Goal: Task Accomplishment & Management: Complete application form

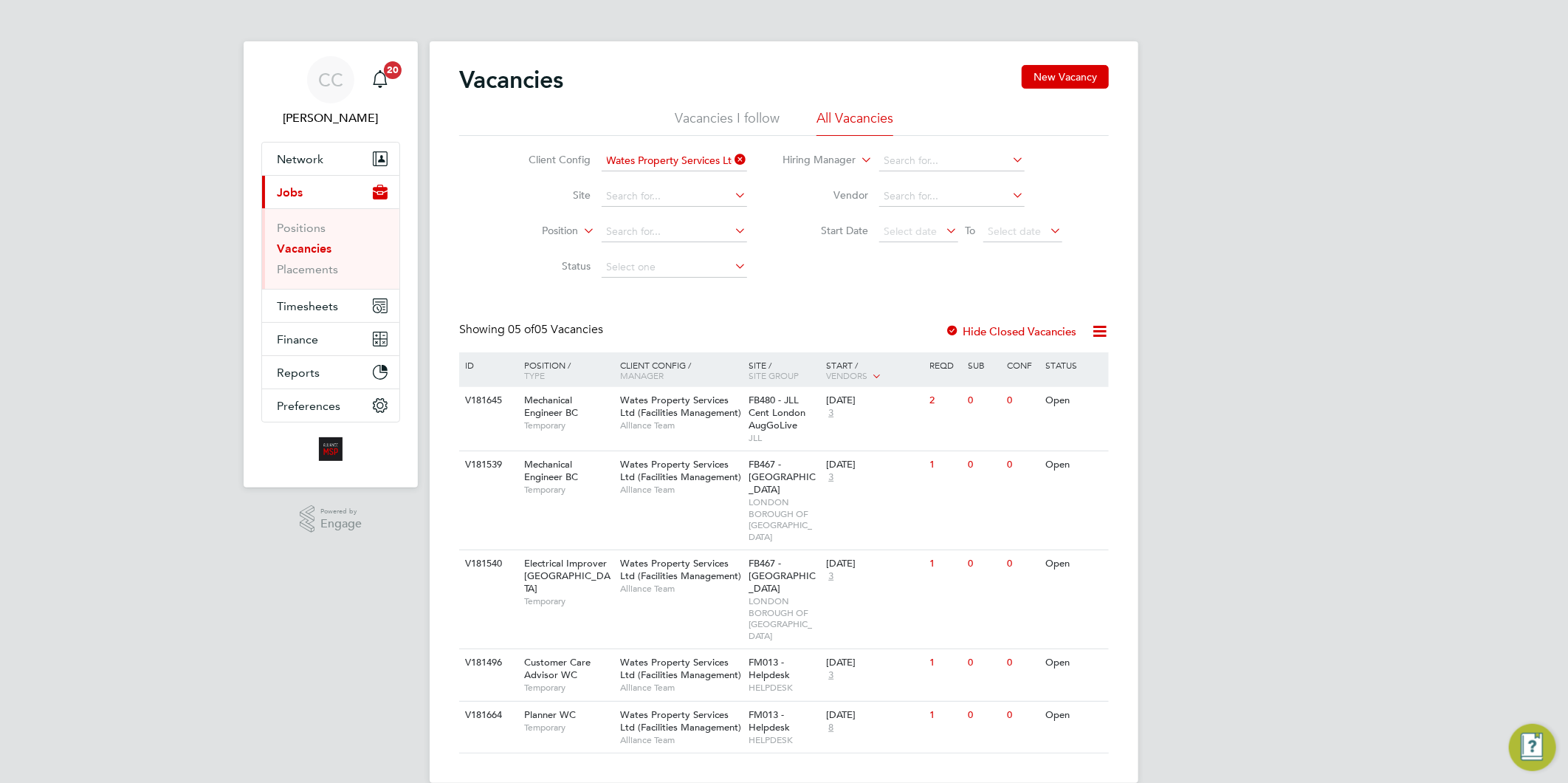
click at [732, 153] on icon at bounding box center [732, 160] width 0 height 21
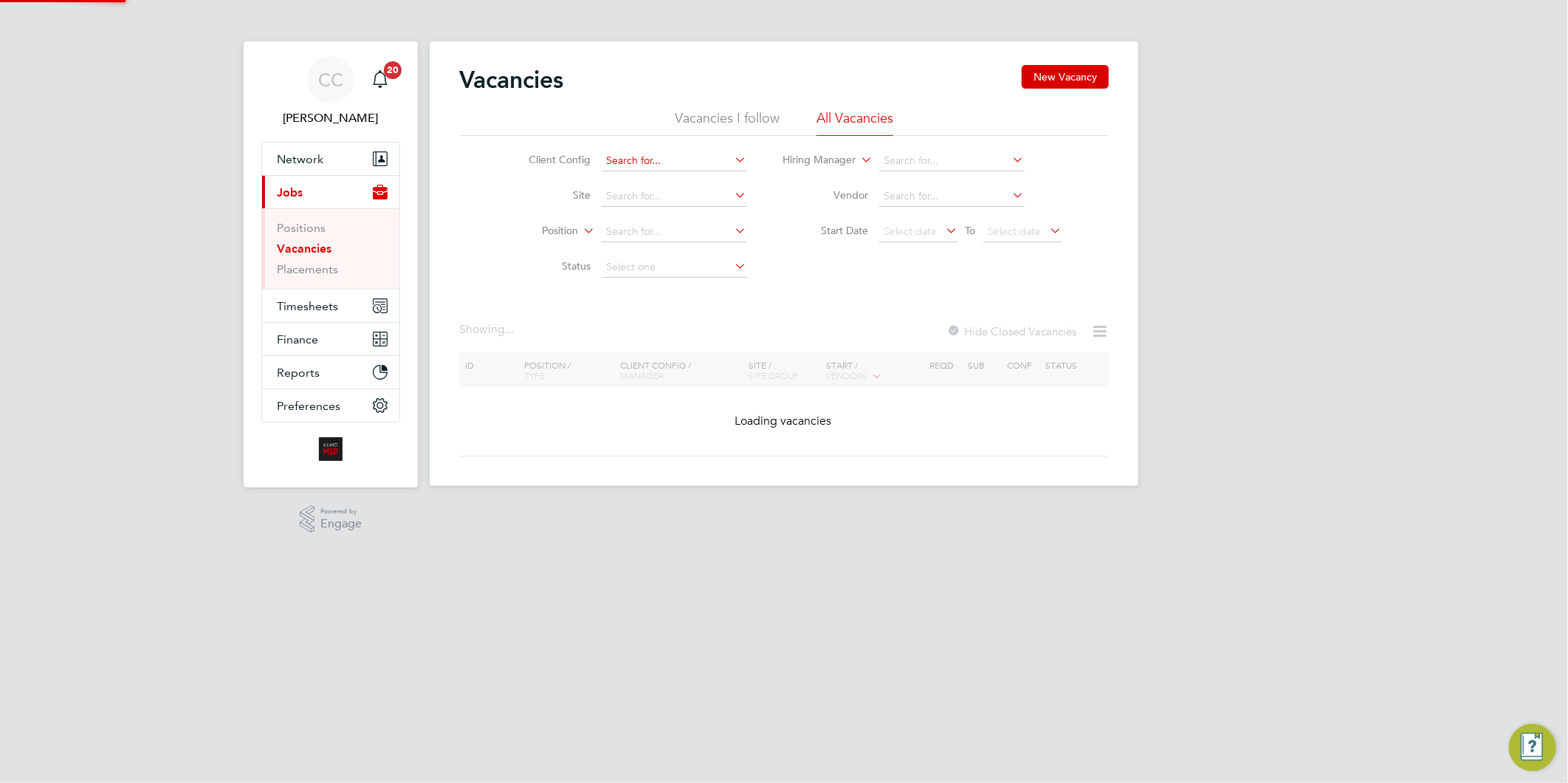
click at [666, 157] on input at bounding box center [675, 161] width 146 height 21
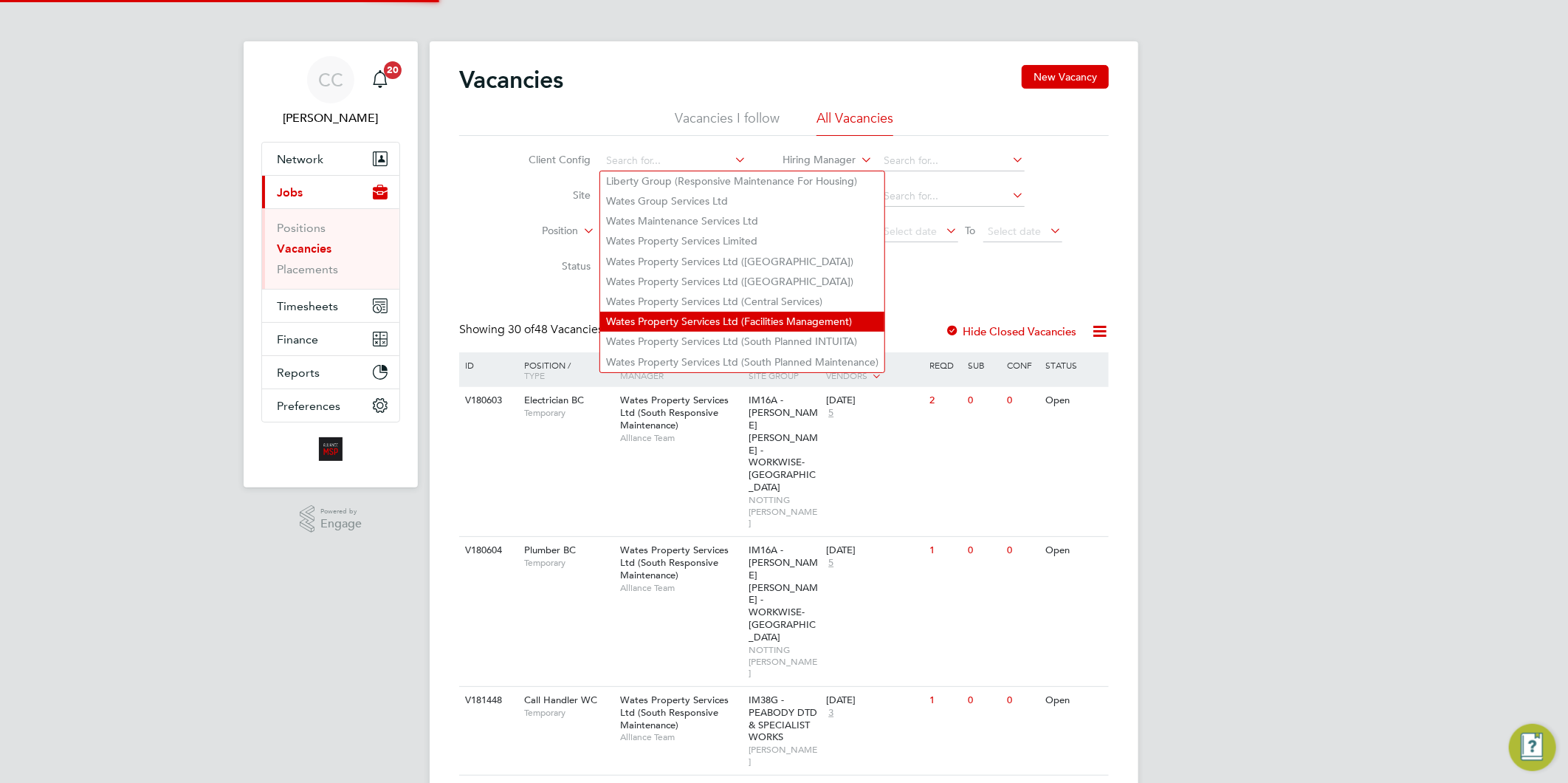
click at [702, 311] on li "Wates Property Services Ltd (Facilities Management)" at bounding box center [742, 321] width 284 height 20
type input "Wates Property Services Ltd (Facilities Management)"
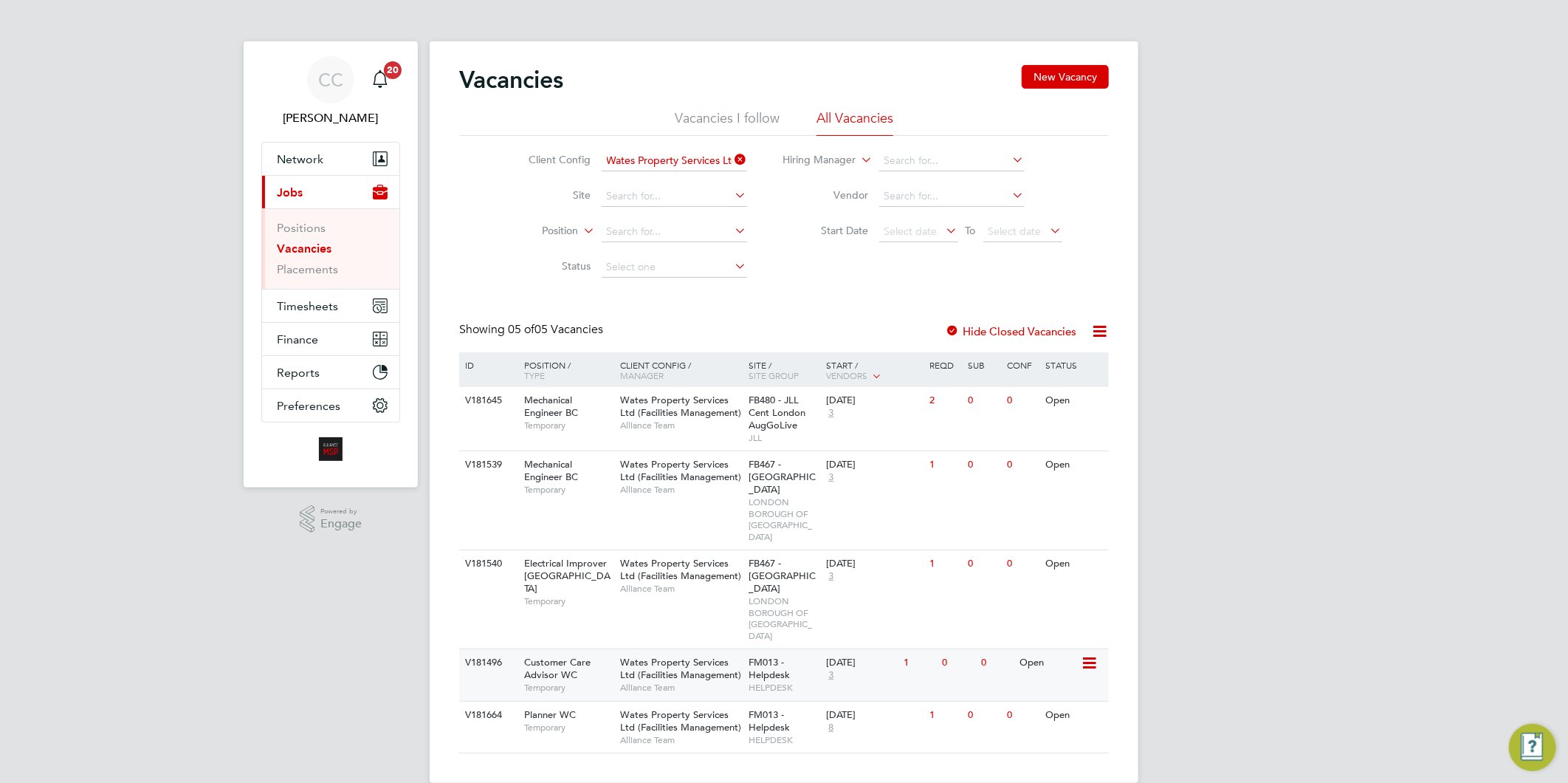
click at [673, 649] on div "Wates Property Services Ltd (Facilities Management) Alliance Team" at bounding box center [681, 674] width 129 height 51
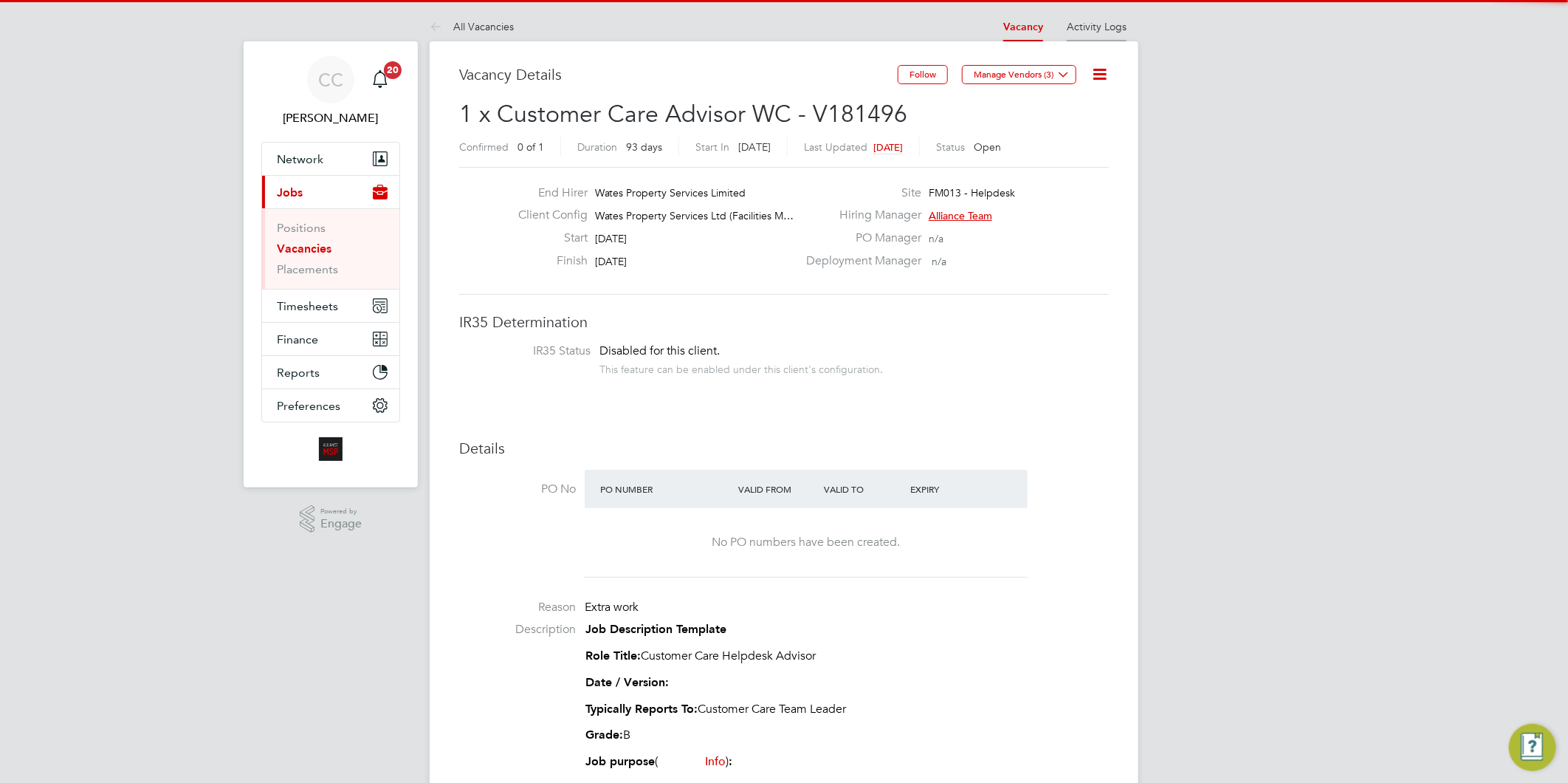
click at [1112, 34] on li "Activity Logs" at bounding box center [1096, 26] width 59 height 30
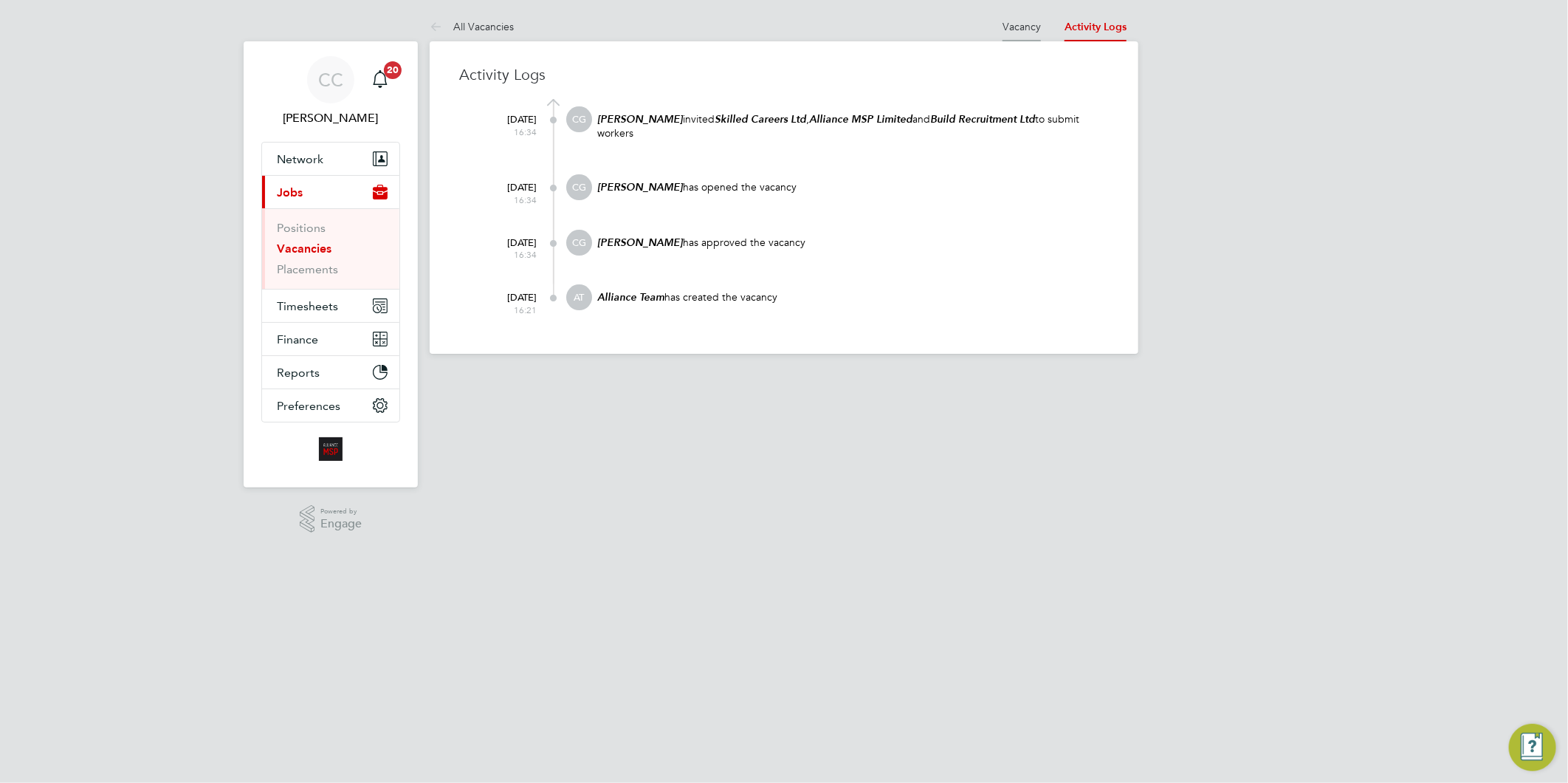
click at [1013, 24] on link "Vacancy" at bounding box center [1021, 27] width 38 height 13
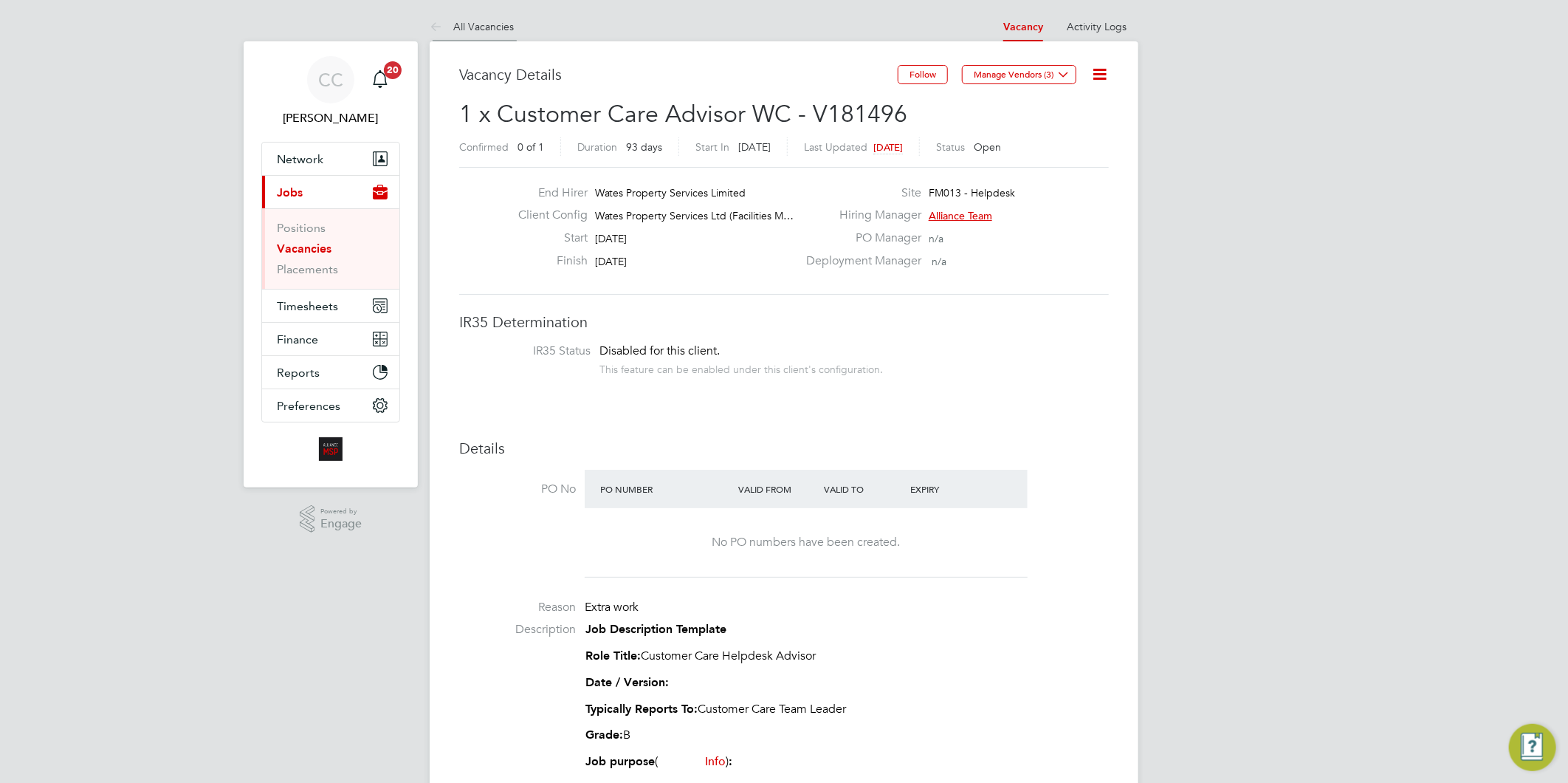
click at [489, 28] on link "All Vacancies" at bounding box center [472, 27] width 84 height 13
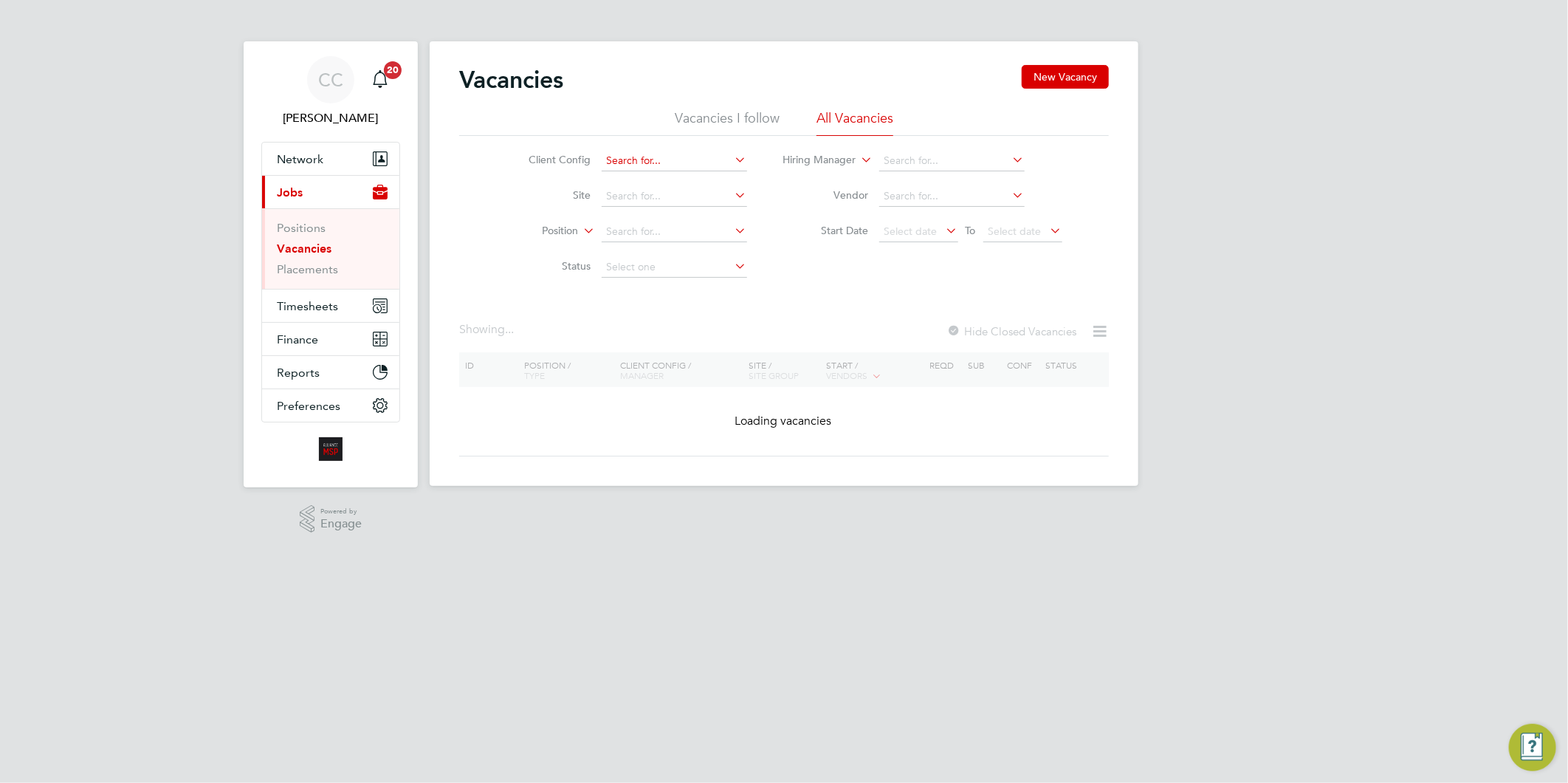
click at [648, 158] on input at bounding box center [675, 161] width 146 height 21
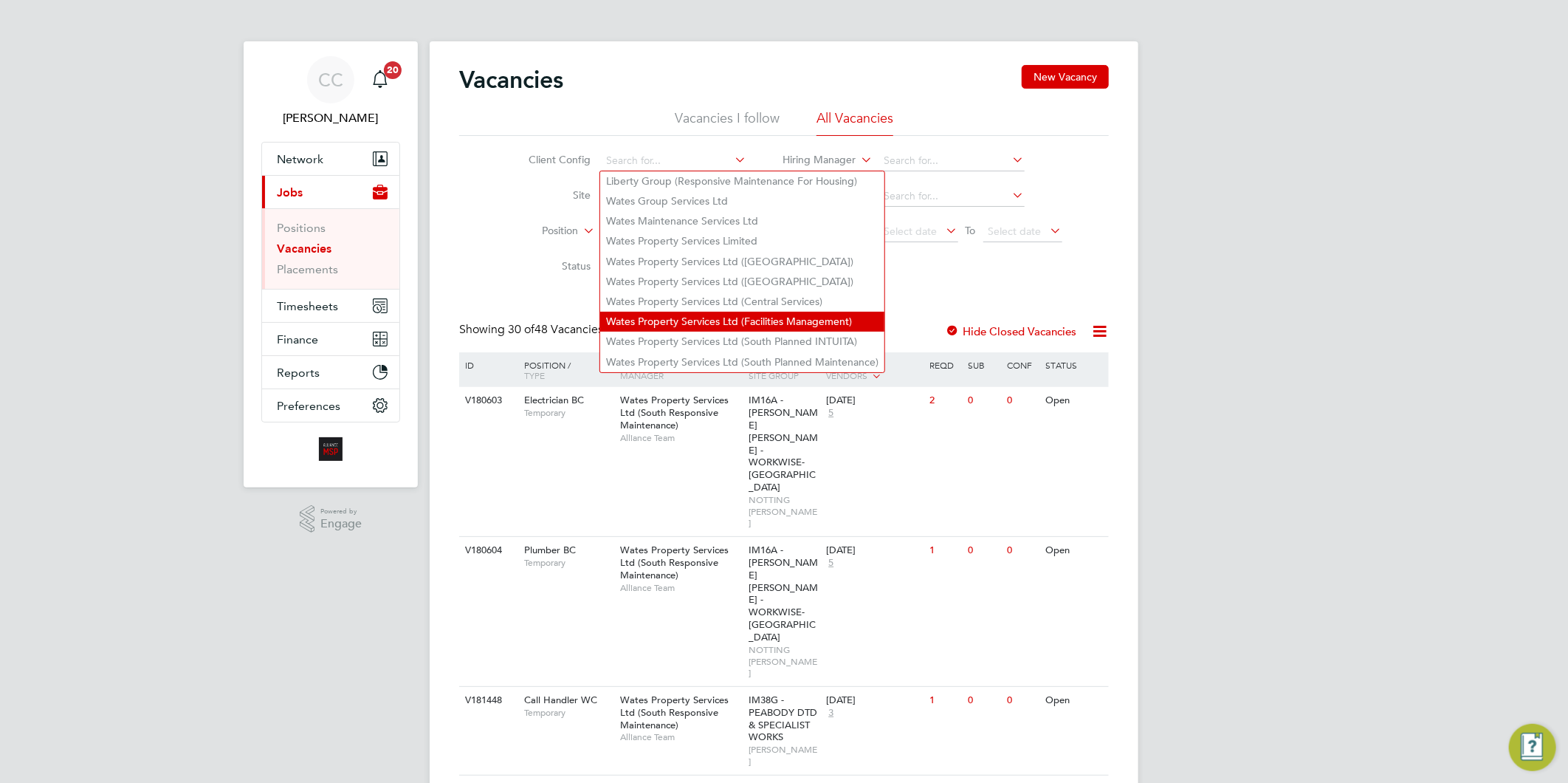
click at [717, 320] on li "Wates Property Services Ltd (Facilities Management)" at bounding box center [742, 321] width 284 height 20
type input "Wates Property Services Ltd (Facilities Management)"
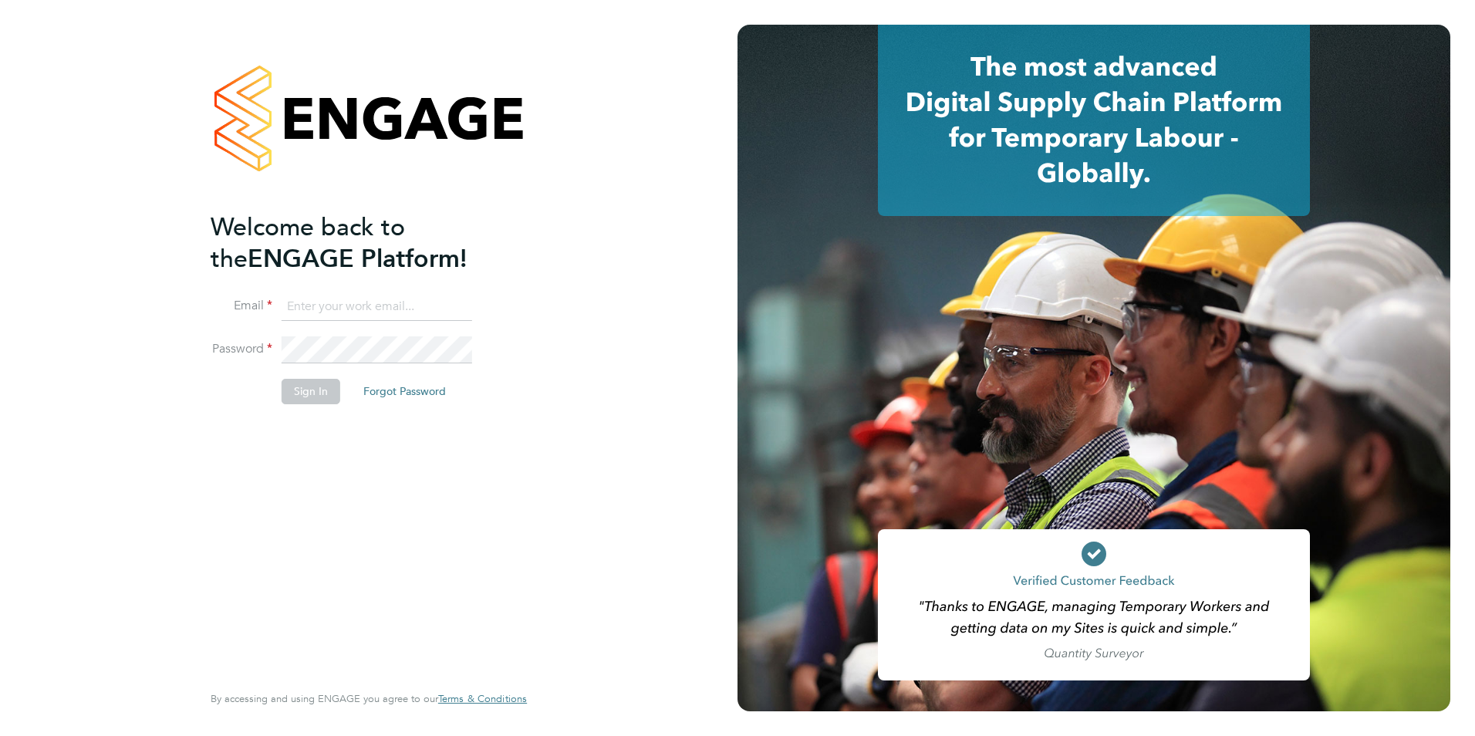
type input "wates@alliance-msp.co.uk"
click at [296, 394] on button "Sign In" at bounding box center [311, 391] width 59 height 25
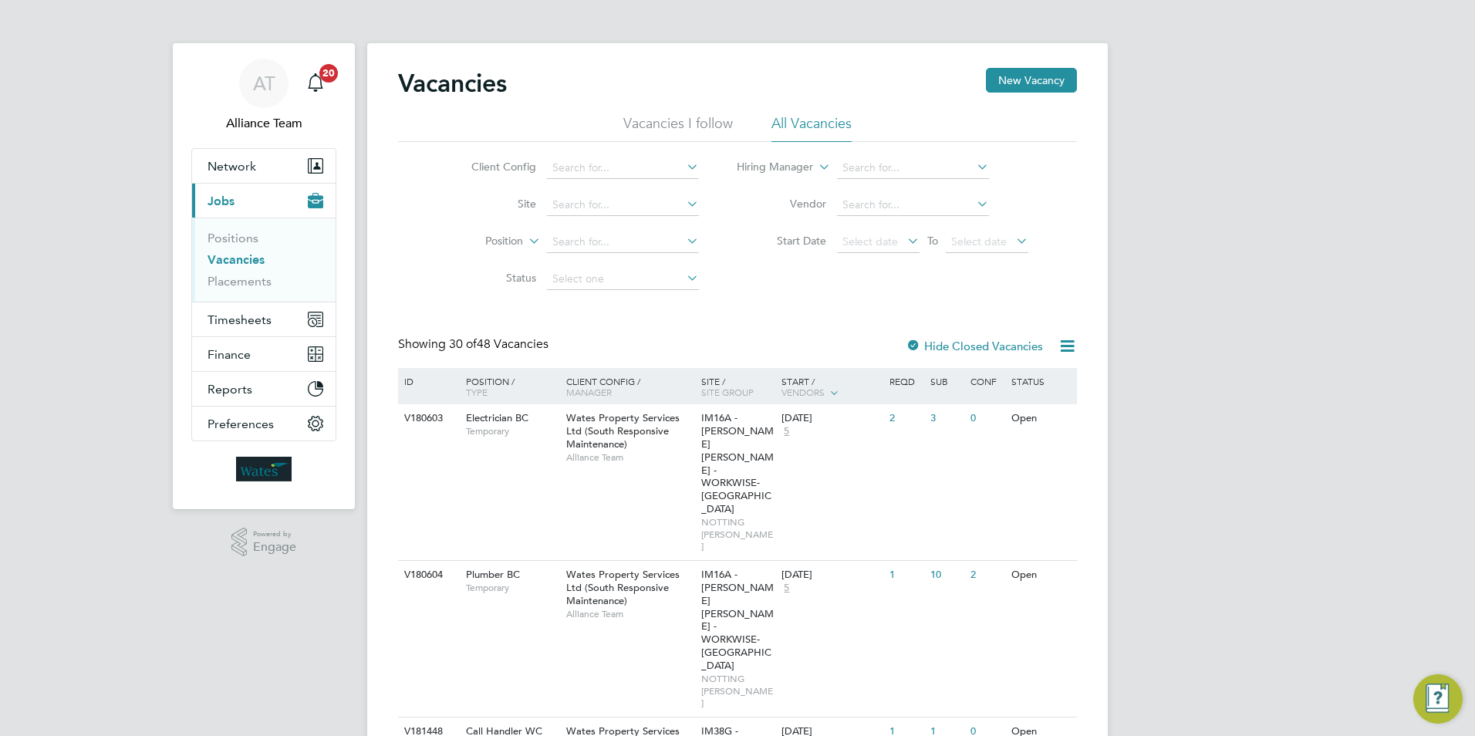
click at [244, 259] on link "Vacancies" at bounding box center [235, 259] width 57 height 15
click at [582, 161] on input at bounding box center [623, 168] width 152 height 22
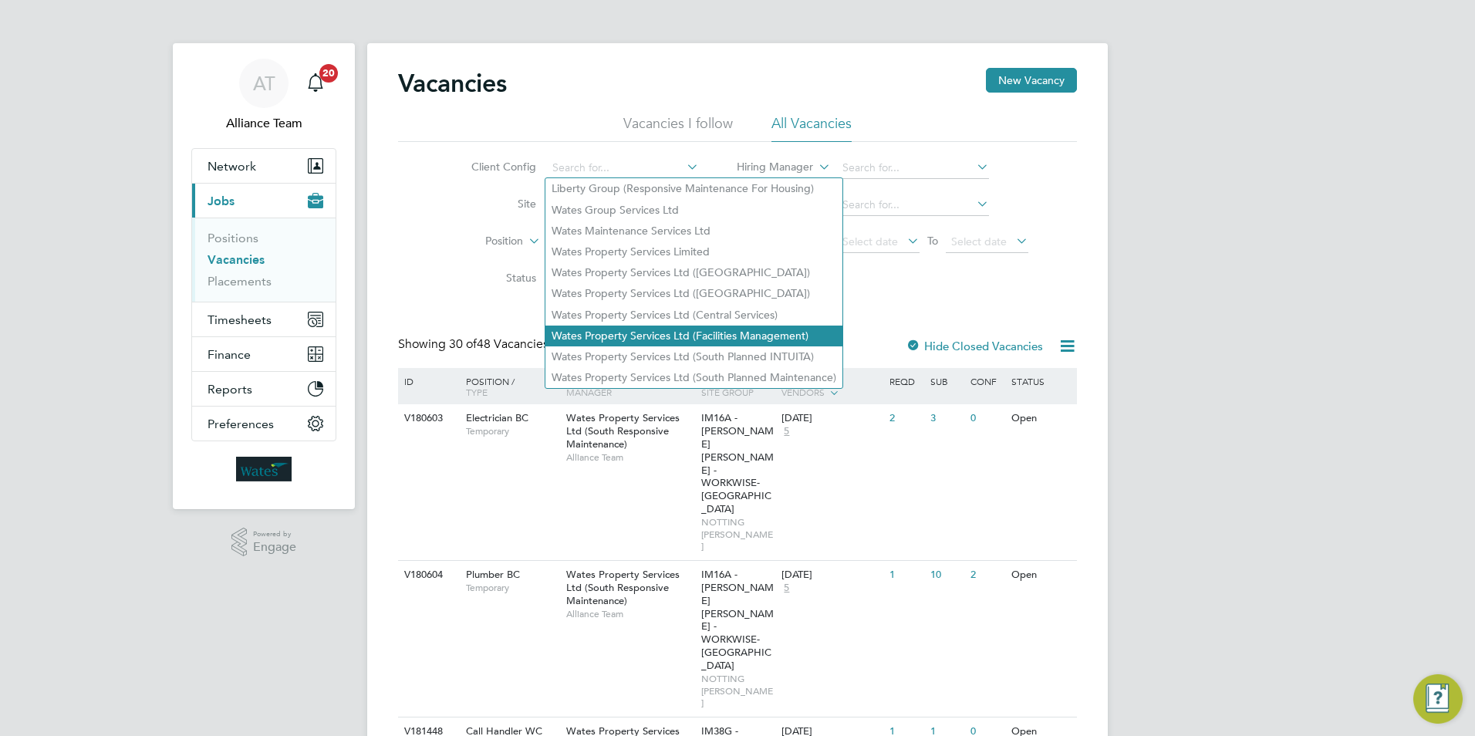
click at [635, 337] on li "Wates Property Services Ltd (Facilities Management)" at bounding box center [693, 335] width 297 height 21
type input "Wates Property Services Ltd (Facilities Management)"
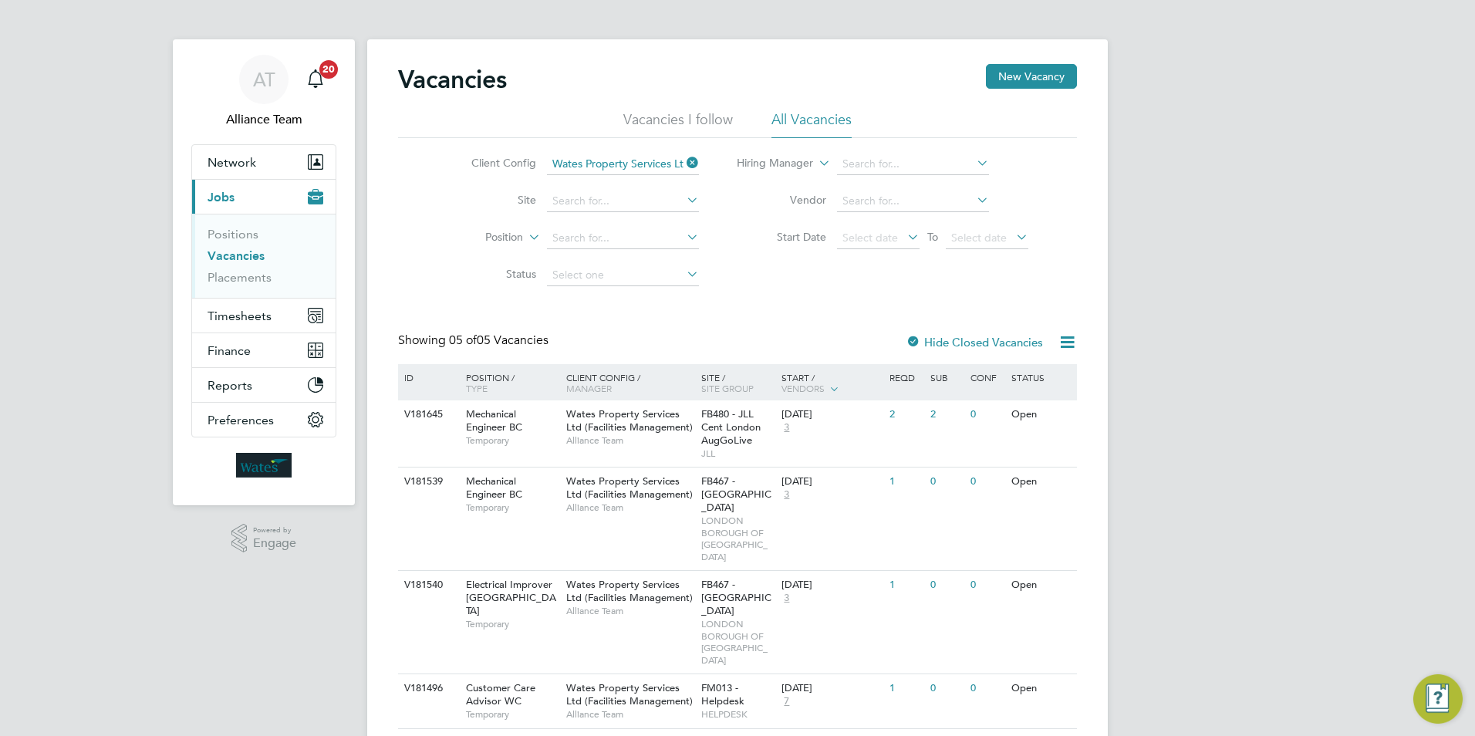
scroll to position [30, 0]
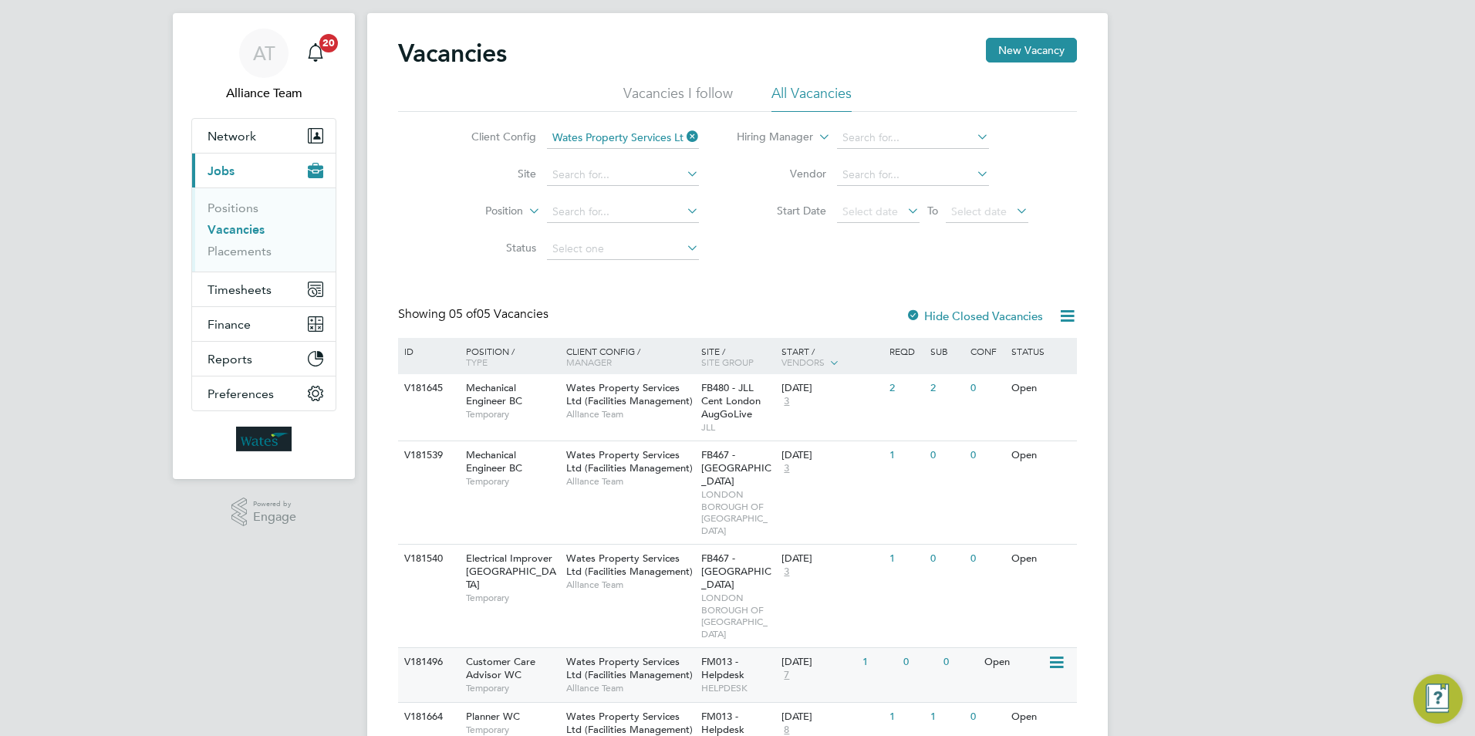
click at [713, 655] on span "FM013 - Helpdesk" at bounding box center [722, 668] width 43 height 26
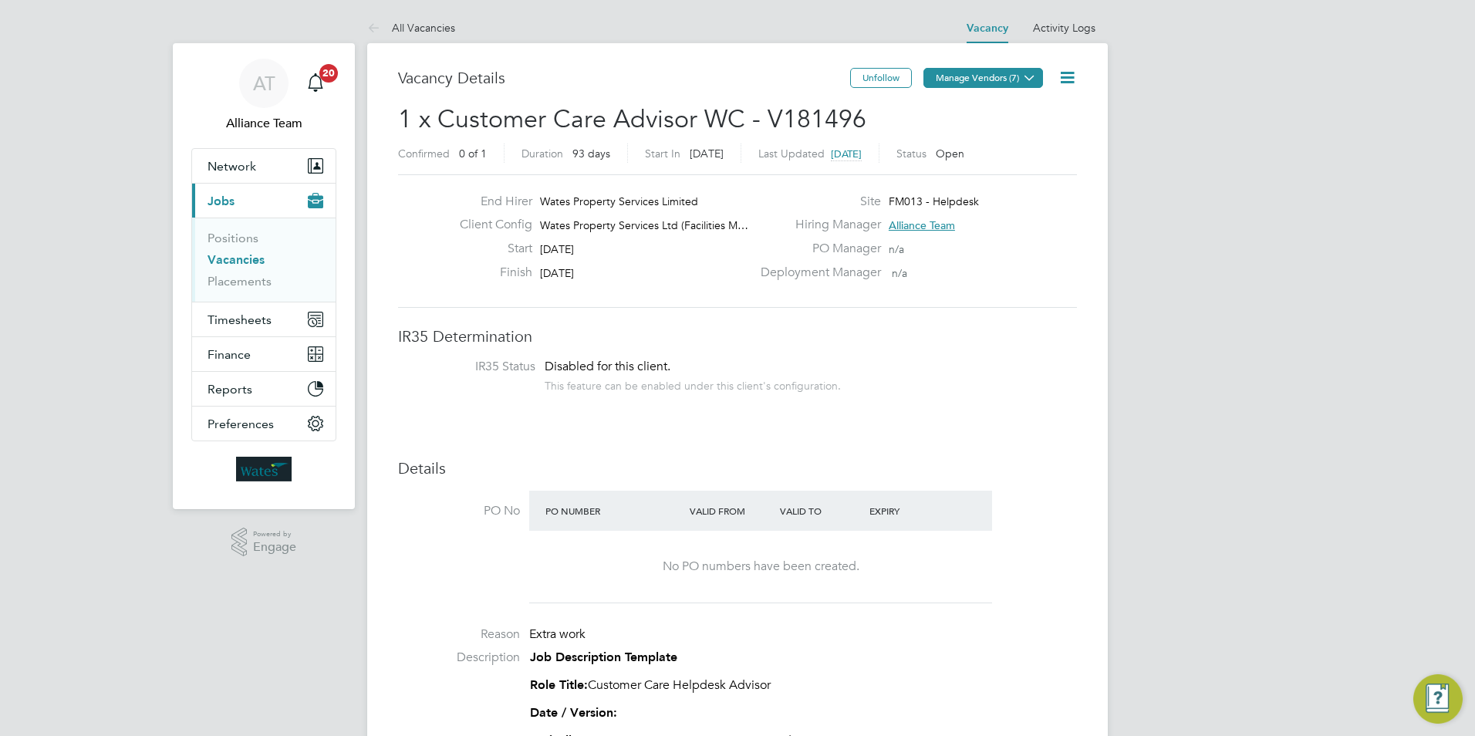
click at [997, 79] on button "Manage Vendors (7)" at bounding box center [983, 78] width 120 height 20
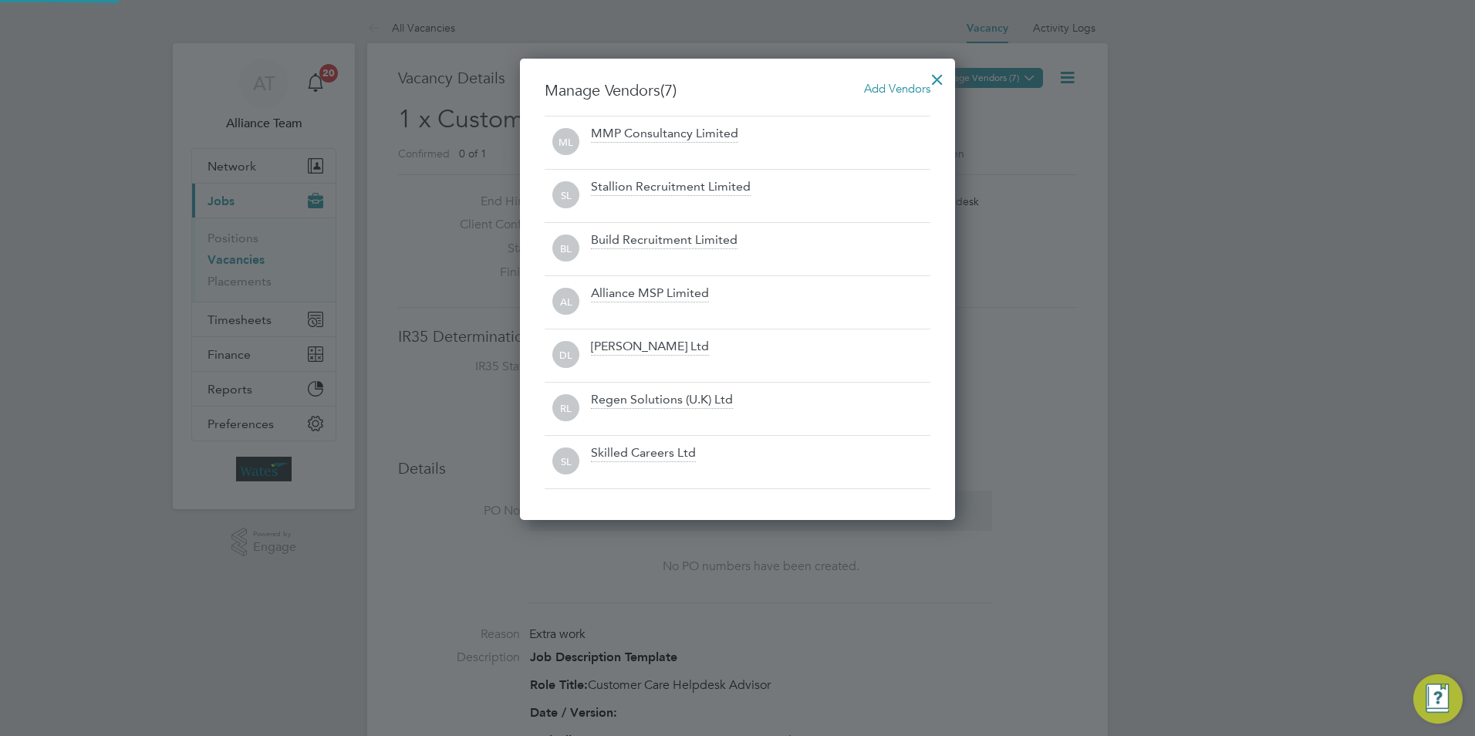
scroll to position [462, 436]
click at [945, 78] on div at bounding box center [937, 76] width 28 height 28
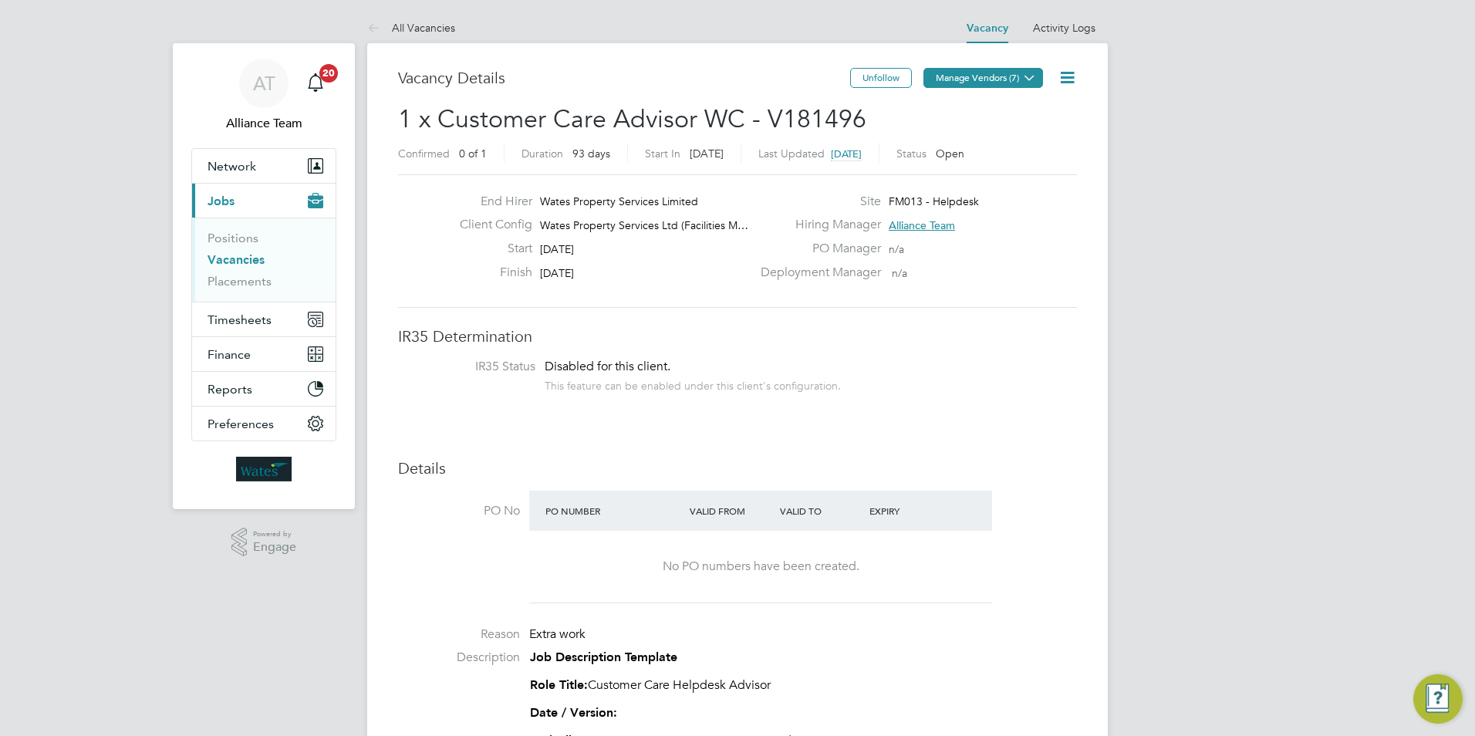
click at [961, 72] on button "Manage Vendors (7)" at bounding box center [983, 78] width 120 height 20
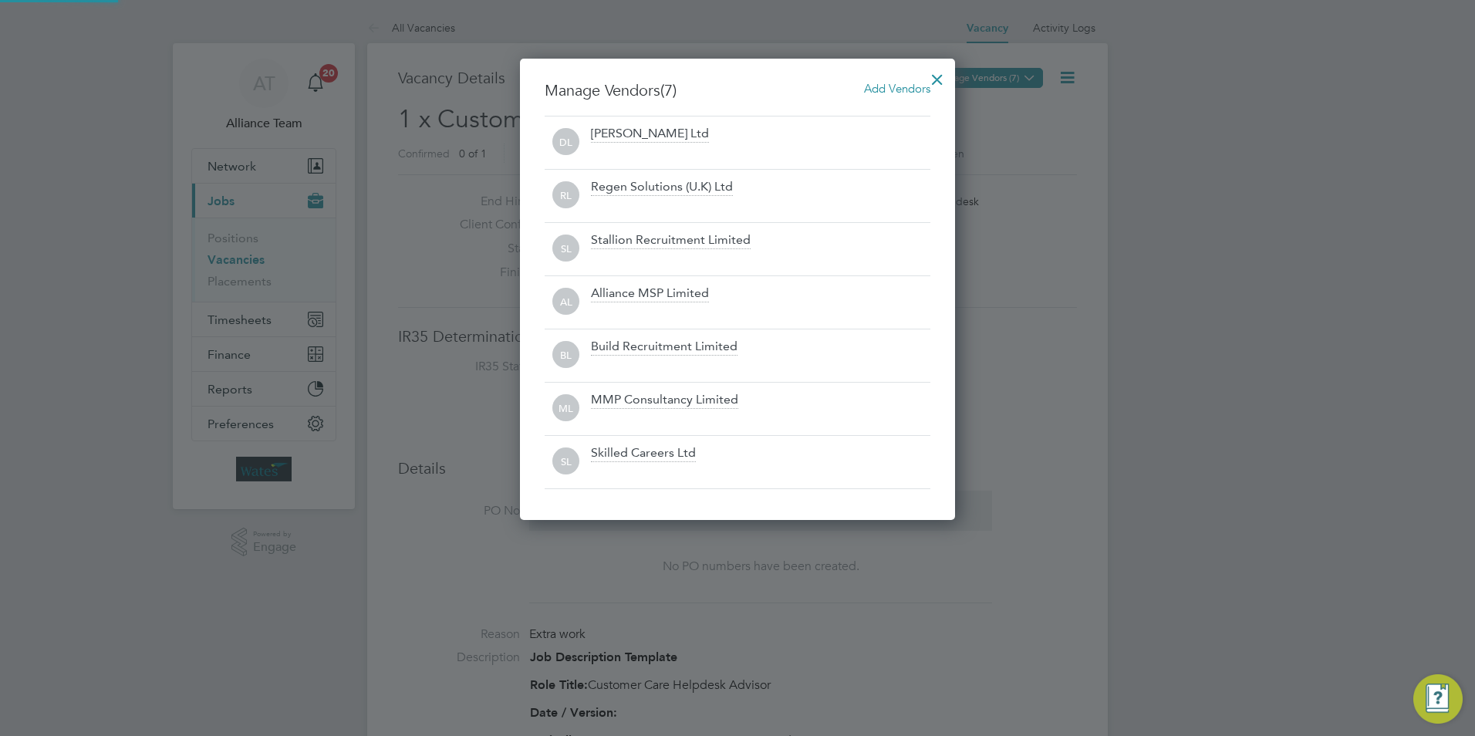
scroll to position [462, 436]
click at [937, 74] on div at bounding box center [937, 76] width 28 height 28
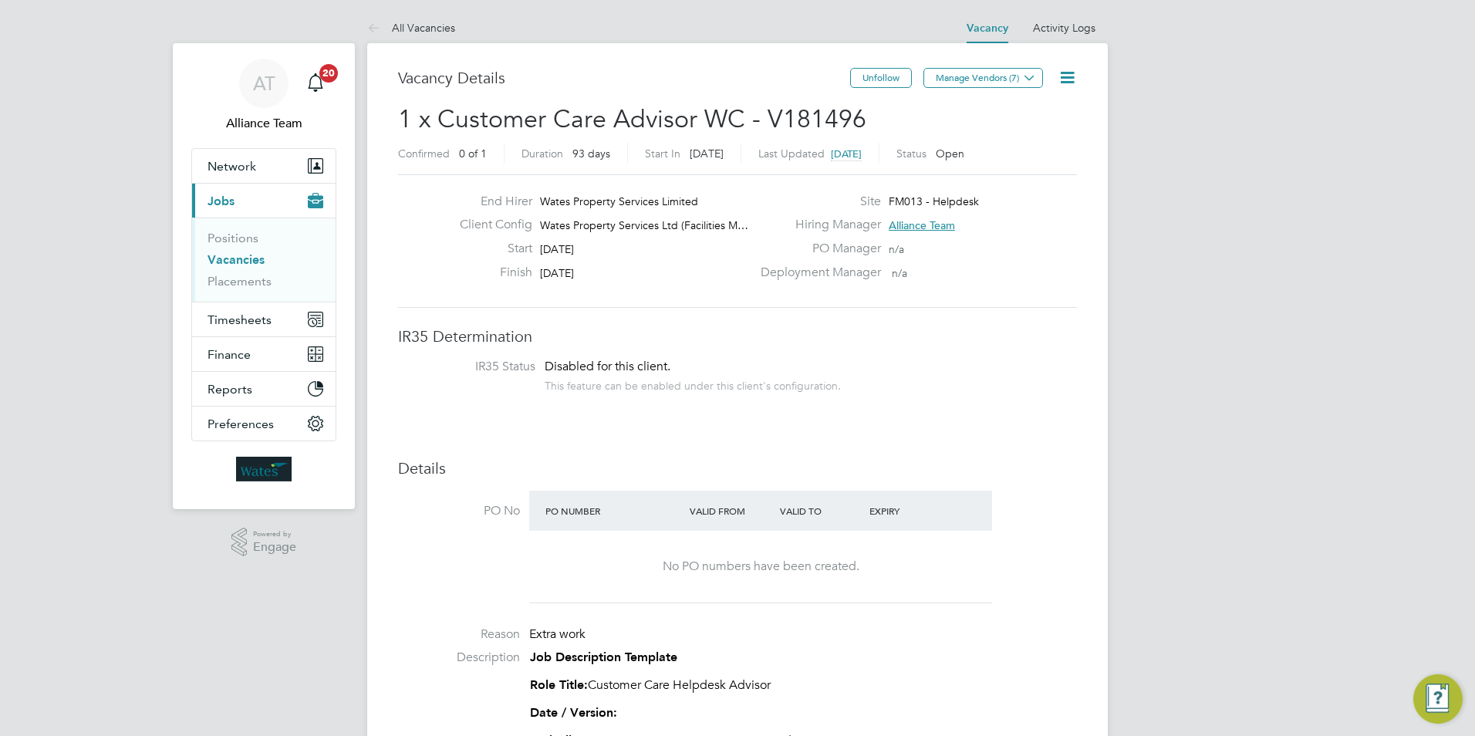
drag, startPoint x: 454, startPoint y: 8, endPoint x: 455, endPoint y: 23, distance: 15.4
drag, startPoint x: 455, startPoint y: 23, endPoint x: 446, endPoint y: 32, distance: 12.6
click at [446, 32] on link "All Vacancies" at bounding box center [411, 28] width 88 height 14
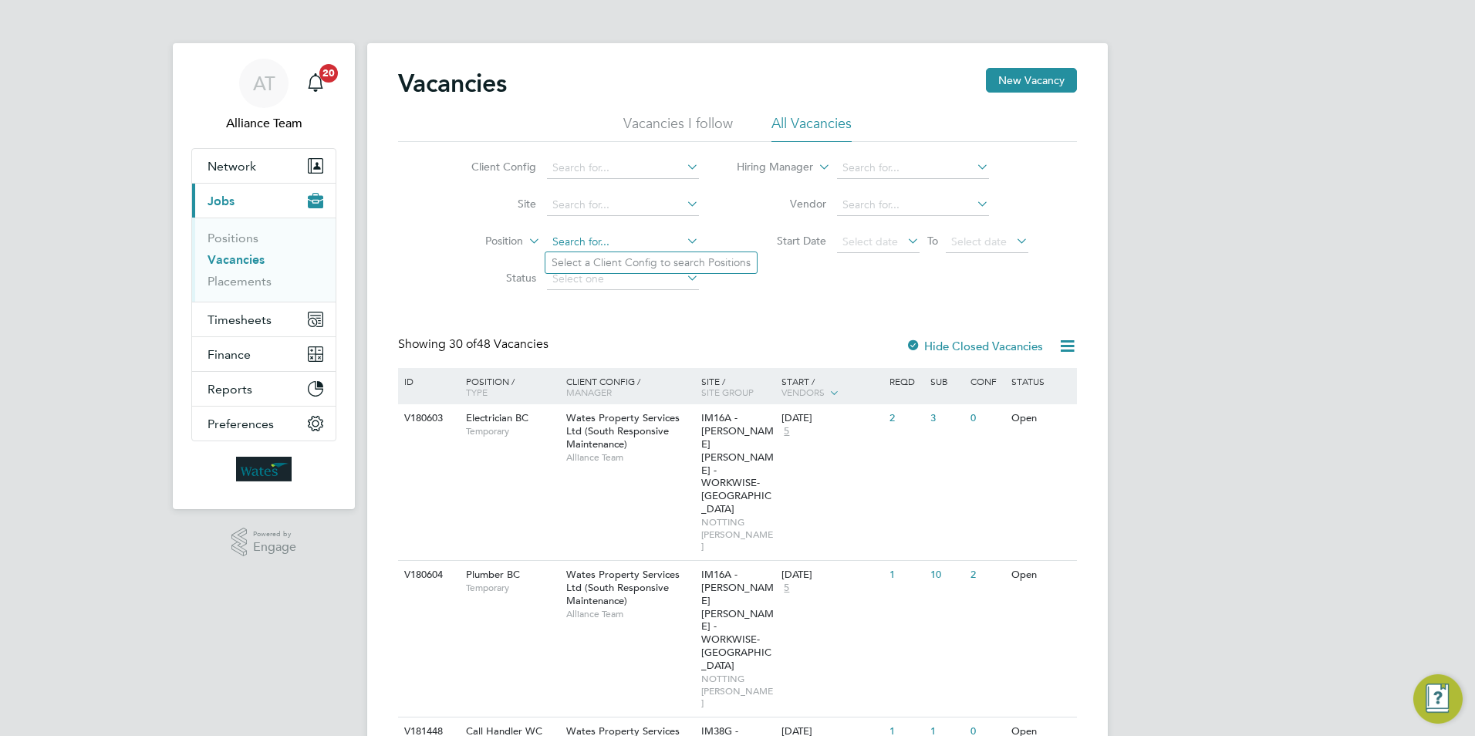
click at [589, 248] on input at bounding box center [623, 242] width 152 height 22
click at [609, 168] on input at bounding box center [623, 168] width 152 height 22
click at [611, 329] on li "Wates Property Services Ltd (Facilities Management)" at bounding box center [693, 335] width 297 height 21
type input "Wates Property Services Ltd (Facilities Management)"
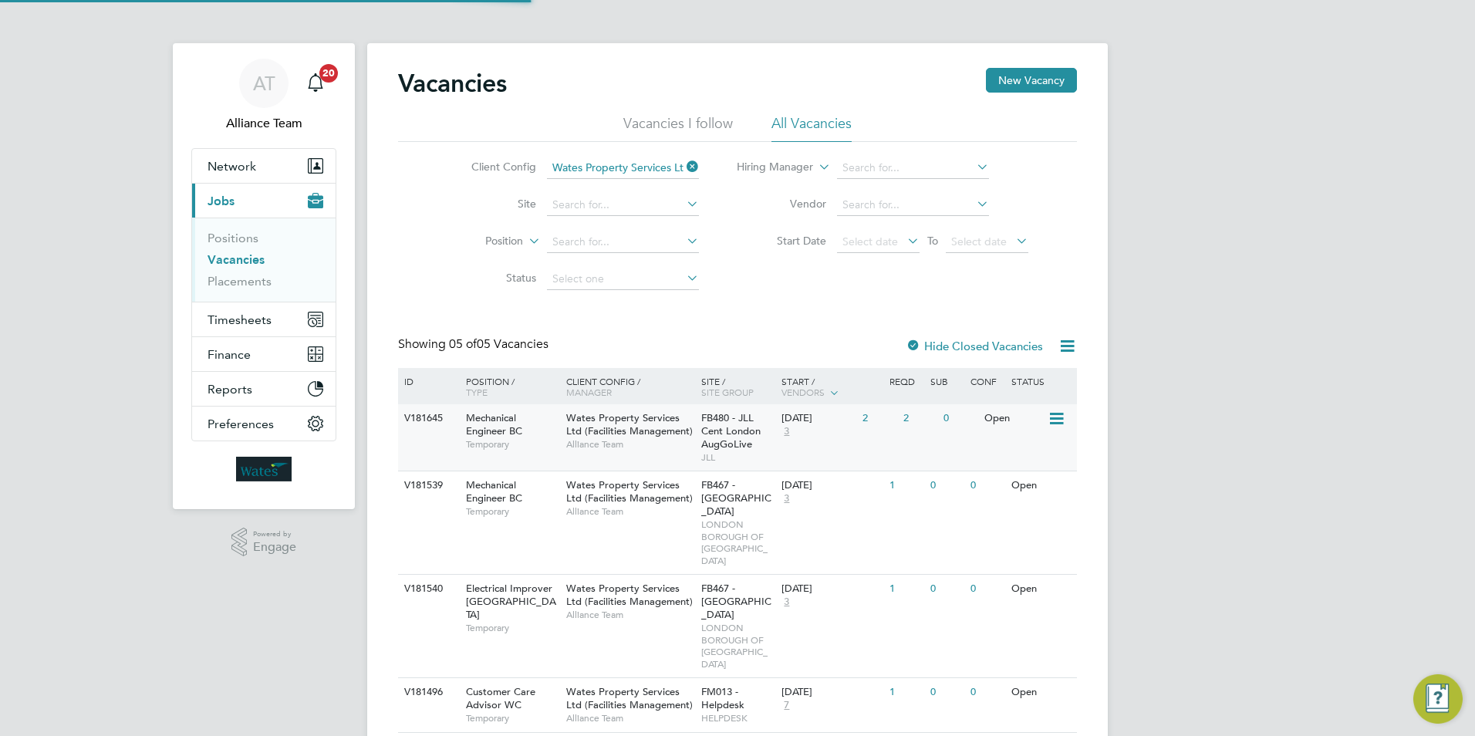
scroll to position [30, 0]
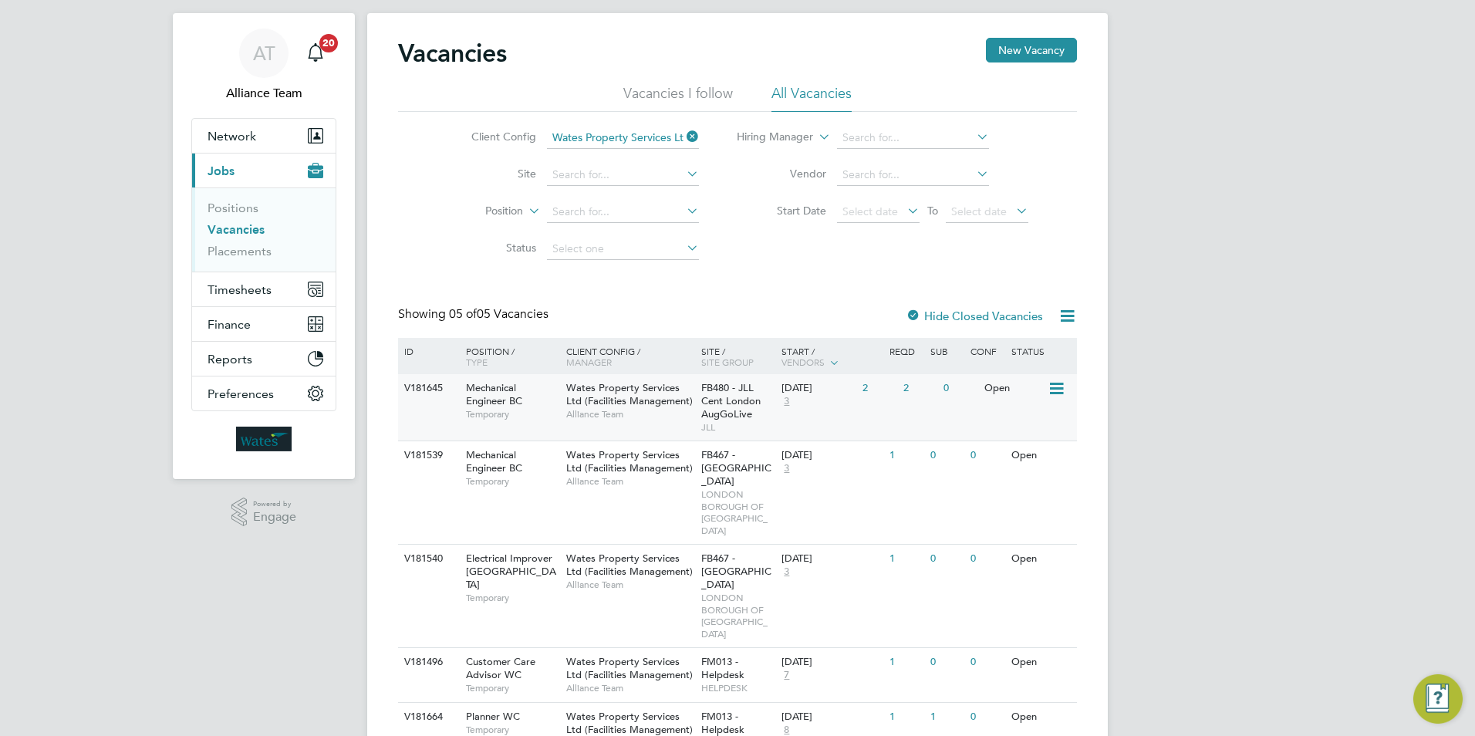
click at [672, 413] on span "Alliance Team" at bounding box center [629, 414] width 127 height 12
click at [248, 137] on span "Network" at bounding box center [231, 136] width 49 height 15
click at [237, 140] on span "Network" at bounding box center [231, 136] width 49 height 15
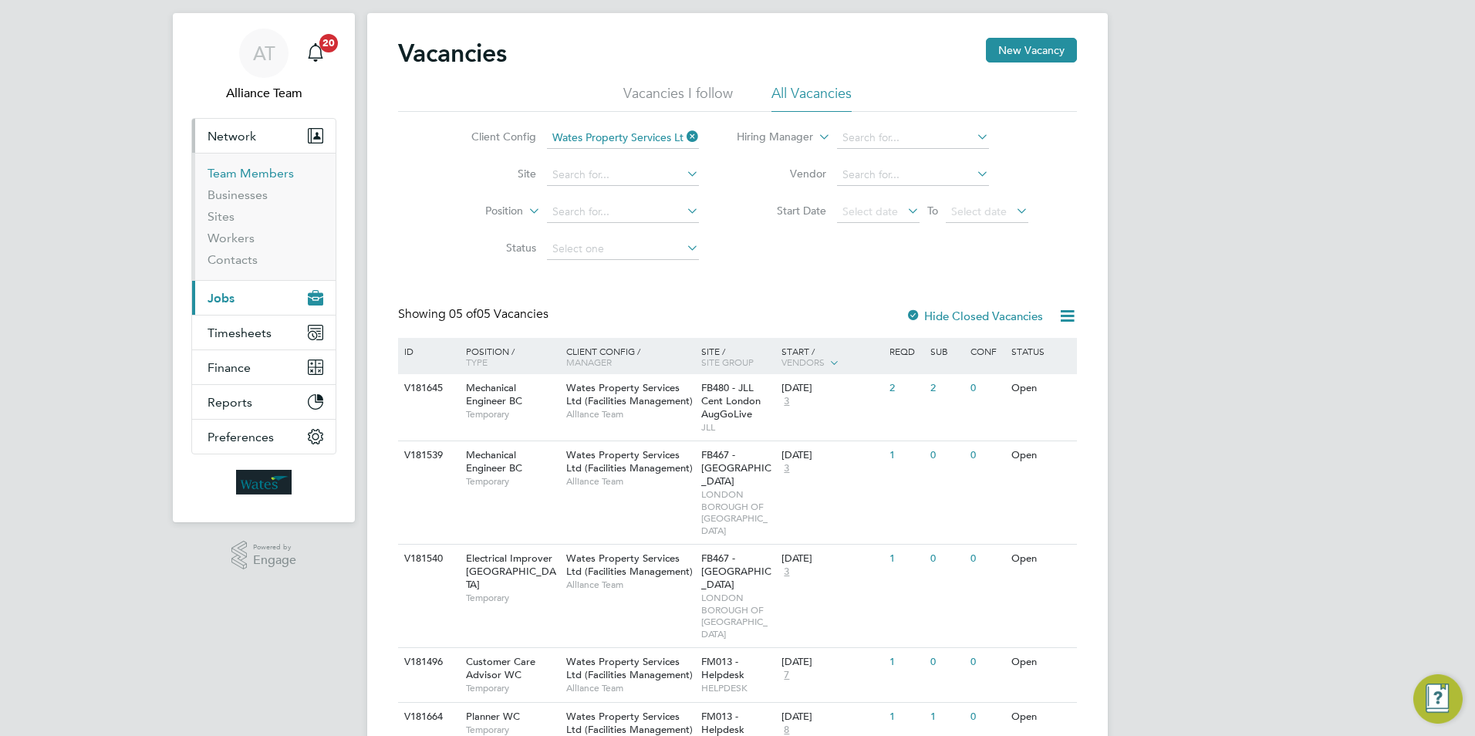
click at [237, 174] on link "Team Members" at bounding box center [250, 173] width 86 height 15
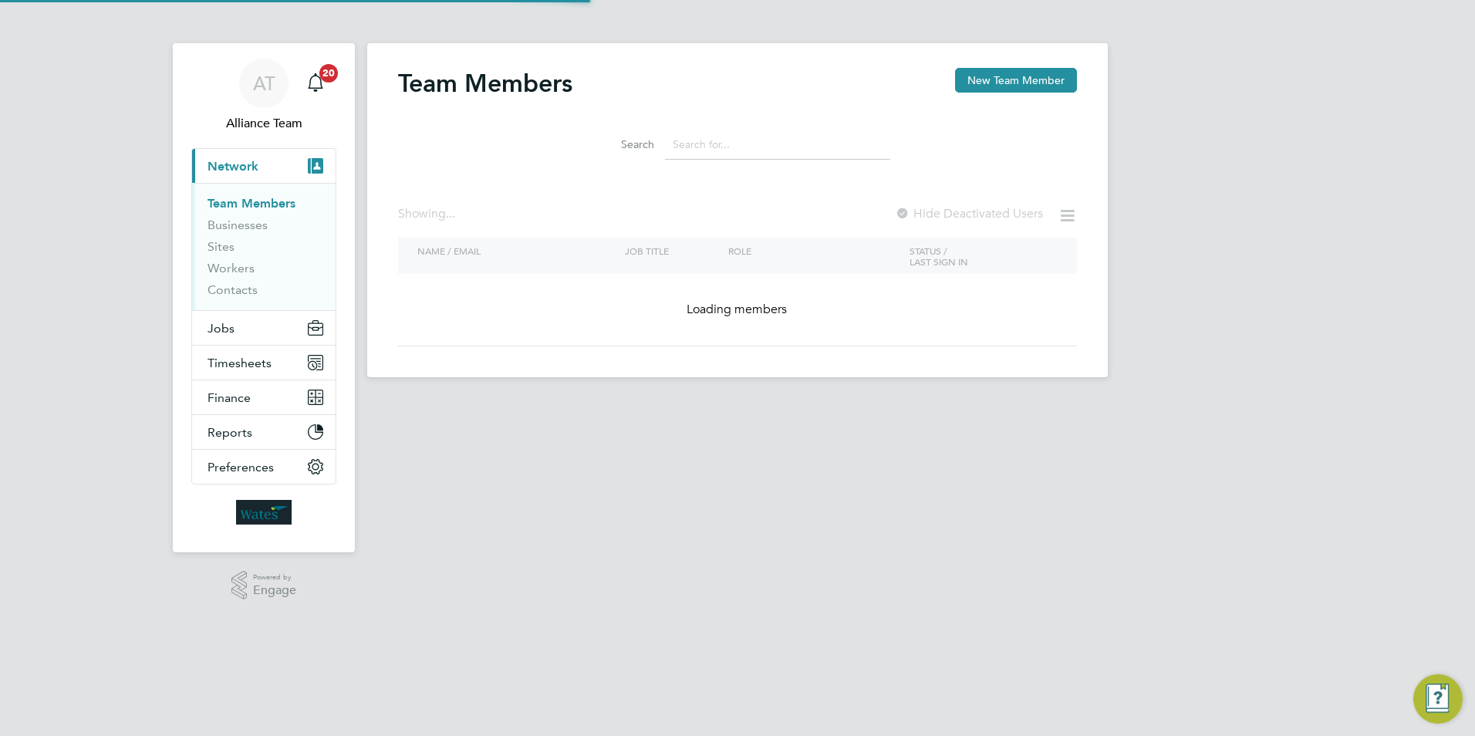
click at [778, 146] on input at bounding box center [777, 145] width 225 height 30
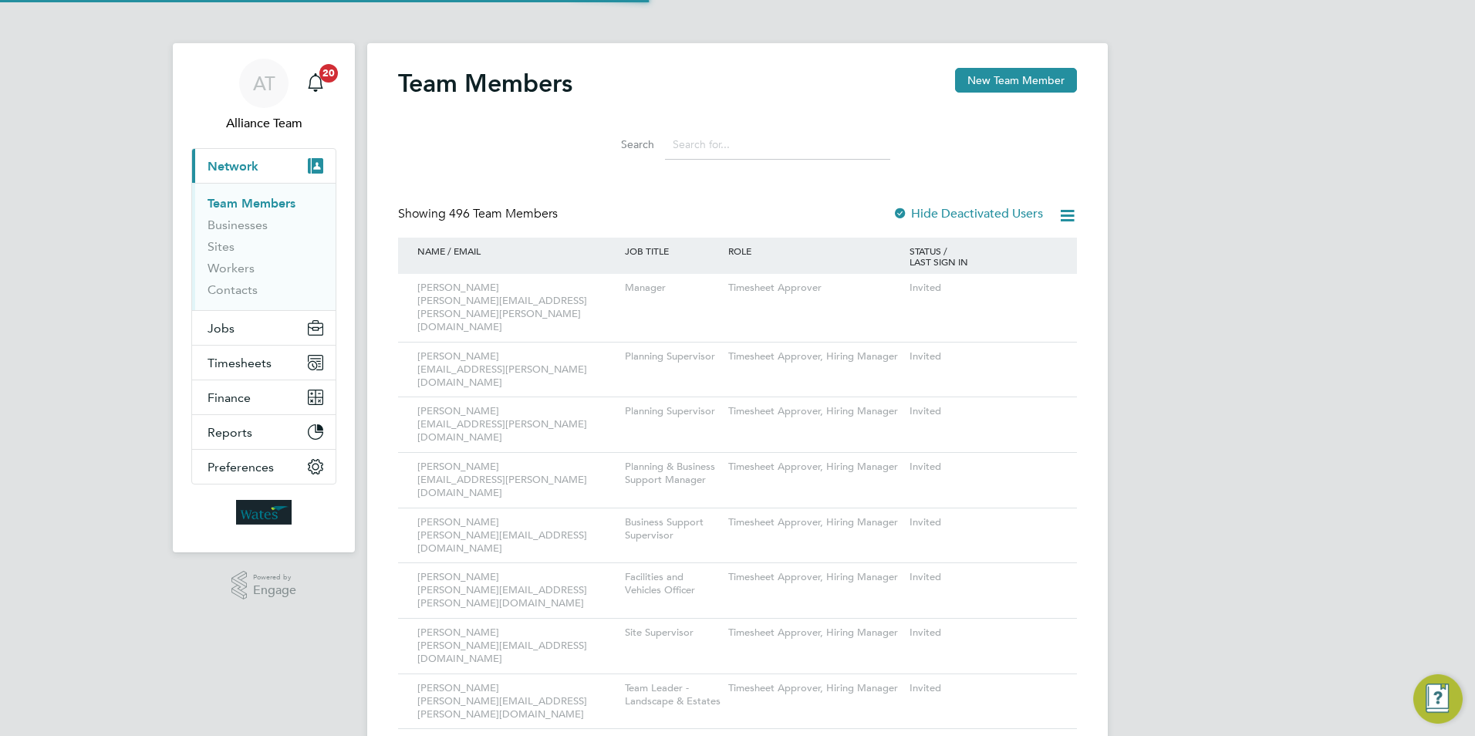
click at [706, 143] on input at bounding box center [777, 145] width 225 height 30
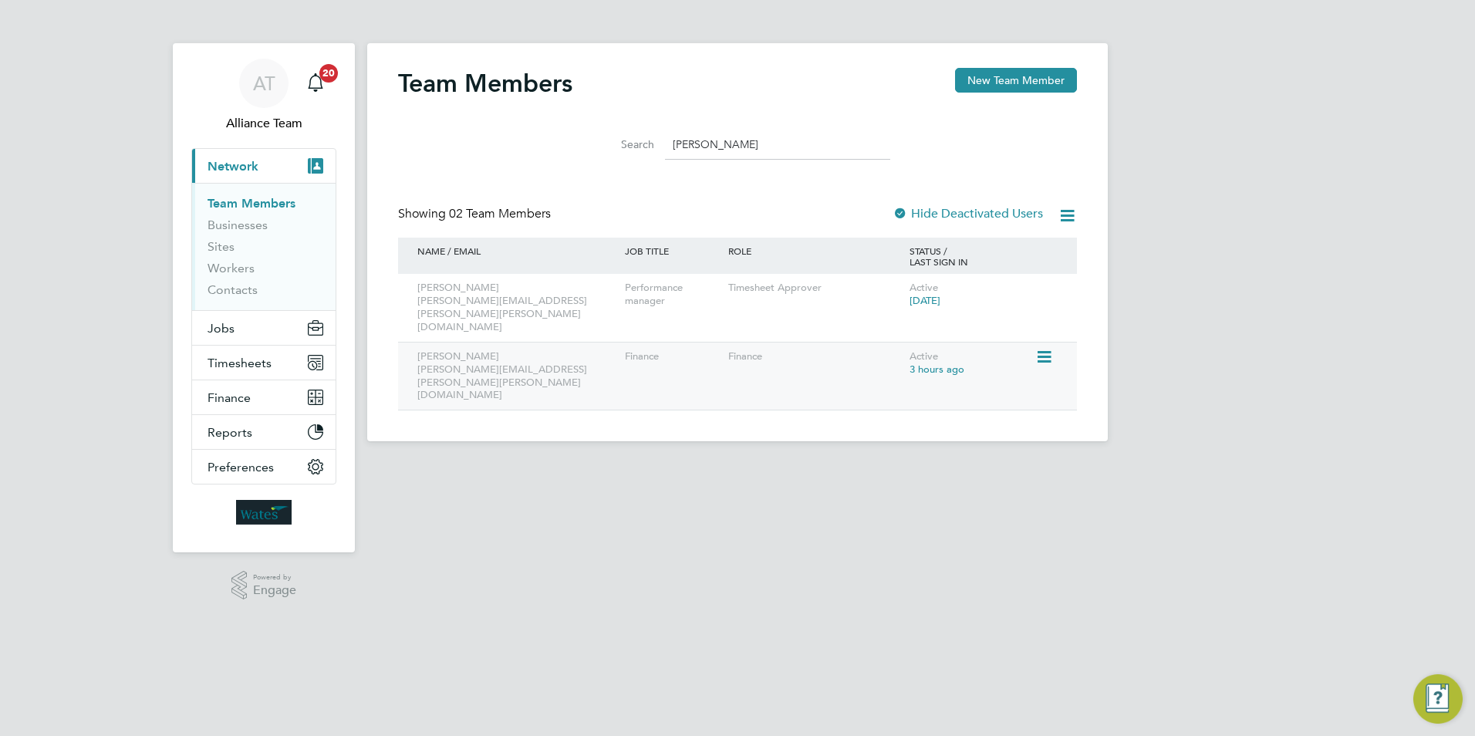
type input "emily"
click at [706, 342] on div "Finance" at bounding box center [672, 356] width 103 height 29
click at [1047, 348] on icon at bounding box center [1042, 357] width 15 height 19
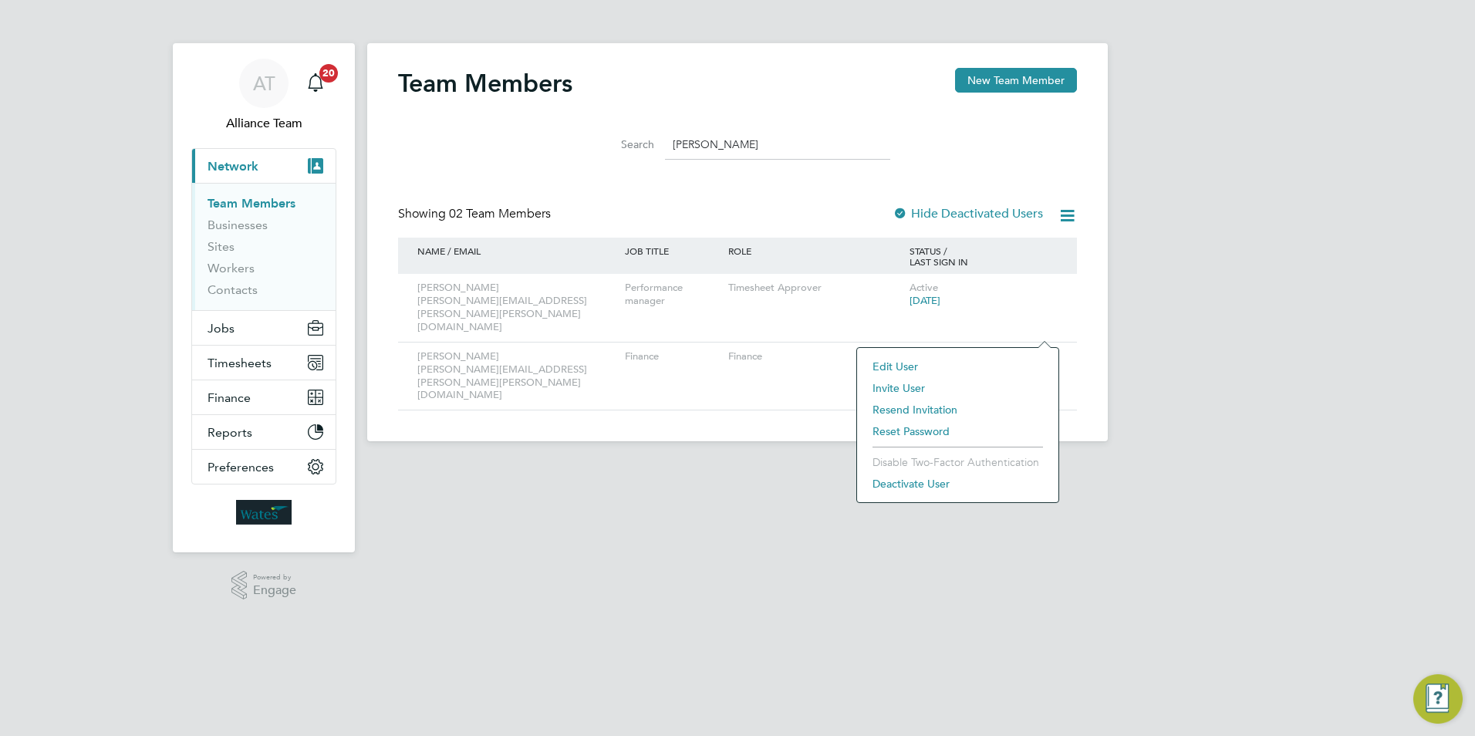
click at [882, 367] on li "Edit User" at bounding box center [958, 367] width 186 height 22
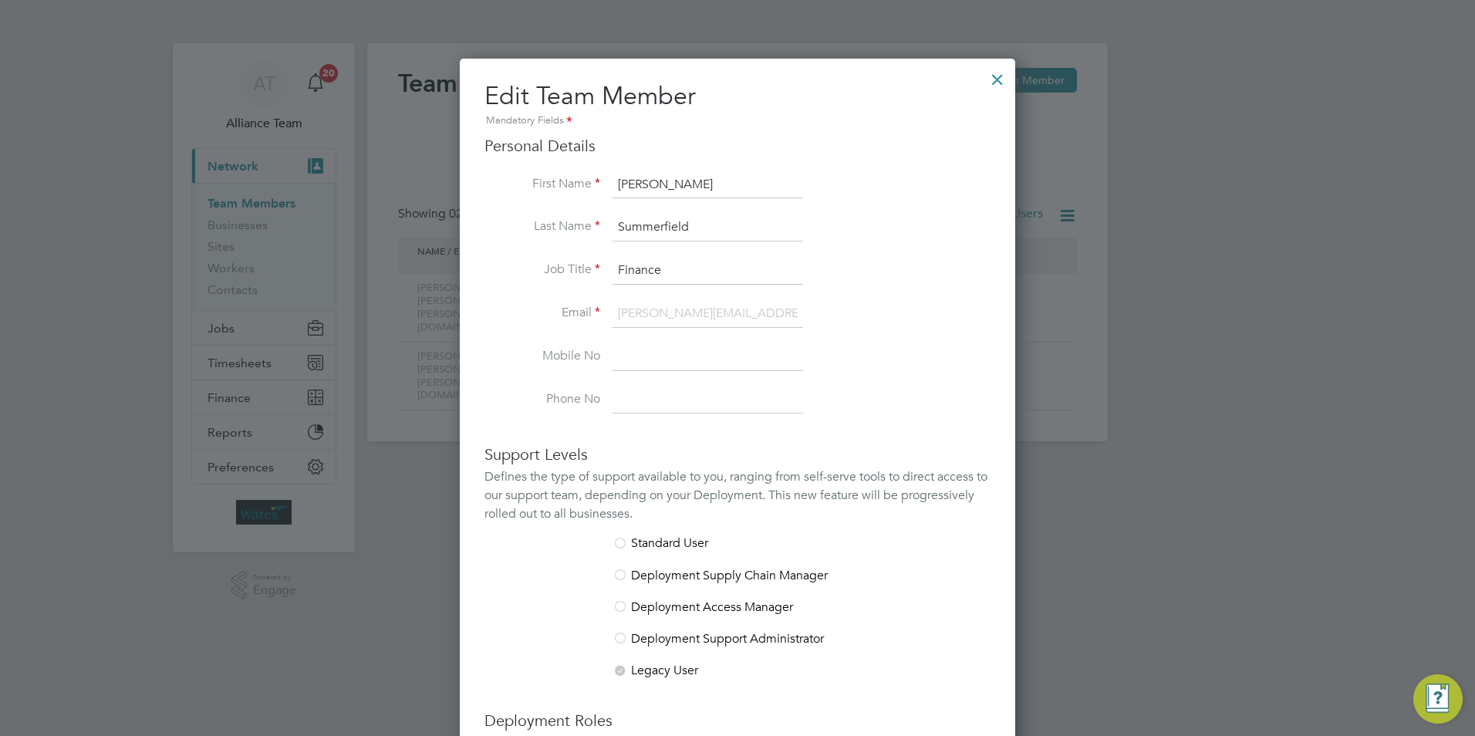
click at [993, 76] on div at bounding box center [997, 76] width 28 height 28
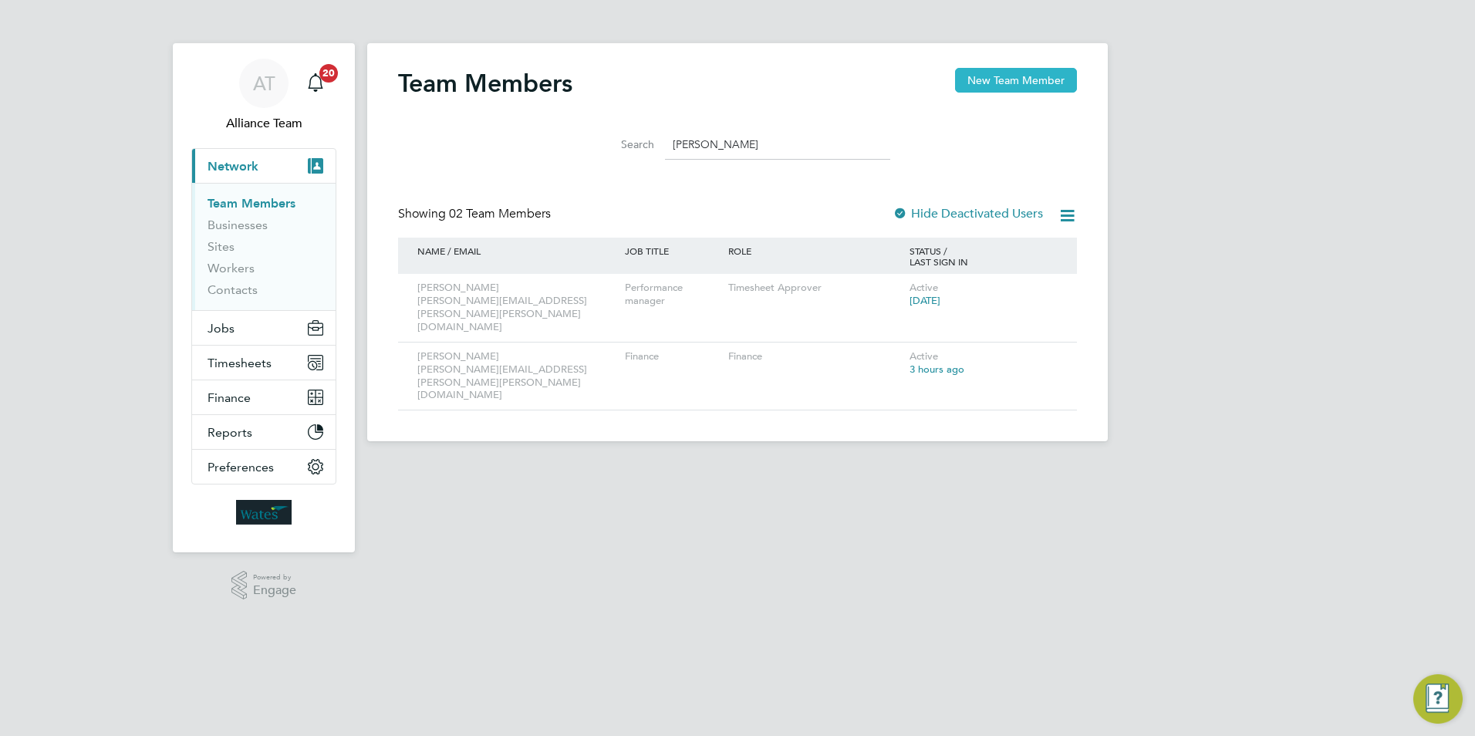
click at [972, 88] on button "New Team Member" at bounding box center [1016, 80] width 122 height 25
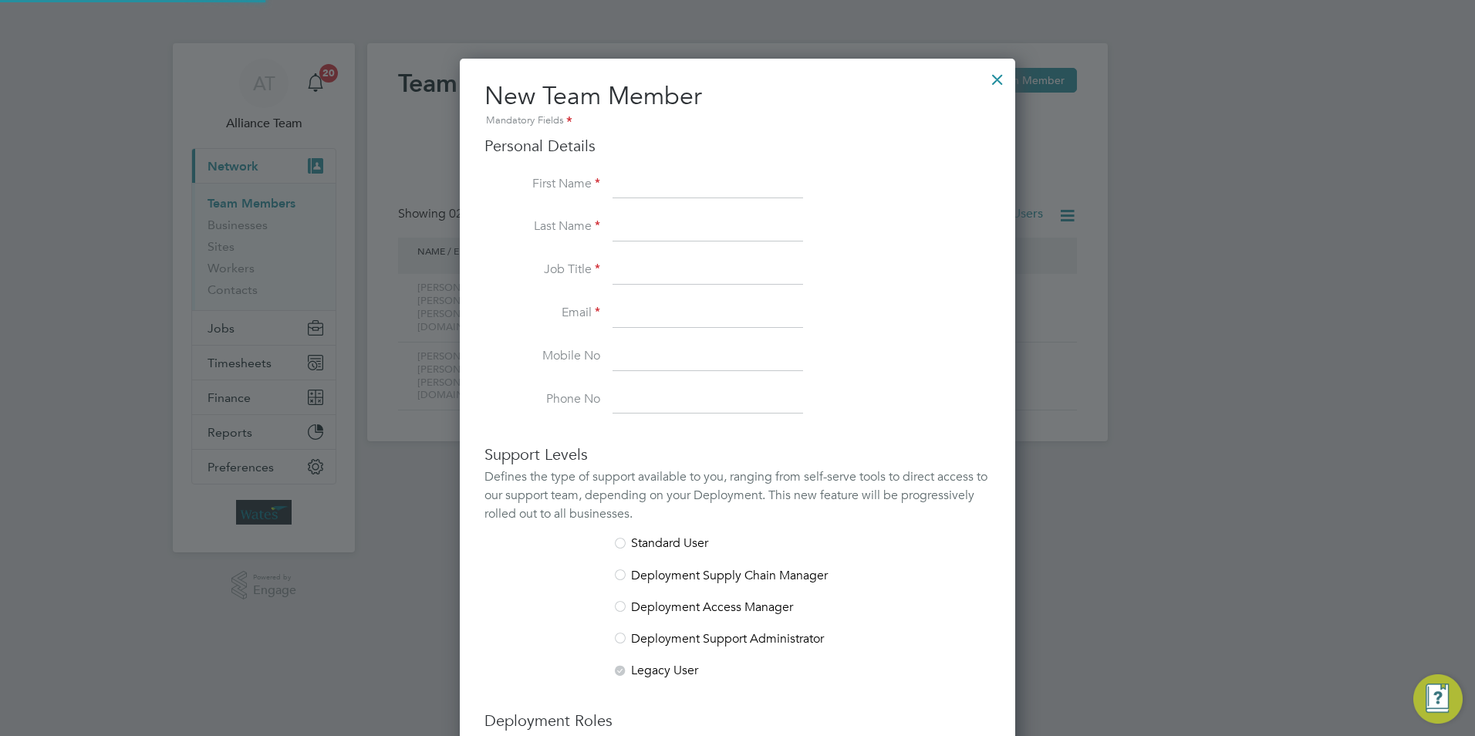
scroll to position [949, 556]
click at [629, 315] on input at bounding box center [707, 314] width 191 height 28
paste input "Micaiah.Dixon@wates.co.uk"
drag, startPoint x: 659, startPoint y: 312, endPoint x: 612, endPoint y: 305, distance: 47.7
click at [612, 305] on li "Email Micaiah.Dixon@wates.co.uk" at bounding box center [737, 321] width 506 height 43
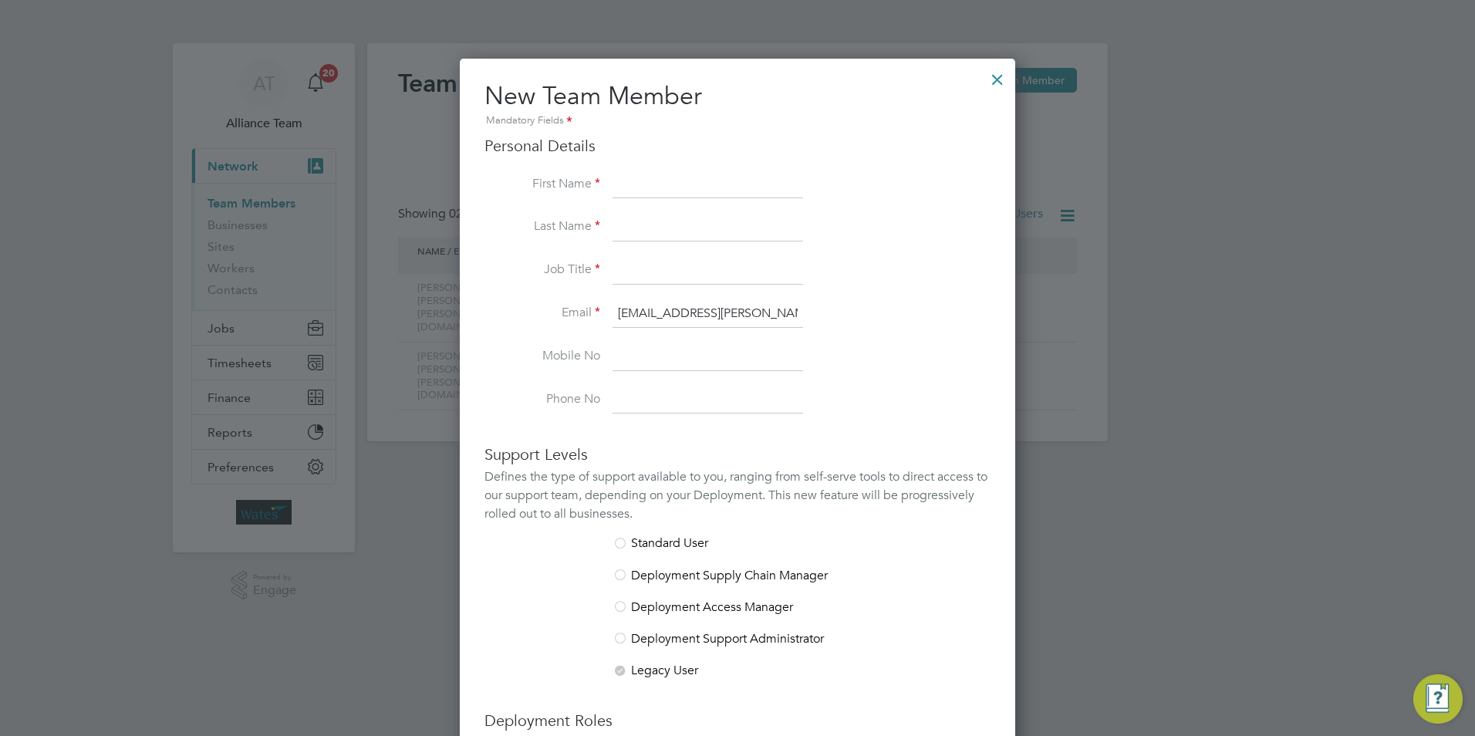
type input "Micaiah.Dixon@wates.co.uk"
click at [715, 164] on div "Personal Details First Name Last Name Job Title Email Micaiah.Dixon@wates.co.uk…" at bounding box center [737, 275] width 506 height 278
click at [692, 187] on input at bounding box center [707, 185] width 191 height 28
paste input "Micaiah"
type input "Micaiah"
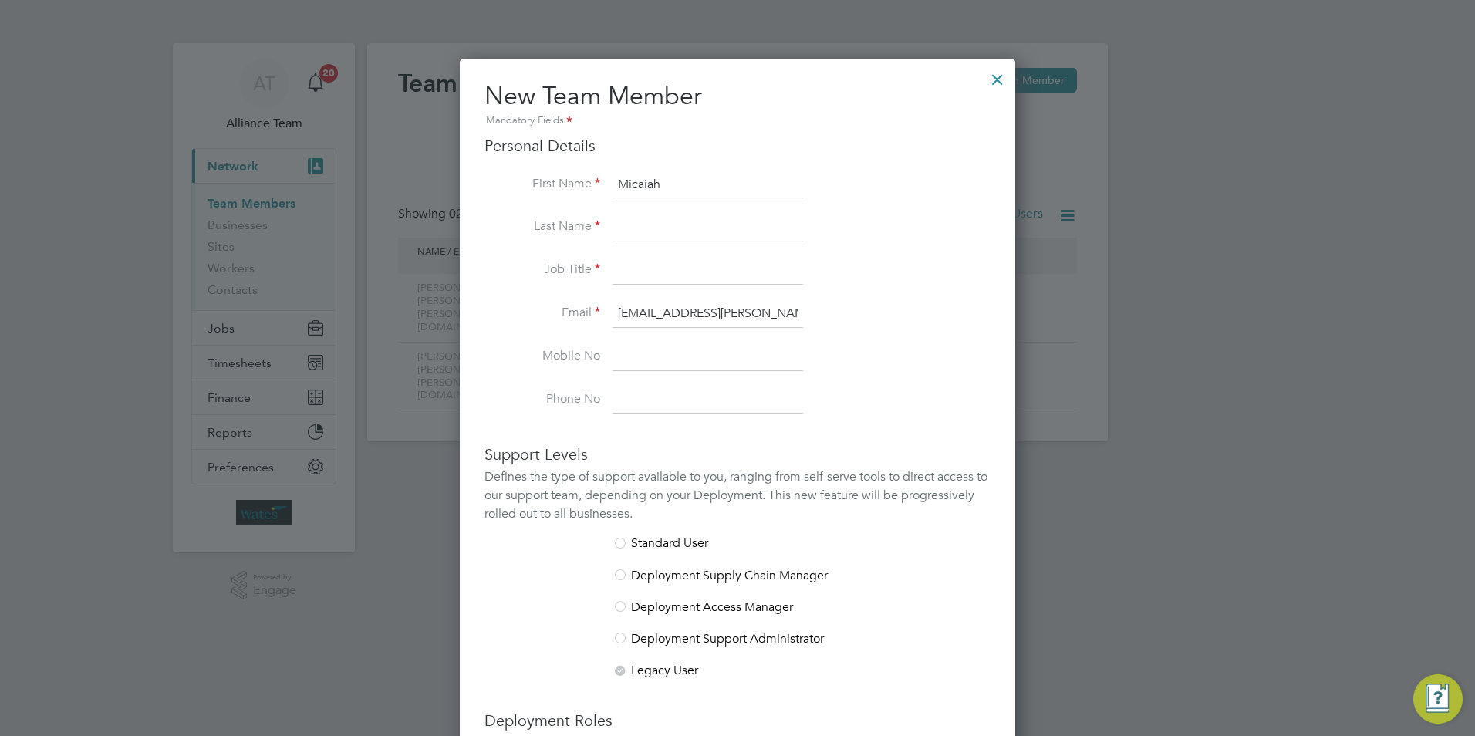
drag, startPoint x: 694, startPoint y: 397, endPoint x: 690, endPoint y: 381, distance: 16.6
click at [694, 395] on input at bounding box center [707, 400] width 191 height 28
drag, startPoint x: 697, startPoint y: 311, endPoint x: 667, endPoint y: 305, distance: 30.6
click at [667, 305] on input "Micaiah.Dixon@wates.co.uk" at bounding box center [707, 314] width 191 height 28
click at [659, 219] on input at bounding box center [707, 228] width 191 height 28
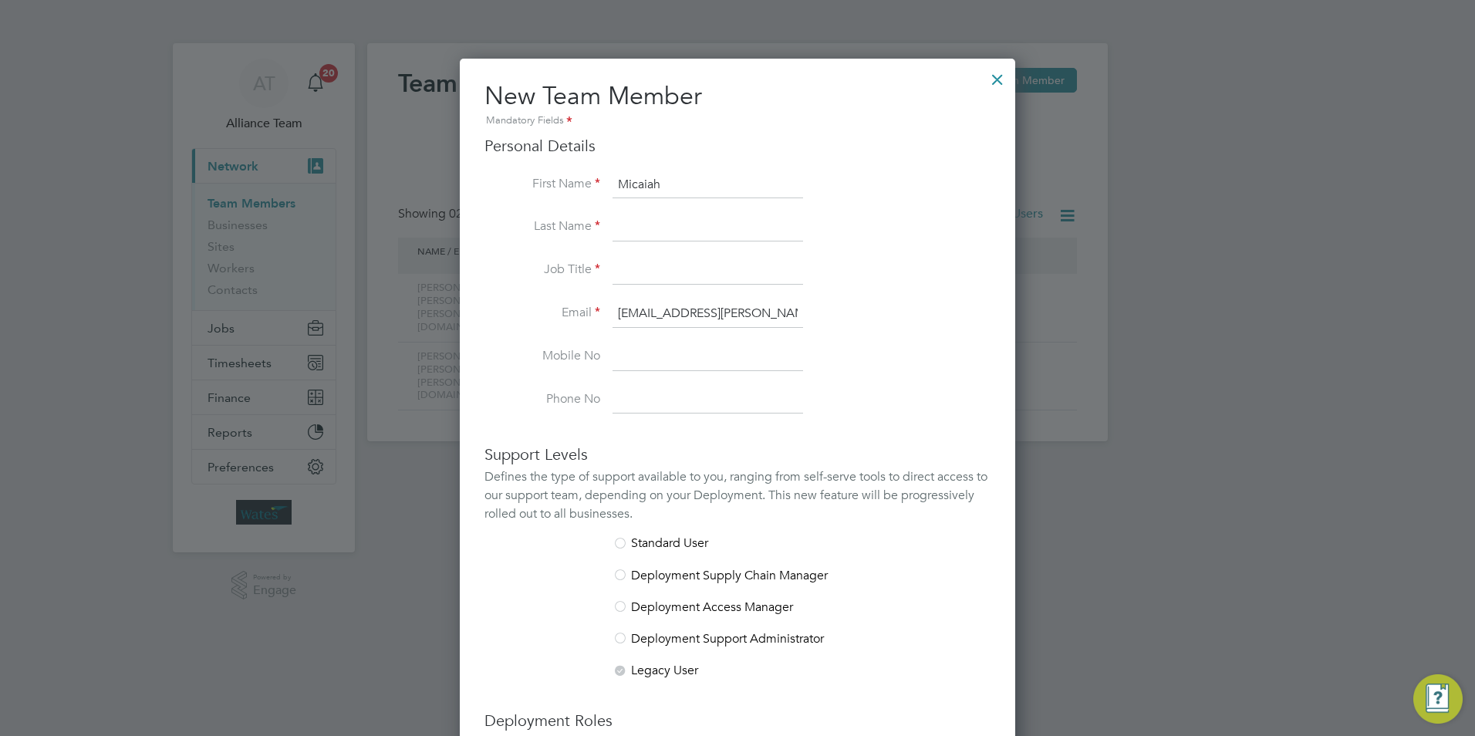
paste input "Dixon"
type input "Dixon"
click at [628, 267] on input at bounding box center [707, 271] width 191 height 28
type input "Finance"
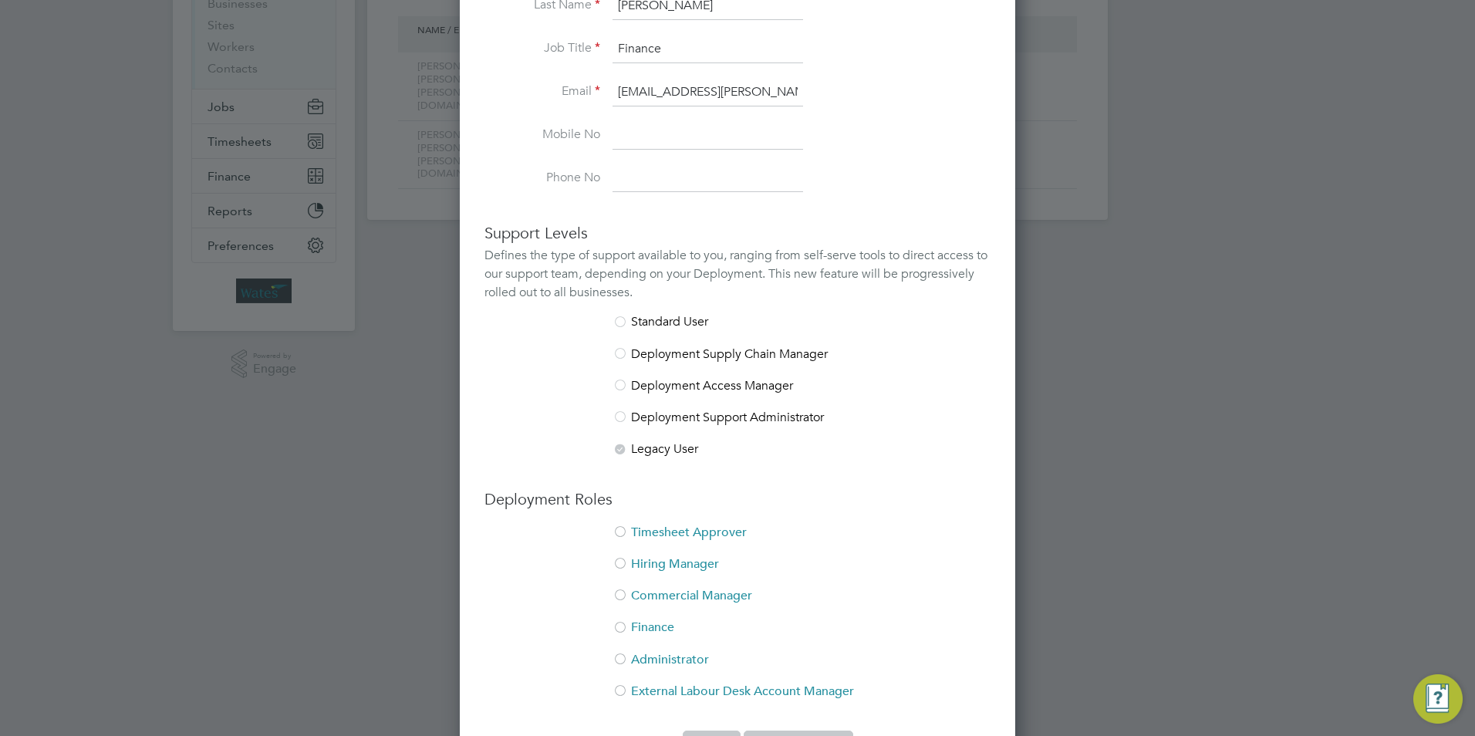
scroll to position [271, 0]
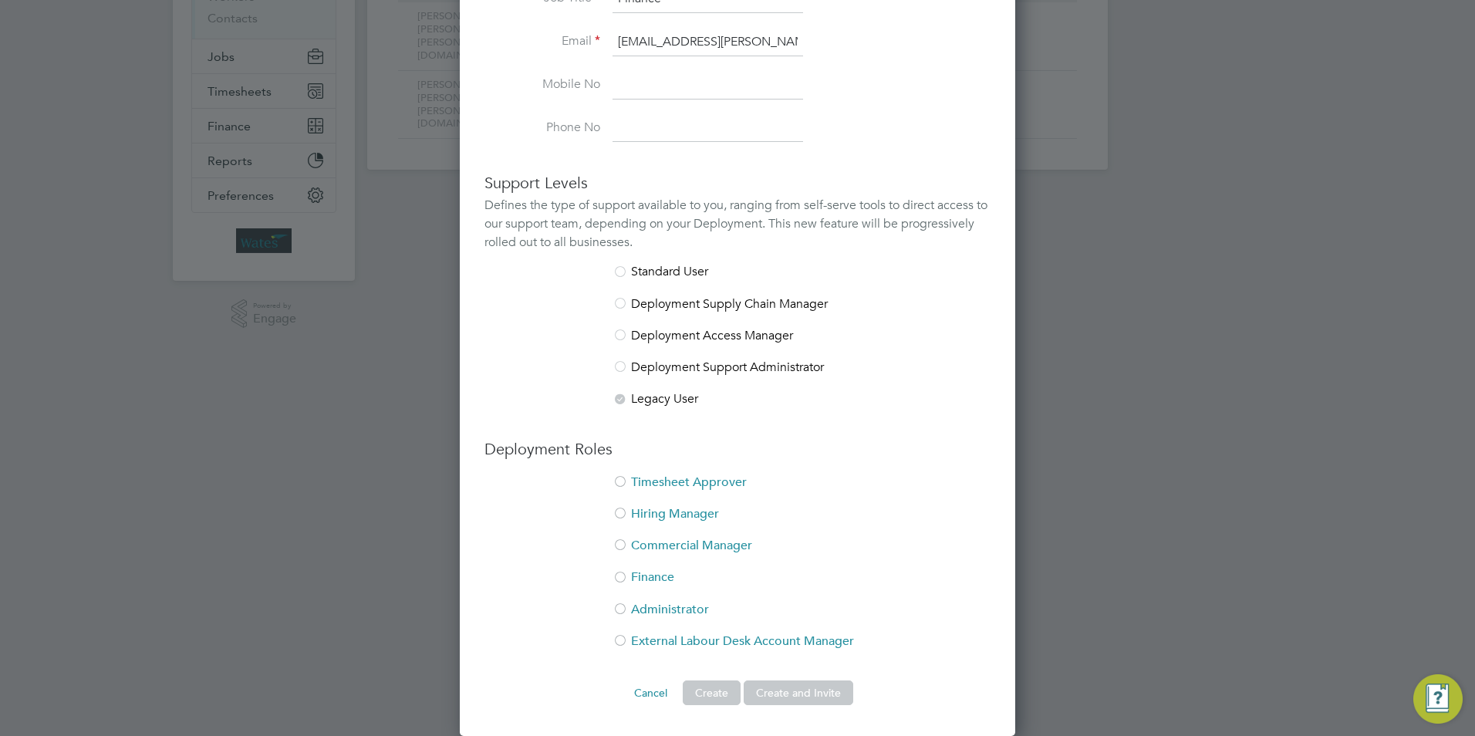
click at [643, 572] on li "Finance" at bounding box center [737, 585] width 506 height 32
click at [826, 701] on button "Create and Invite" at bounding box center [798, 692] width 110 height 25
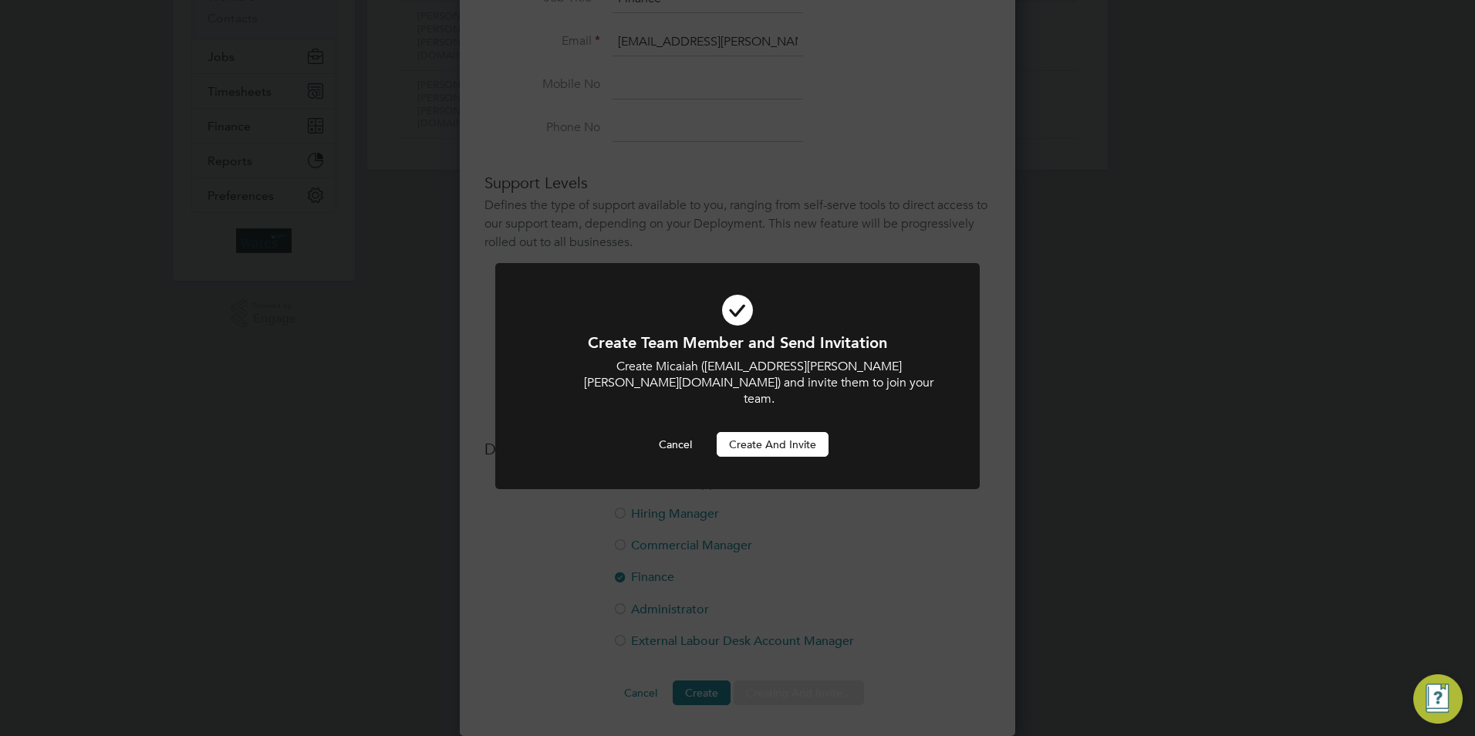
scroll to position [0, 0]
click at [784, 432] on button "Create and invite" at bounding box center [772, 444] width 112 height 25
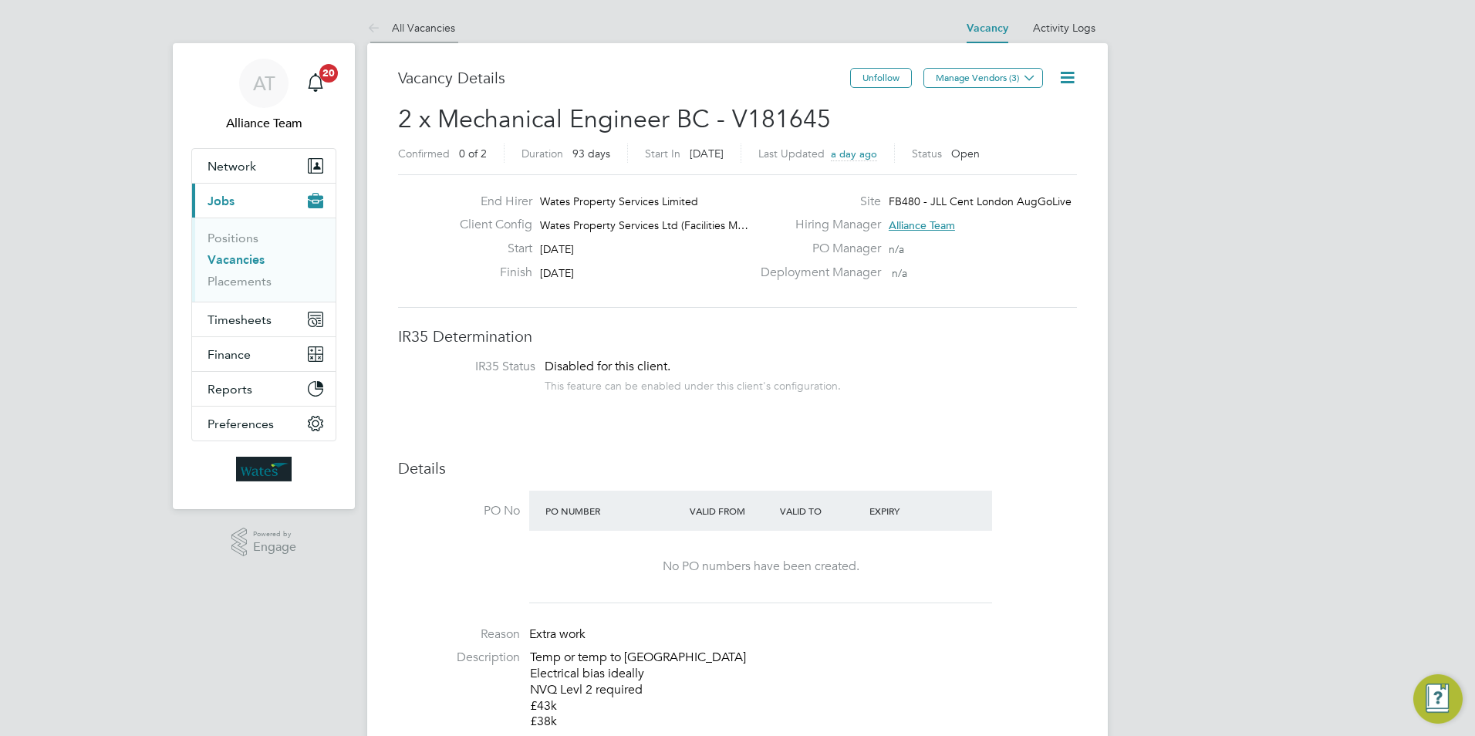
click at [415, 21] on link "All Vacancies" at bounding box center [411, 28] width 88 height 14
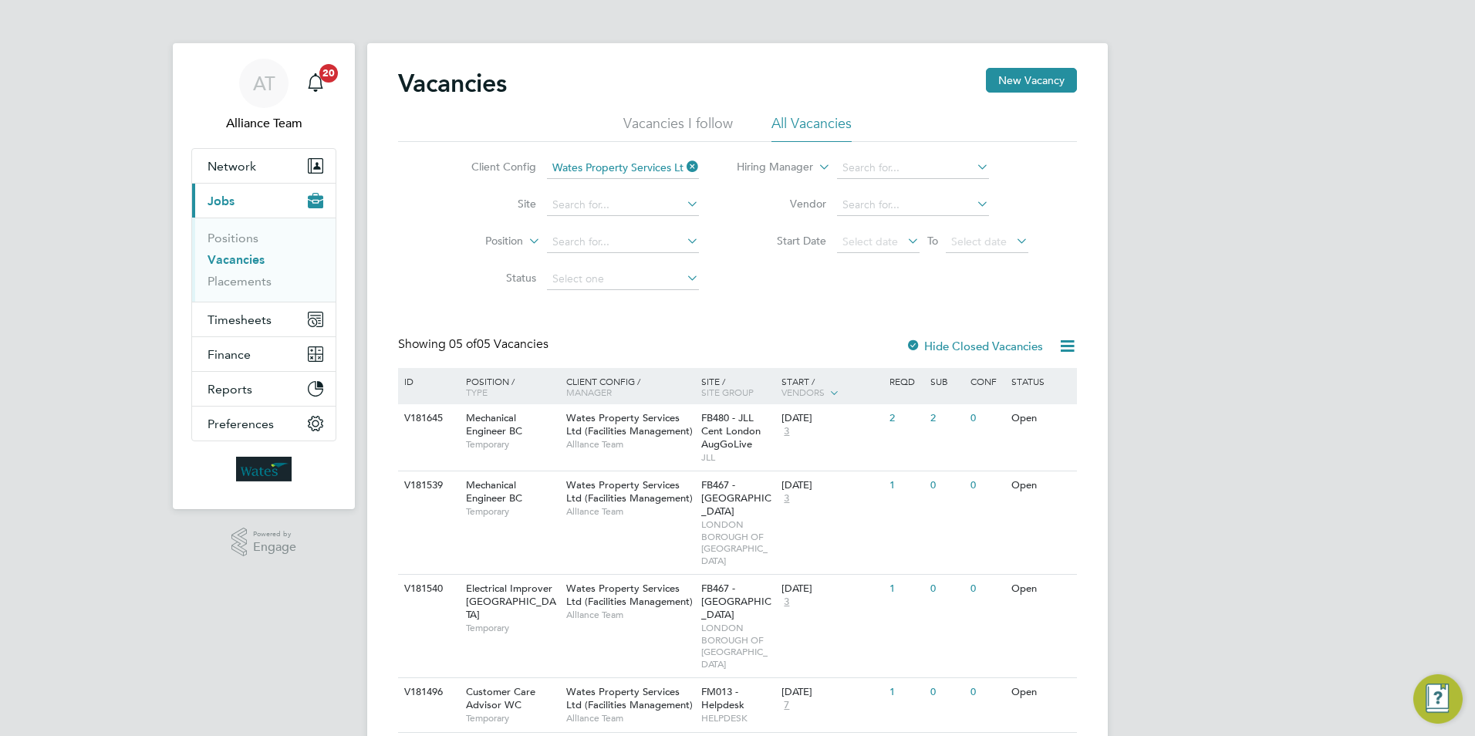
scroll to position [30, 0]
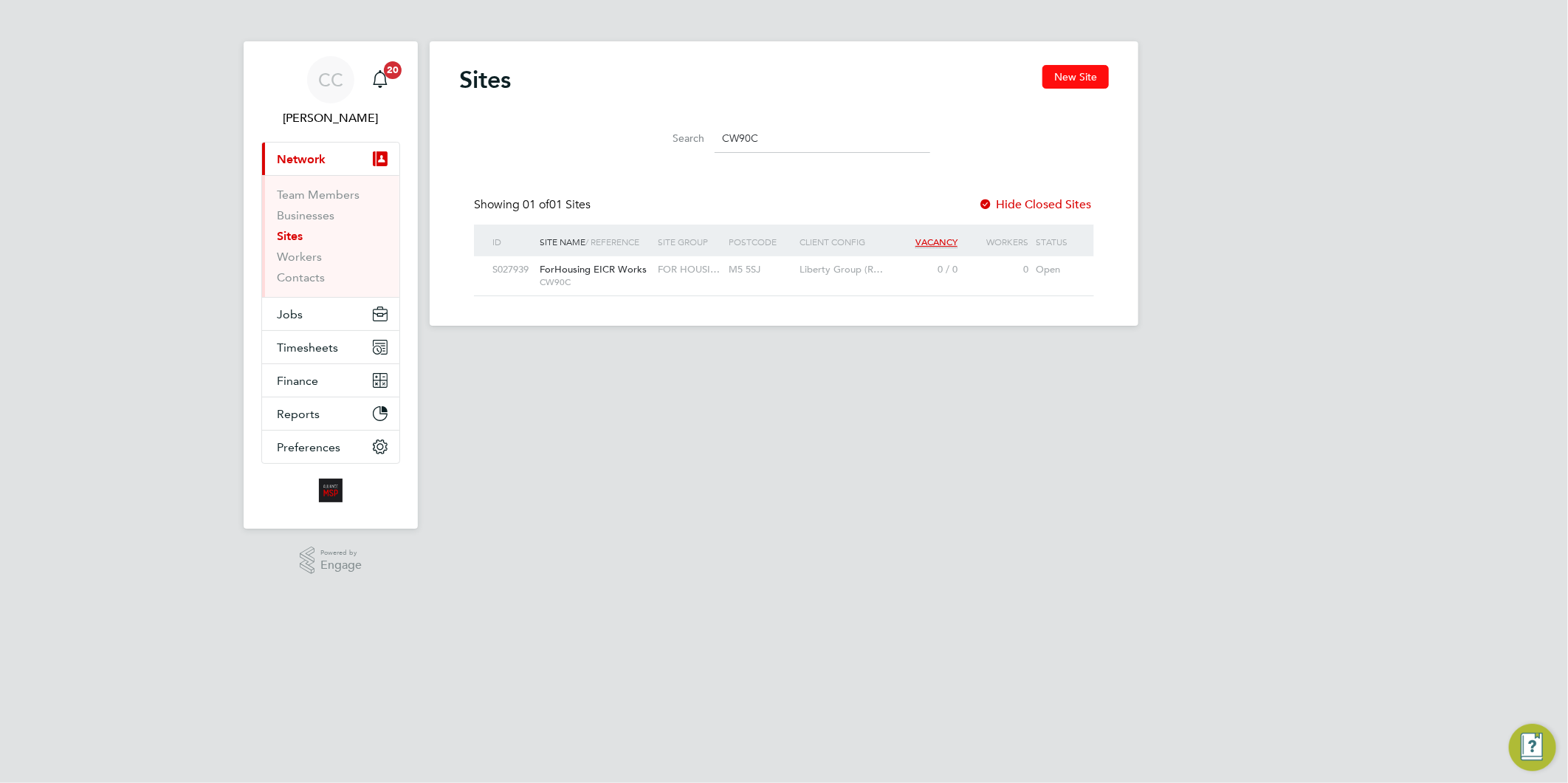
scroll to position [28, 95]
click at [1088, 78] on button "New Site" at bounding box center [1075, 77] width 66 height 24
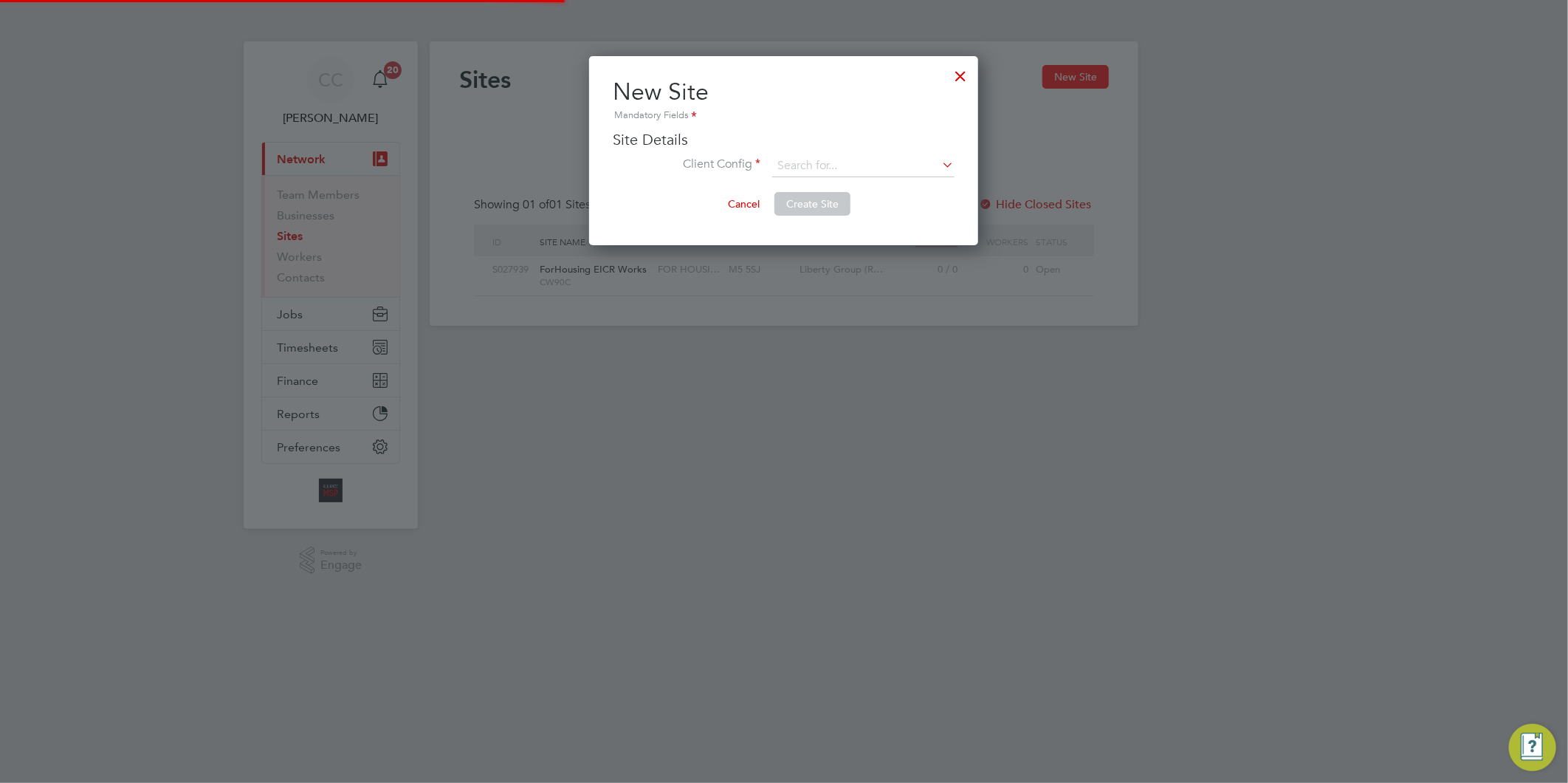
scroll to position [189, 389]
click at [840, 179] on li "Client Config" at bounding box center [783, 173] width 342 height 37
click at [822, 157] on input at bounding box center [863, 166] width 183 height 22
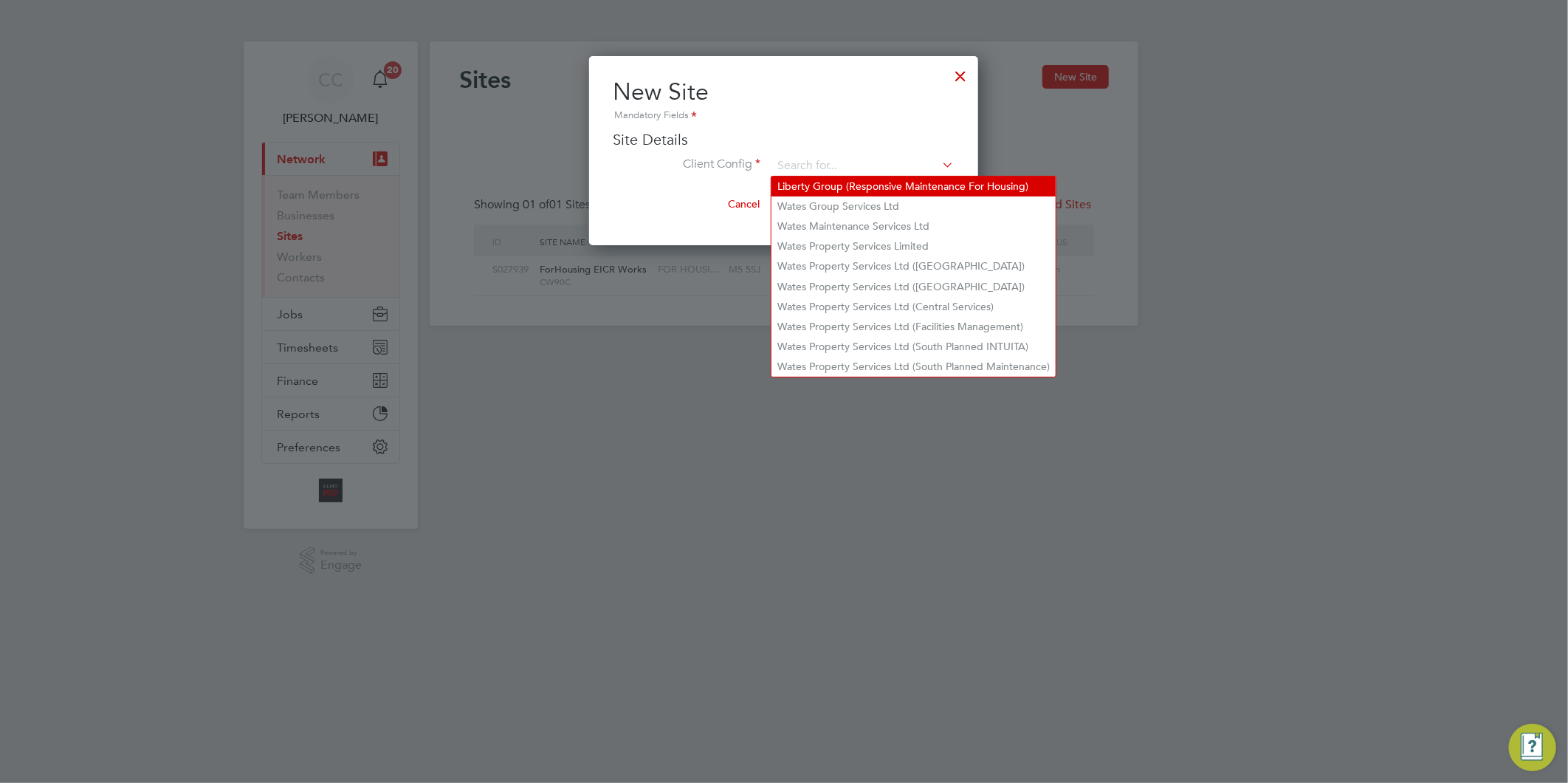
click at [819, 189] on li "Liberty Group (Responsive Maintenance For Housing)" at bounding box center [913, 186] width 284 height 20
type input "Liberty Group (Responsive Maintenance For Housing)"
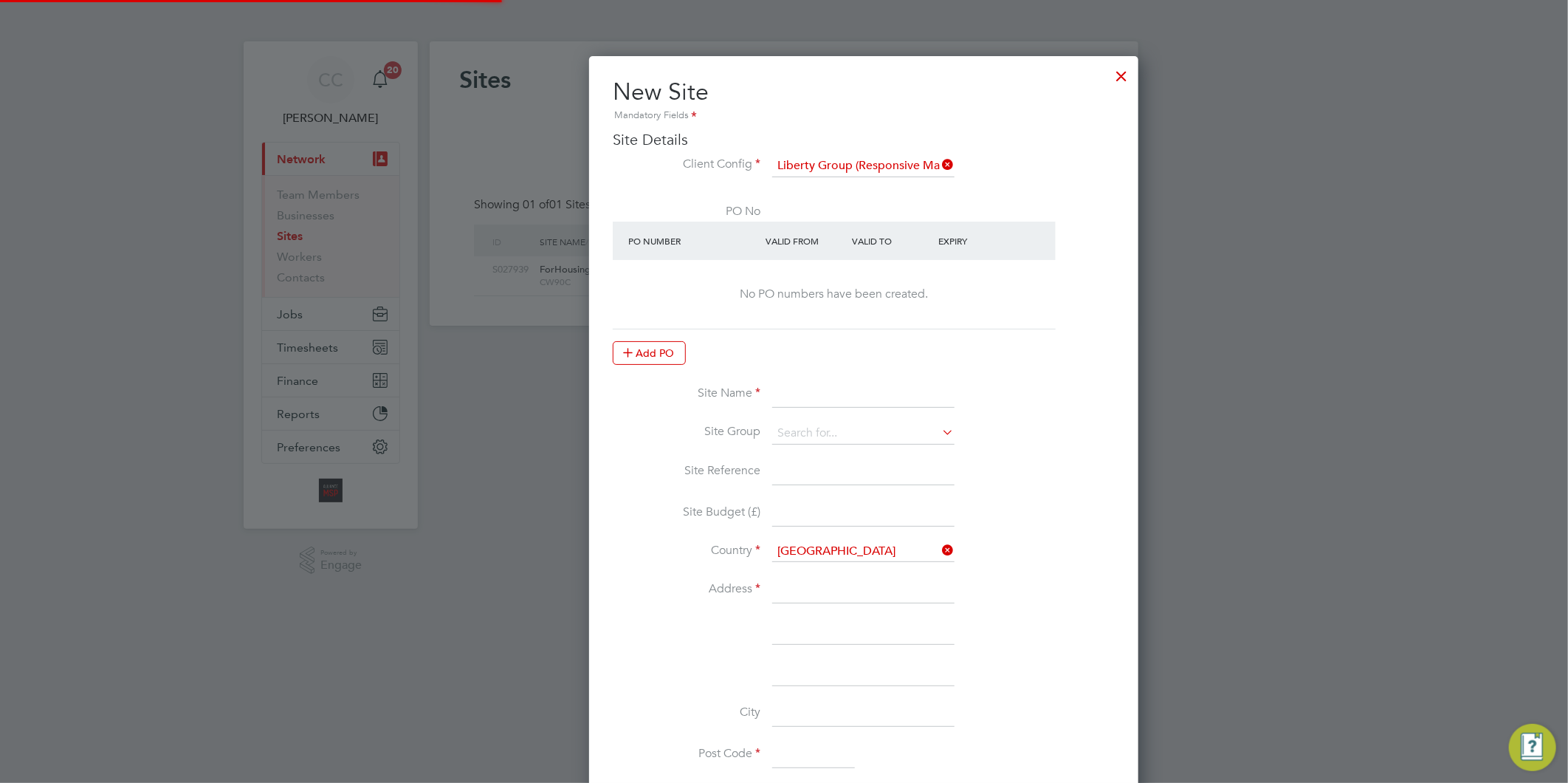
scroll to position [1307, 647]
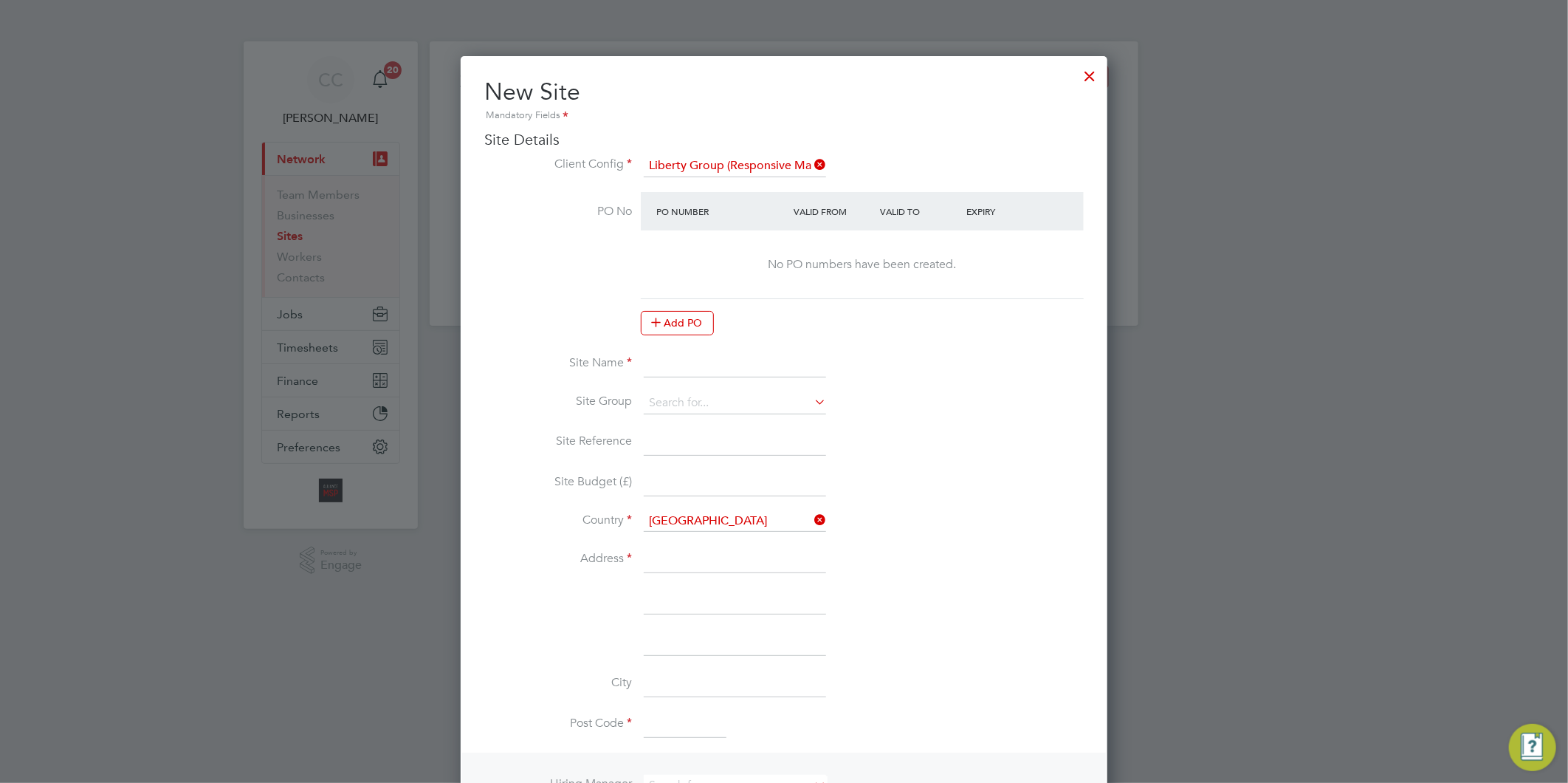
click at [680, 364] on input at bounding box center [735, 364] width 183 height 27
paste input "ForHousing Cyclical, Kitchens & Bathrooms"
type input "CW90B - ForHousing Cyclical, Kitchens & Bathrooms"
click at [670, 392] on input at bounding box center [735, 403] width 183 height 22
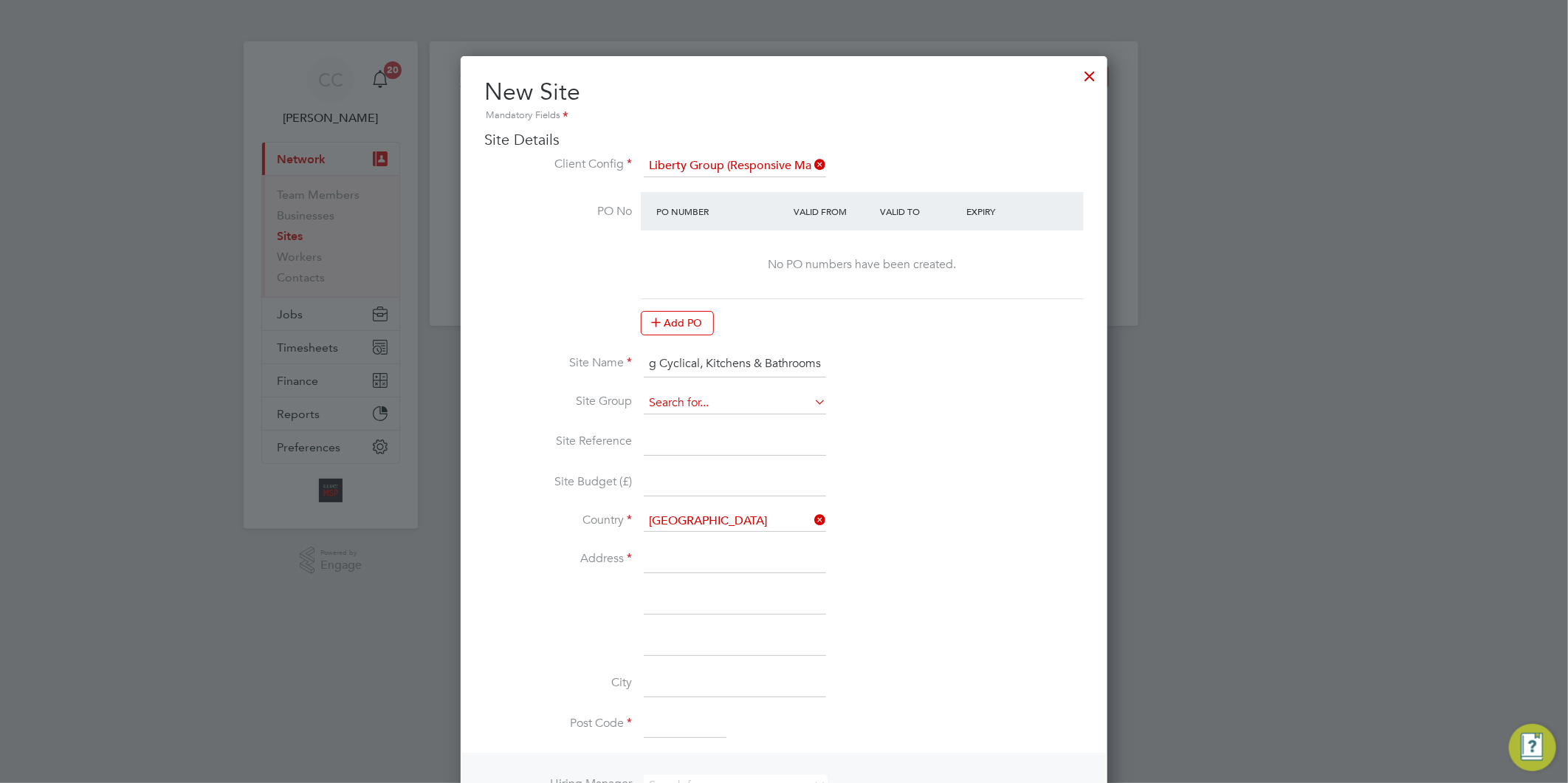
scroll to position [0, 0]
click at [681, 419] on li "FOR HOUSING" at bounding box center [735, 421] width 184 height 20
type input "FOR HOUSING"
click at [681, 432] on input at bounding box center [735, 442] width 183 height 27
type input "CW90B"
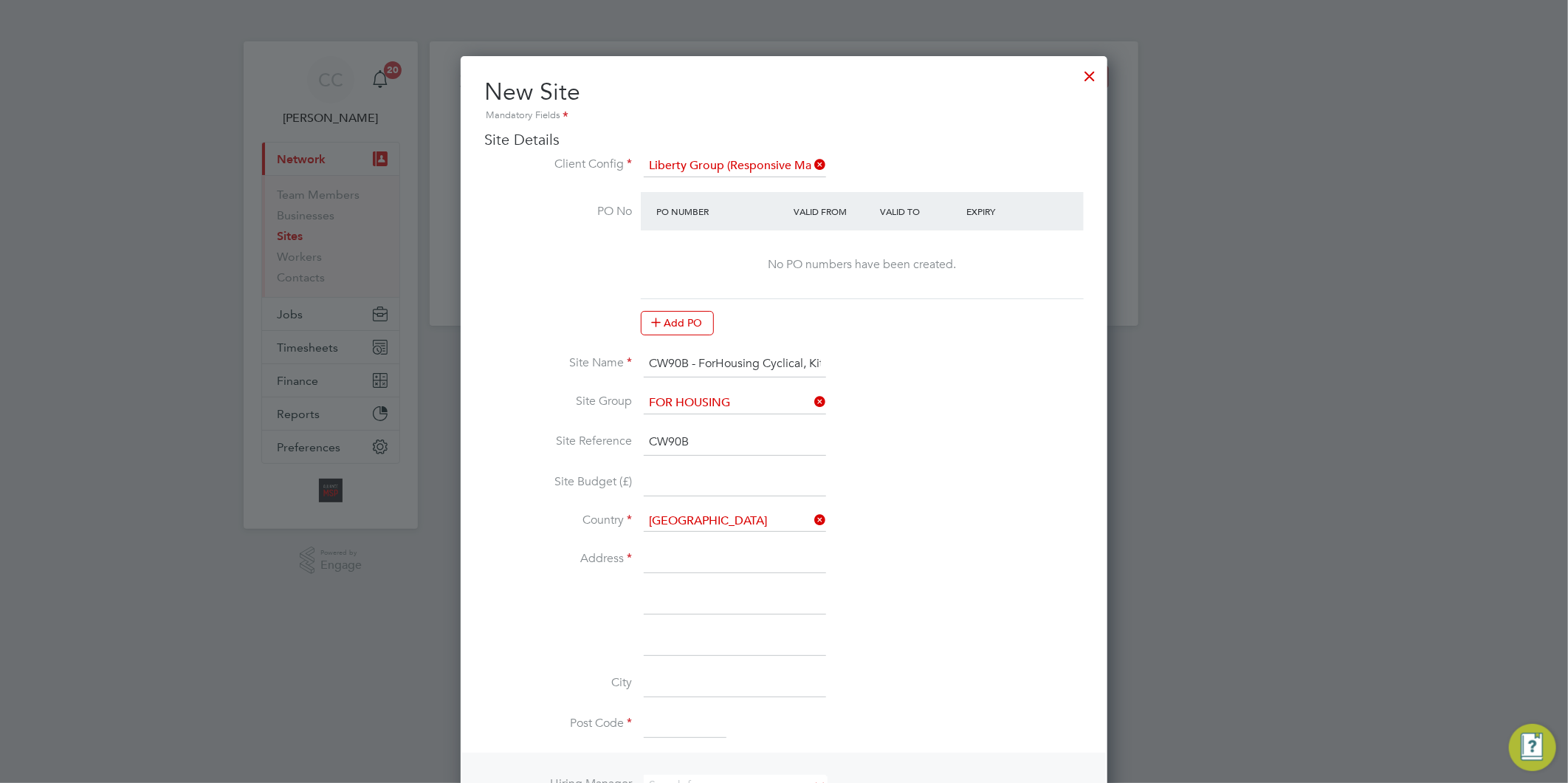
click at [656, 480] on input at bounding box center [735, 483] width 183 height 27
click at [667, 550] on input at bounding box center [735, 560] width 183 height 27
click at [680, 556] on input at bounding box center [735, 560] width 183 height 27
paste input "[STREET_ADDRESS]"
type input "[STREET_ADDRESS]"
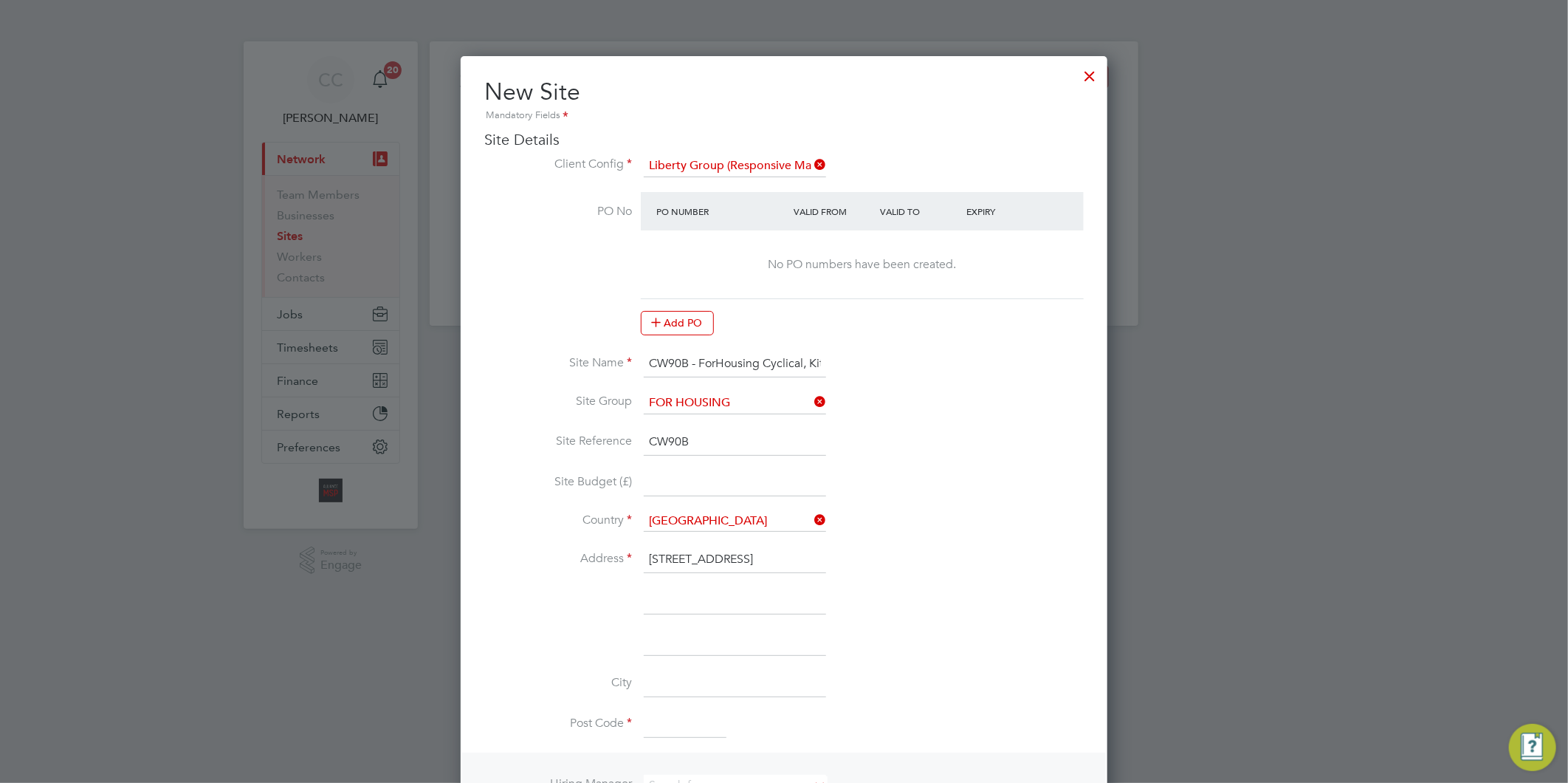
click at [668, 601] on input at bounding box center [735, 601] width 183 height 27
paste input "Salford"
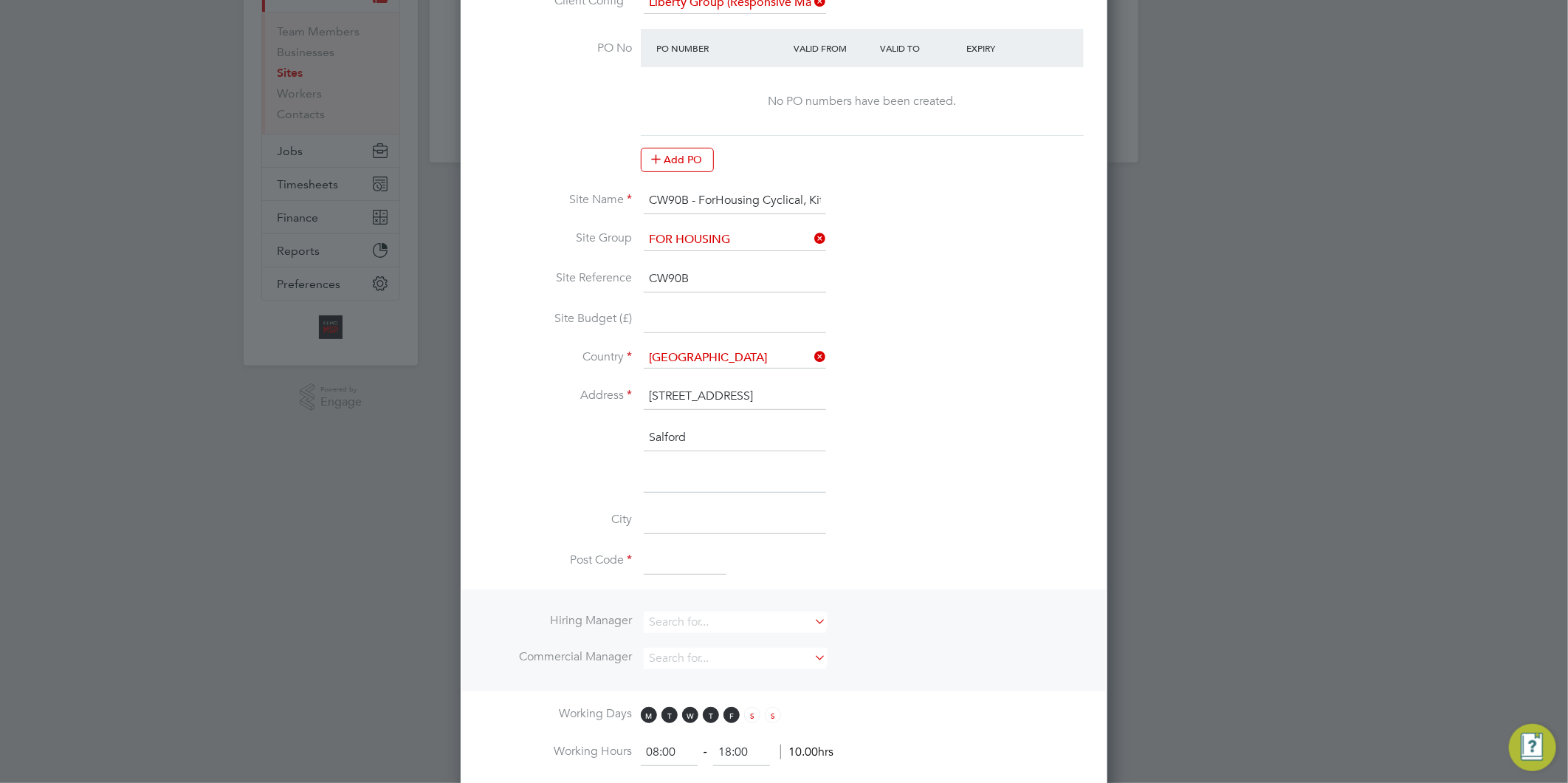
scroll to position [164, 0]
type input "Salford"
click at [680, 473] on input at bounding box center [735, 479] width 183 height 27
type input "M"
click at [683, 522] on input at bounding box center [735, 520] width 183 height 27
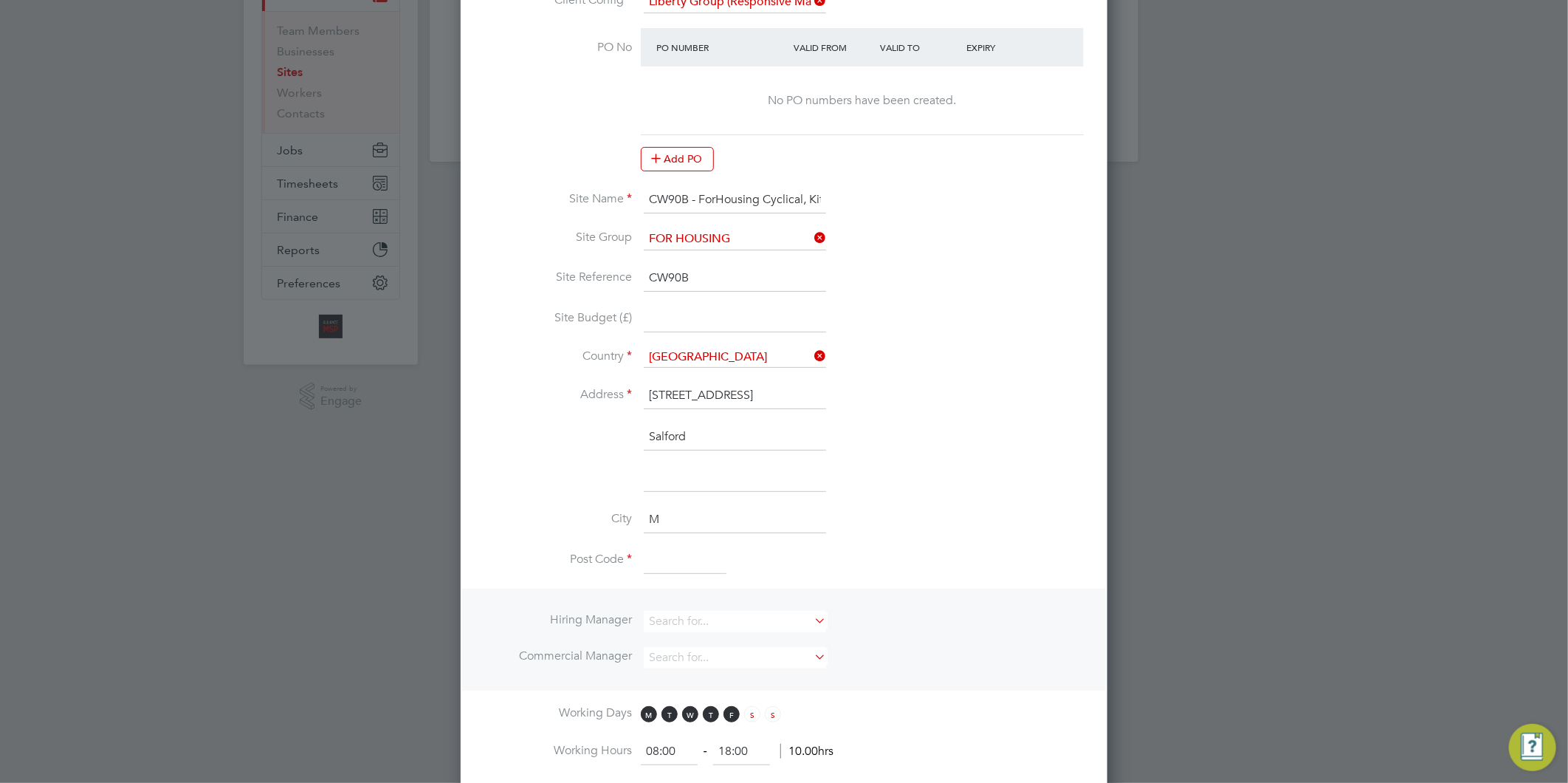
type input "[GEOGRAPHIC_DATA]"
click at [688, 548] on input at bounding box center [685, 561] width 82 height 27
click at [661, 556] on input at bounding box center [685, 561] width 82 height 27
type input "v"
paste input "M5 5SJ"
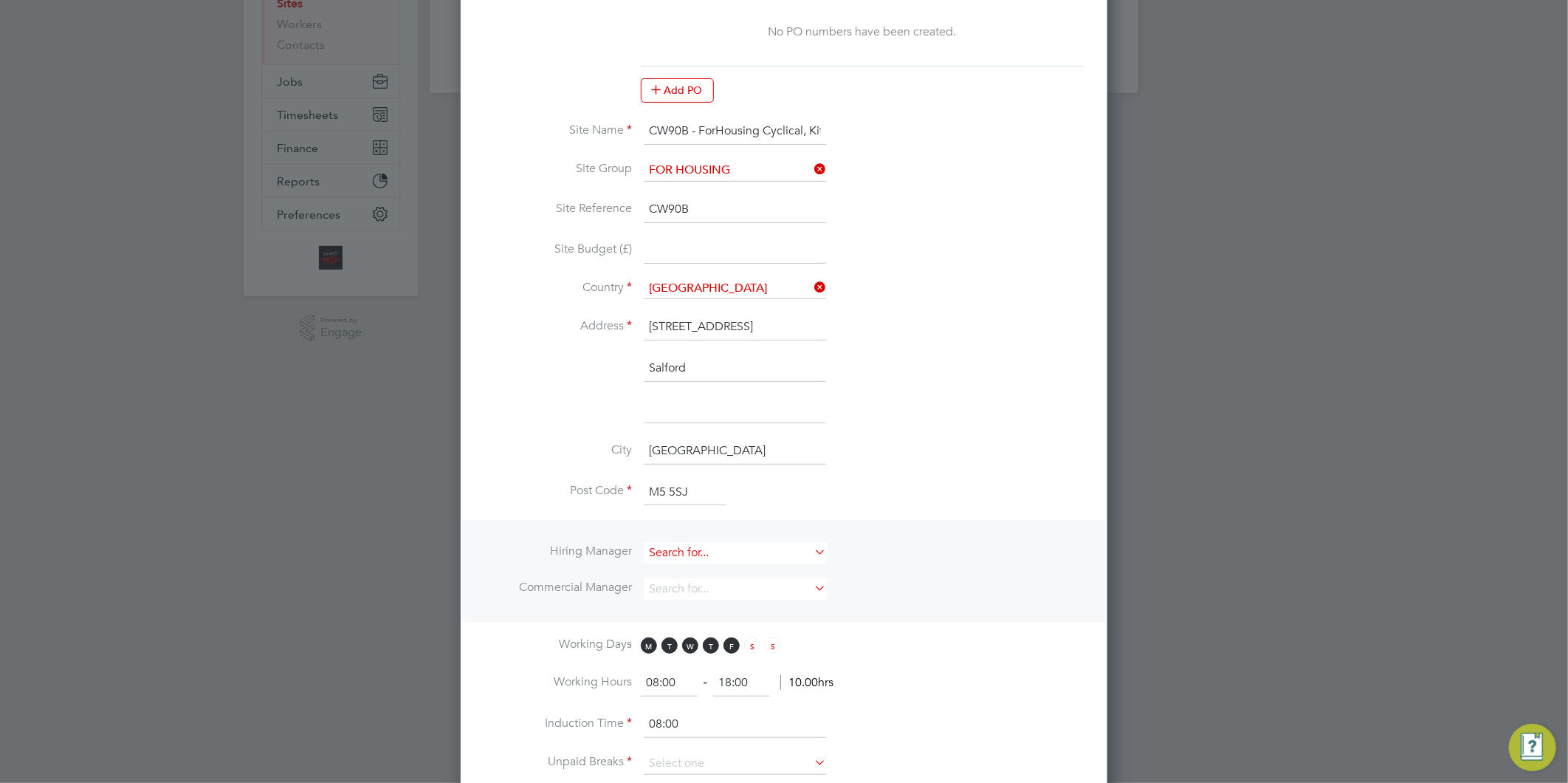
scroll to position [327, 0]
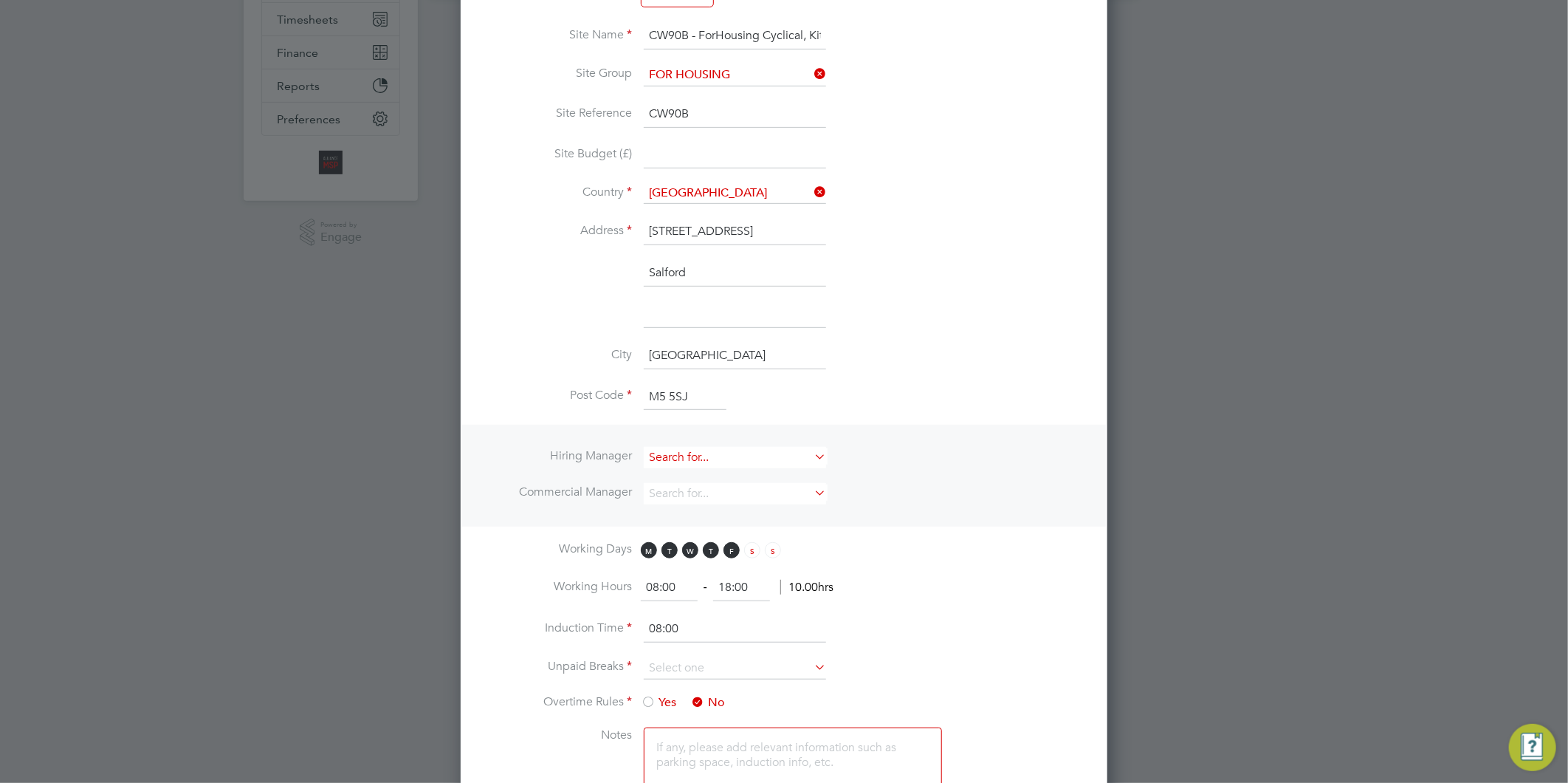
type input "M5 5SJ"
click at [667, 461] on input at bounding box center [735, 458] width 183 height 21
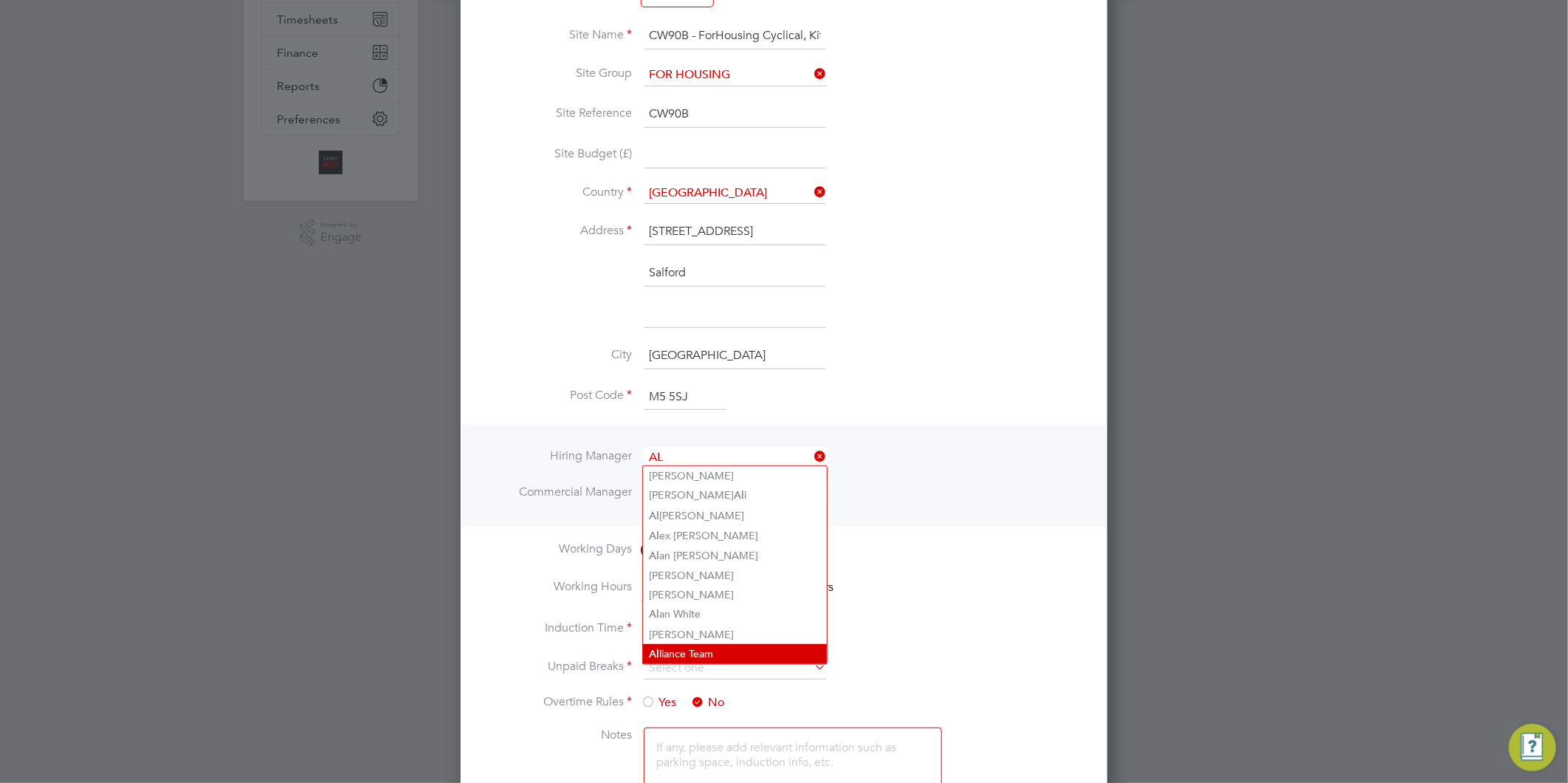
click at [709, 644] on li "Al liance Team" at bounding box center [735, 654] width 184 height 20
type input "Alliance Team"
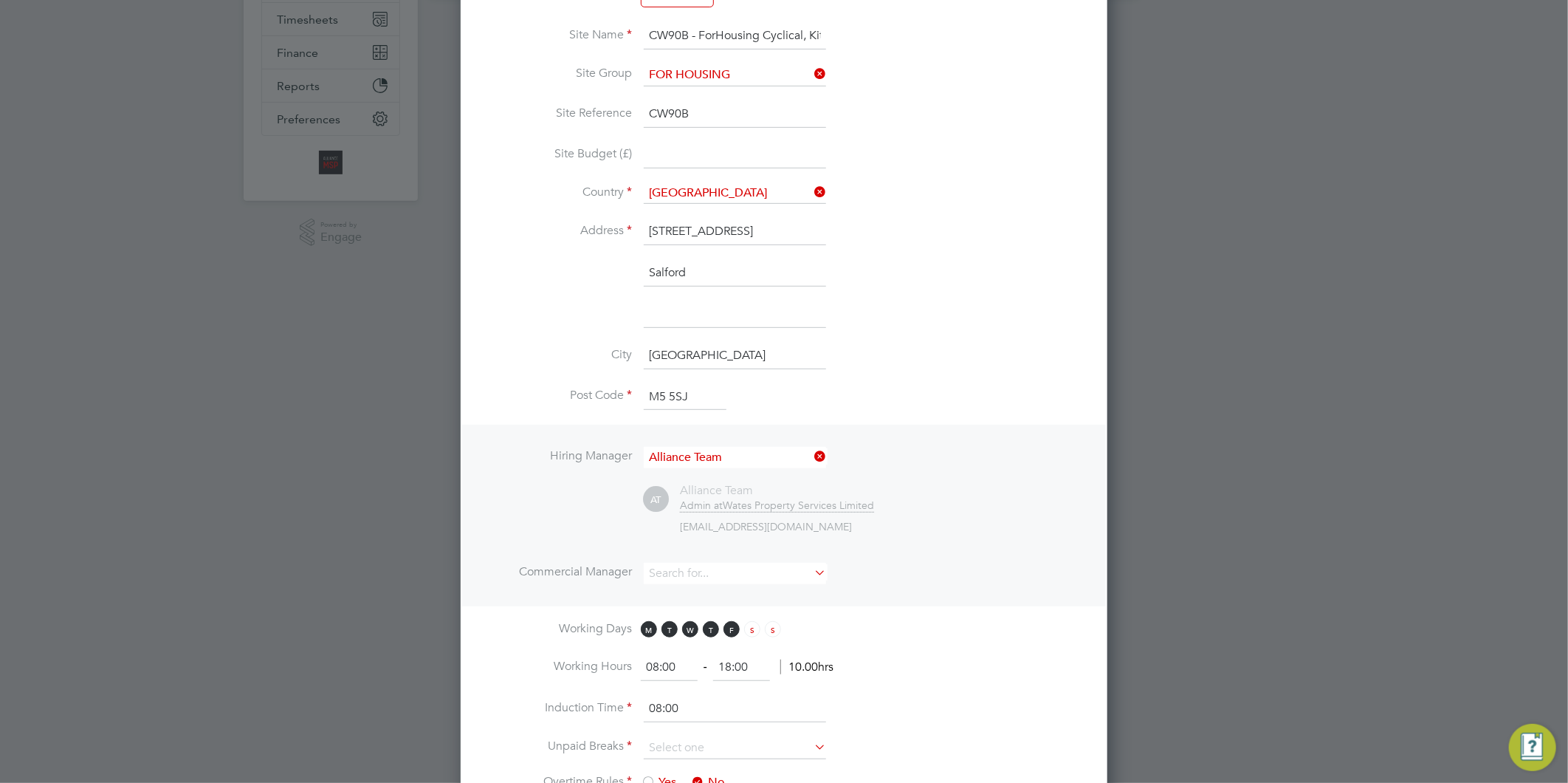
scroll to position [1386, 647]
click at [680, 576] on input at bounding box center [735, 573] width 183 height 21
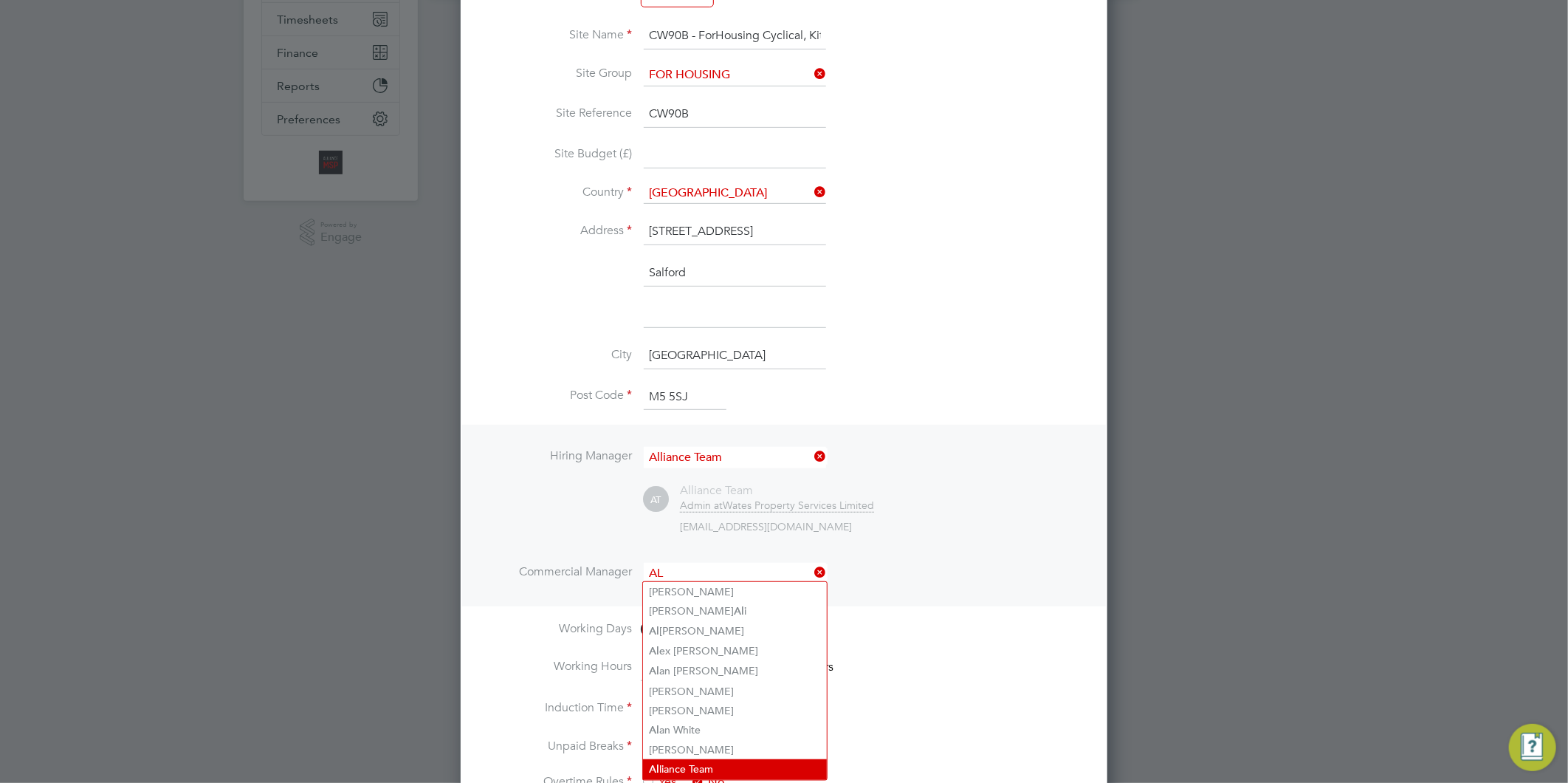
click at [713, 760] on li "Al liance Team" at bounding box center [735, 769] width 184 height 20
type input "Alliance Team"
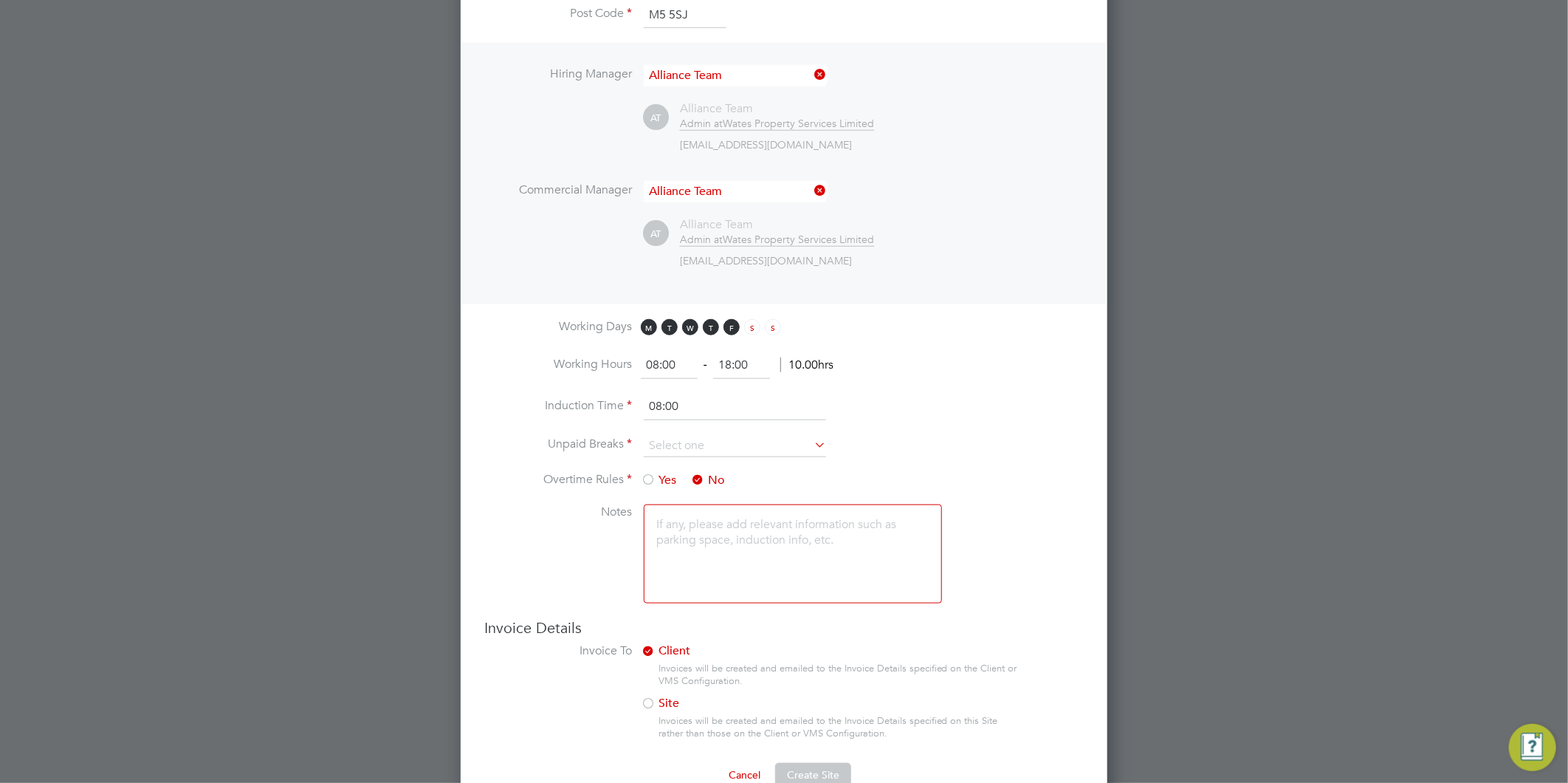
scroll to position [740, 0]
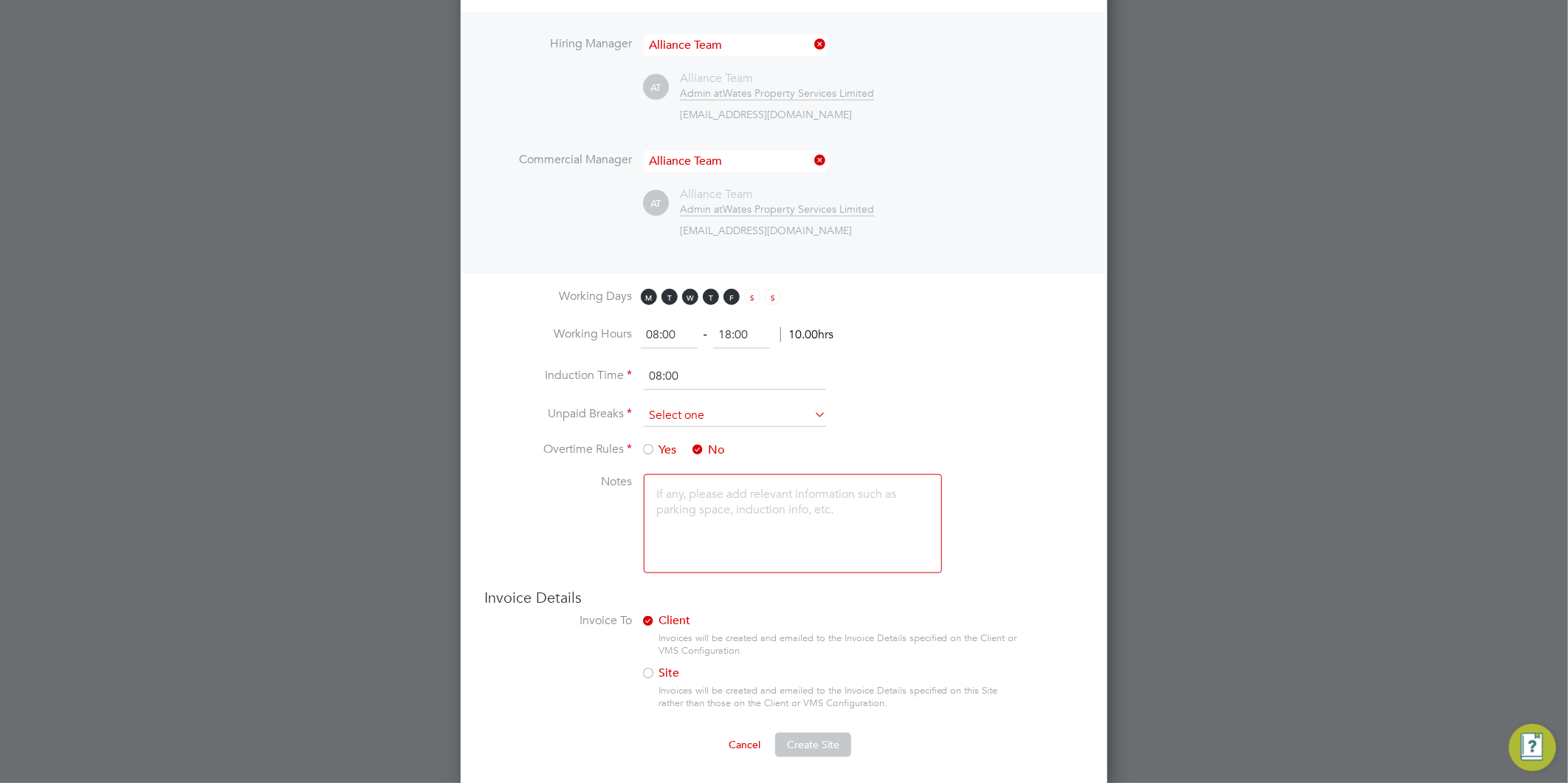
click at [676, 411] on input at bounding box center [735, 415] width 183 height 22
click at [662, 473] on li "30 mins" at bounding box center [735, 472] width 184 height 19
type input "30 mins"
click at [753, 336] on input "18:00" at bounding box center [741, 335] width 56 height 27
drag, startPoint x: 747, startPoint y: 327, endPoint x: 720, endPoint y: 334, distance: 27.9
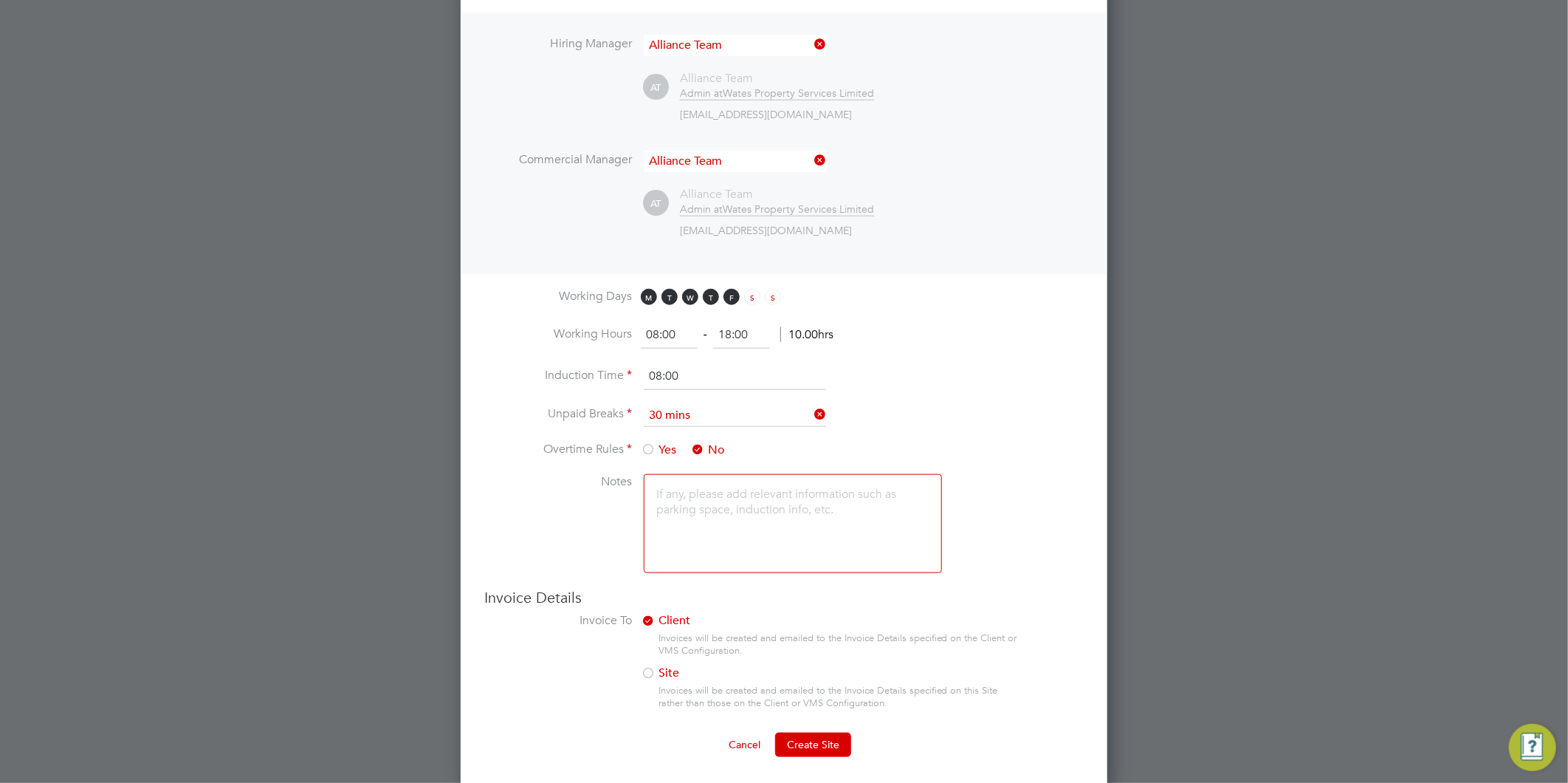
click at [720, 334] on input "18:00" at bounding box center [741, 335] width 56 height 27
type input "17:00"
click at [733, 363] on input "08:00" at bounding box center [735, 376] width 183 height 27
click at [728, 409] on input at bounding box center [735, 415] width 183 height 22
click at [708, 473] on li "30 mins" at bounding box center [735, 472] width 184 height 19
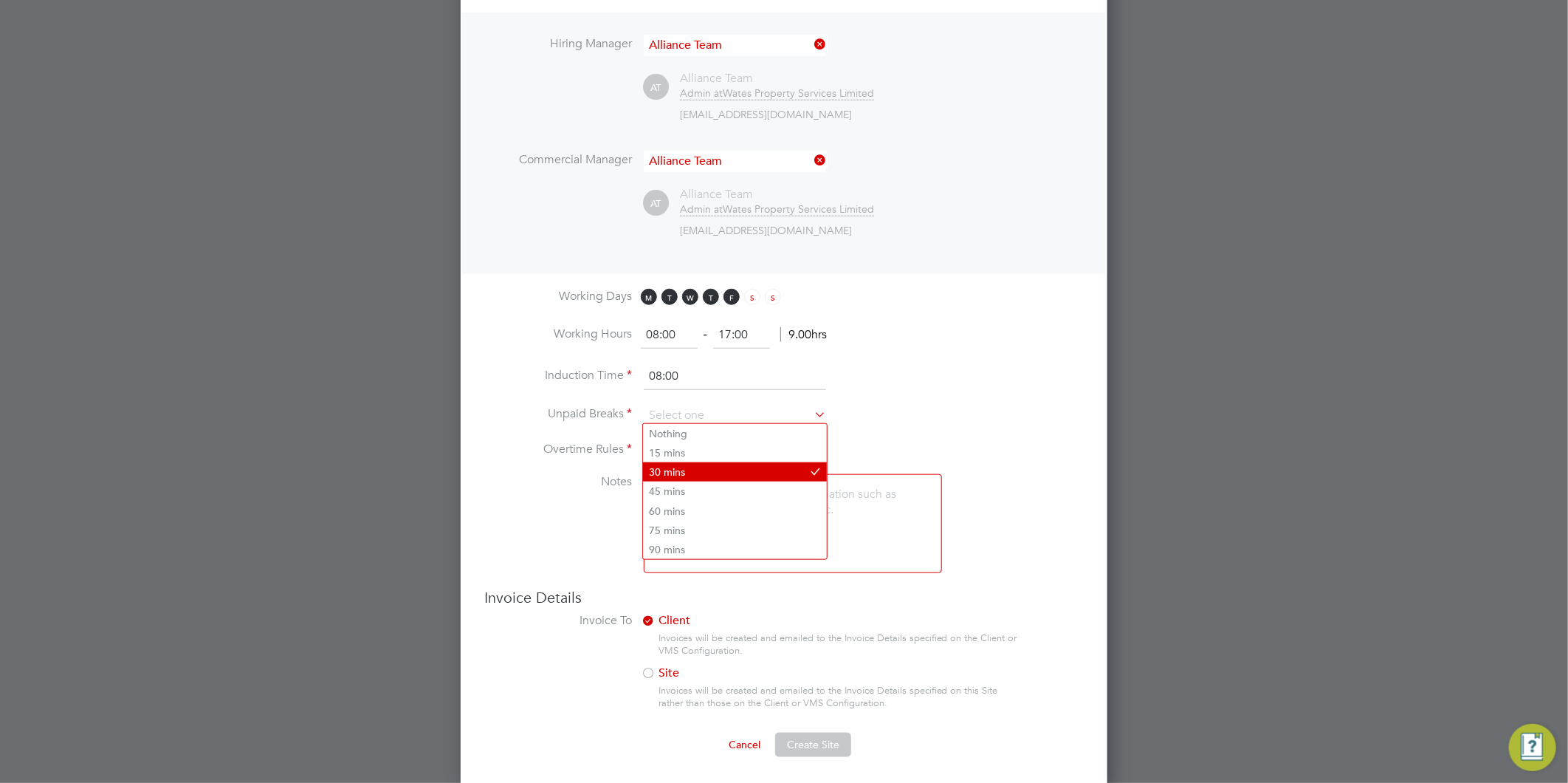
type input "30 mins"
click at [809, 744] on span "Create Site" at bounding box center [813, 744] width 53 height 13
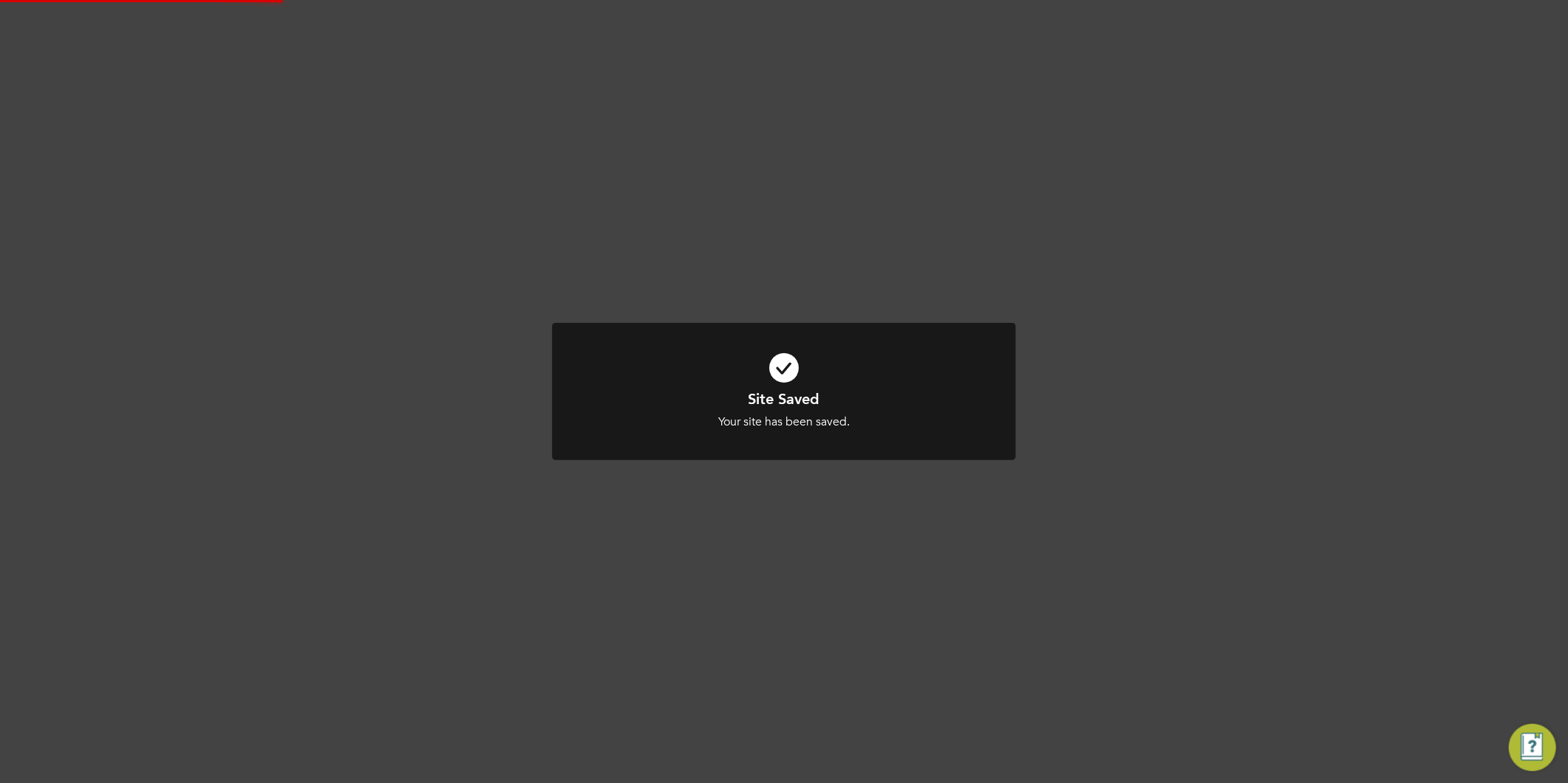
scroll to position [0, 0]
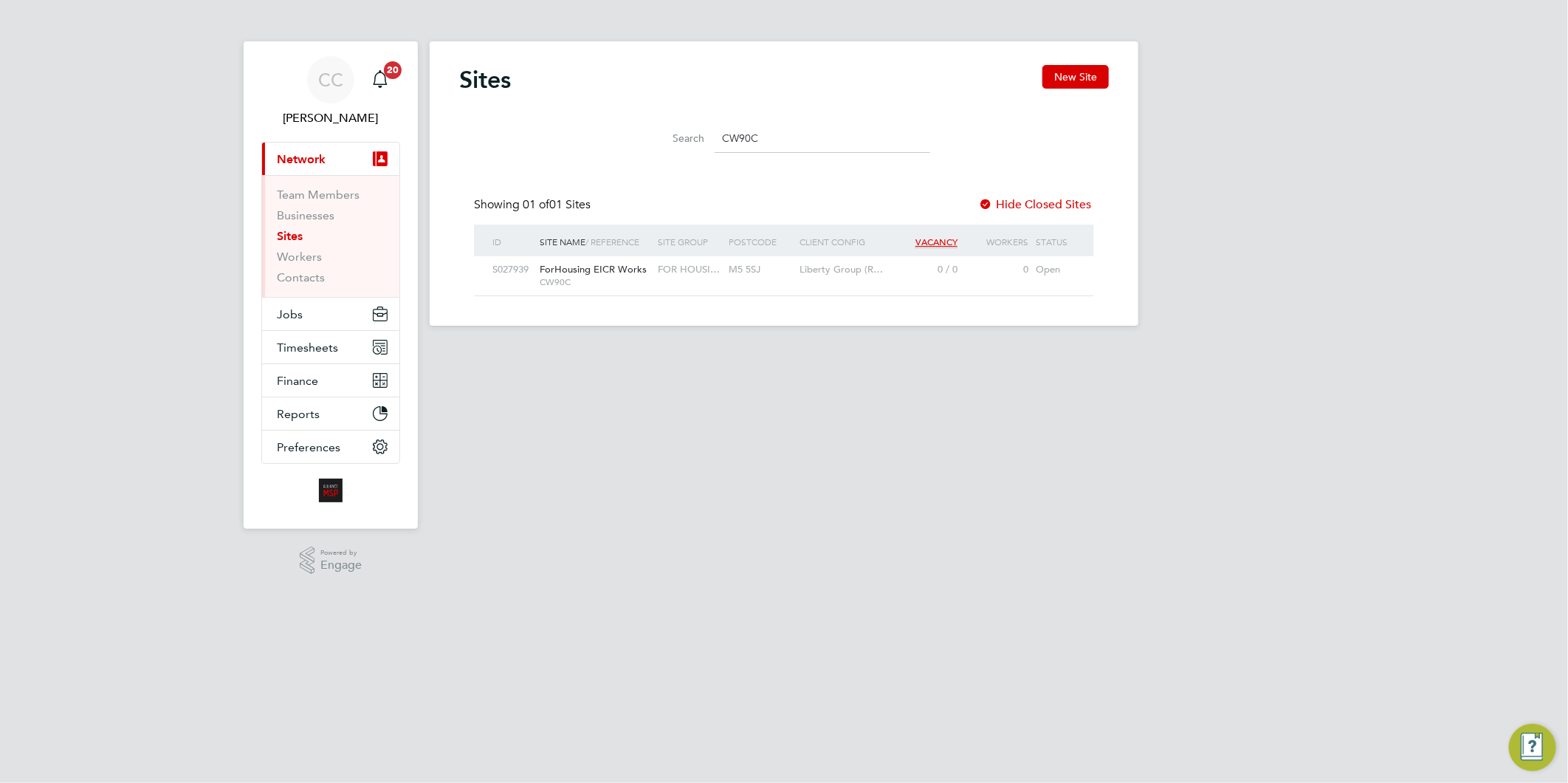
click at [708, 280] on div "FOR HOUSI…" at bounding box center [689, 270] width 71 height 28
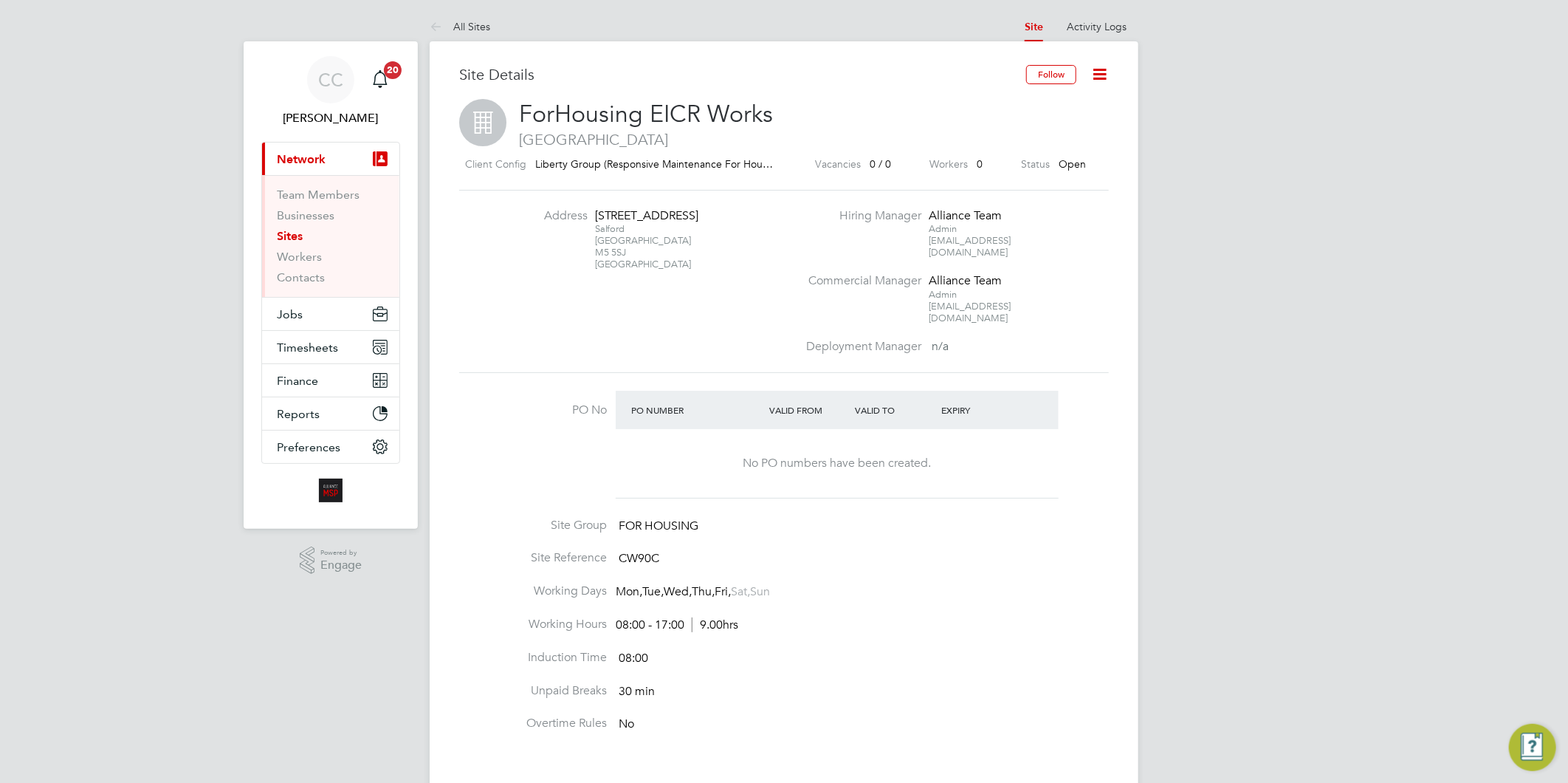
click at [1103, 73] on icon at bounding box center [1099, 74] width 18 height 18
click at [1044, 129] on li "Edit Site e" at bounding box center [1063, 130] width 83 height 21
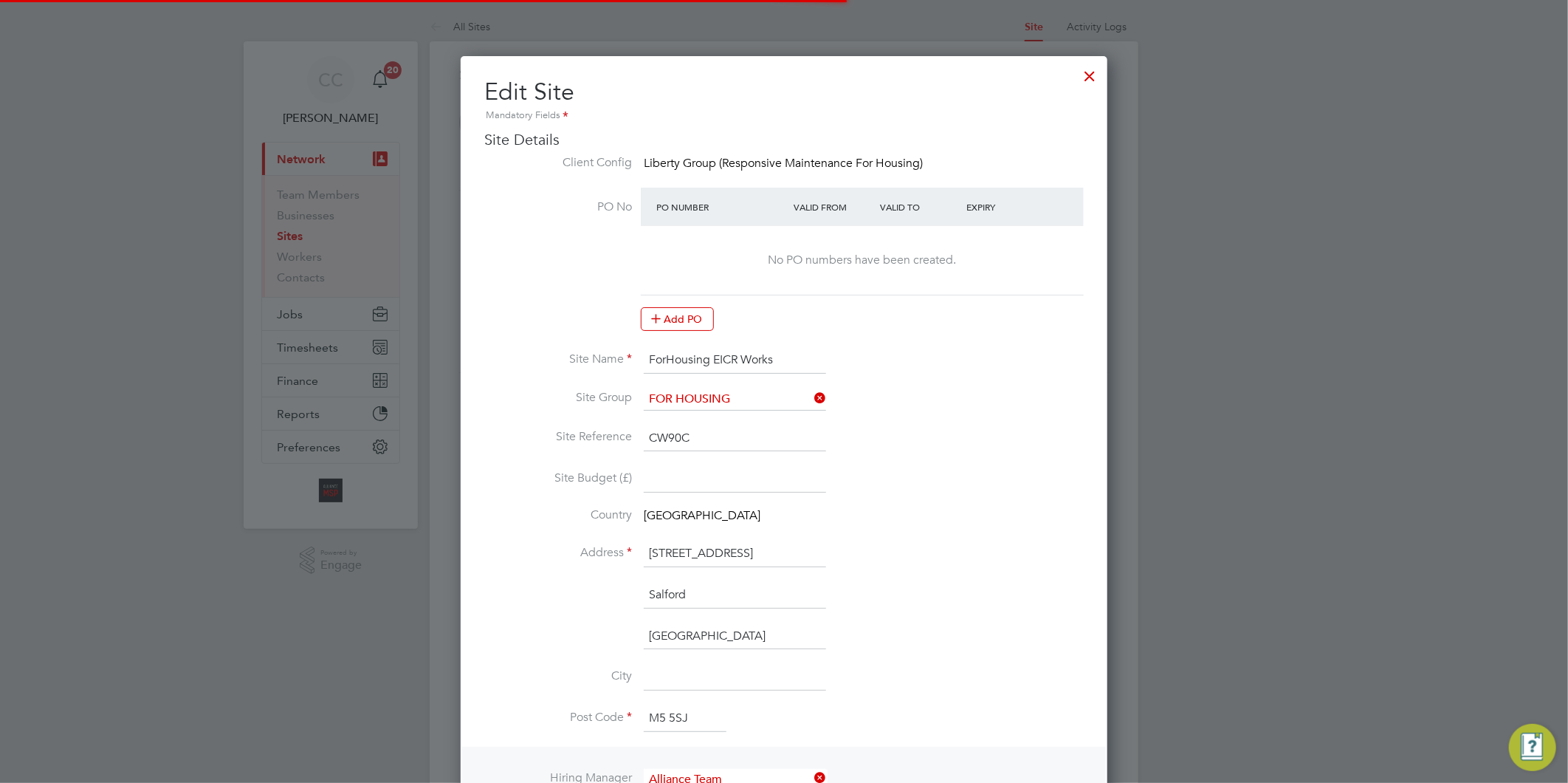
scroll to position [1529, 647]
click at [1081, 69] on div at bounding box center [1090, 73] width 27 height 27
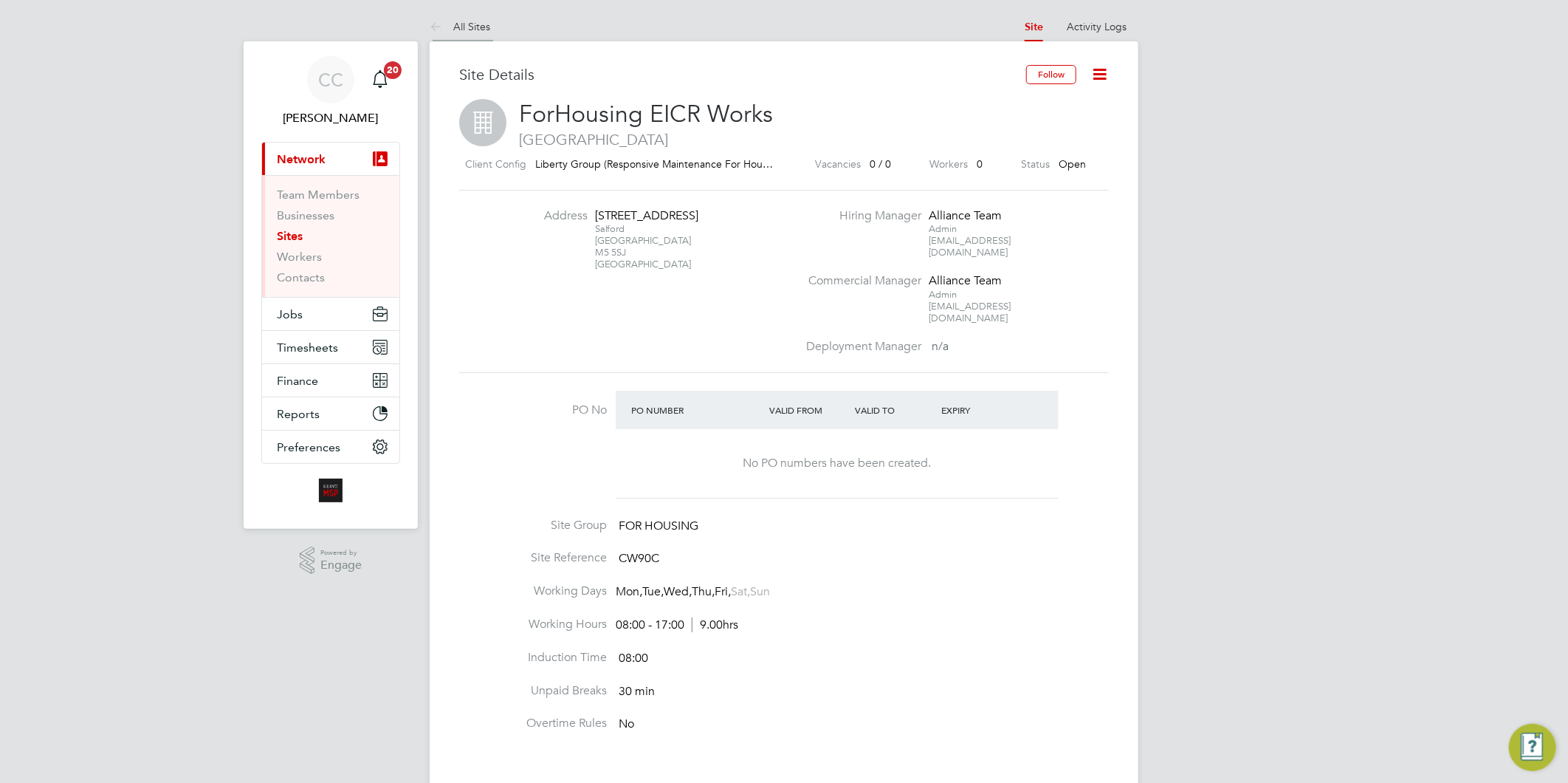
click at [470, 26] on link "All Sites" at bounding box center [459, 27] width 60 height 13
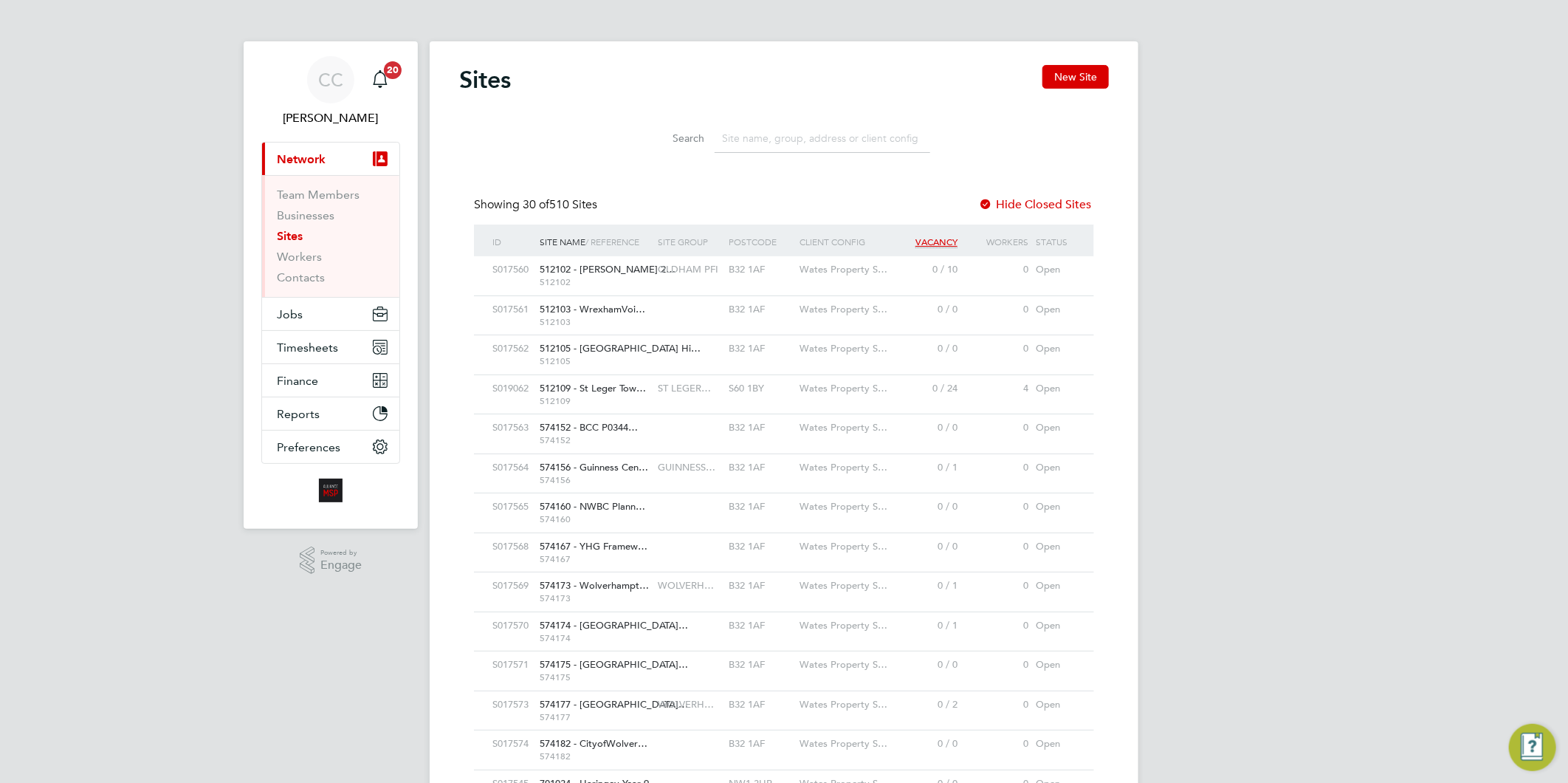
click at [621, 342] on div "512105 - [GEOGRAPHIC_DATA] Hi… 512105" at bounding box center [594, 354] width 118 height 38
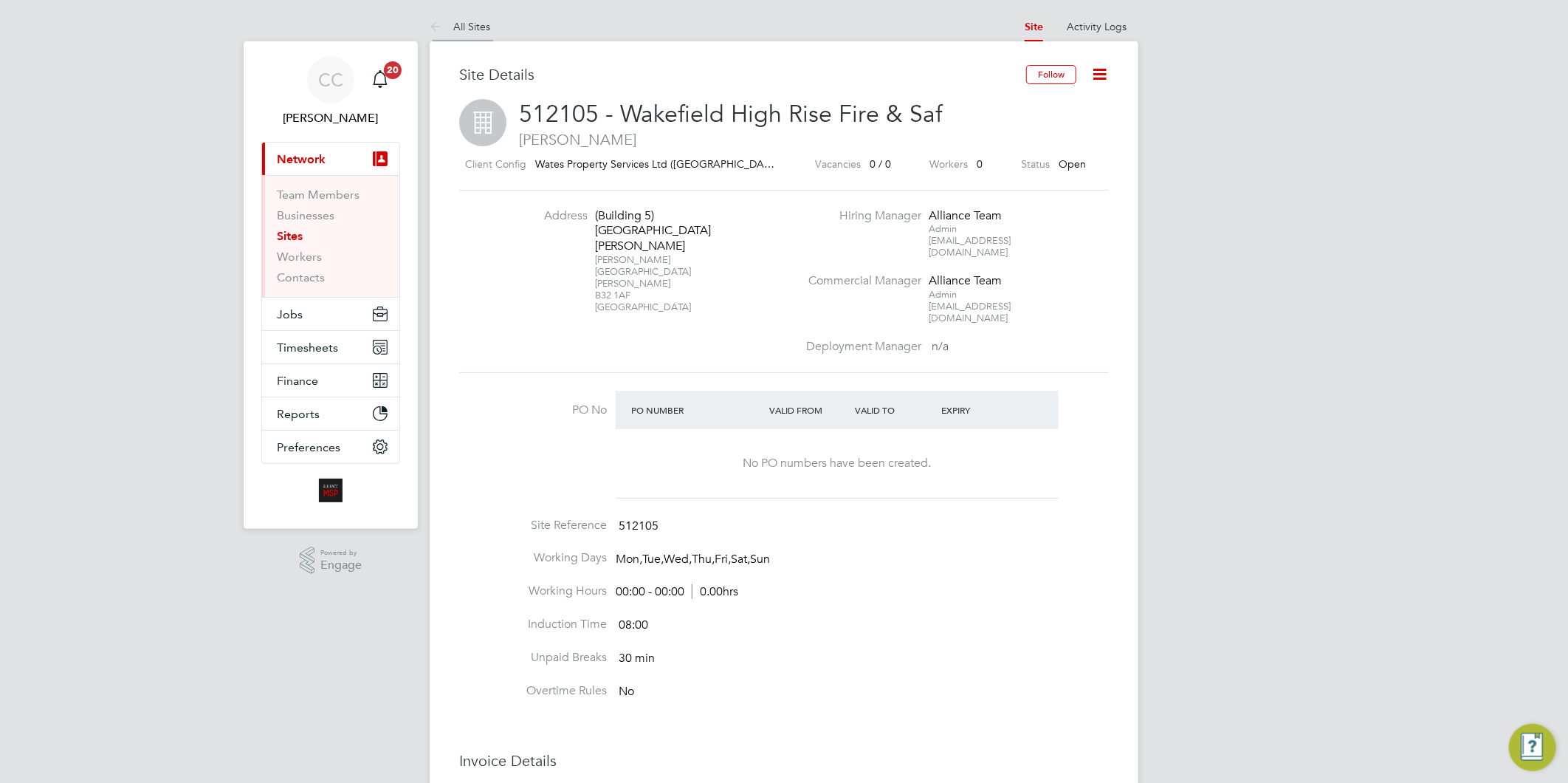
click at [475, 25] on link "All Sites" at bounding box center [459, 27] width 60 height 13
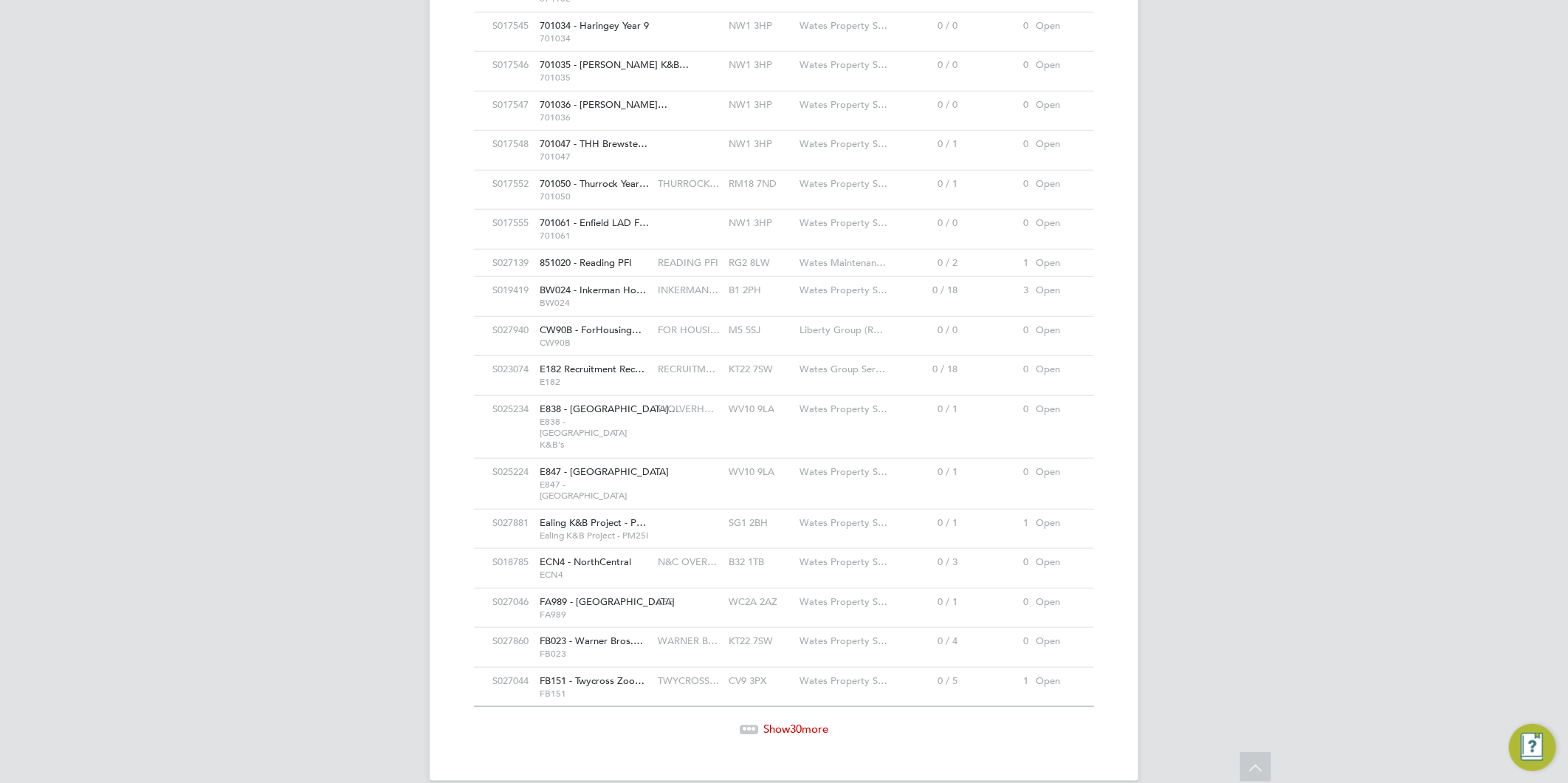
click at [614, 635] on span "FB023 - Warner Bros.…" at bounding box center [592, 640] width 103 height 12
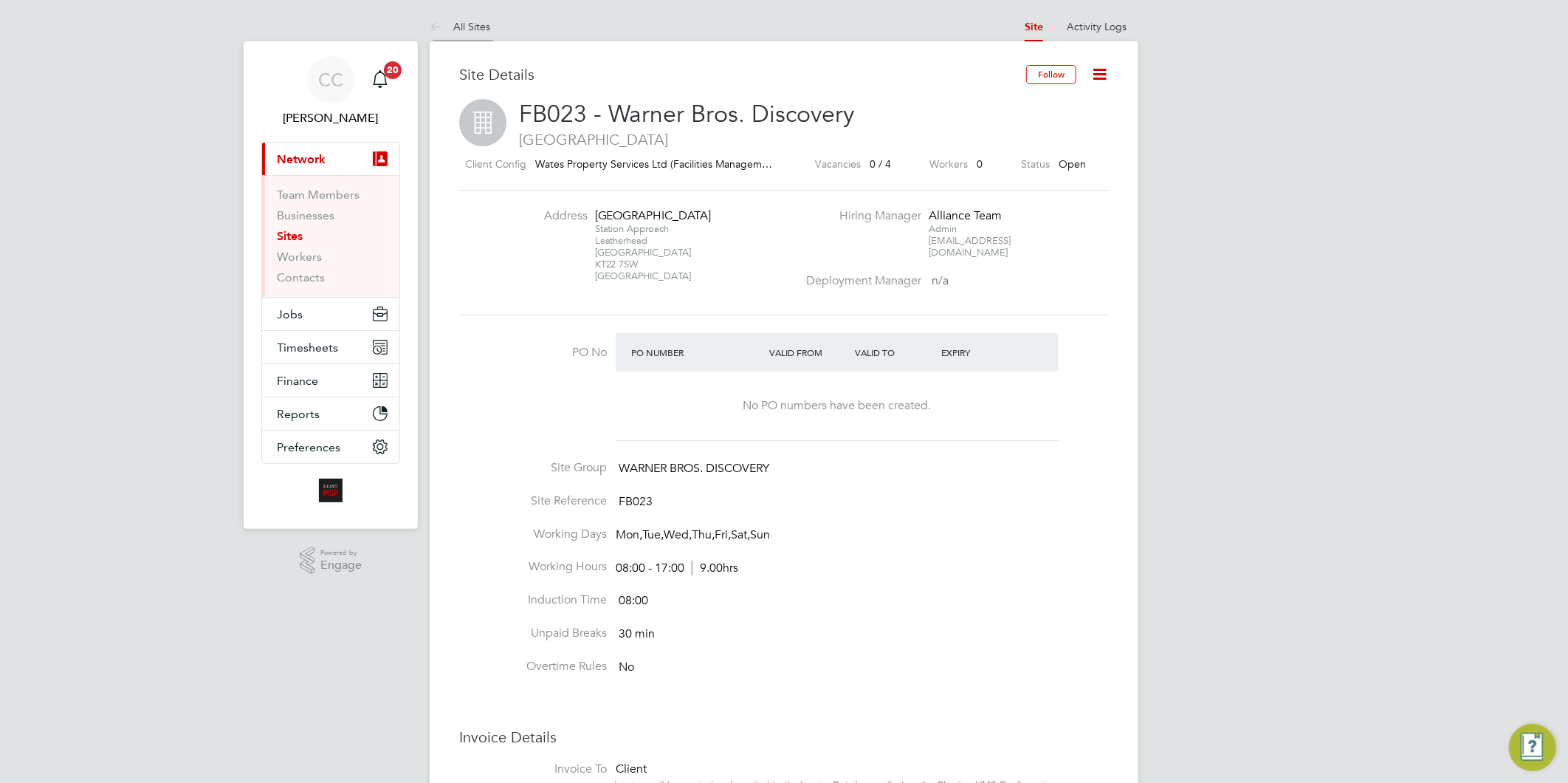
click at [485, 26] on link "All Sites" at bounding box center [459, 27] width 60 height 13
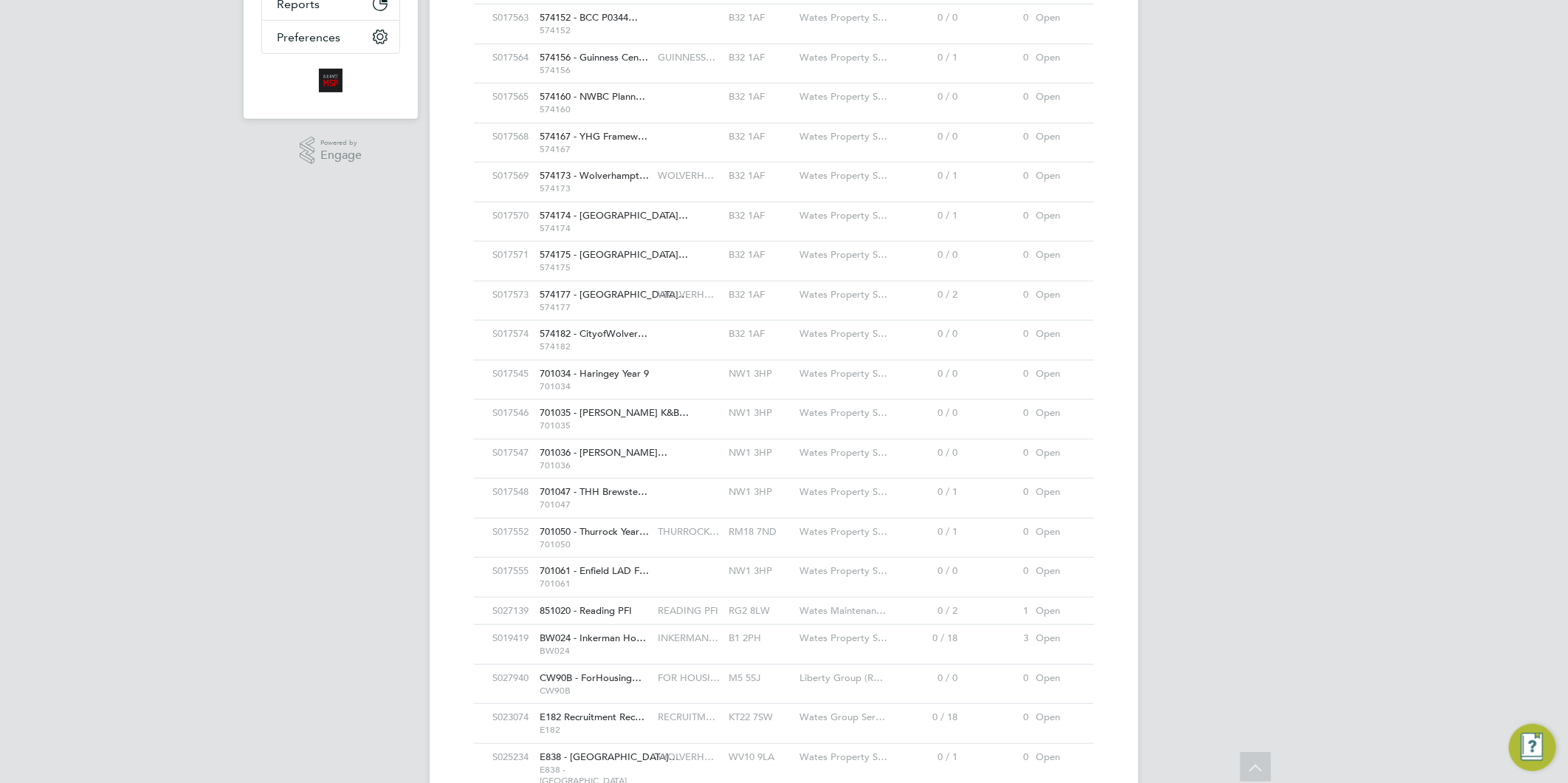
click at [613, 589] on span "701061" at bounding box center [595, 583] width 111 height 11
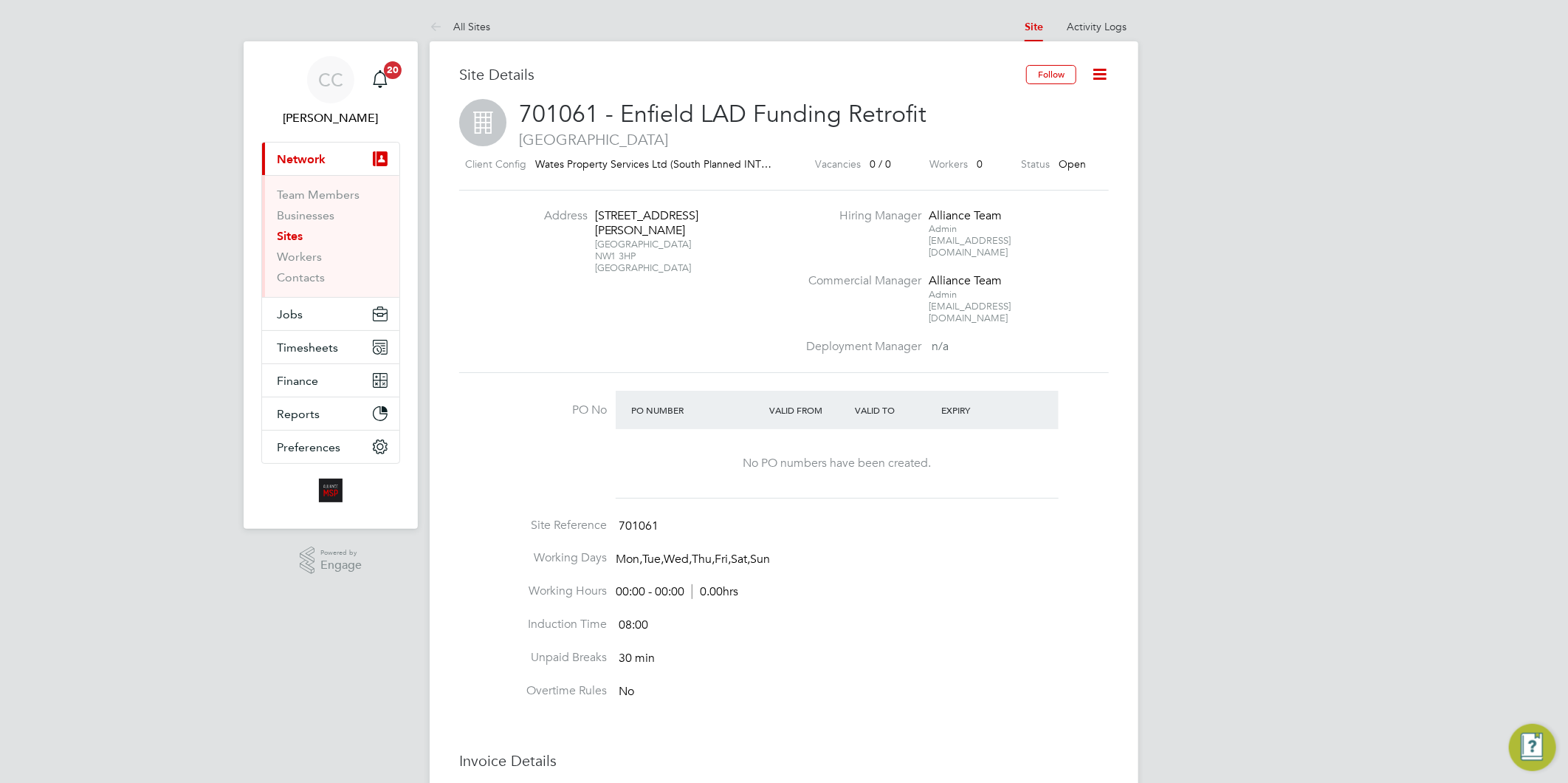
click at [1202, 275] on div "CC [PERSON_NAME] Notifications 20 Applications: Current page: Network Team Memb…" at bounding box center [784, 597] width 1568 height 1196
click at [485, 20] on link "All Sites" at bounding box center [459, 27] width 60 height 13
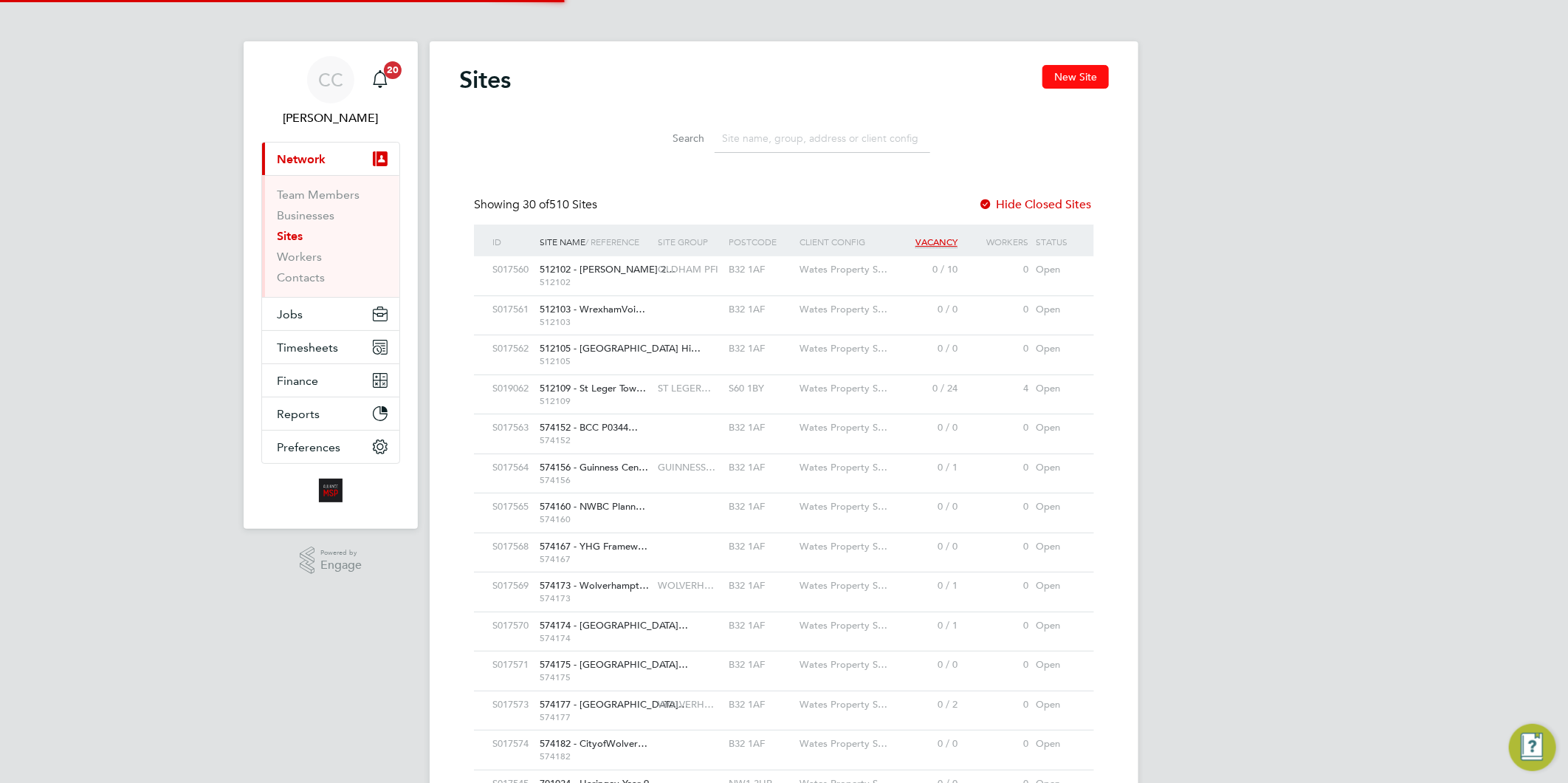
click at [1073, 79] on button "New Site" at bounding box center [1075, 77] width 66 height 24
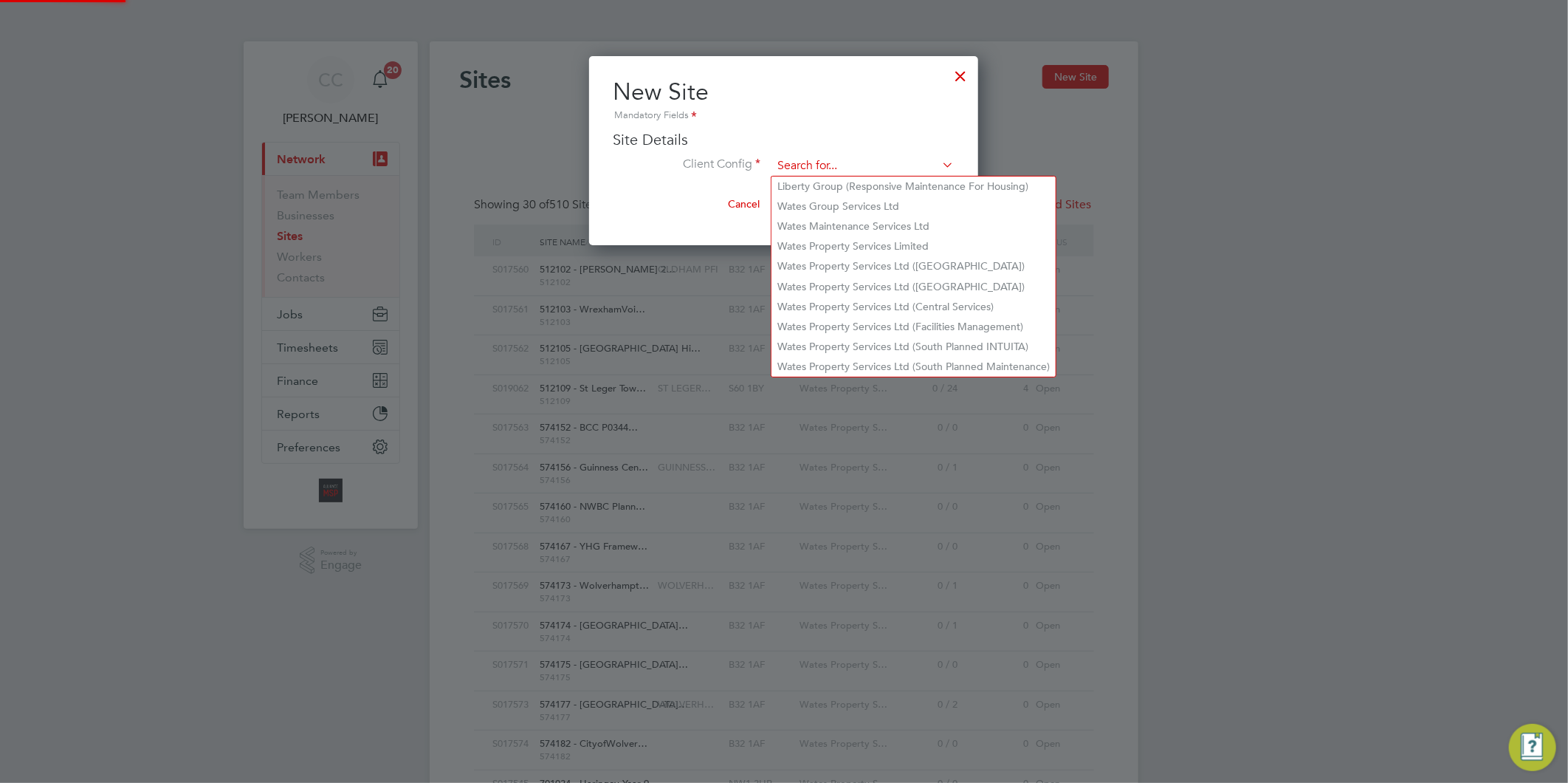
click at [819, 165] on input at bounding box center [863, 166] width 183 height 22
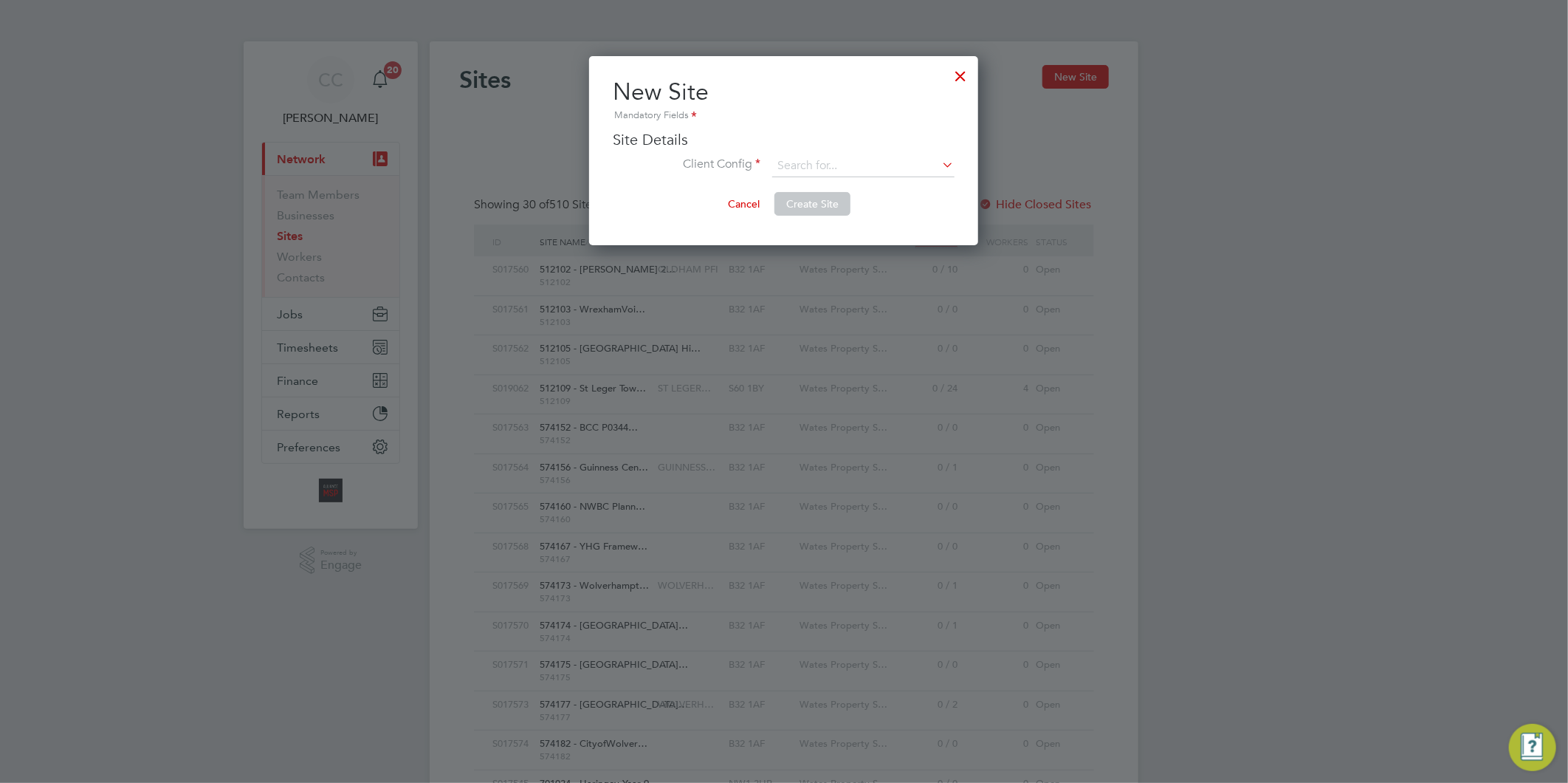
click at [828, 187] on li "Liberty Group (Responsive Maintenance For Housing)" at bounding box center [913, 186] width 284 height 20
type input "Liberty Group (Responsive Maintenance For Housing)"
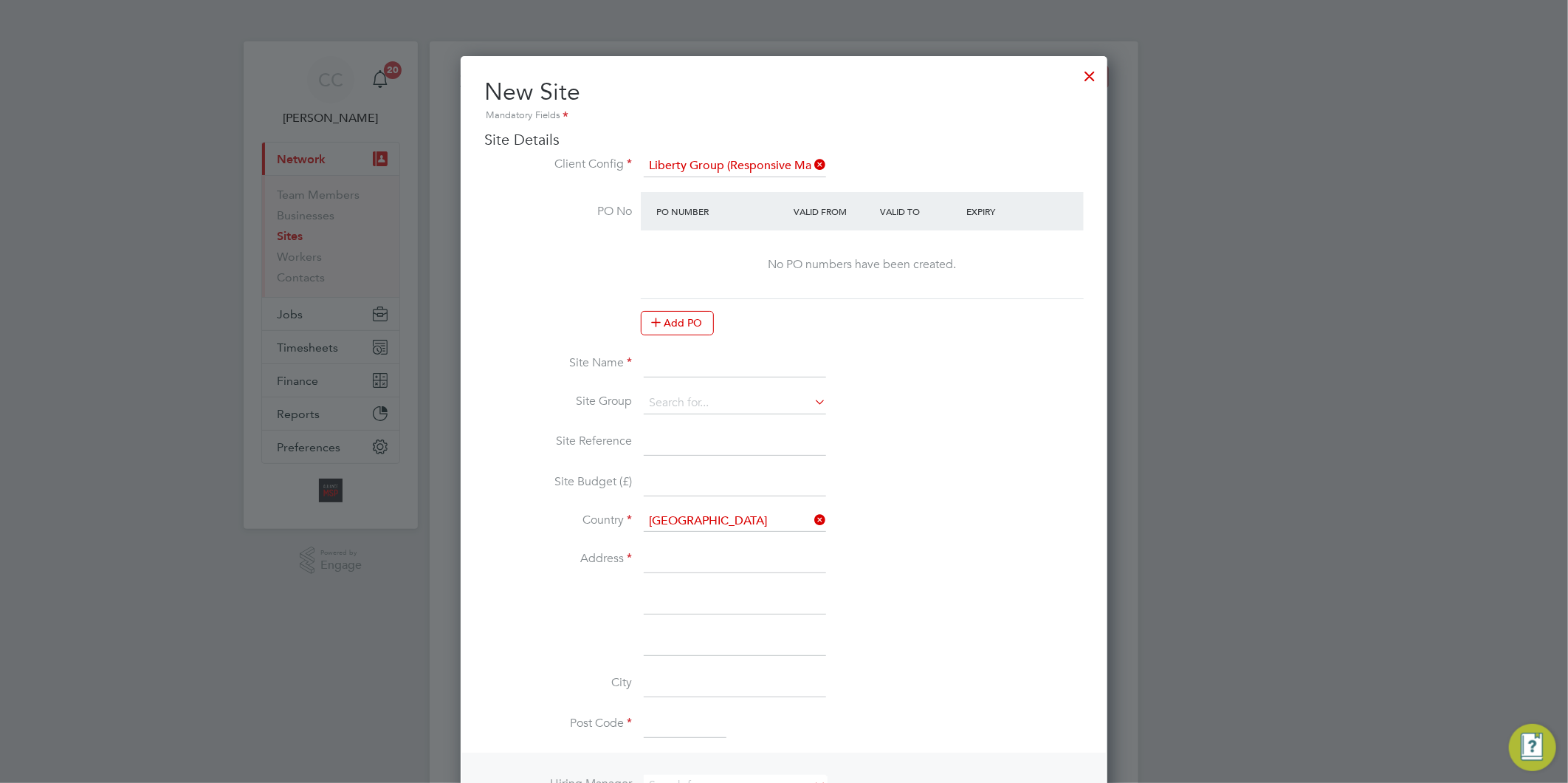
click at [681, 360] on input at bounding box center [735, 364] width 183 height 27
drag, startPoint x: 1086, startPoint y: 78, endPoint x: 1066, endPoint y: 89, distance: 22.8
click at [1086, 82] on div at bounding box center [1090, 73] width 27 height 27
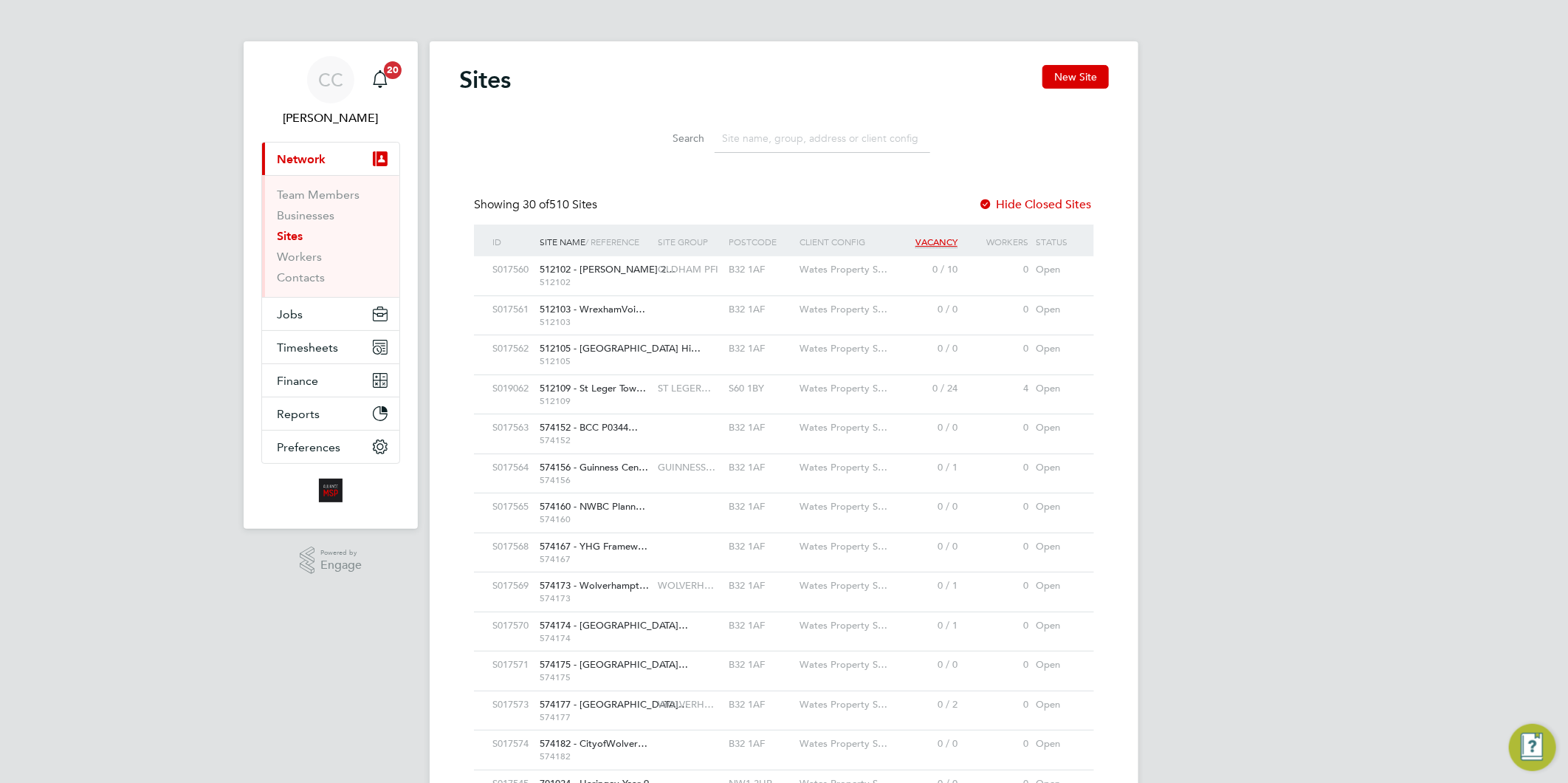
click at [768, 134] on input at bounding box center [822, 139] width 215 height 29
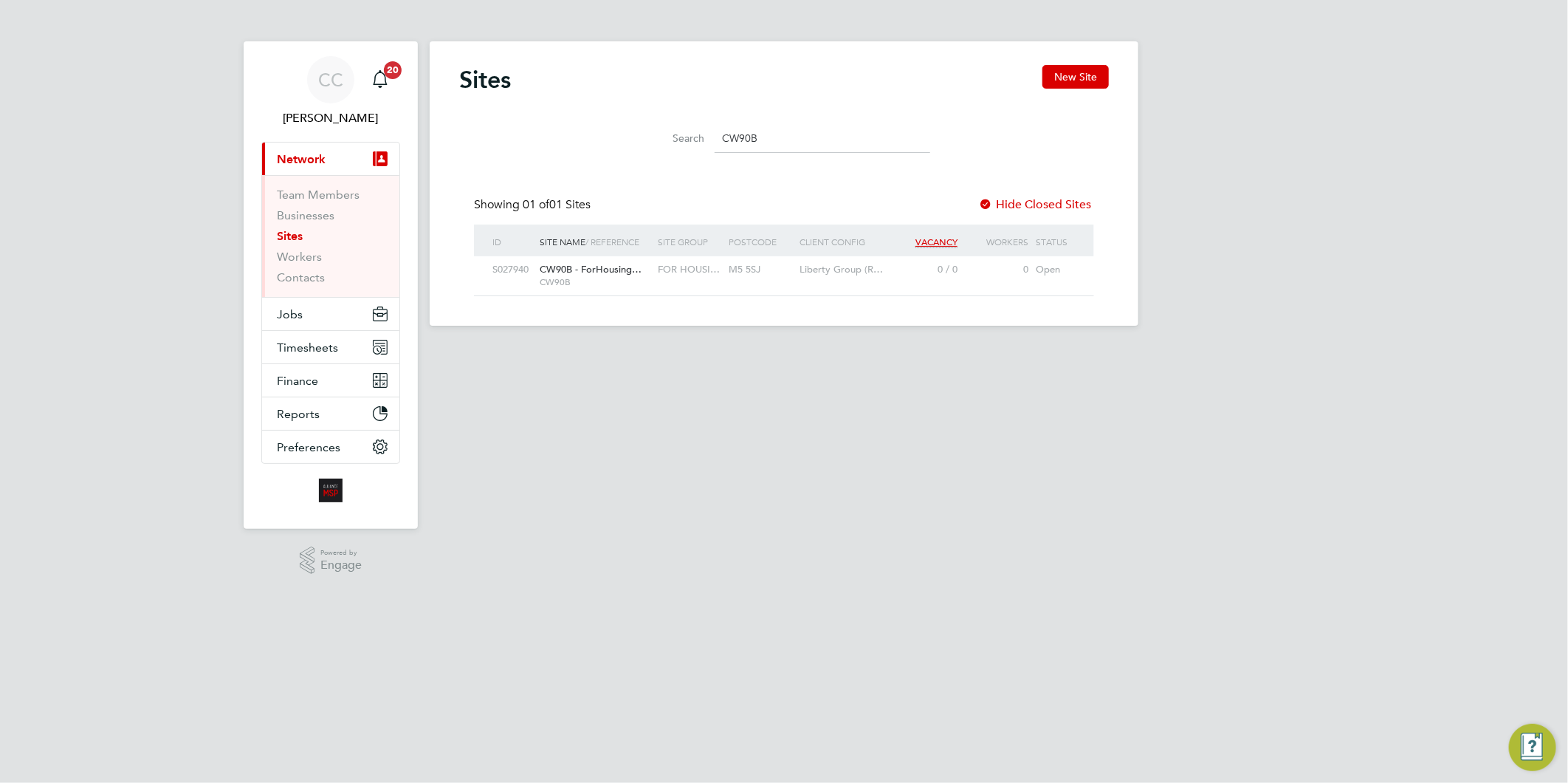
type input "CW90B"
click at [695, 276] on div "FOR HOUSI…" at bounding box center [689, 270] width 71 height 28
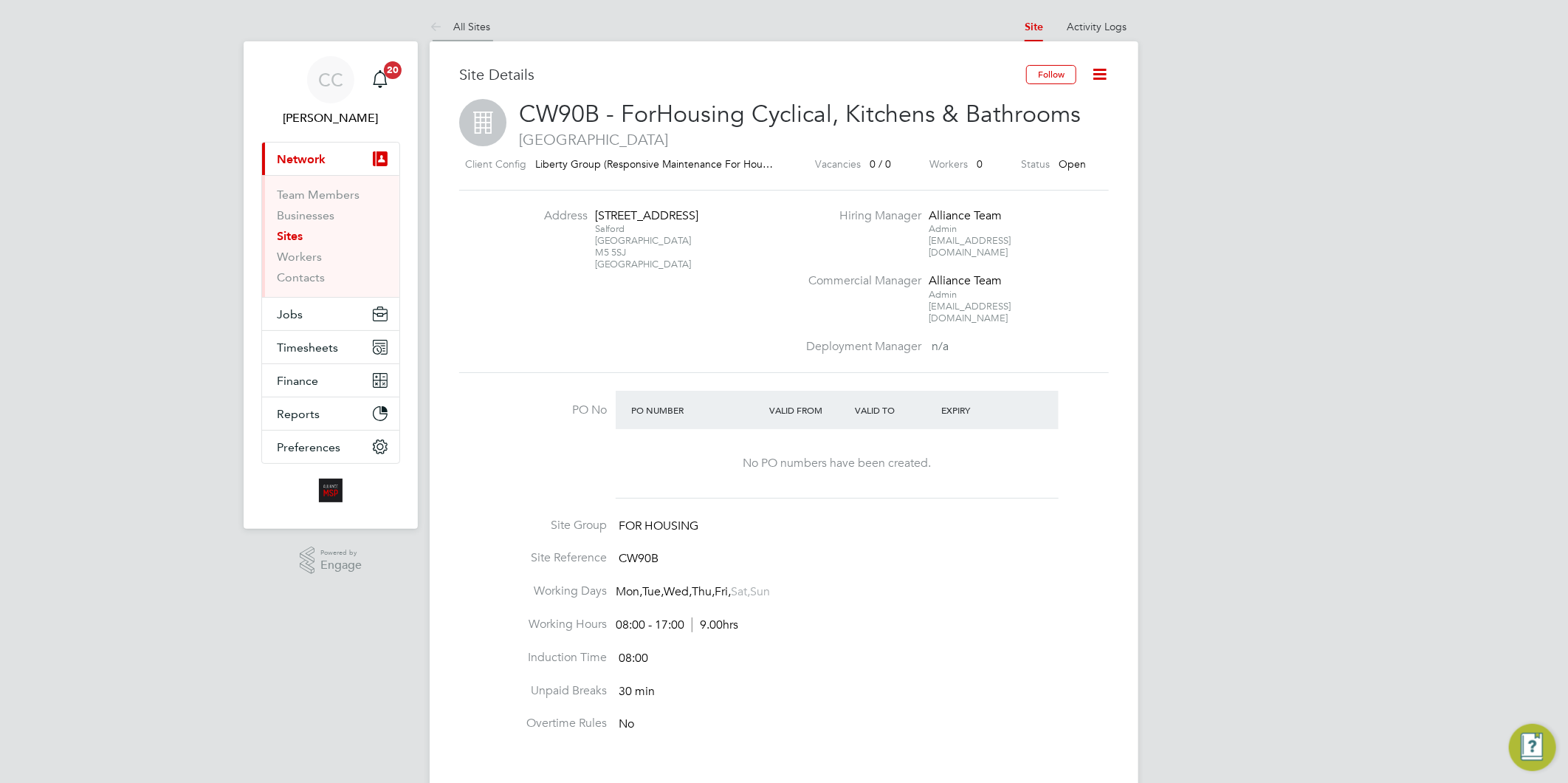
click at [484, 24] on link "All Sites" at bounding box center [459, 27] width 60 height 13
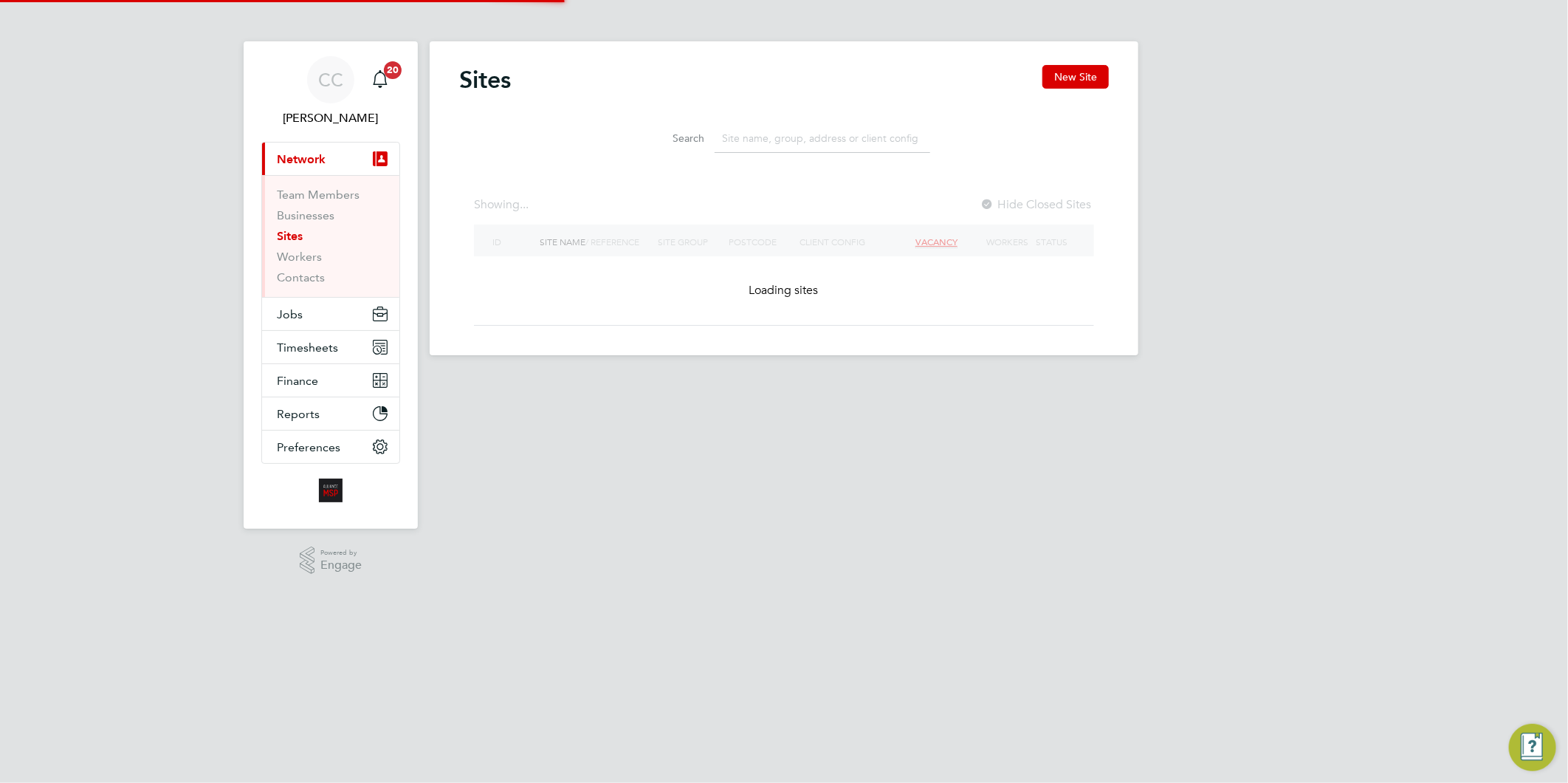
click at [737, 138] on input at bounding box center [822, 139] width 215 height 29
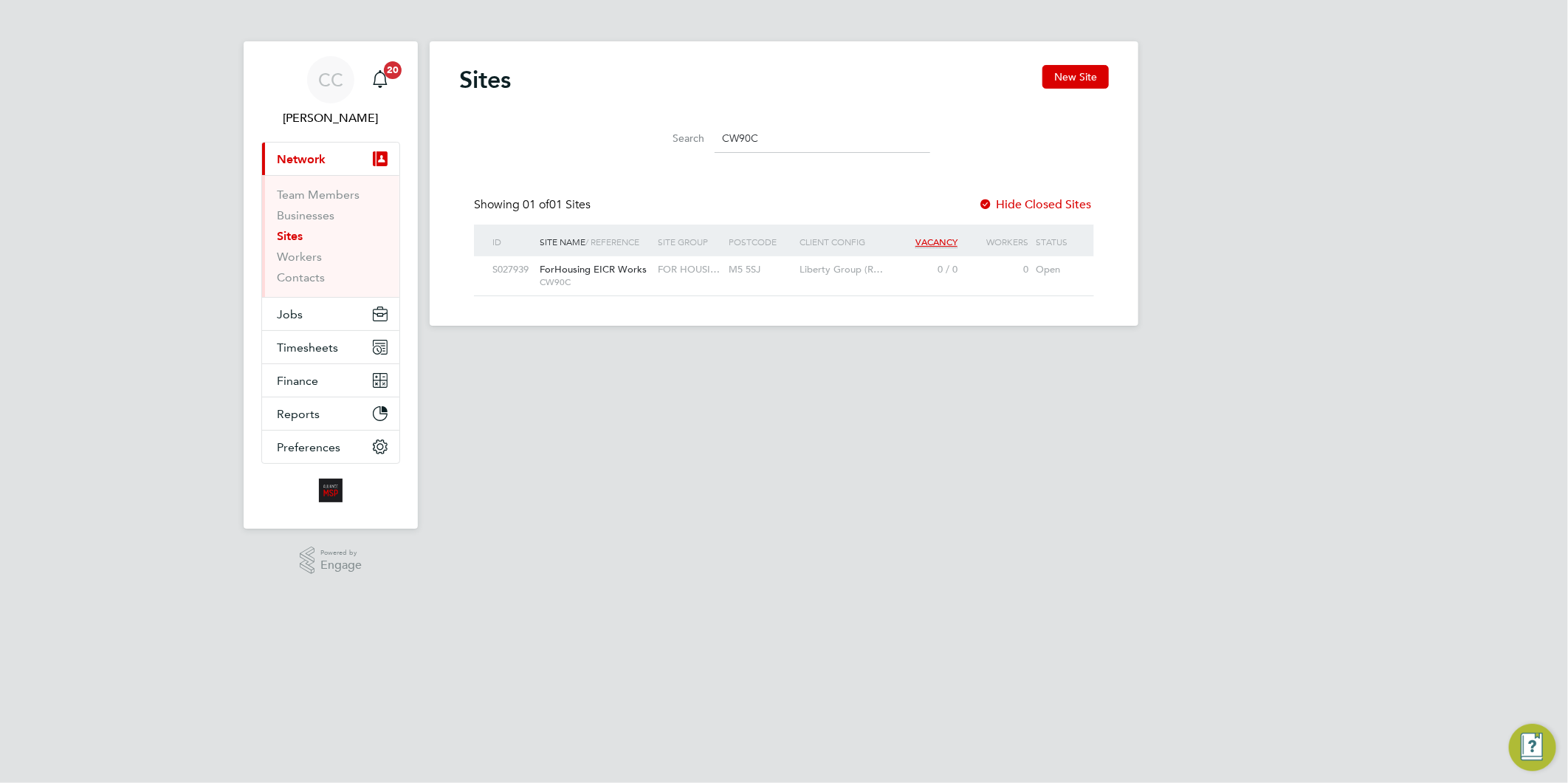
type input "CW90C"
click at [704, 277] on div "FOR HOUSI…" at bounding box center [689, 270] width 71 height 28
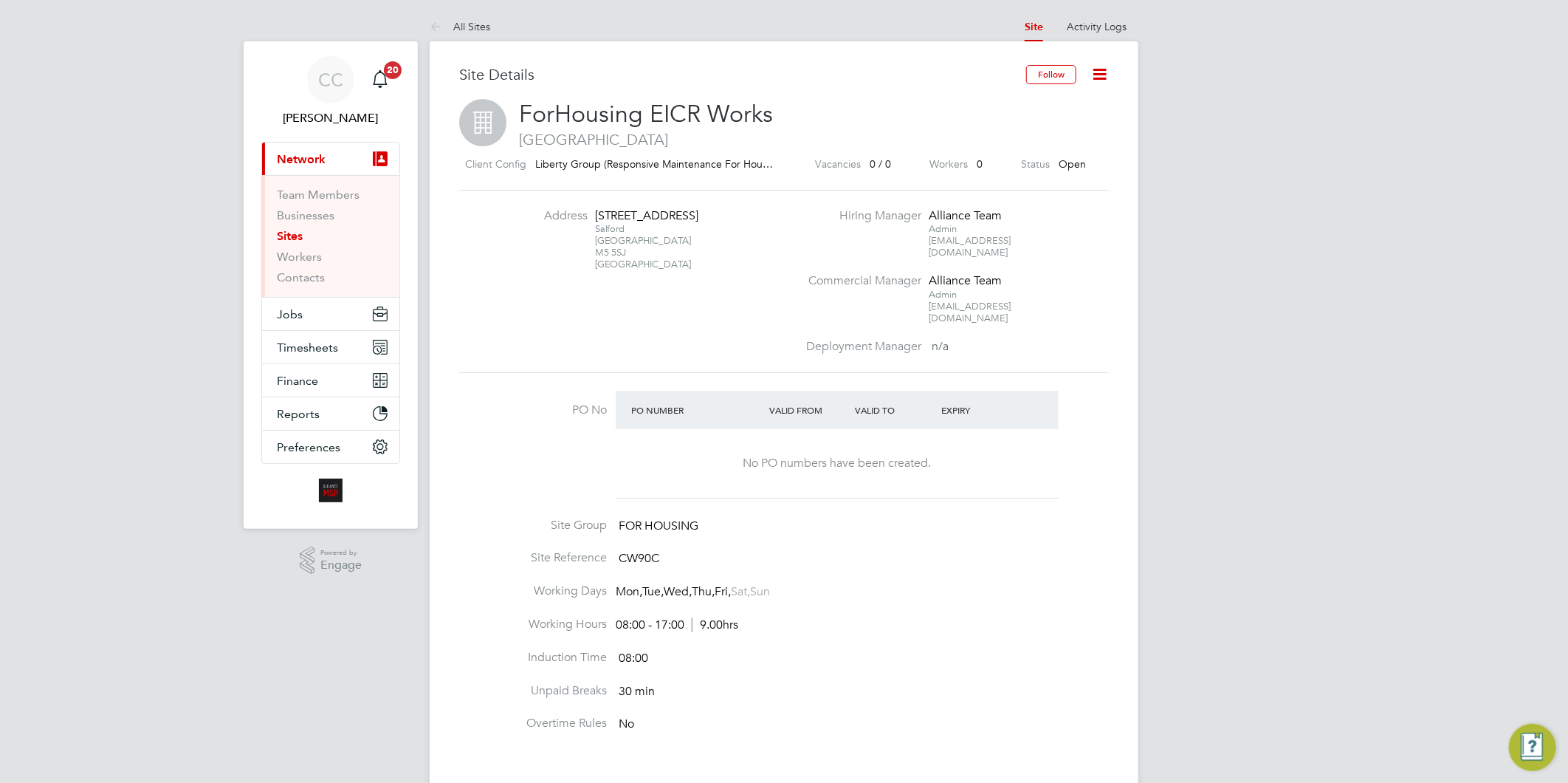
click at [1096, 69] on icon at bounding box center [1099, 74] width 18 height 18
click at [1038, 127] on li "Edit Site e" at bounding box center [1063, 130] width 83 height 21
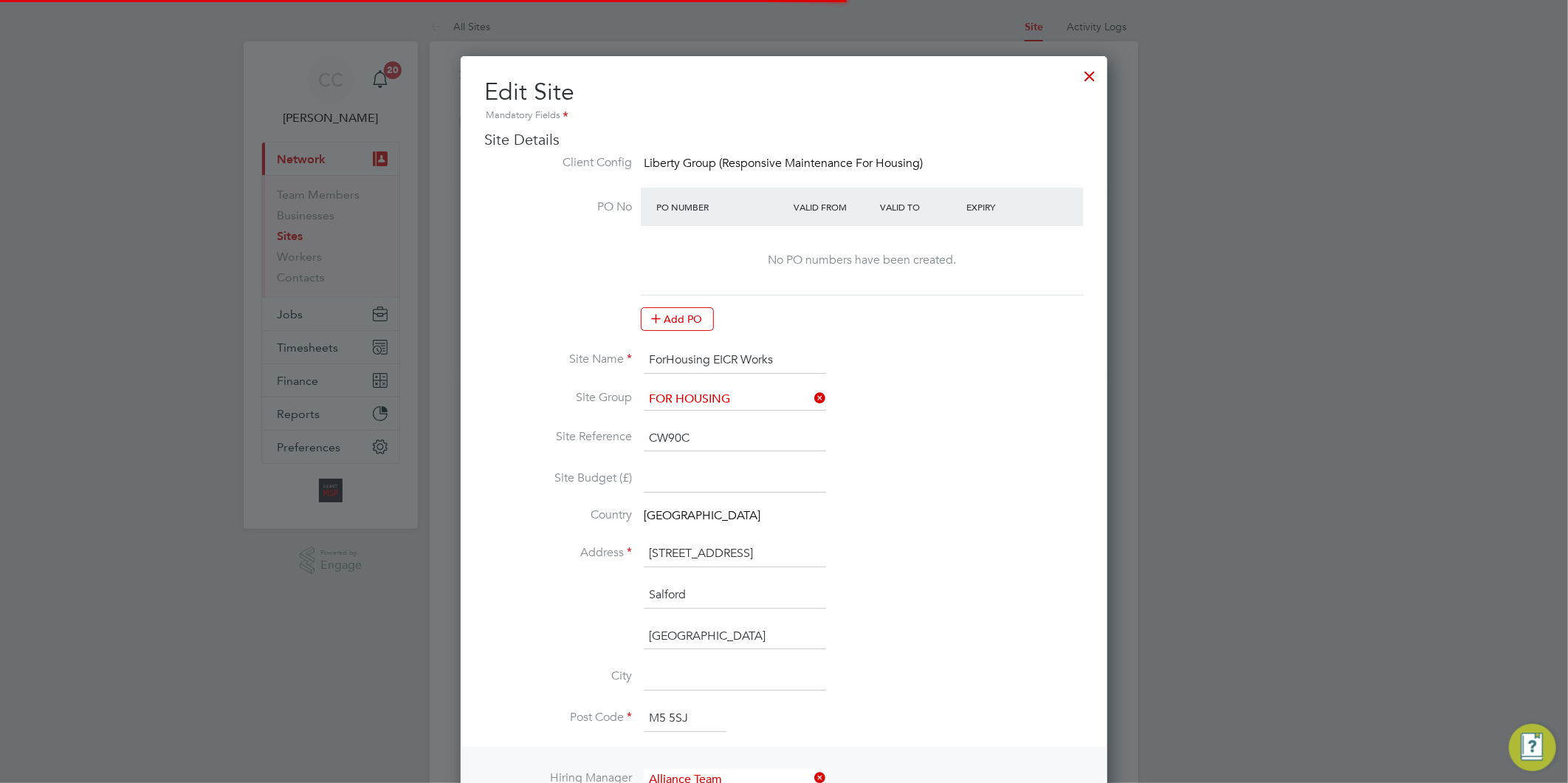
scroll to position [1529, 647]
click at [650, 354] on input "ForHousing EICR Works" at bounding box center [735, 360] width 183 height 27
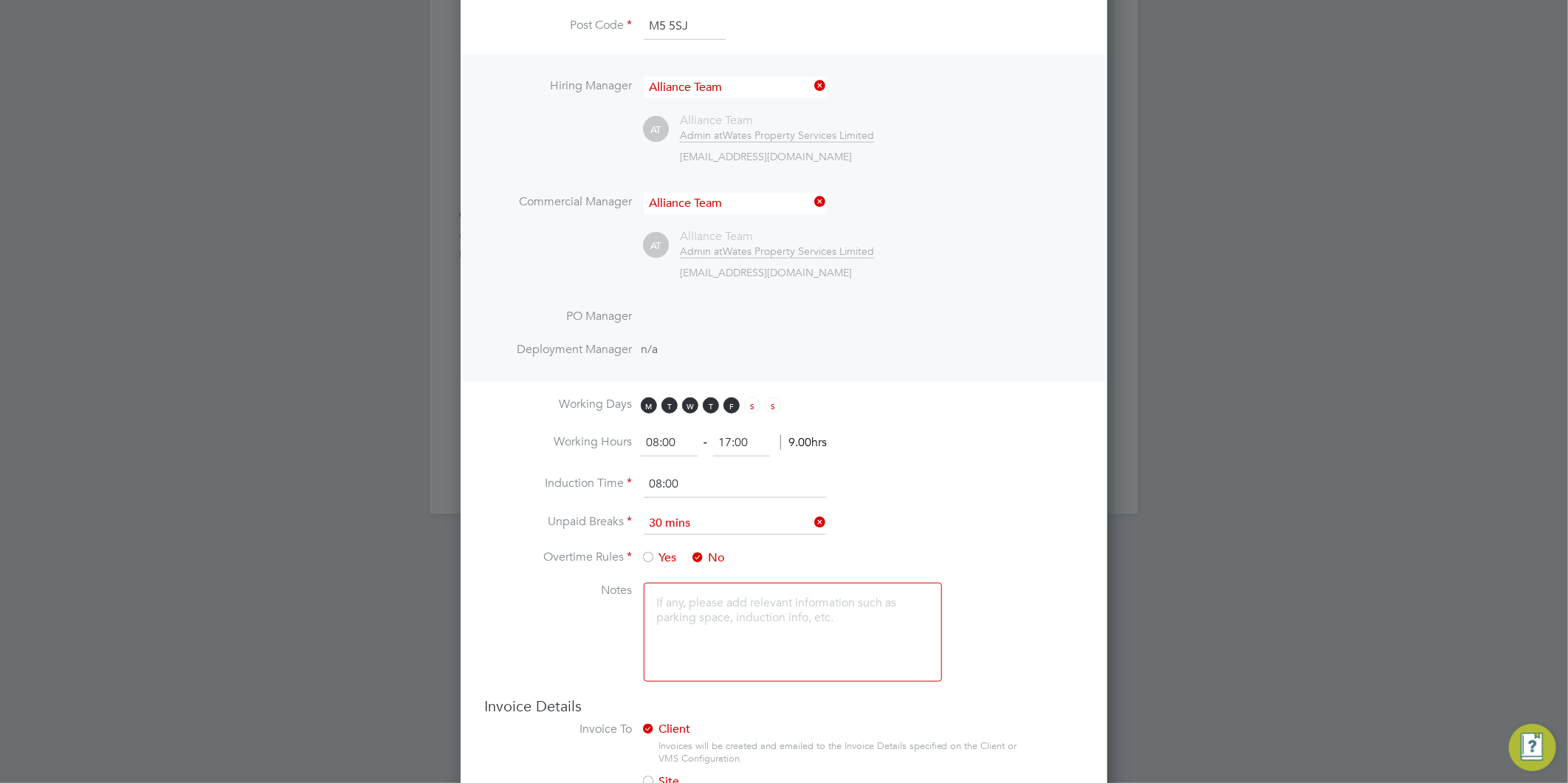
scroll to position [800, 0]
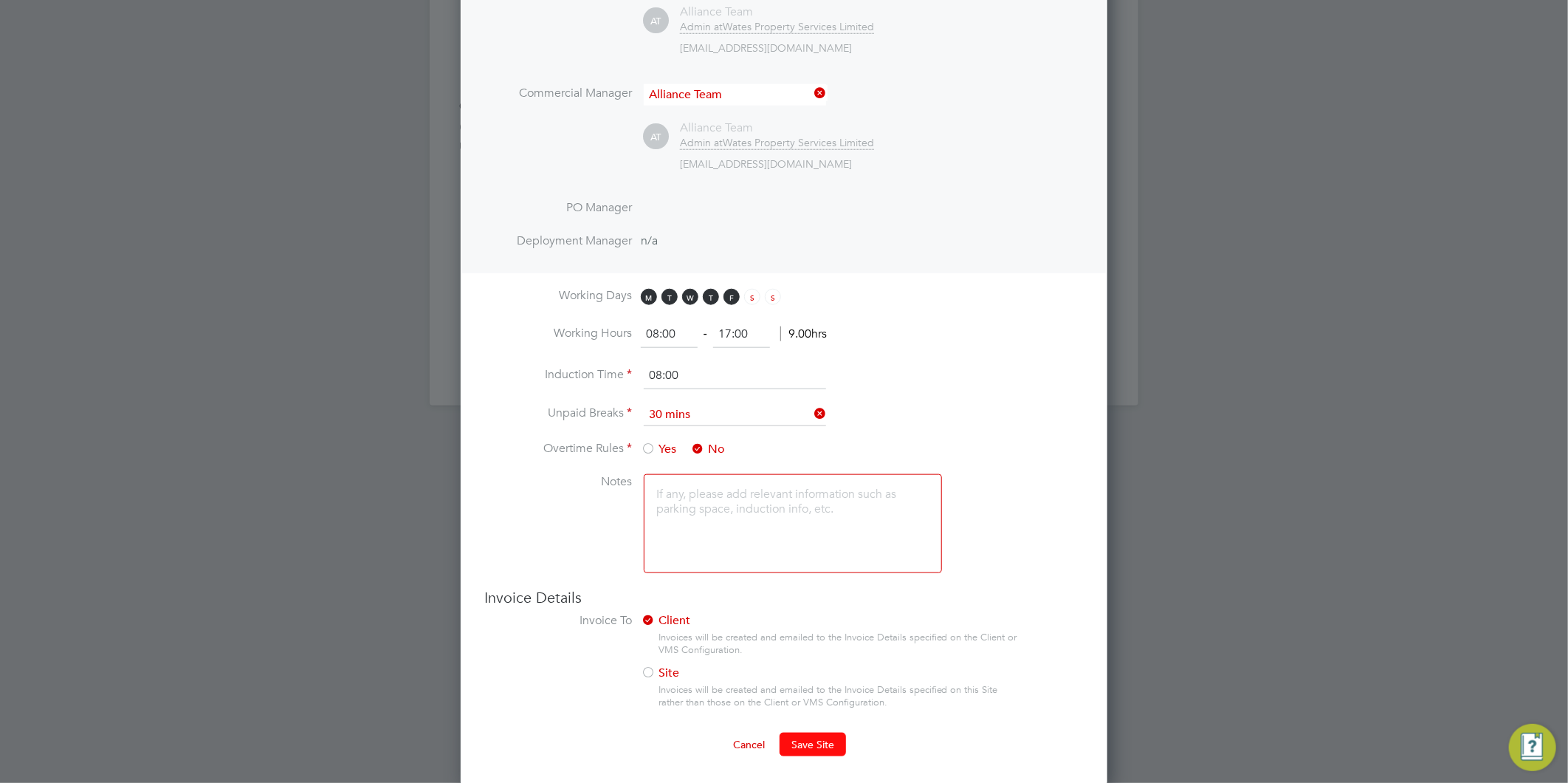
type input "CW90C - ForHousing EICR Works"
click at [810, 741] on span "Save Site" at bounding box center [813, 744] width 43 height 13
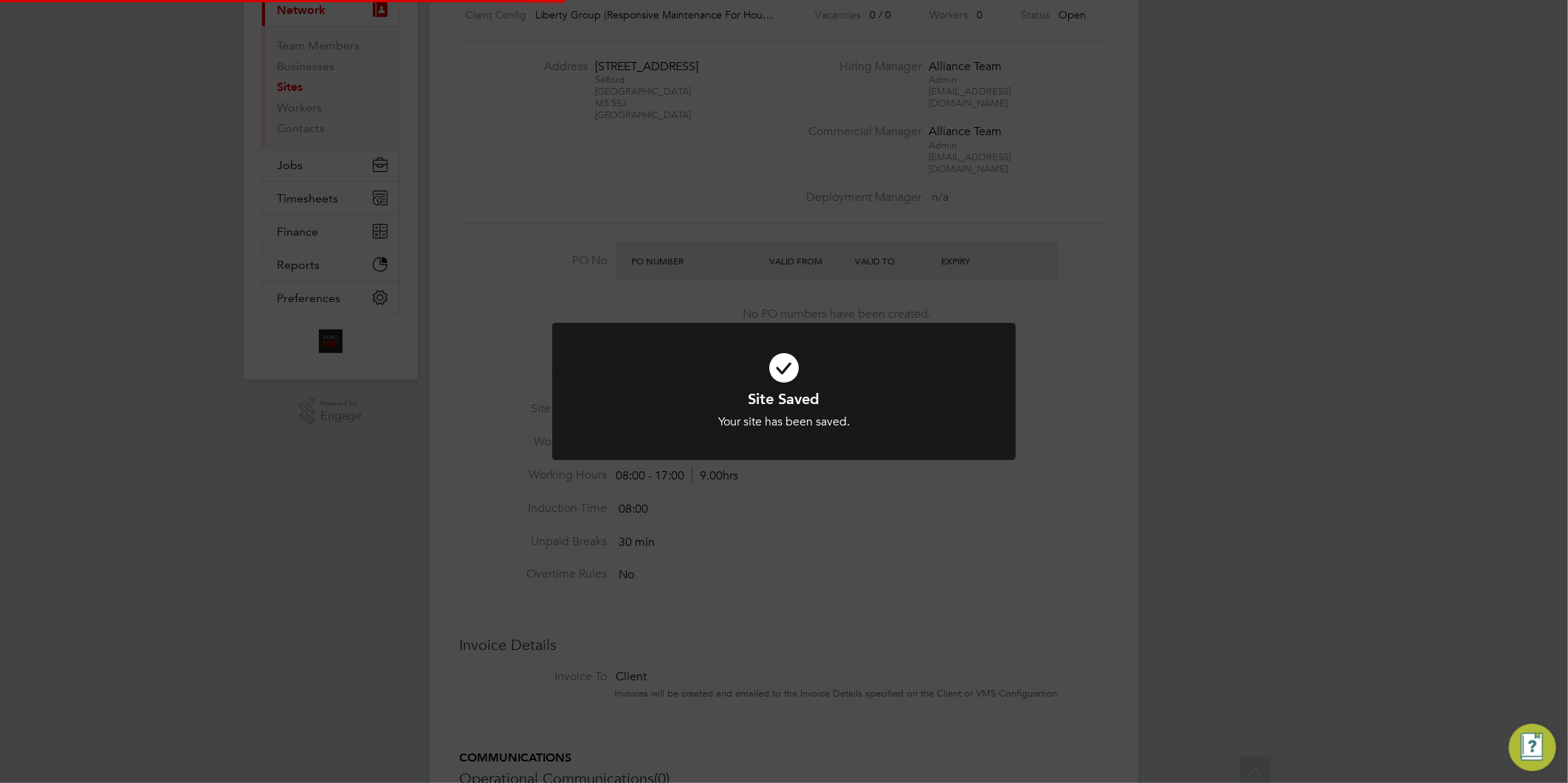
scroll to position [0, 0]
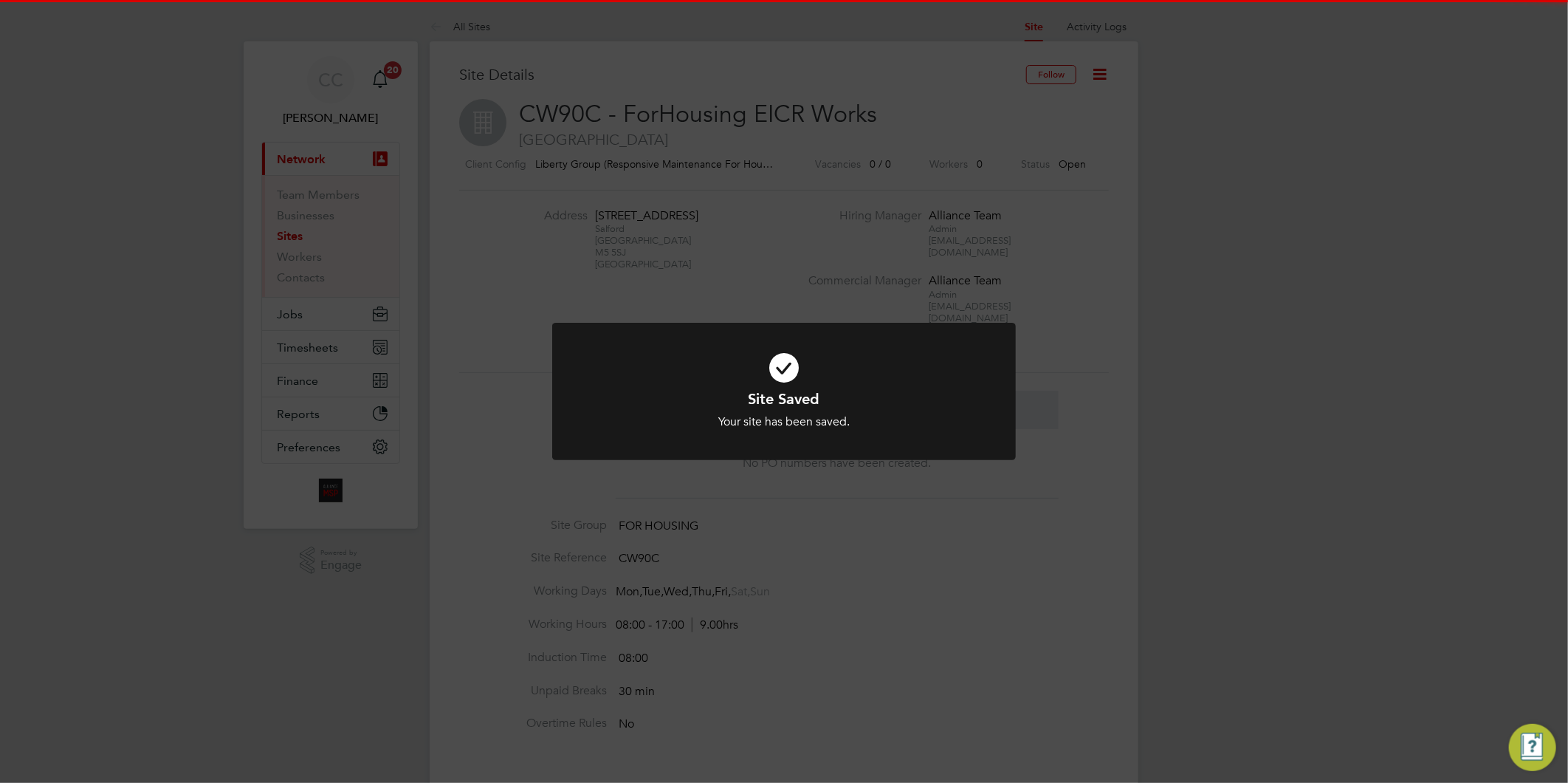
drag, startPoint x: 1250, startPoint y: 395, endPoint x: 1238, endPoint y: 372, distance: 25.9
click at [1251, 392] on div "Site Saved Your site has been saved. Cancel Okay" at bounding box center [784, 392] width 1568 height 783
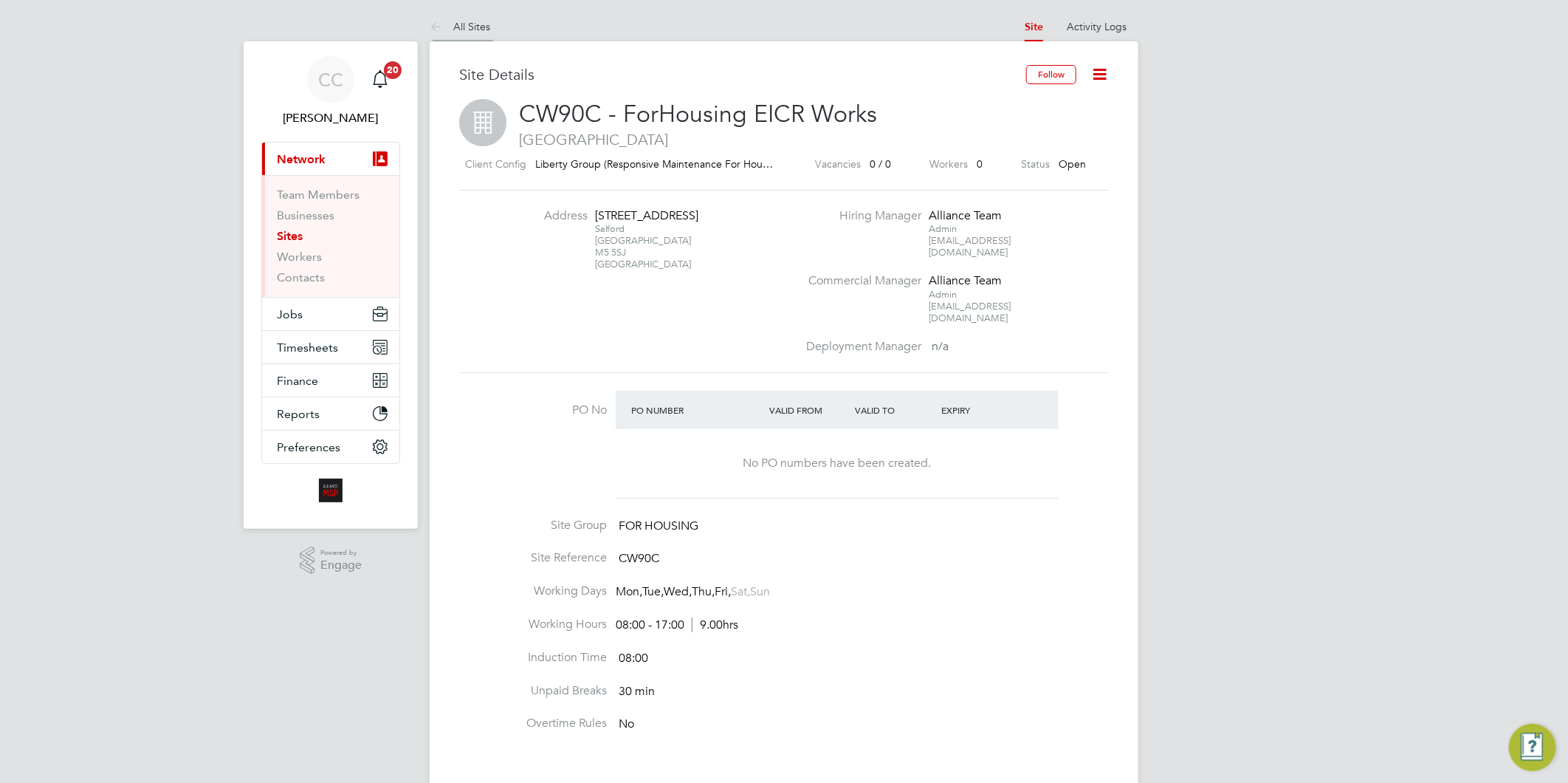
click at [488, 30] on link "All Sites" at bounding box center [459, 27] width 60 height 13
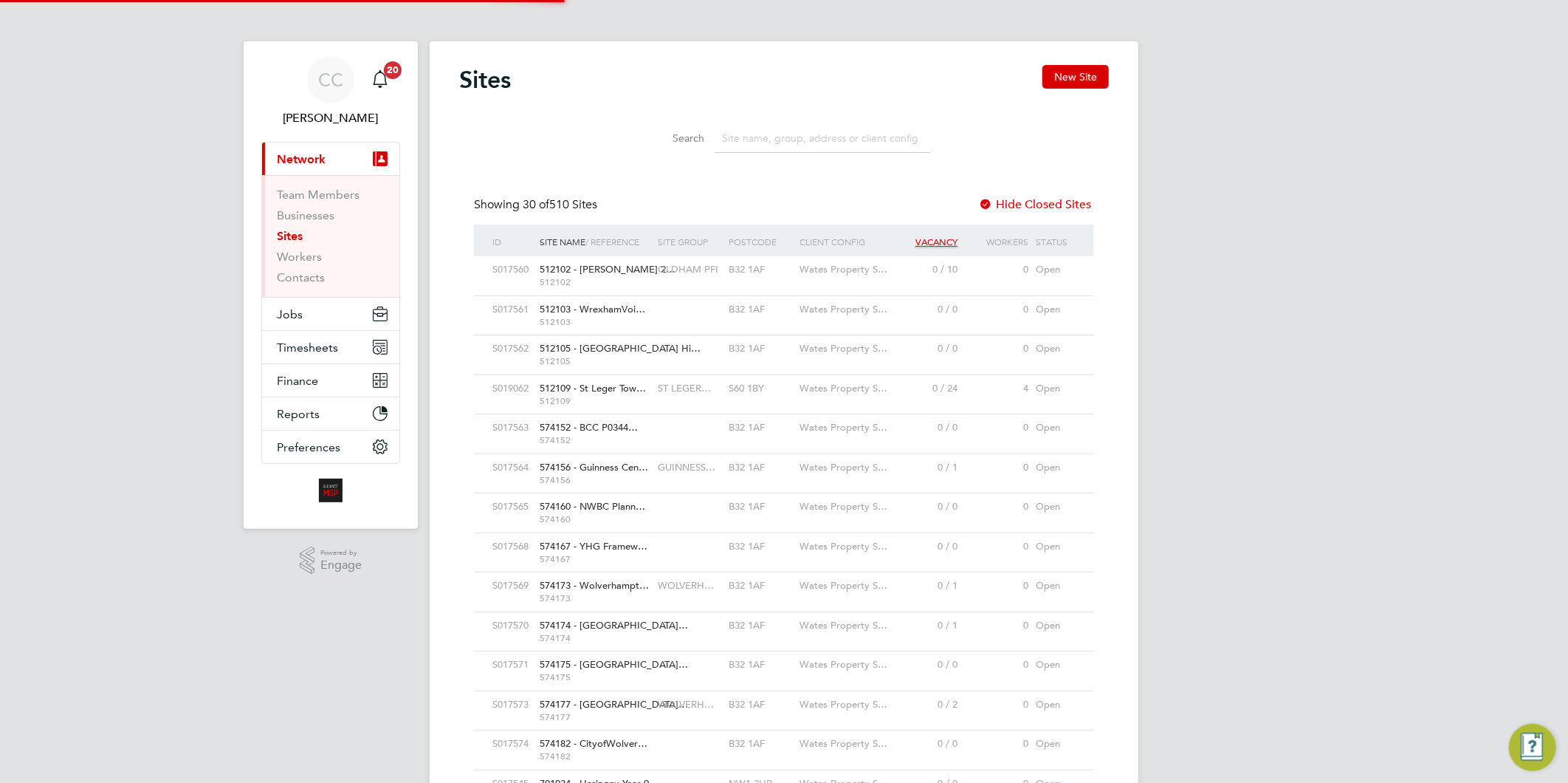
click at [1060, 76] on button "New Site" at bounding box center [1075, 77] width 66 height 24
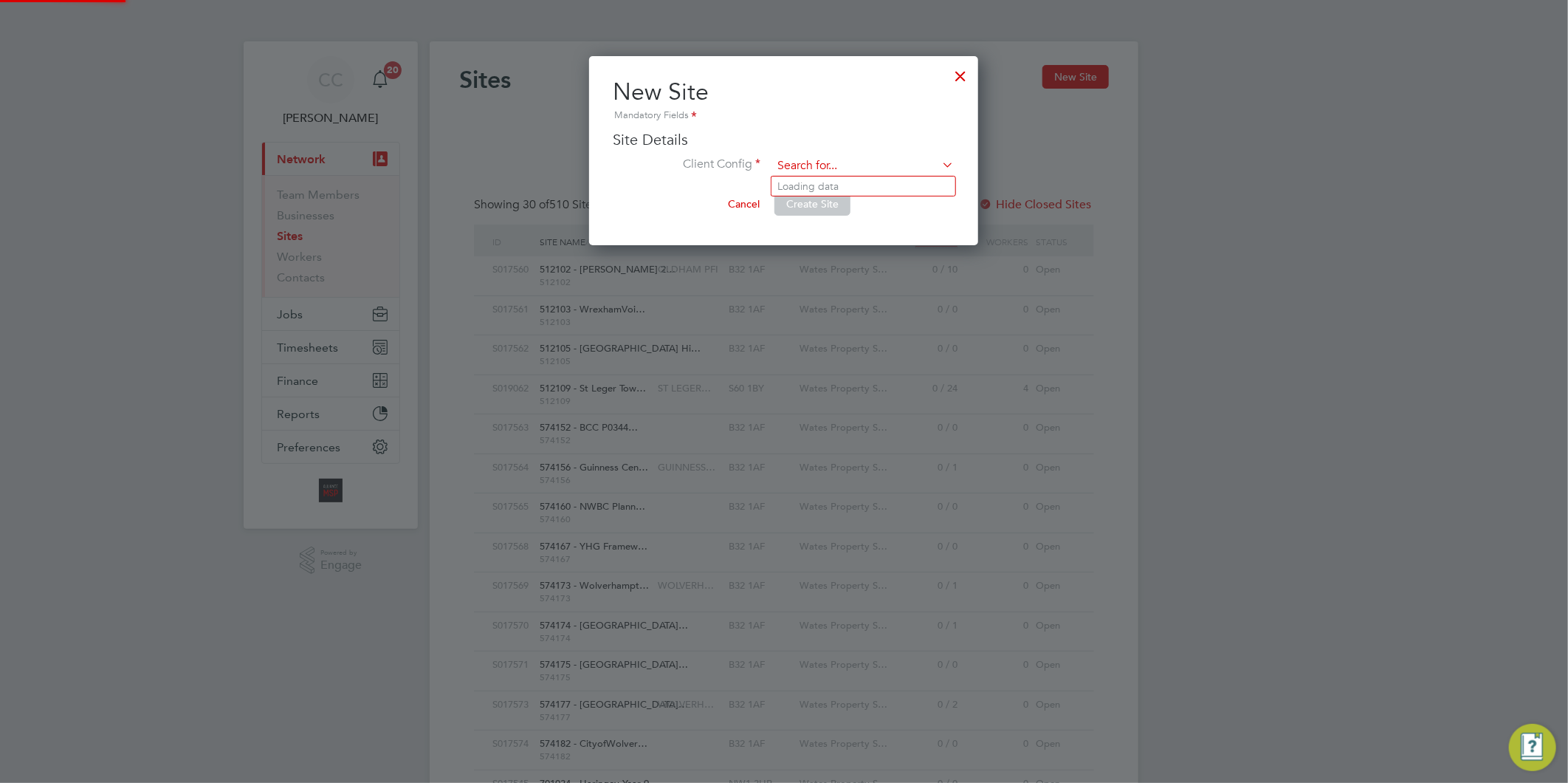
click at [805, 163] on input at bounding box center [863, 166] width 183 height 22
type input "CW90a"
drag, startPoint x: 960, startPoint y: 75, endPoint x: 1064, endPoint y: 73, distance: 104.0
click at [960, 74] on div at bounding box center [961, 73] width 27 height 27
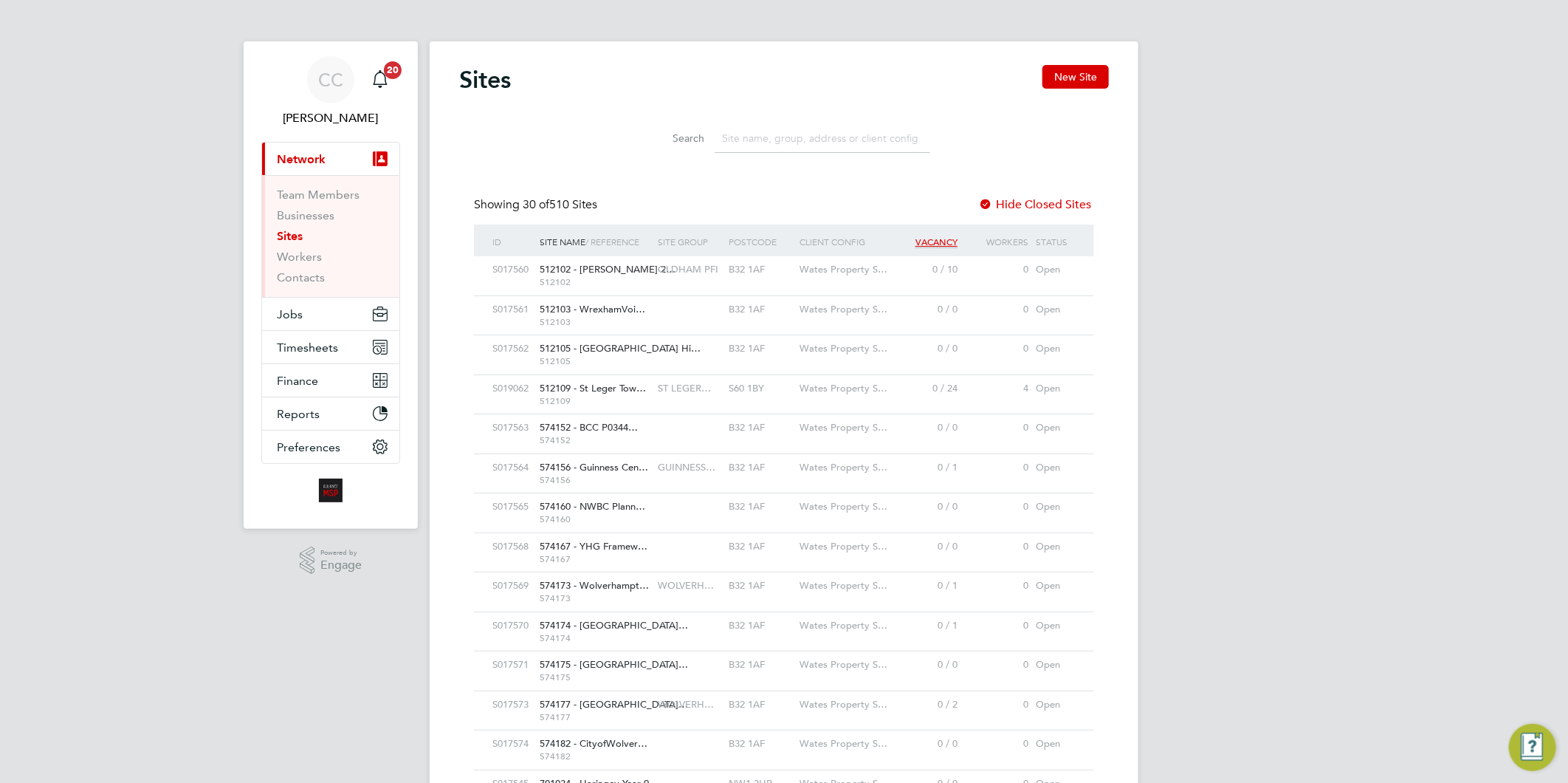
click at [1068, 73] on button "New Site" at bounding box center [1075, 77] width 66 height 24
type input "[GEOGRAPHIC_DATA]"
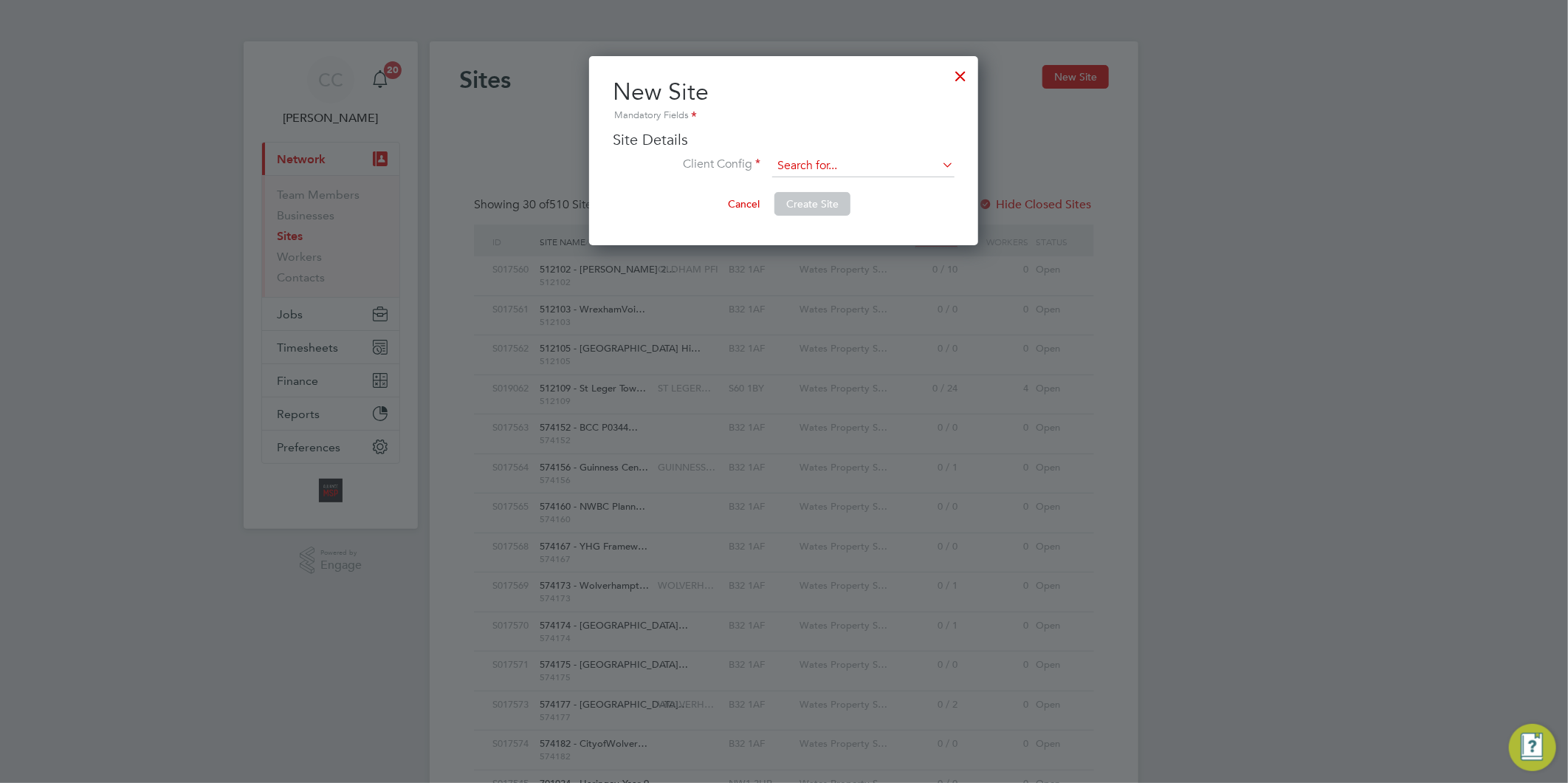
click at [814, 164] on input at bounding box center [863, 166] width 183 height 22
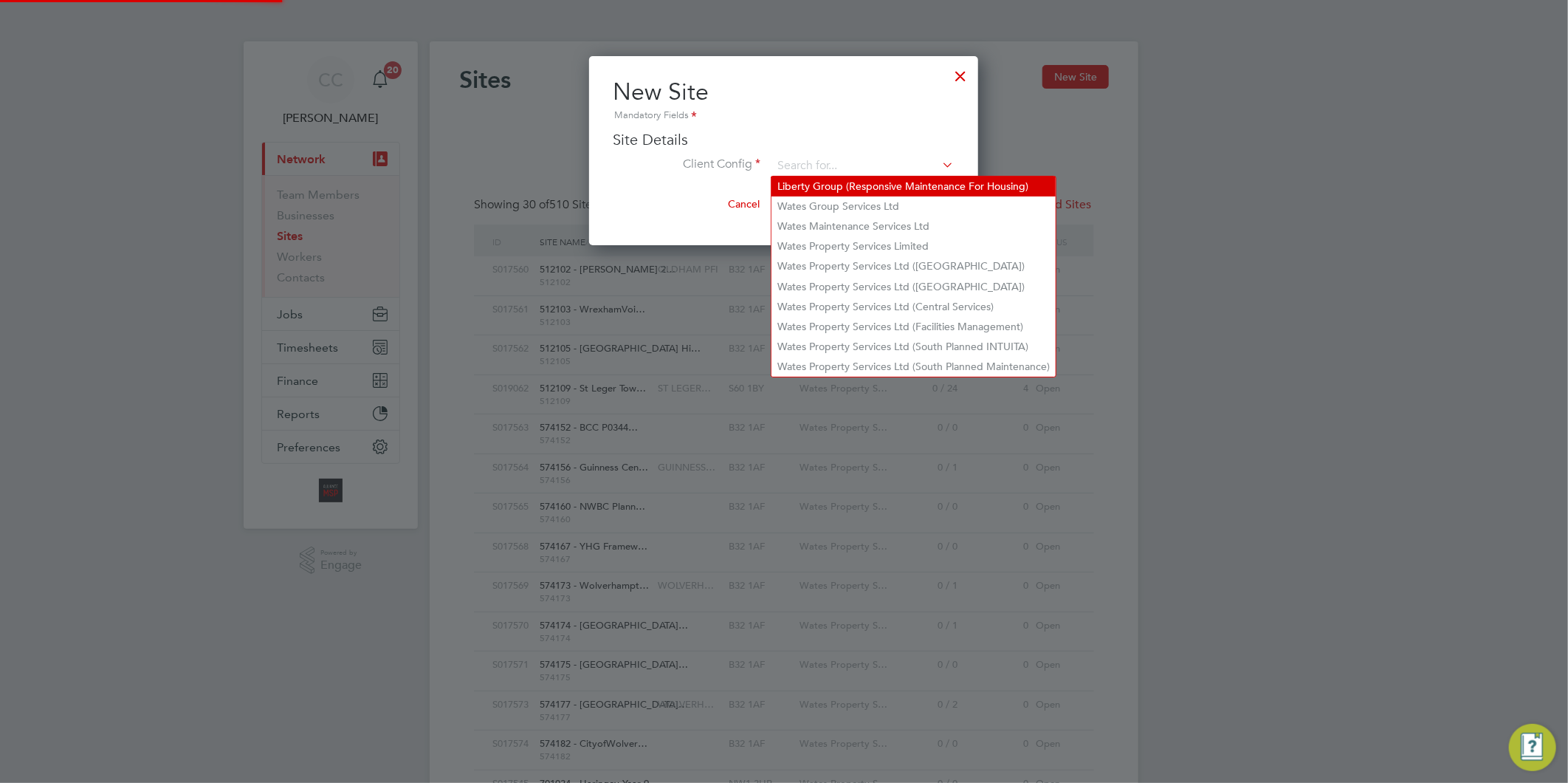
click at [817, 185] on li "Liberty Group (Responsive Maintenance For Housing)" at bounding box center [913, 186] width 284 height 20
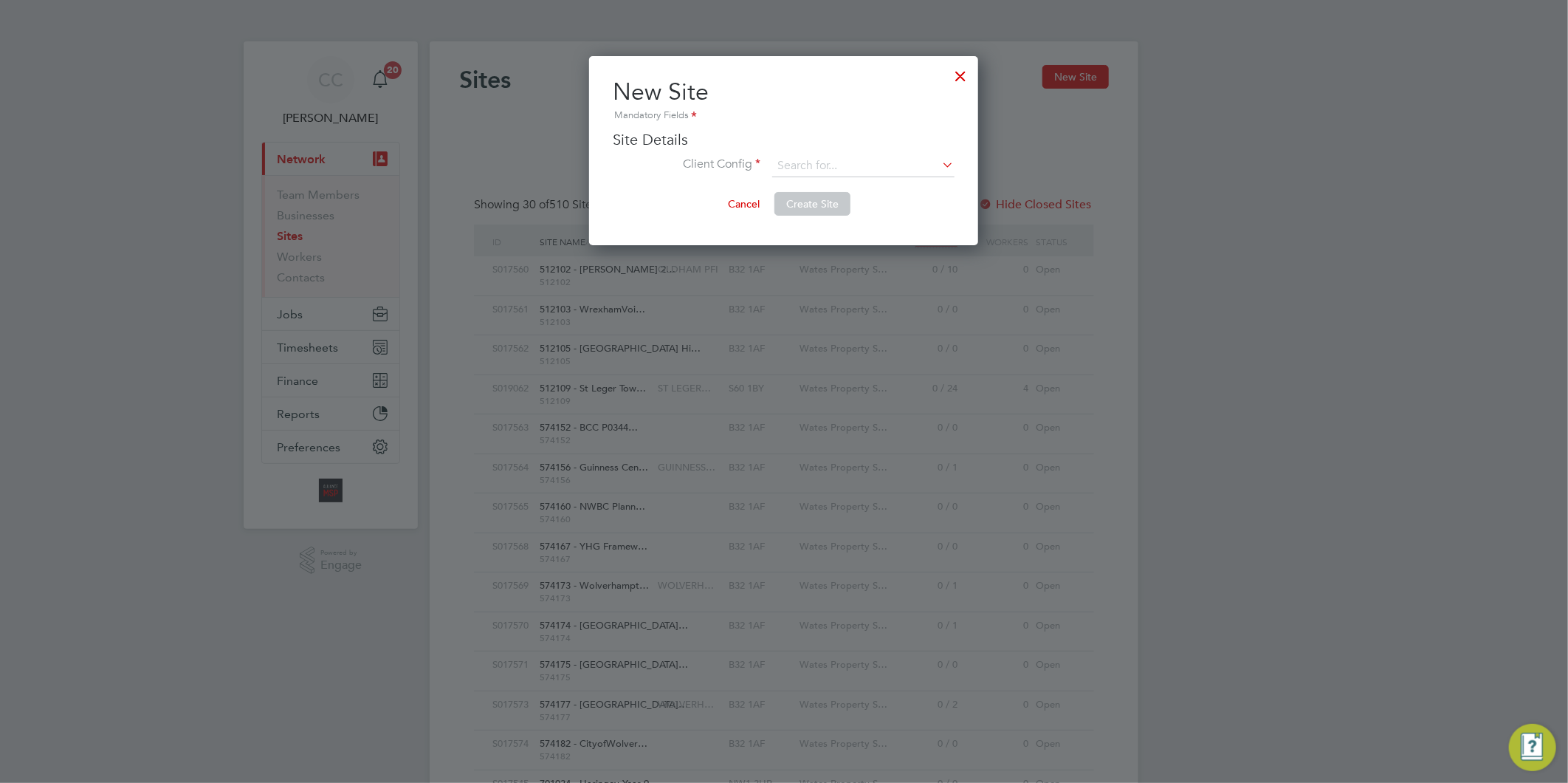
type input "Liberty Group (Responsive Maintenance For Housing)"
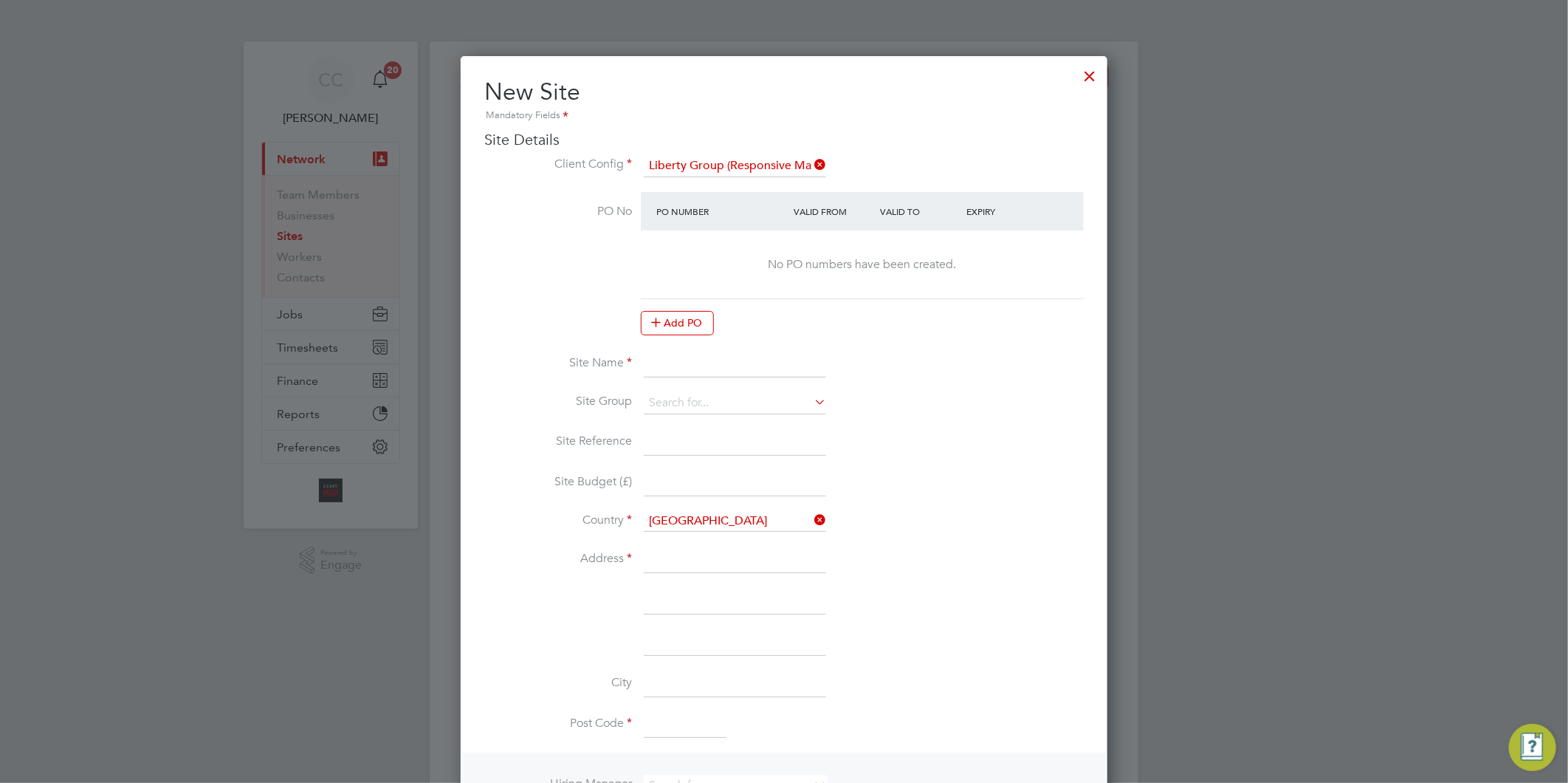
click at [674, 354] on input at bounding box center [735, 364] width 183 height 27
click at [734, 363] on input "CW90A -" at bounding box center [735, 364] width 183 height 27
paste input "ForHousing Grounds Maintenance"
type input "CW90A - ForHousing Grounds Maintenance"
click at [694, 401] on input at bounding box center [735, 403] width 183 height 22
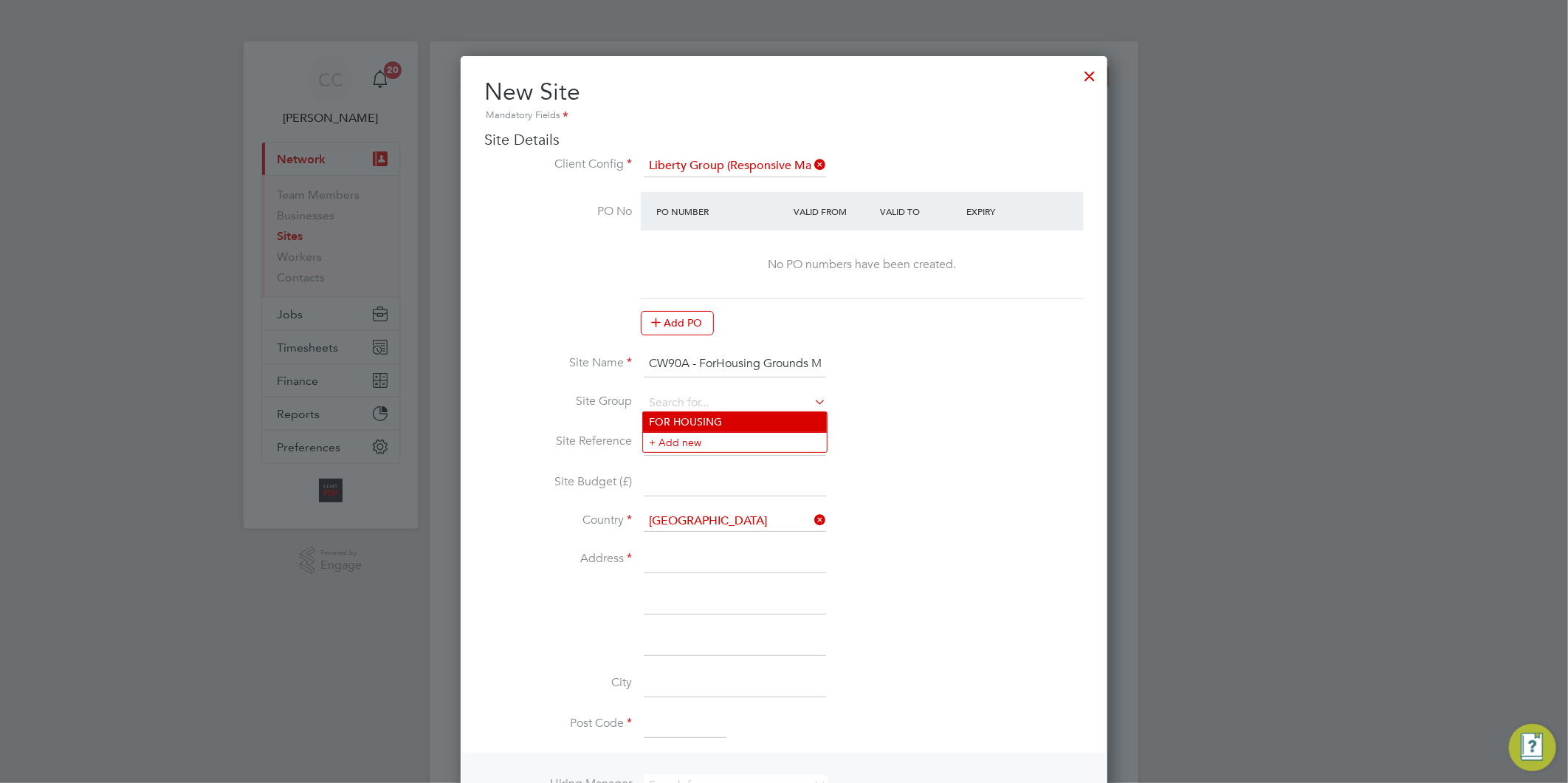
click at [687, 424] on li "FOR HOUSING" at bounding box center [735, 421] width 184 height 20
type input "FOR HOUSING"
click at [686, 434] on input at bounding box center [735, 442] width 183 height 27
type input "CW90A"
click at [661, 557] on input at bounding box center [735, 560] width 183 height 27
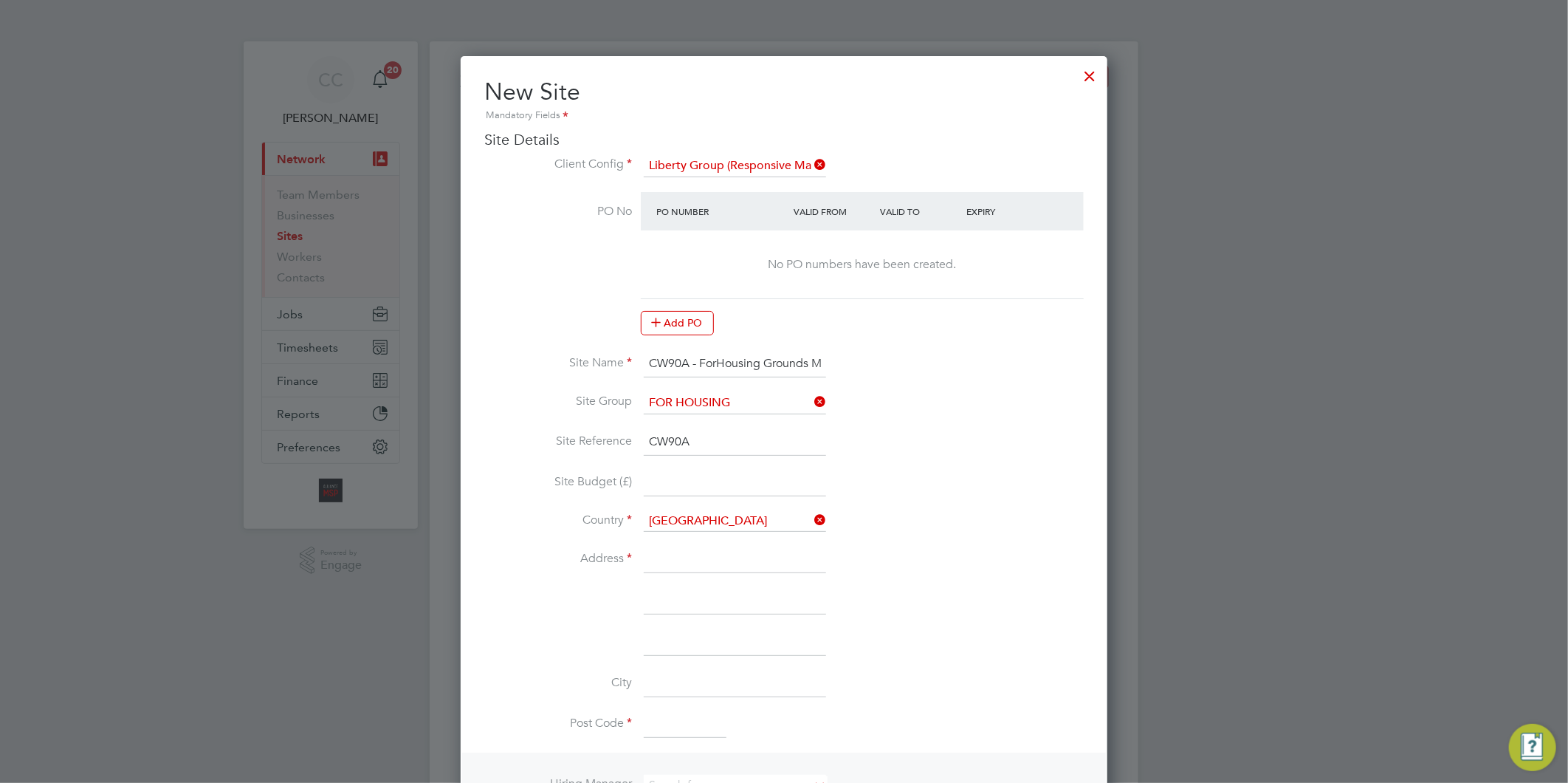
type input "[STREET_ADDRESS]"
type input "CW90C"
type input "Salford"
type input "[GEOGRAPHIC_DATA]"
type input "M5 5SJ"
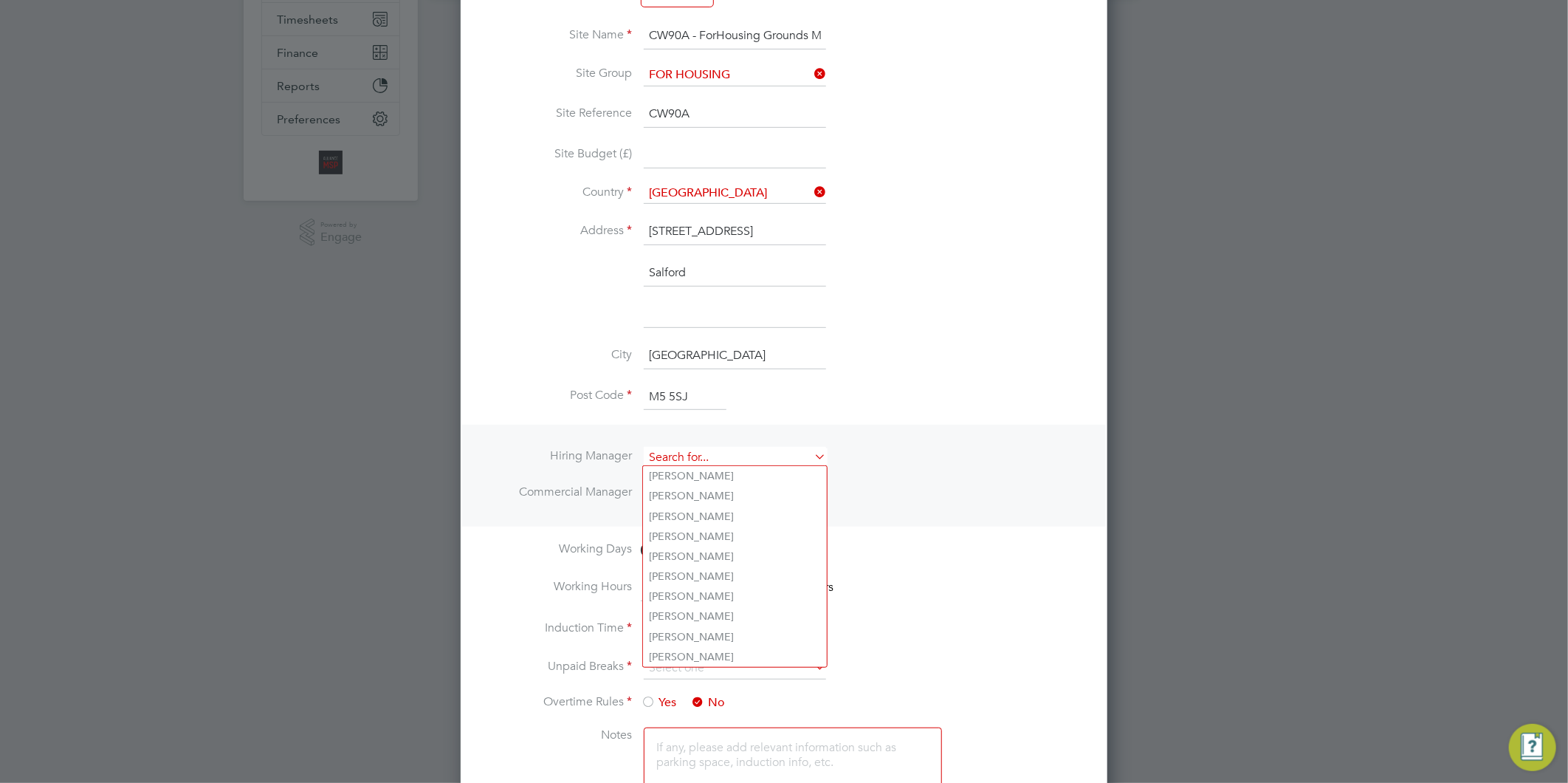
click at [682, 447] on input at bounding box center [735, 458] width 183 height 21
click at [706, 644] on li "Al liance Team" at bounding box center [735, 654] width 184 height 20
type input "Alliance Team"
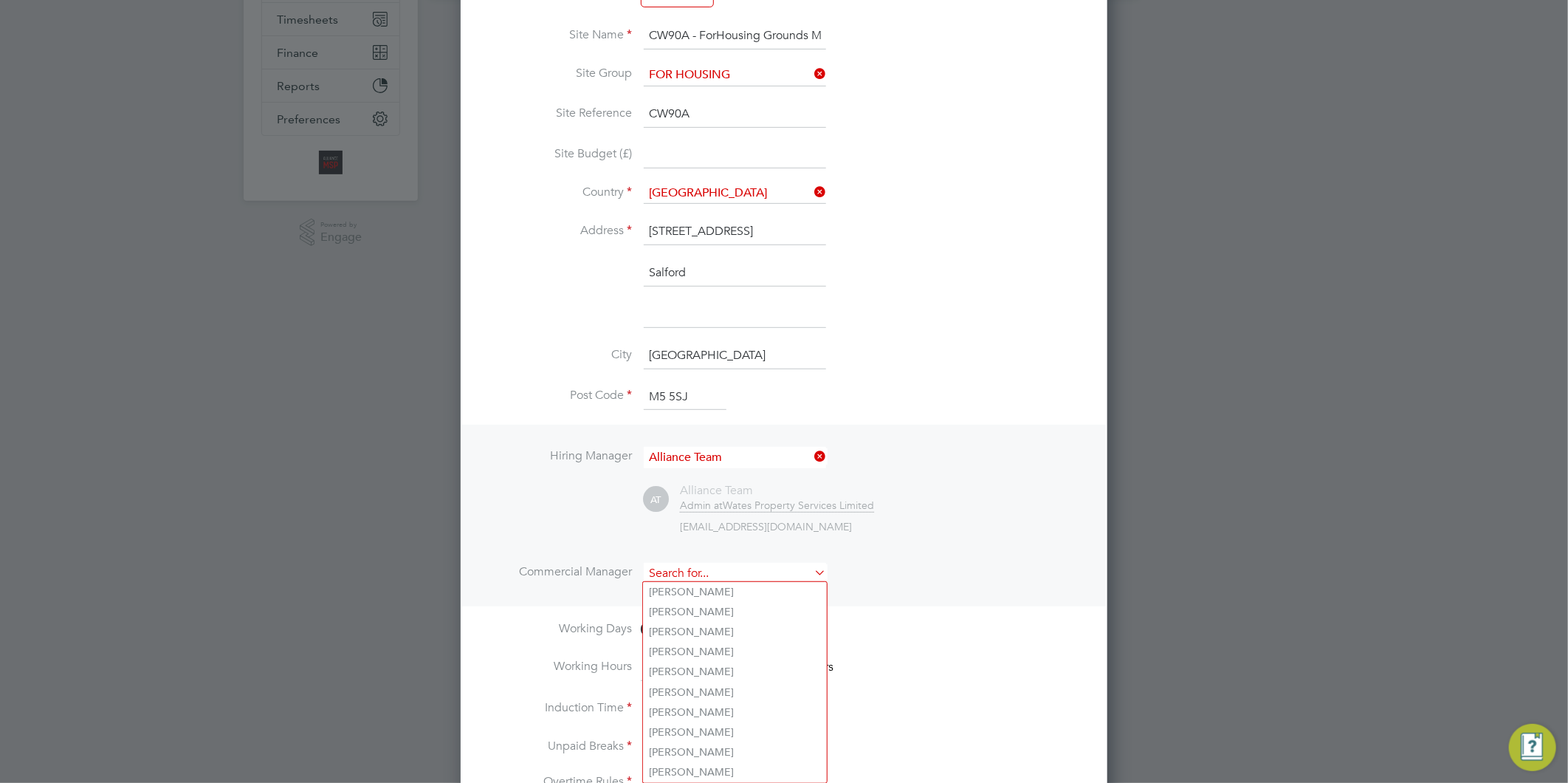
click at [681, 576] on input at bounding box center [735, 573] width 183 height 21
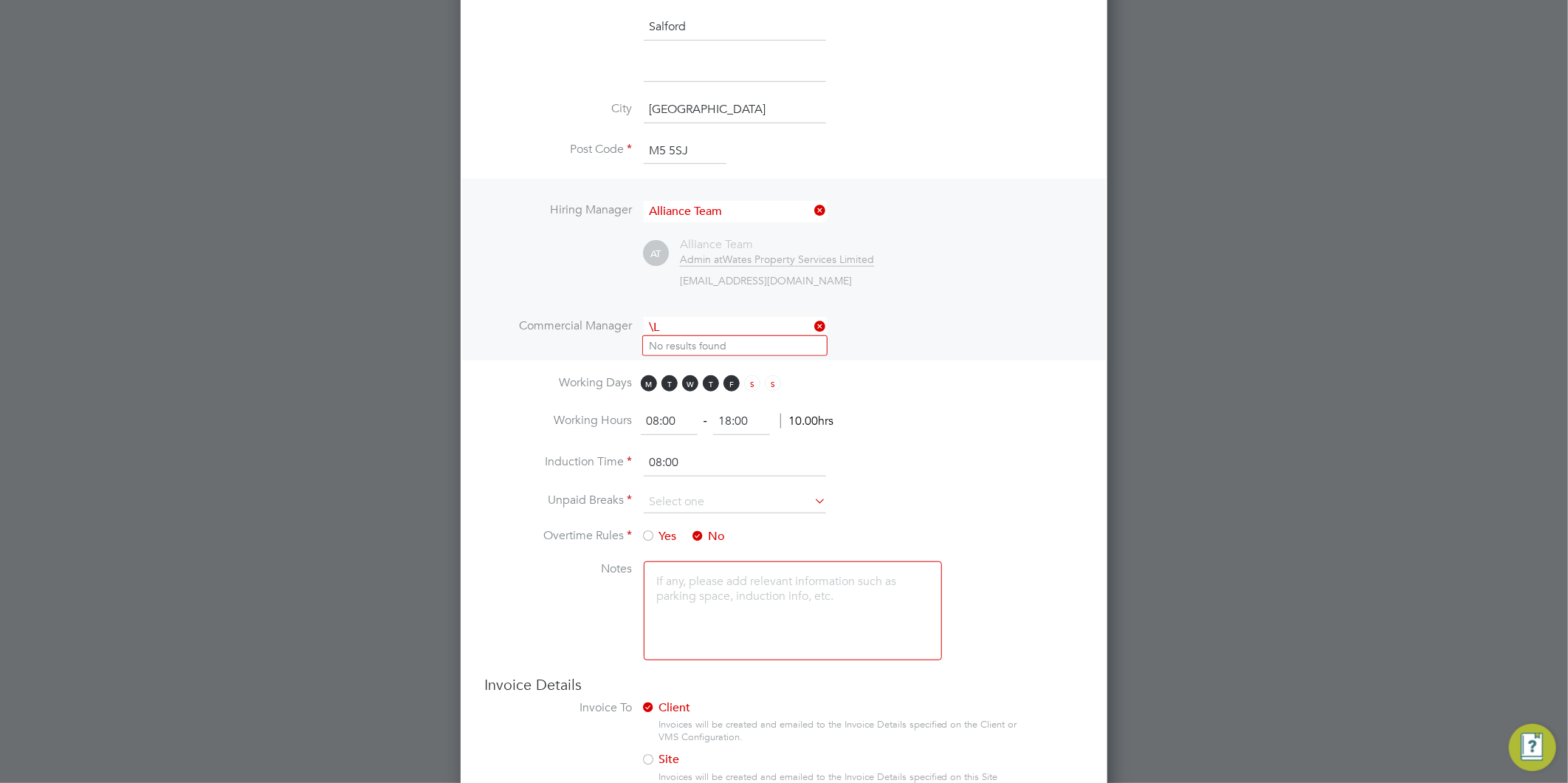
type input "\"
click at [716, 513] on li "Al liance Team" at bounding box center [735, 523] width 184 height 20
type input "Alliance Team"
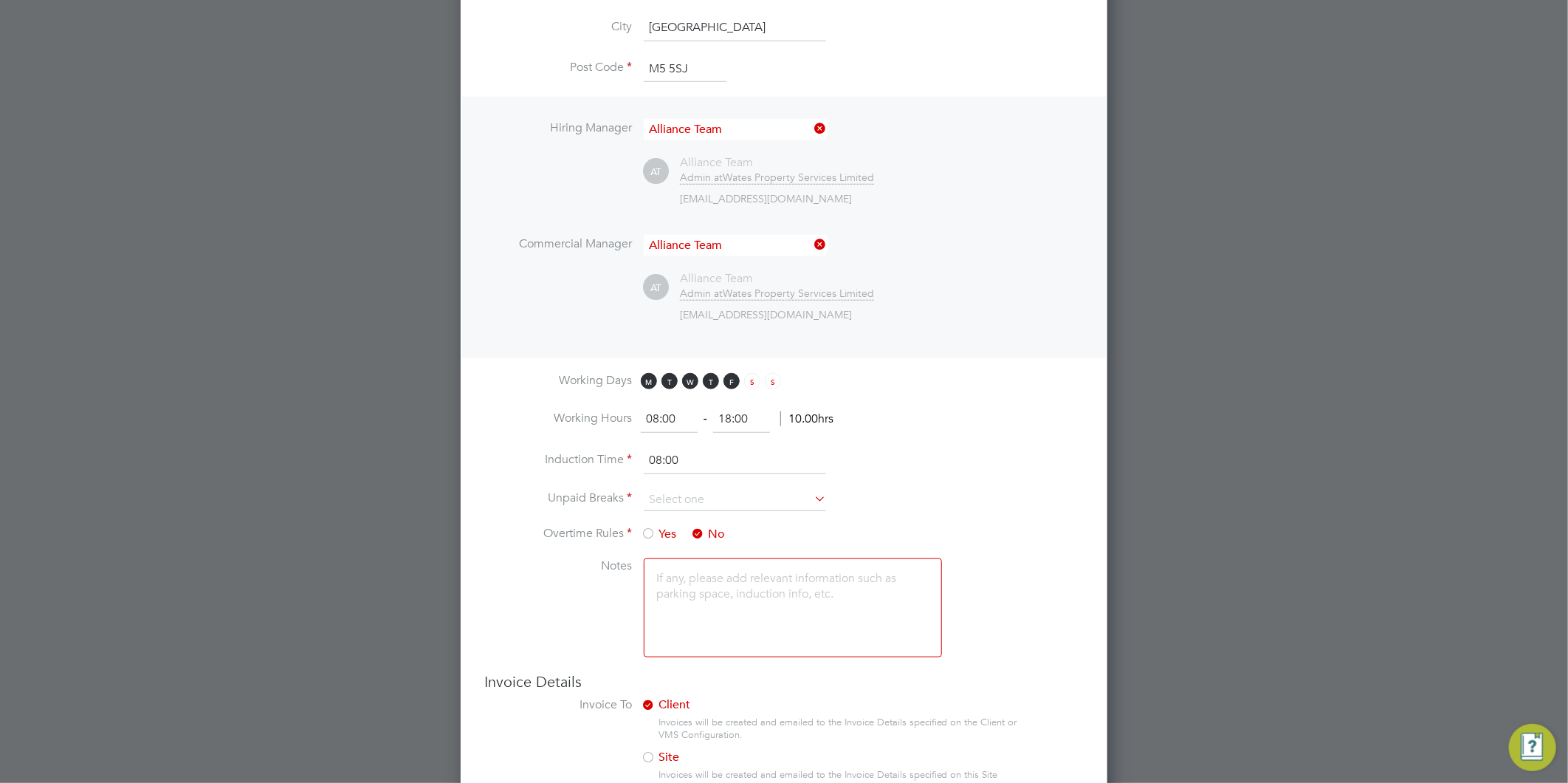
drag, startPoint x: 767, startPoint y: 412, endPoint x: 699, endPoint y: 405, distance: 68.4
click at [699, 412] on ng-form "08:00 ‐ 18:00 10.00hrs" at bounding box center [736, 418] width 192 height 14
type input "17:00"
click at [670, 449] on input "08:00" at bounding box center [735, 460] width 183 height 27
click at [681, 456] on input "08:00" at bounding box center [735, 460] width 183 height 27
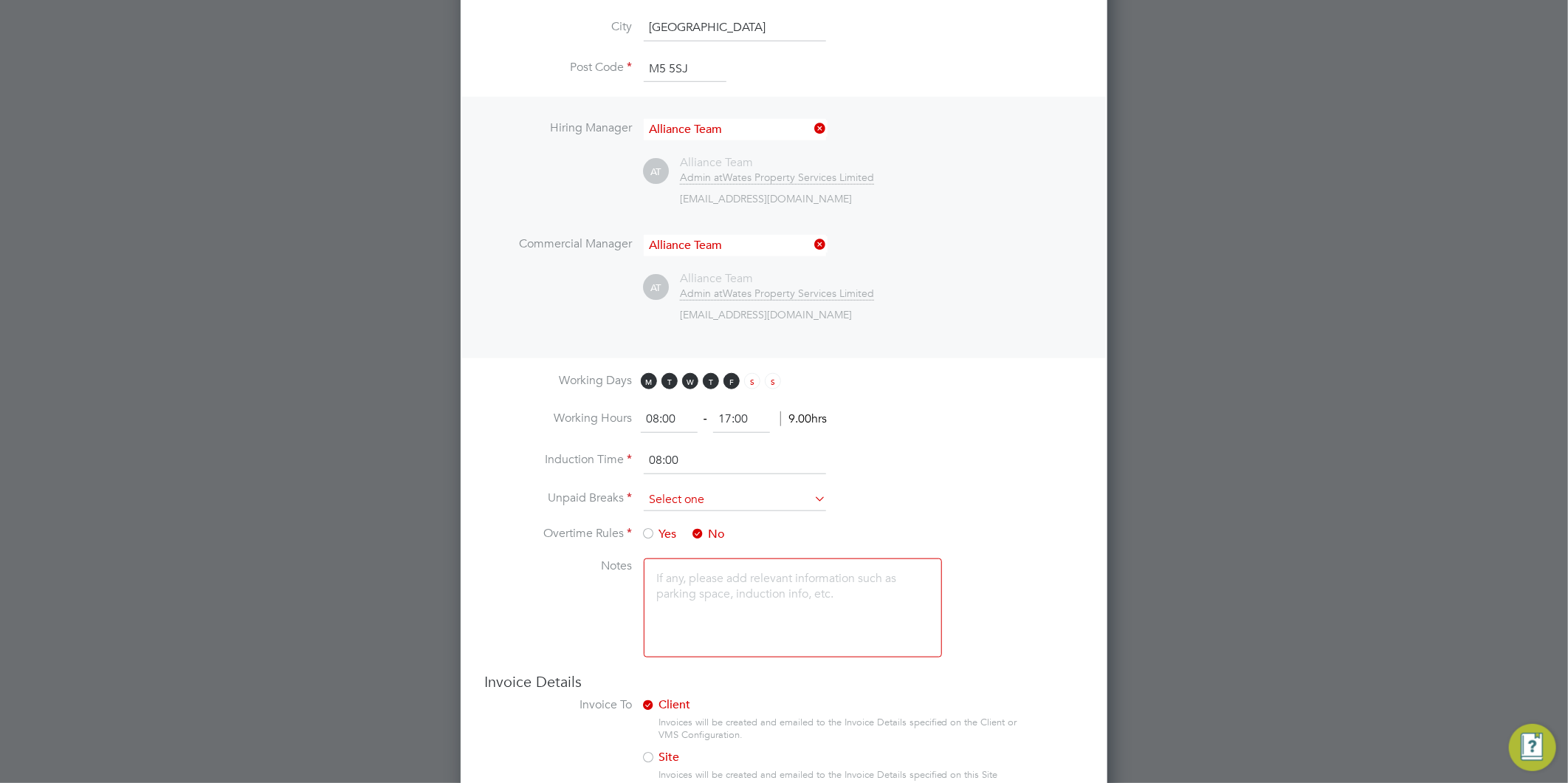
click at [703, 492] on input at bounding box center [735, 500] width 183 height 22
click at [673, 557] on li "30 mins" at bounding box center [735, 556] width 184 height 19
type input "30 mins"
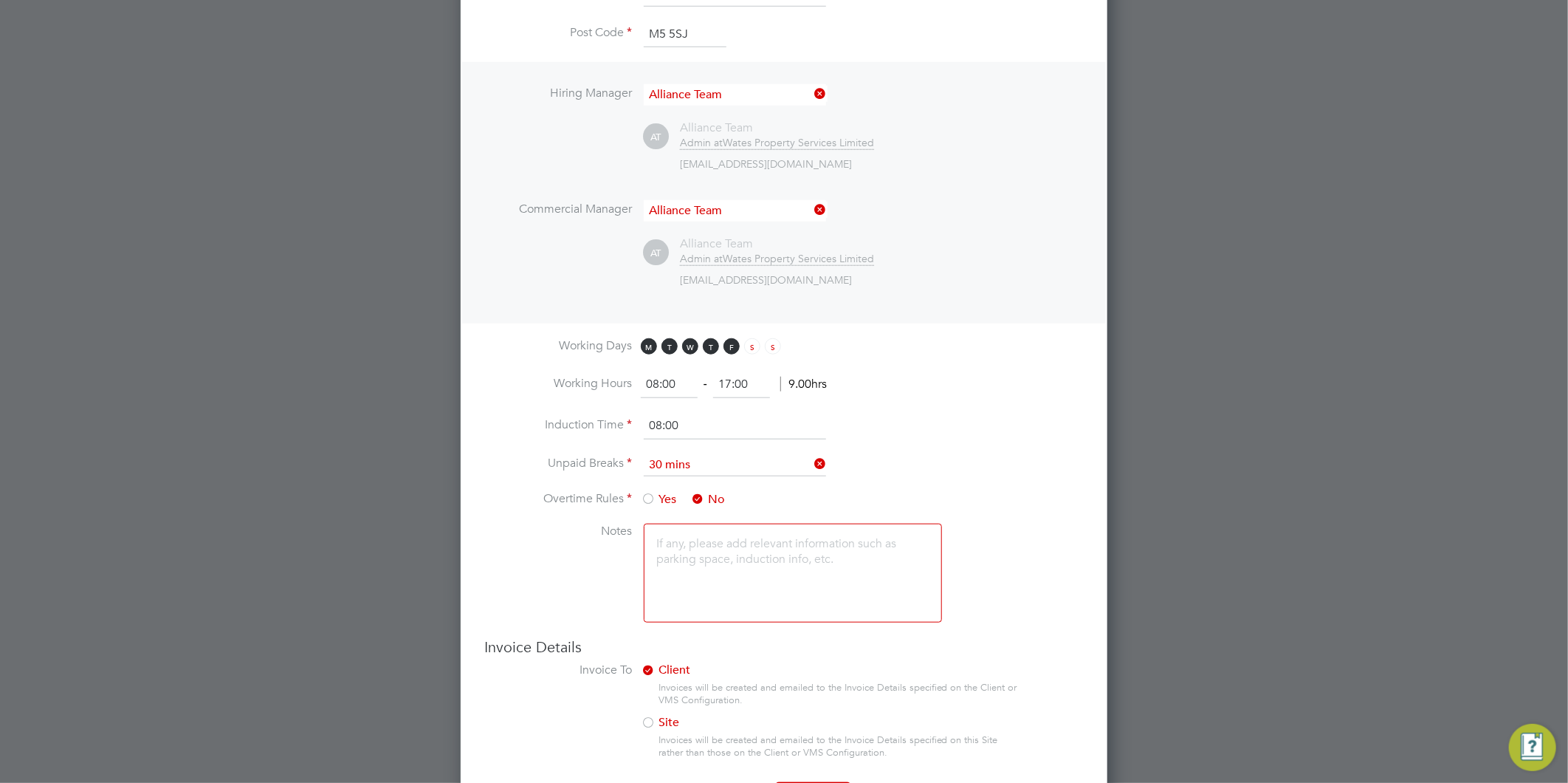
scroll to position [740, 0]
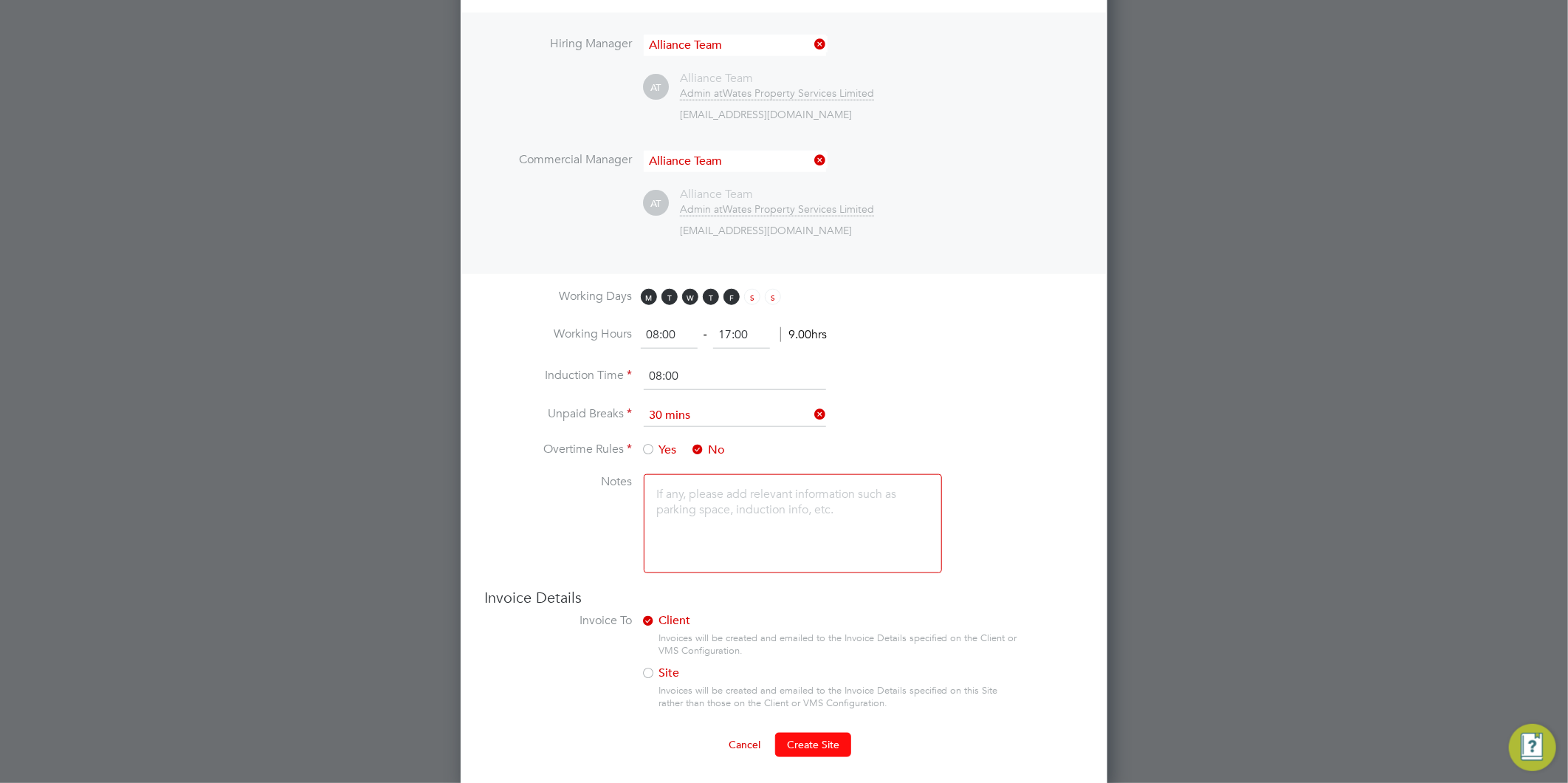
click at [816, 744] on span "Create Site" at bounding box center [813, 744] width 53 height 13
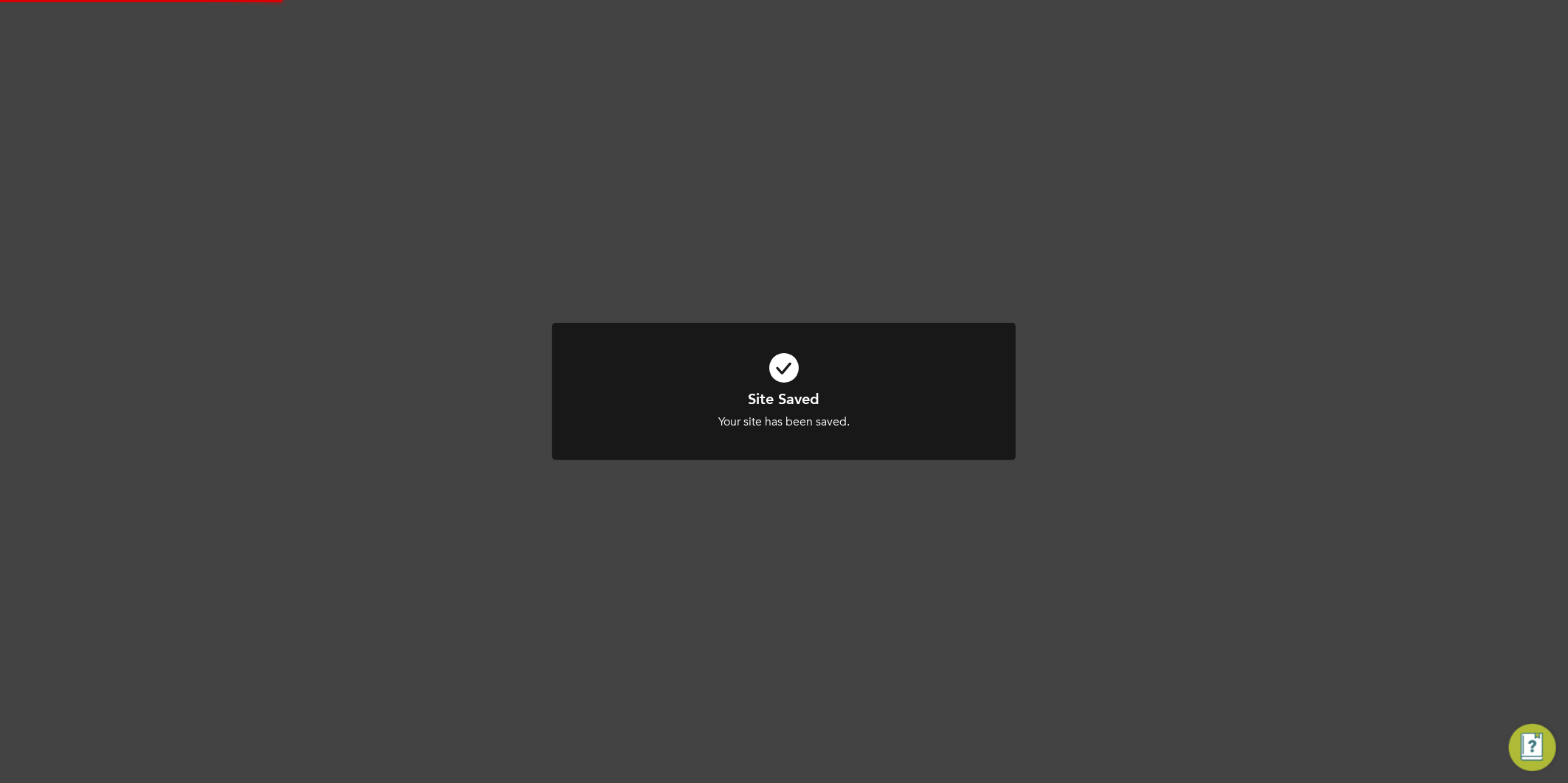
scroll to position [0, 0]
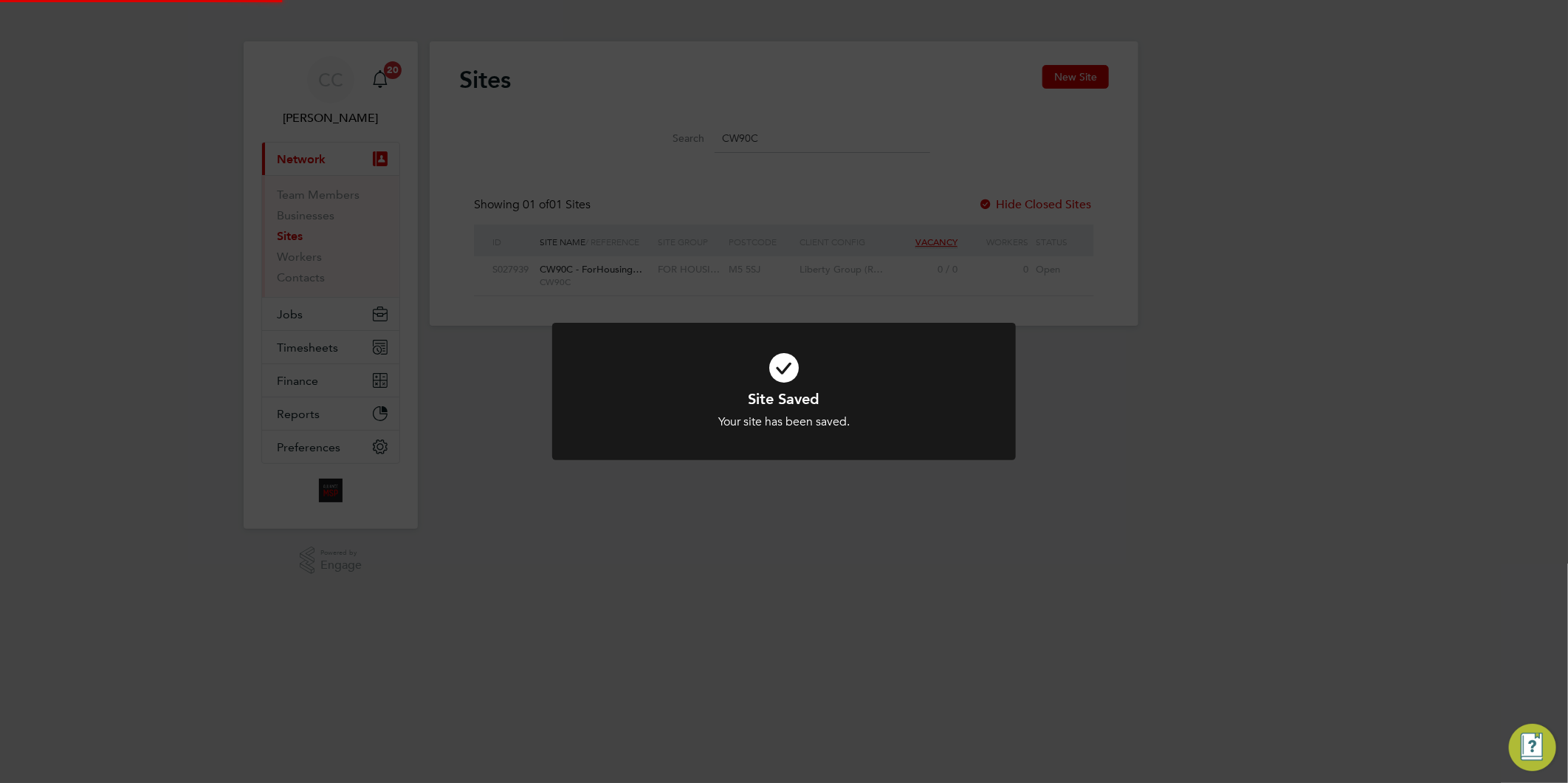
click at [1209, 483] on div "Site Saved Your site has been saved. Cancel Okay" at bounding box center [784, 392] width 1568 height 783
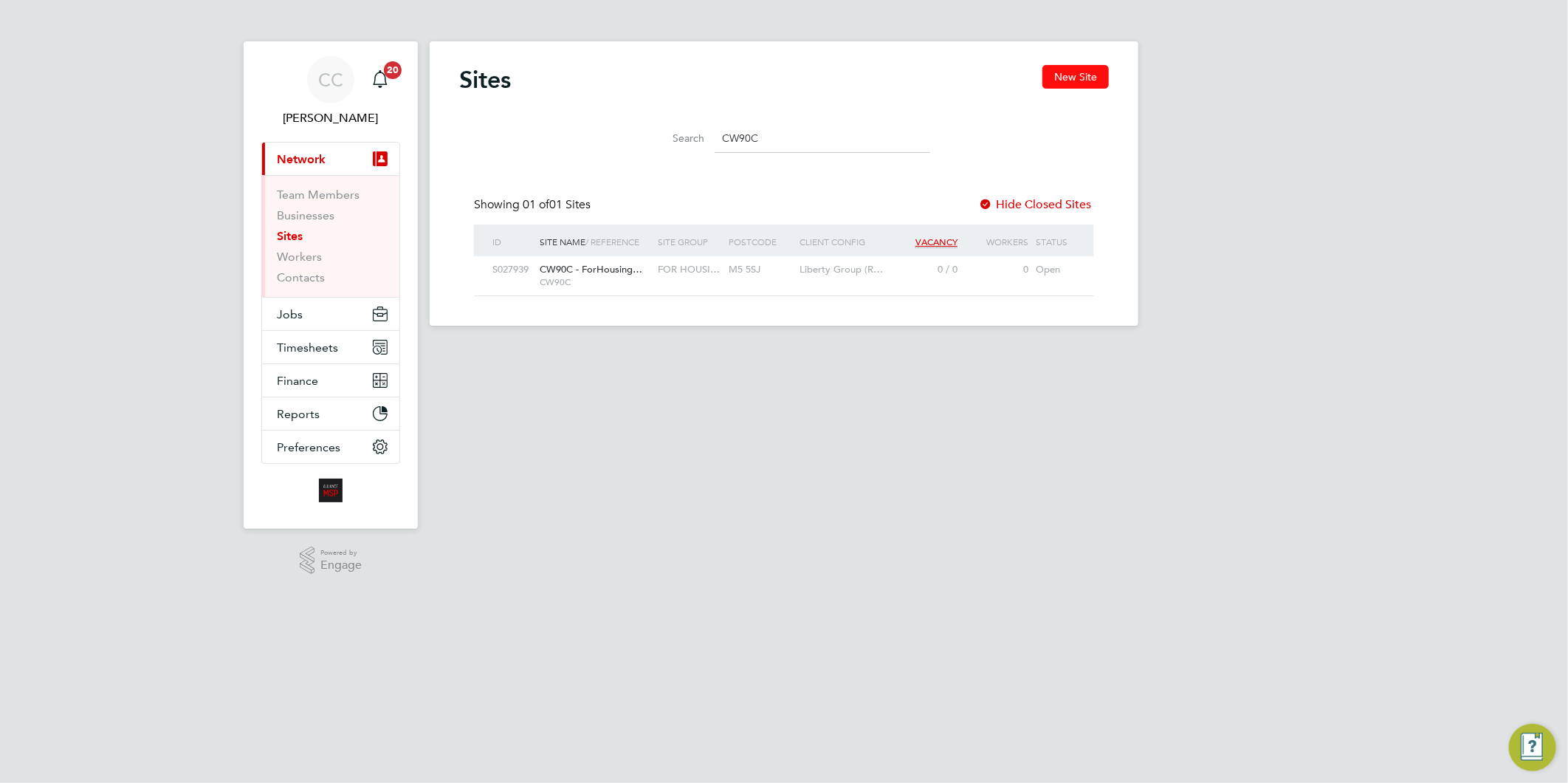
click at [1065, 78] on button "New Site" at bounding box center [1075, 77] width 66 height 24
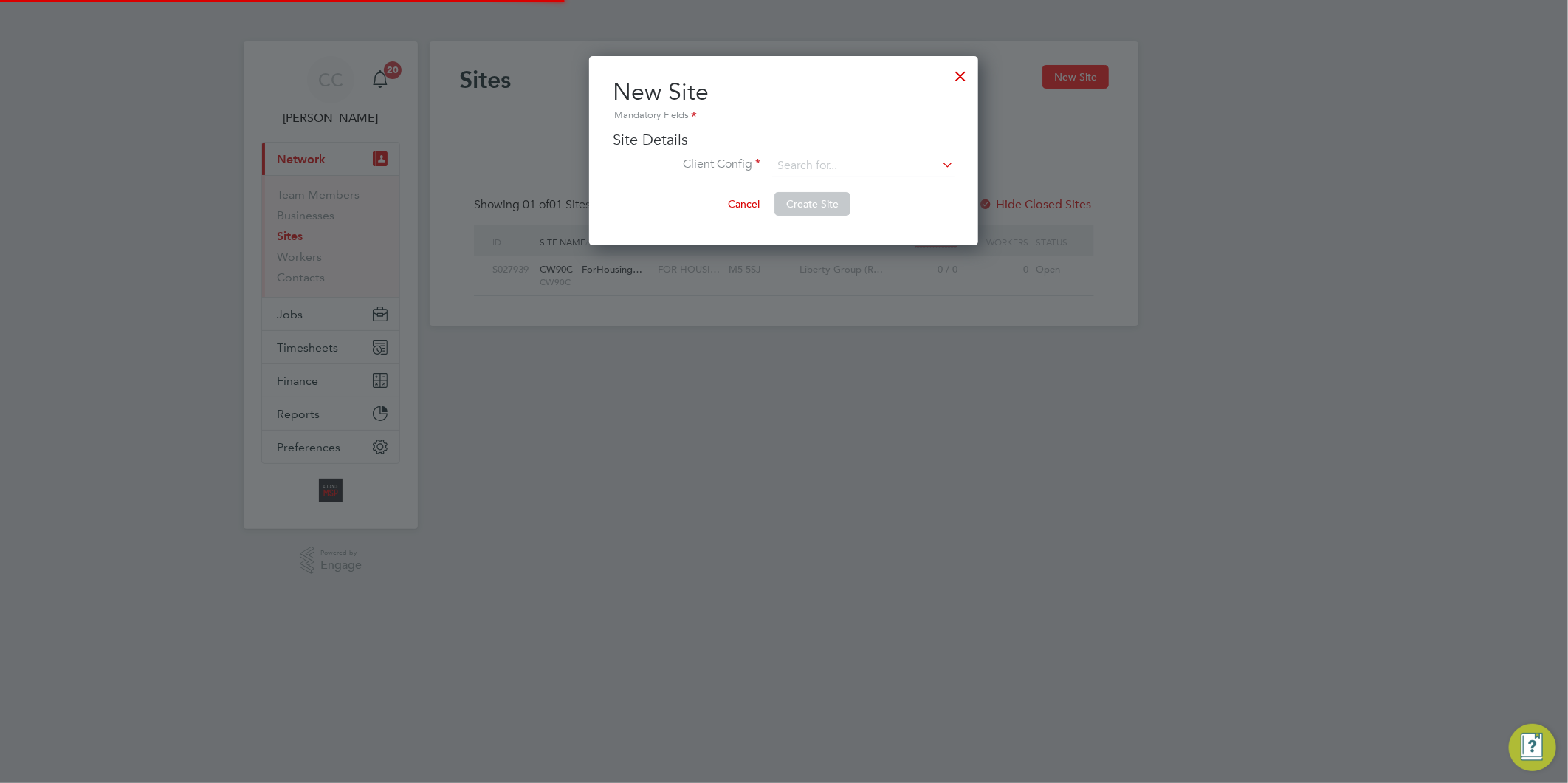
scroll to position [189, 389]
click at [811, 163] on input at bounding box center [863, 166] width 183 height 22
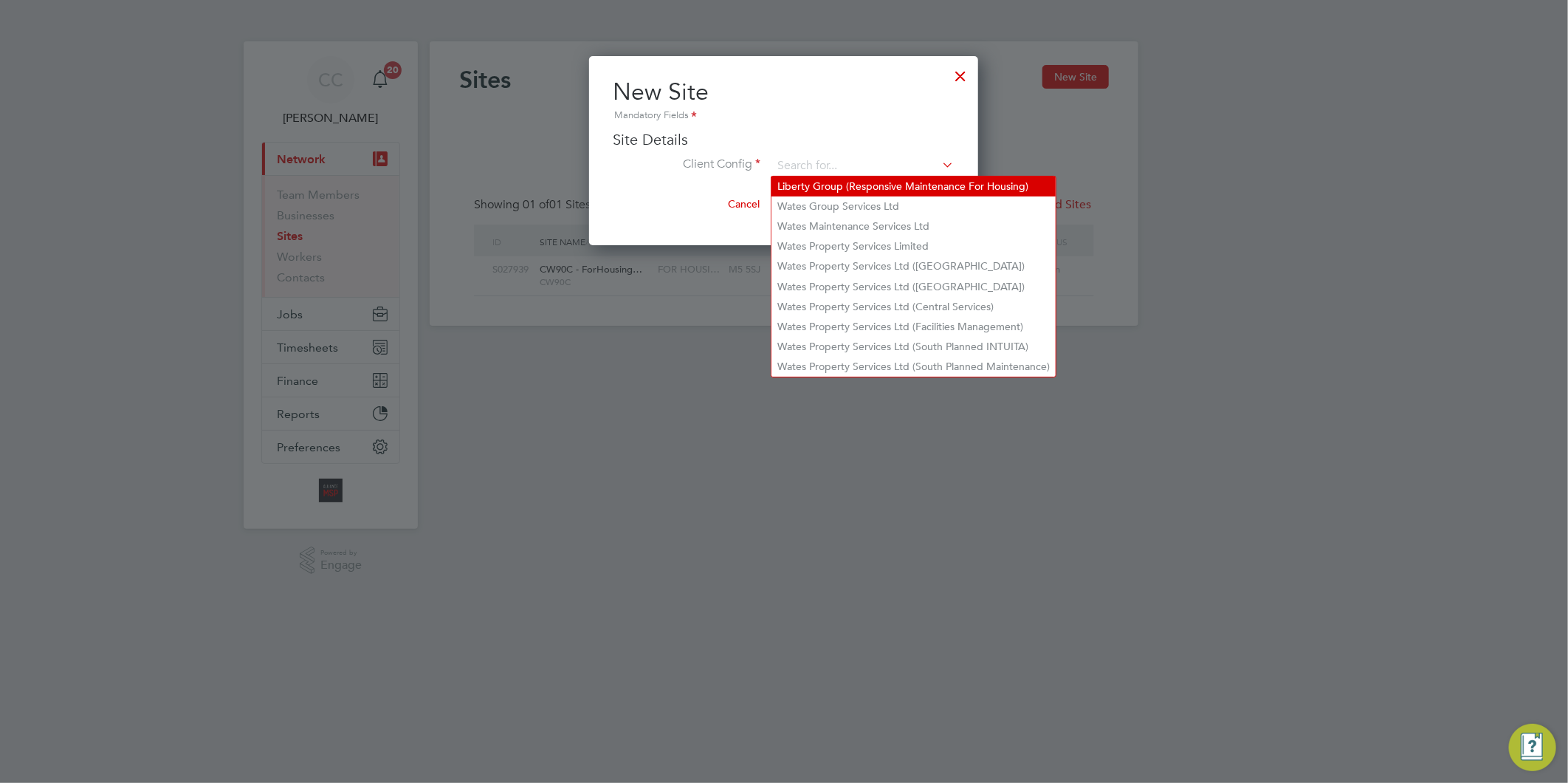
click at [820, 183] on li "Liberty Group (Responsive Maintenance For Housing)" at bounding box center [913, 186] width 284 height 20
type input "Liberty Group (Responsive Maintenance For Housing)"
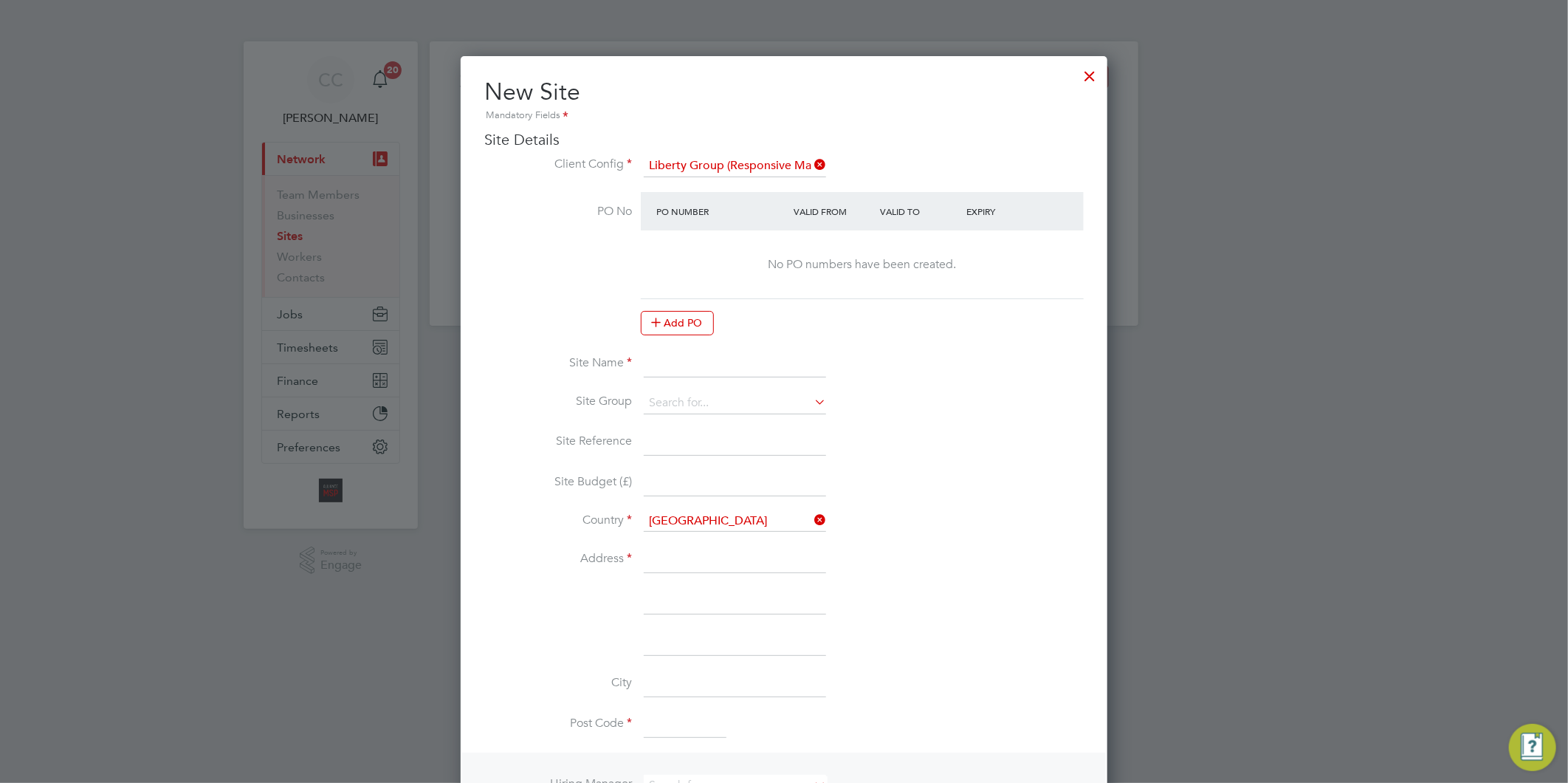
click at [682, 367] on input at bounding box center [735, 364] width 183 height 27
click at [724, 360] on input "CW10A -" at bounding box center [735, 364] width 183 height 27
paste input "ForHousing D2D"
type input "CW10A - ForHousing D2D"
click at [694, 392] on input at bounding box center [735, 403] width 183 height 22
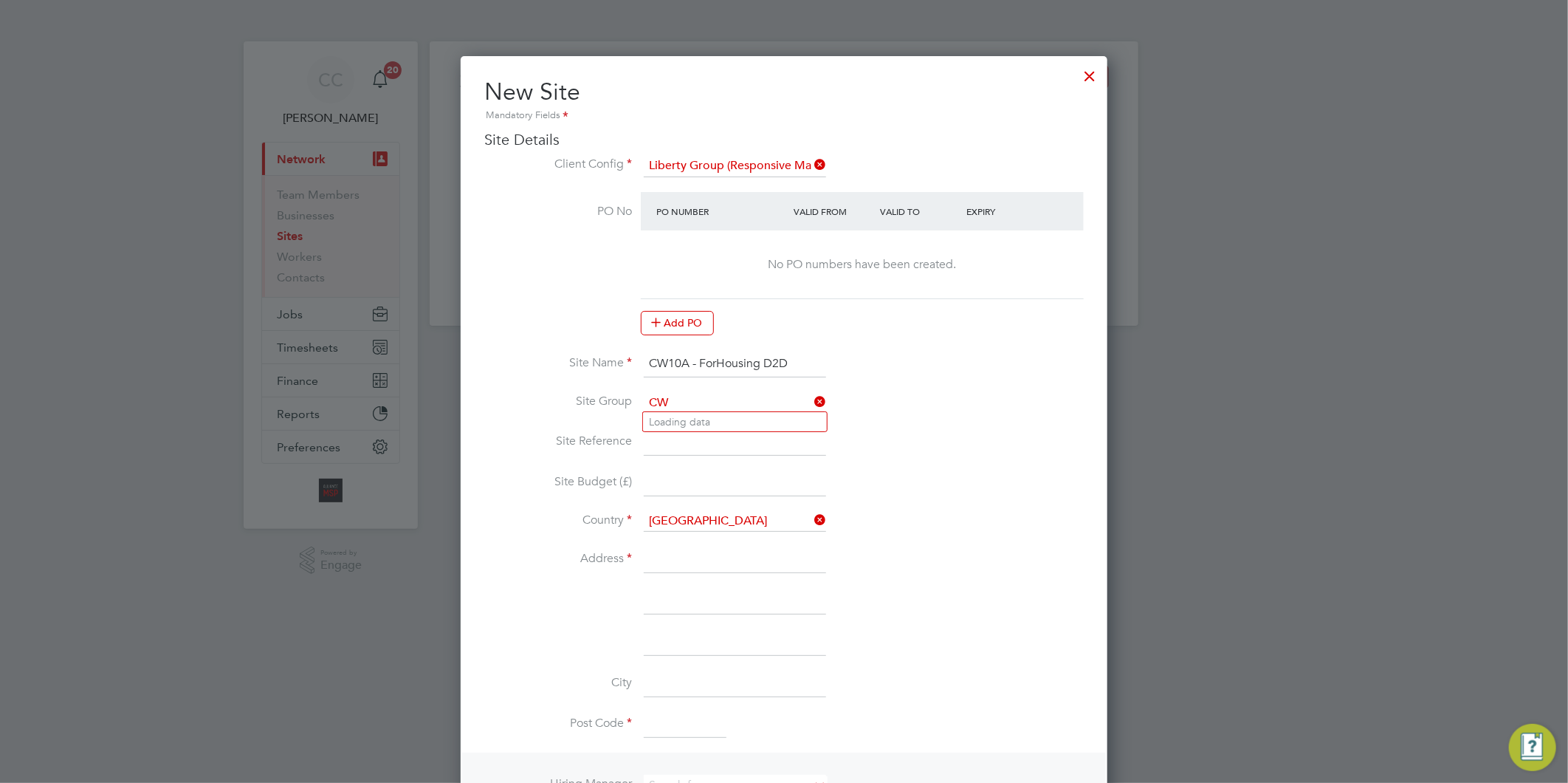
type input "C"
click at [716, 415] on li "F OR HOUSING" at bounding box center [735, 421] width 184 height 20
type input "FOR HOUSING"
click at [699, 431] on input at bounding box center [735, 442] width 183 height 27
type input "CW10E"
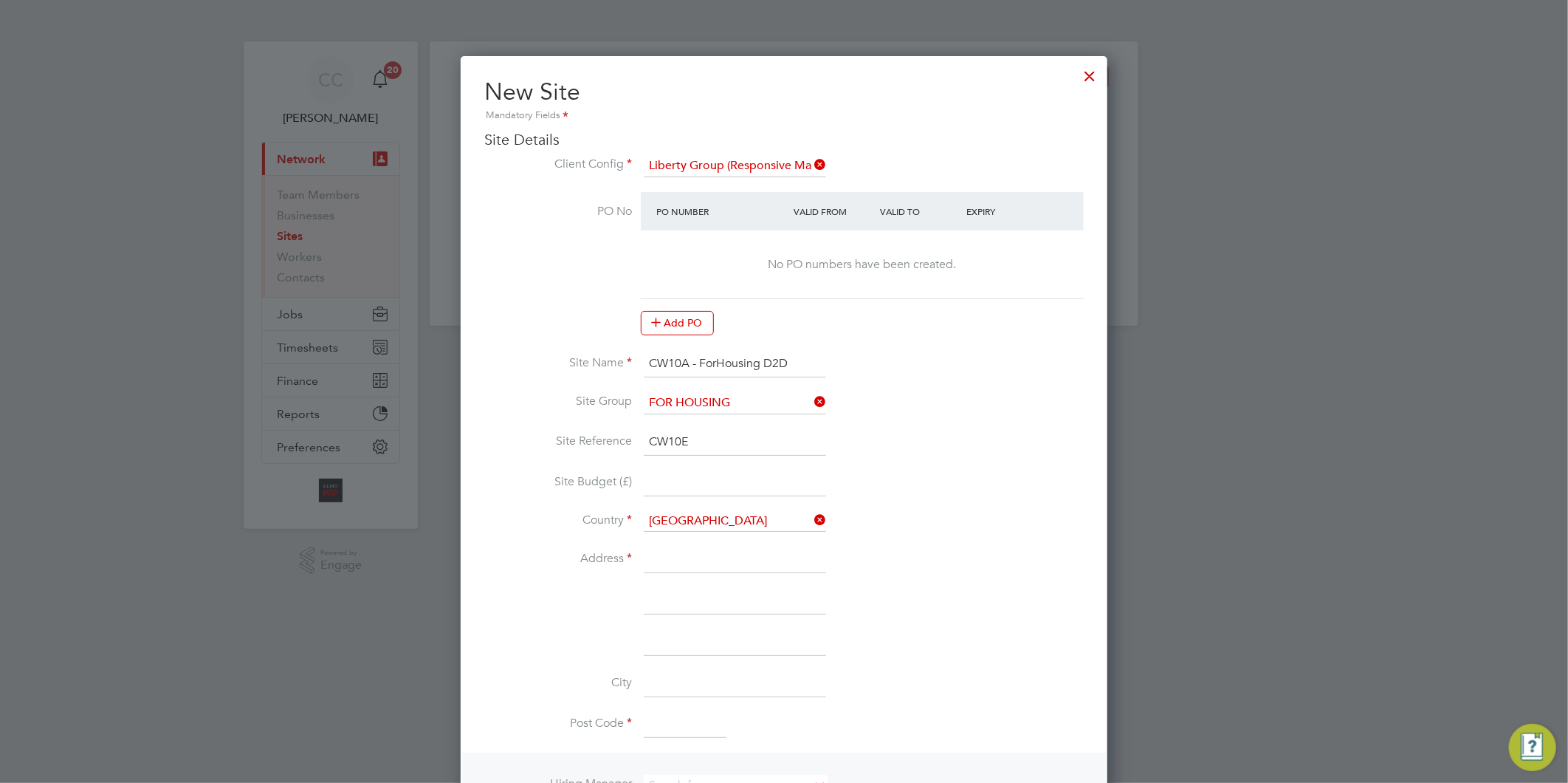
click at [706, 543] on li "Country United Kingdom" at bounding box center [784, 528] width 599 height 35
click at [689, 565] on input at bounding box center [735, 560] width 183 height 27
type input "[STREET_ADDRESS]"
type input "Salford"
type input "[GEOGRAPHIC_DATA]"
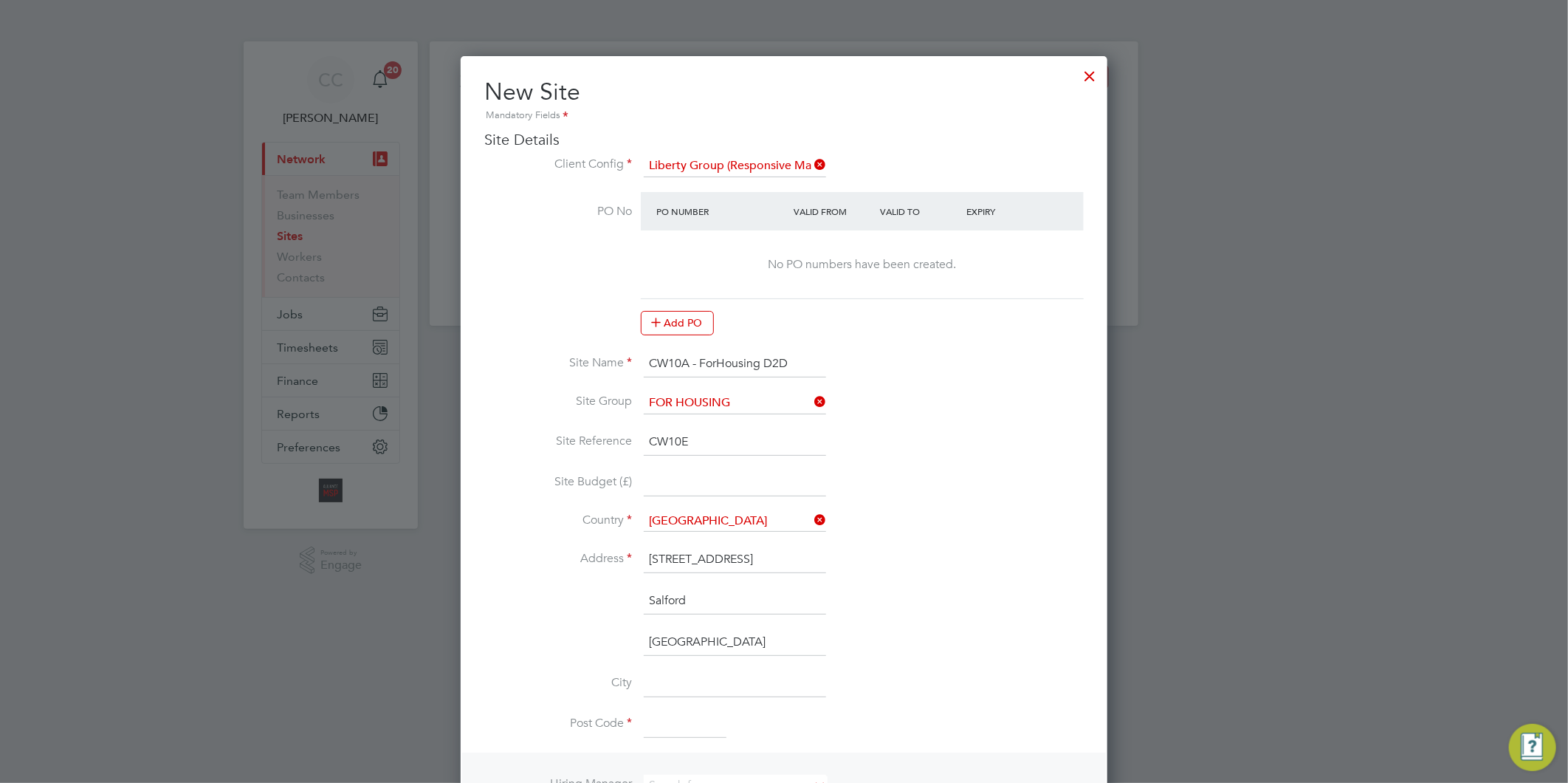
type input "M5 5SJ"
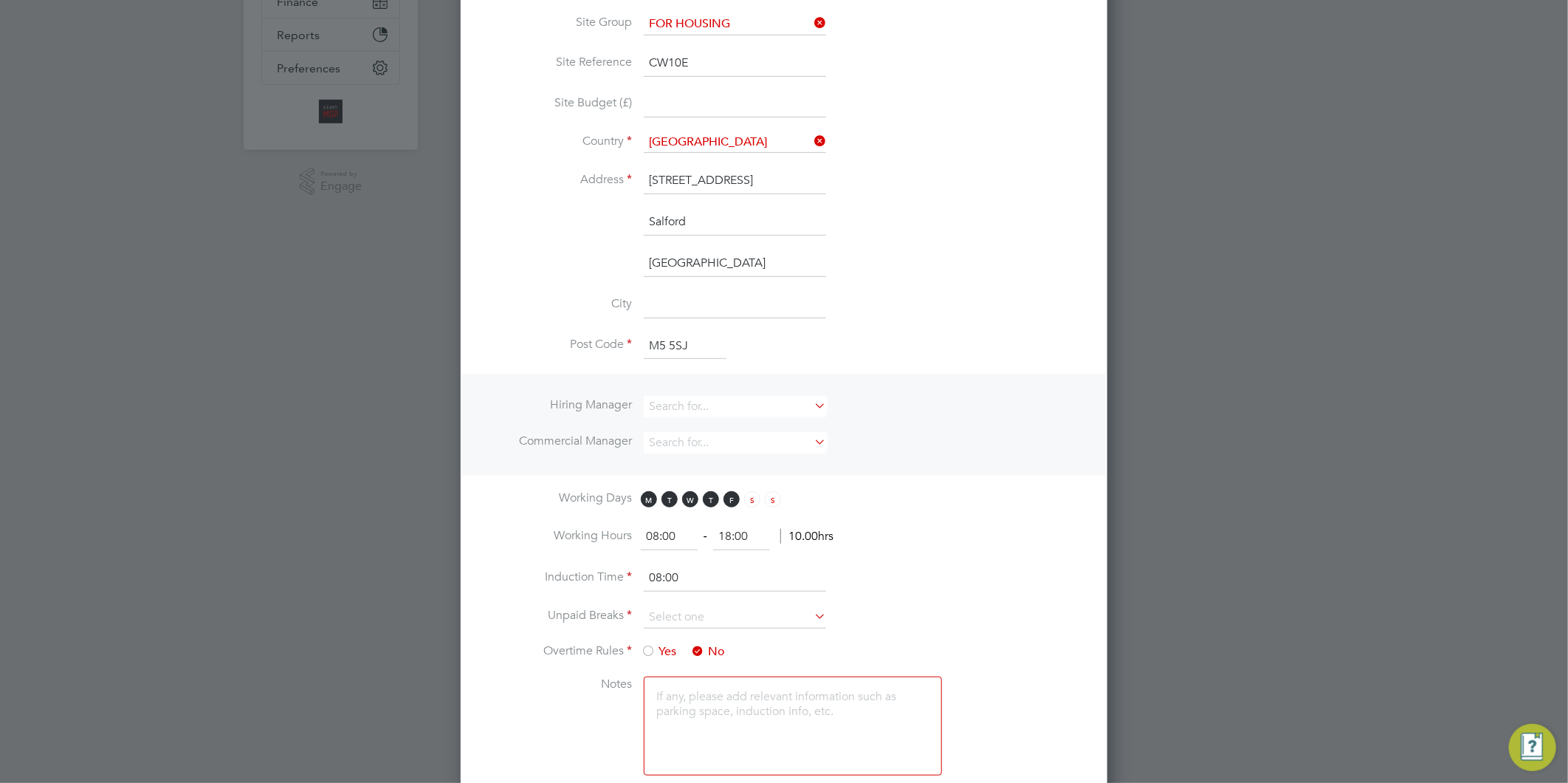
scroll to position [492, 0]
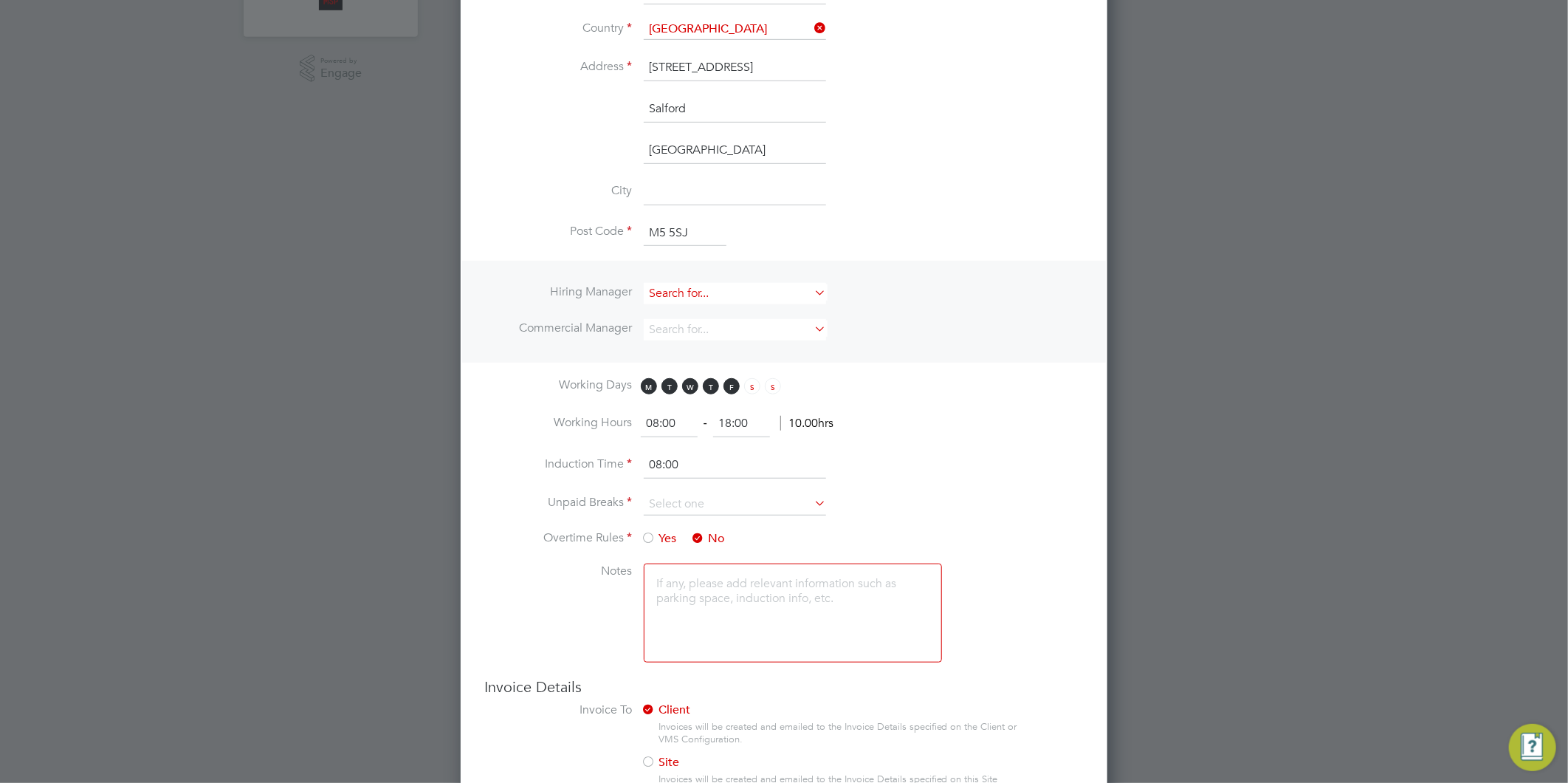
click at [716, 293] on input at bounding box center [735, 293] width 183 height 21
click at [683, 487] on li "Al liance Team" at bounding box center [735, 489] width 184 height 20
type input "Alliance Team"
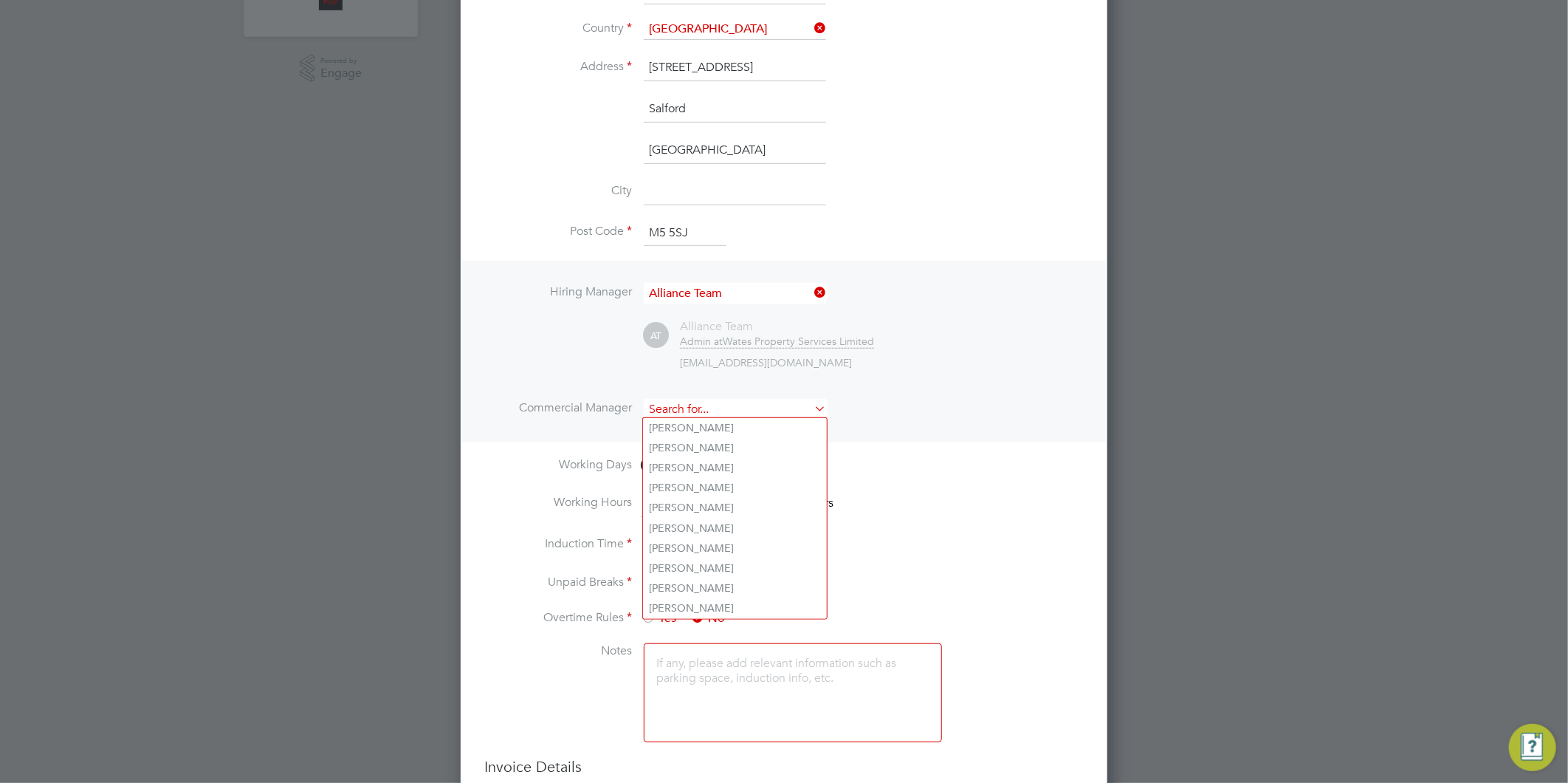
click at [684, 407] on input at bounding box center [735, 409] width 183 height 21
click at [697, 598] on li "Al liance Team" at bounding box center [735, 605] width 184 height 20
type input "Alliance Team"
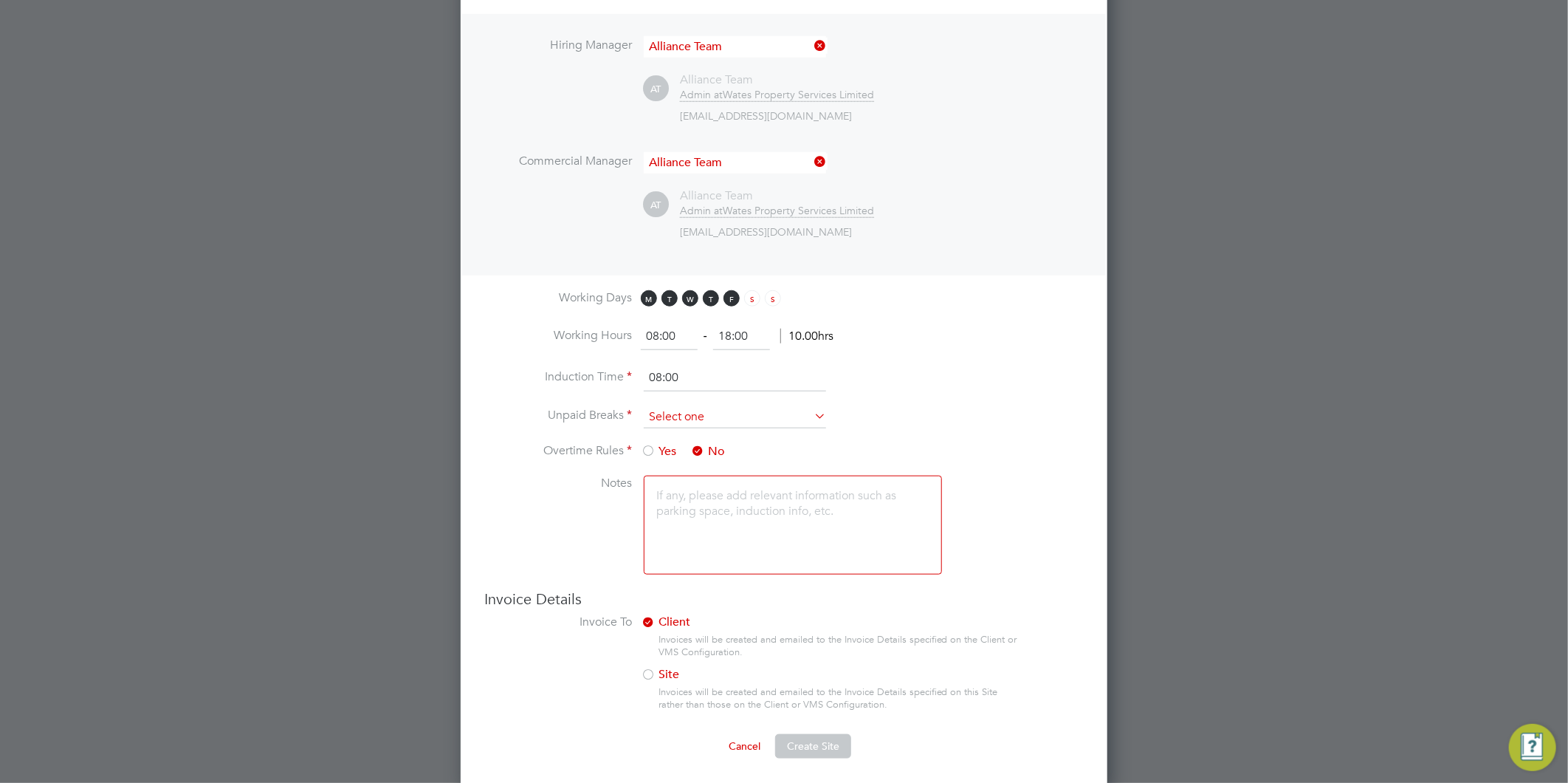
scroll to position [740, 0]
click at [735, 328] on input "18:00" at bounding box center [741, 335] width 56 height 27
type input "17:00"
click at [757, 372] on input "08:00" at bounding box center [735, 376] width 183 height 27
click at [699, 409] on input at bounding box center [735, 415] width 183 height 22
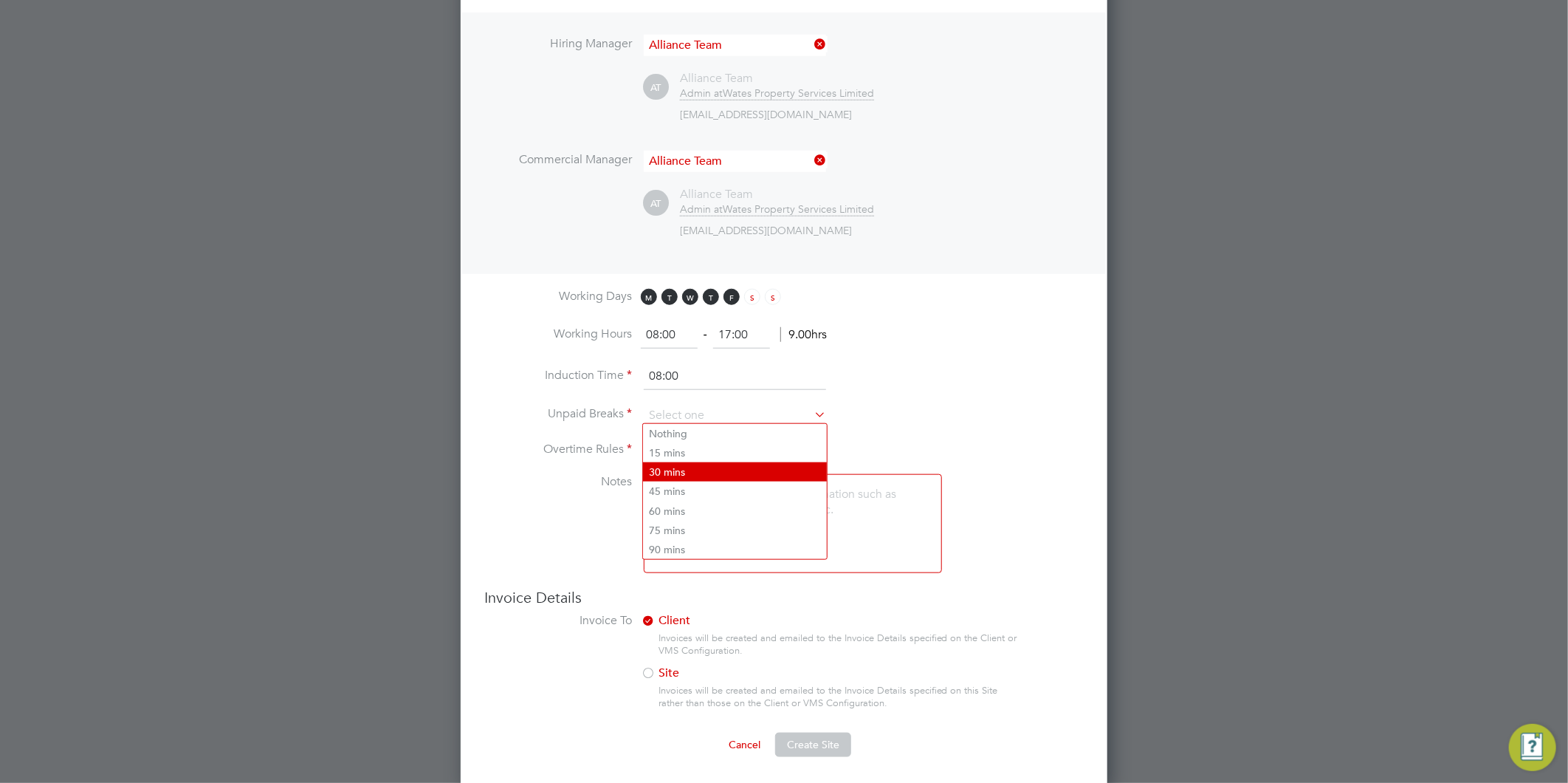
click at [677, 473] on li "30 mins" at bounding box center [735, 472] width 184 height 19
type input "30 mins"
click at [815, 742] on span "Create Site" at bounding box center [813, 744] width 53 height 13
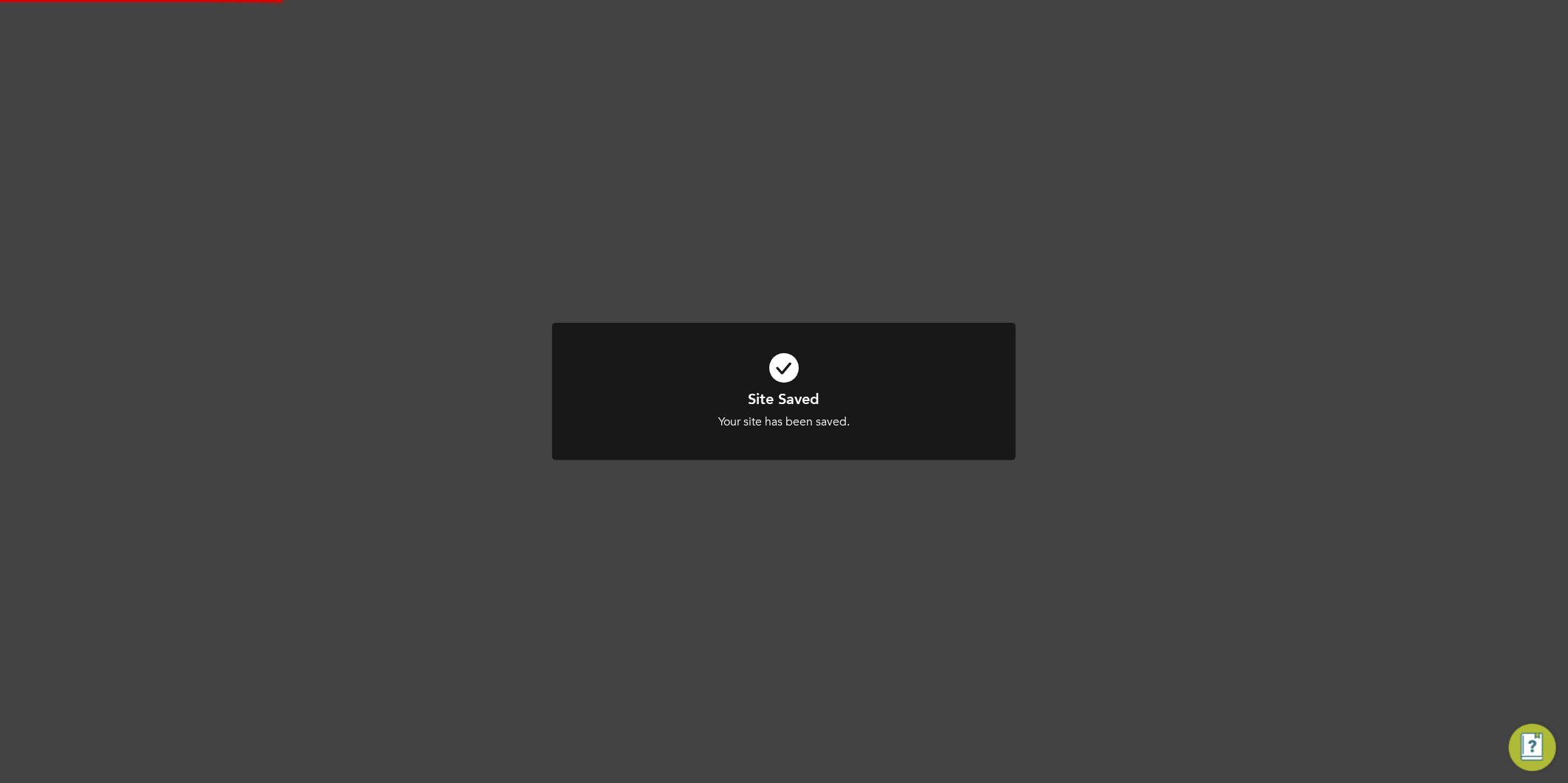
scroll to position [0, 0]
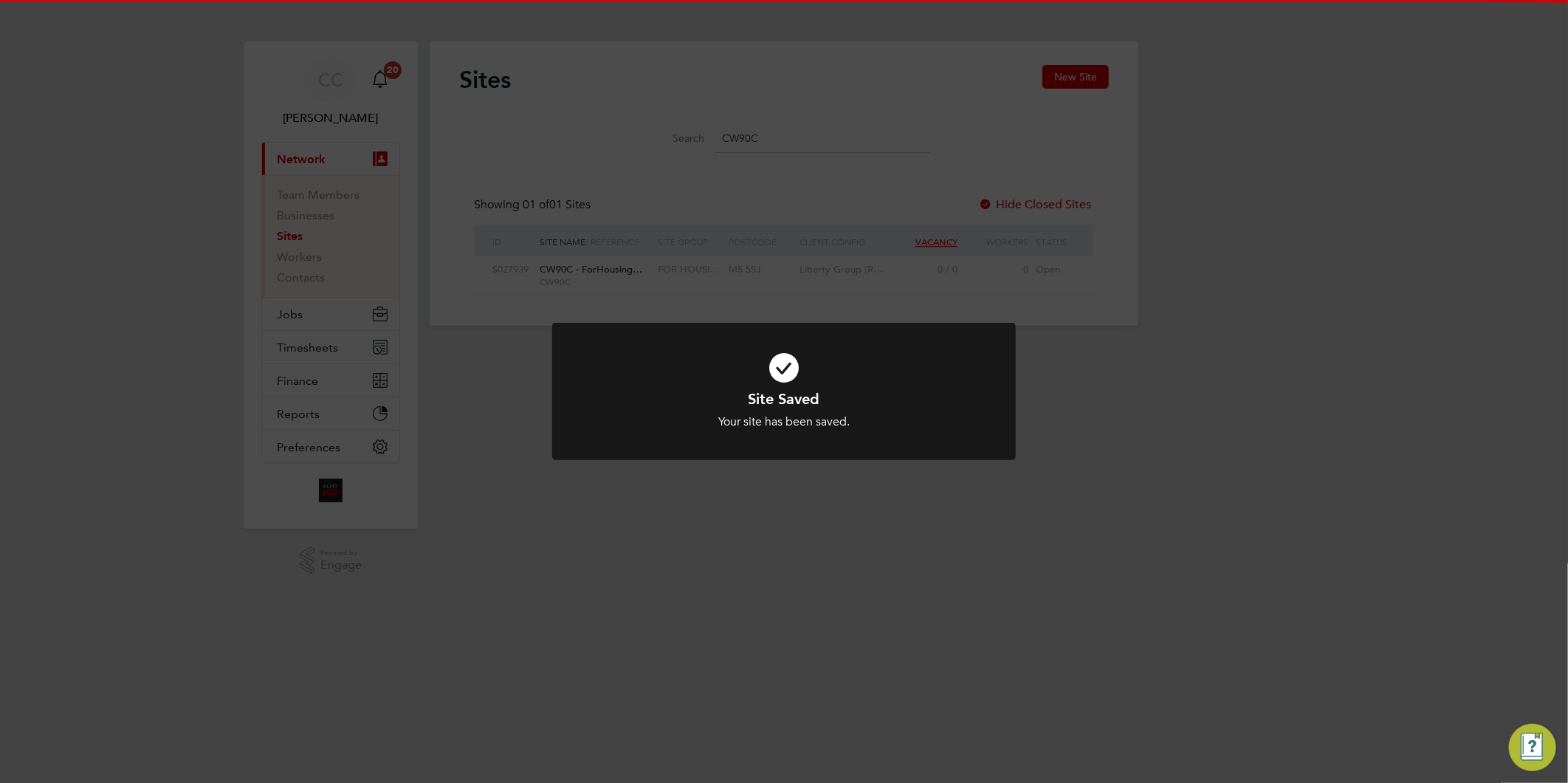
click at [806, 681] on div "Site Saved Your site has been saved. Cancel Okay" at bounding box center [784, 392] width 1568 height 783
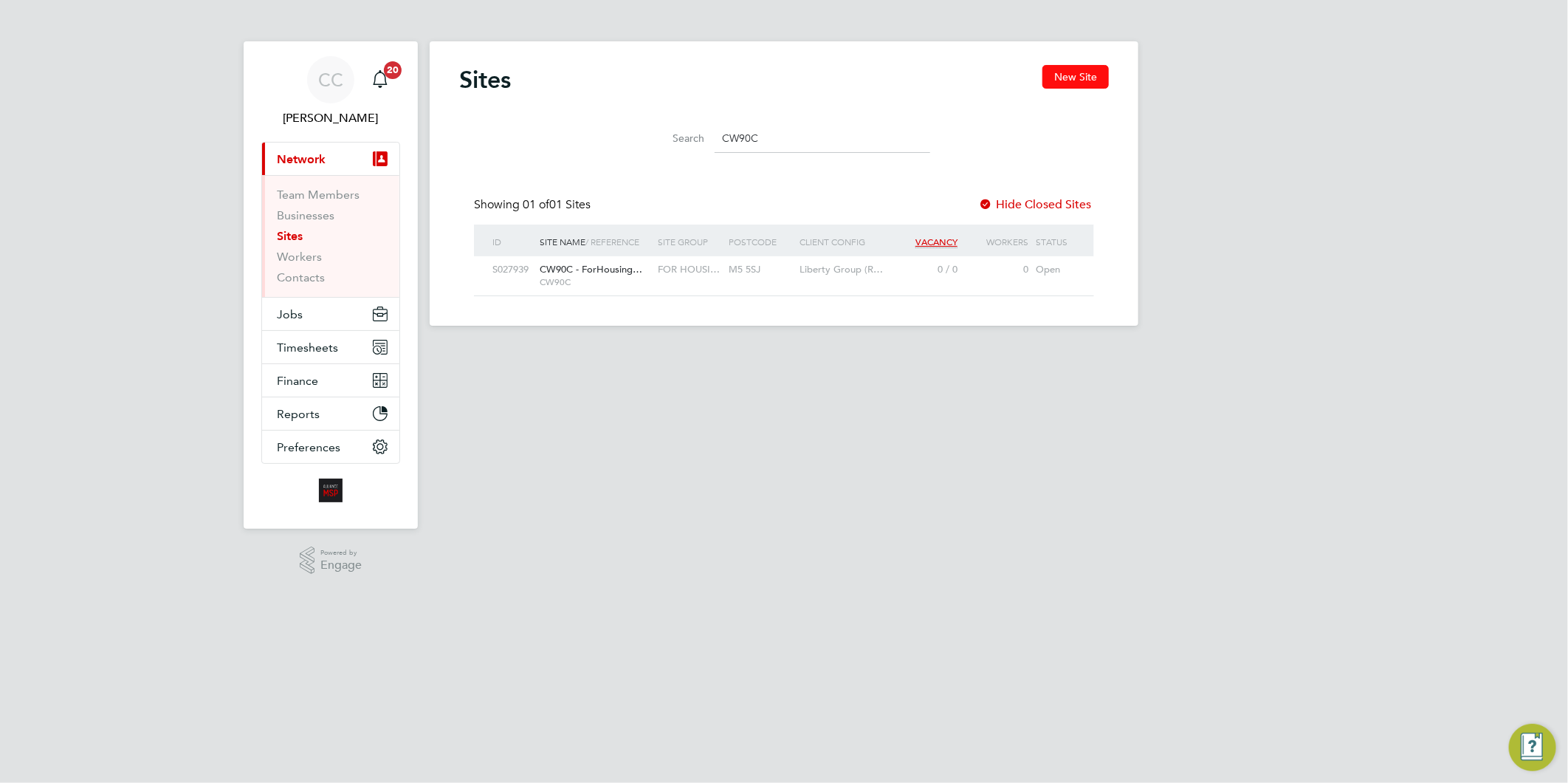
click at [1080, 74] on button "New Site" at bounding box center [1075, 77] width 66 height 24
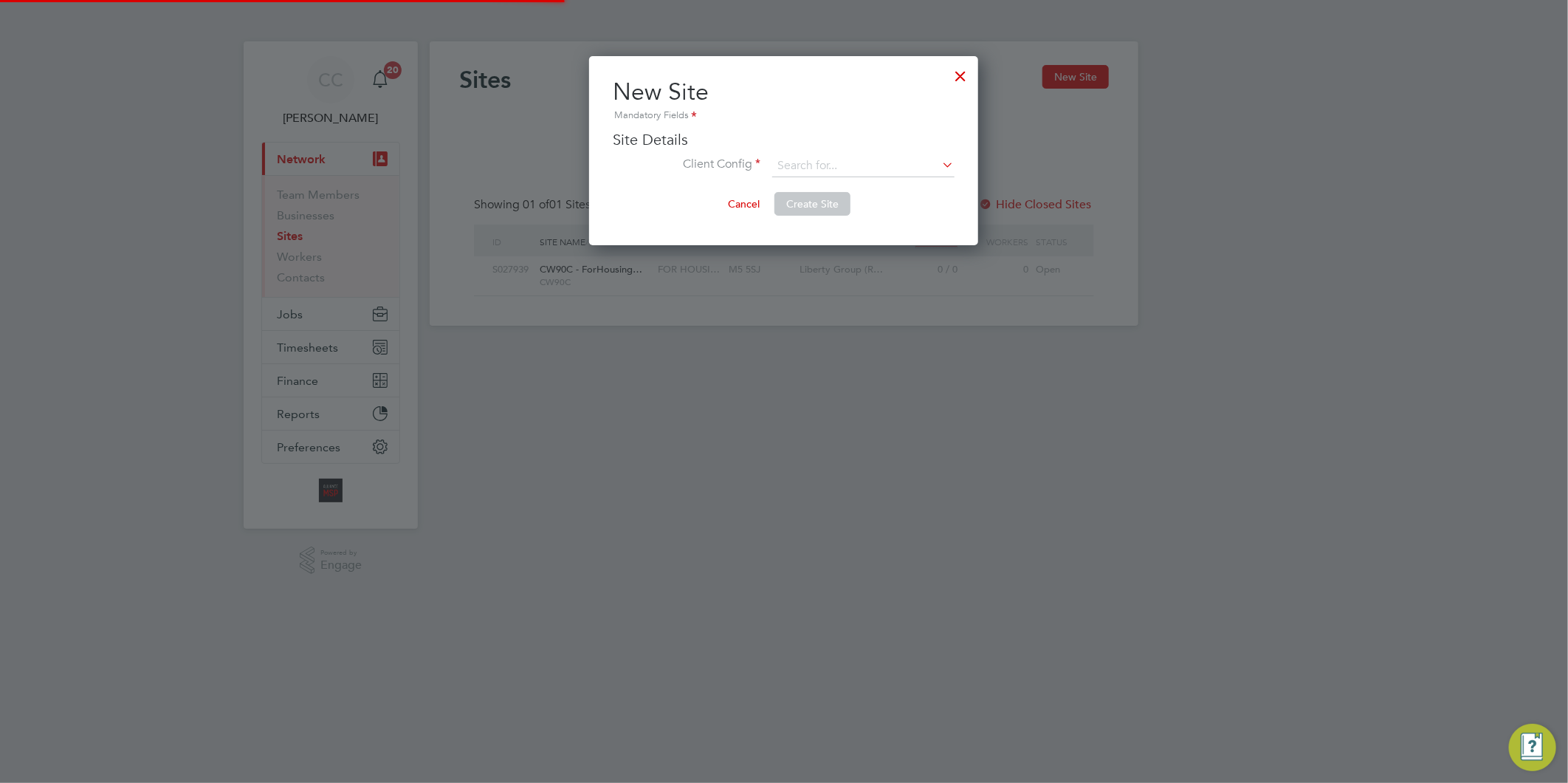
scroll to position [189, 389]
click at [829, 163] on input at bounding box center [863, 166] width 183 height 22
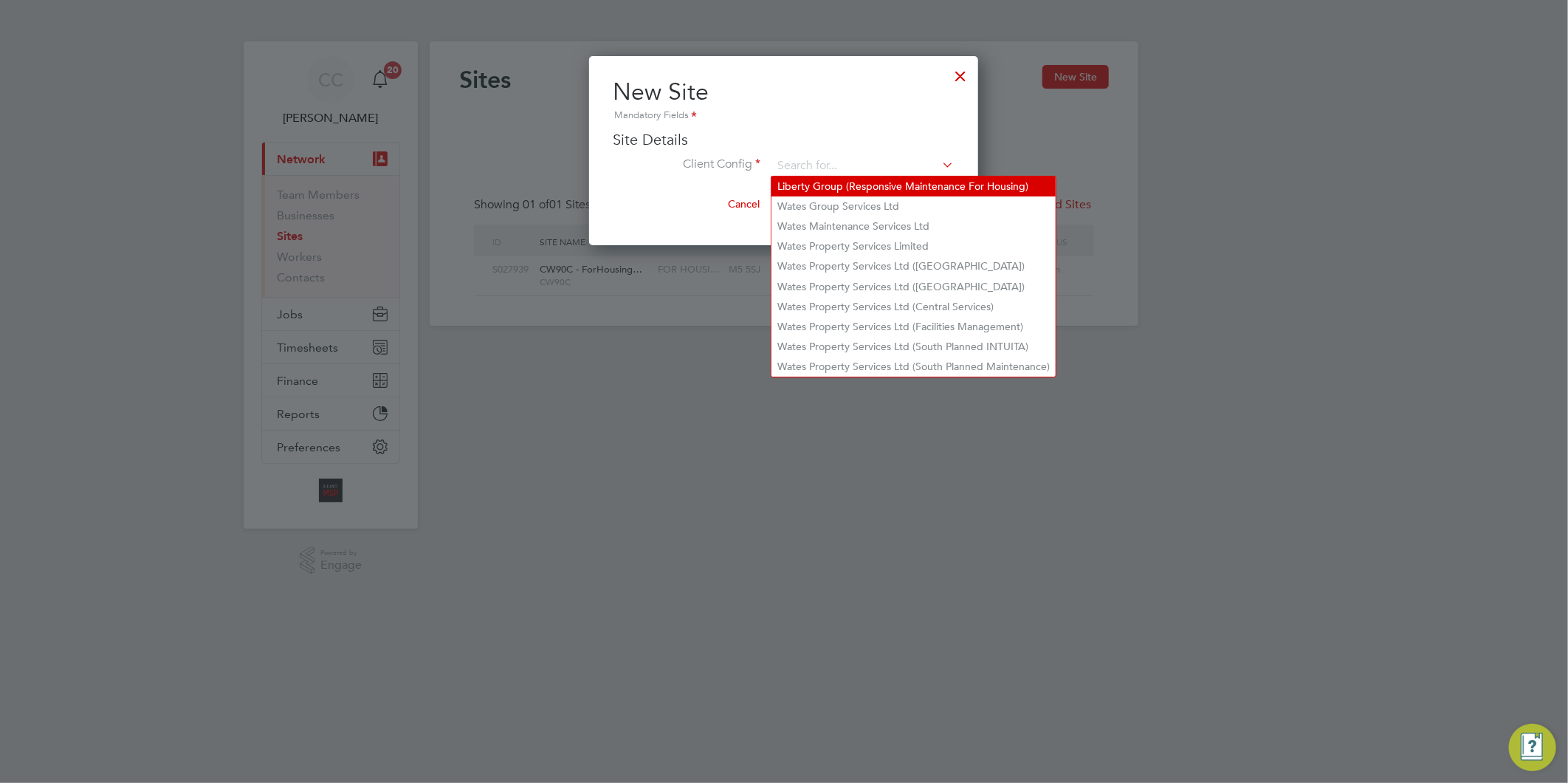
click at [839, 189] on li "Liberty Group (Responsive Maintenance For Housing)" at bounding box center [913, 186] width 284 height 20
type input "Liberty Group (Responsive Maintenance For Housing)"
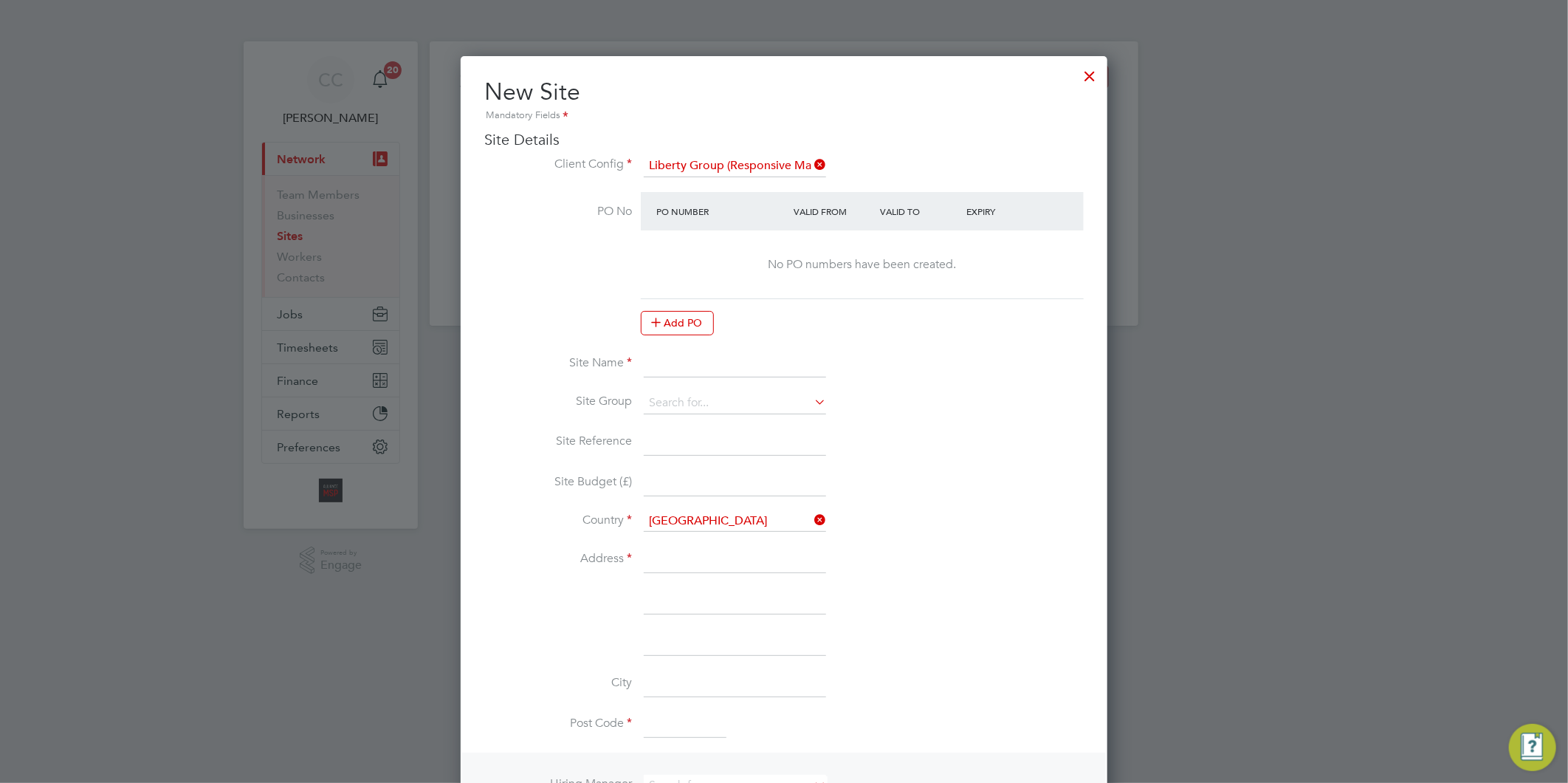
click at [674, 366] on input at bounding box center [735, 364] width 183 height 27
click at [731, 350] on input "CW10E -" at bounding box center [735, 364] width 183 height 27
paste input "ForLiving D2D"
type input "CW10E - ForLiving D2D"
click at [661, 399] on input at bounding box center [735, 403] width 183 height 22
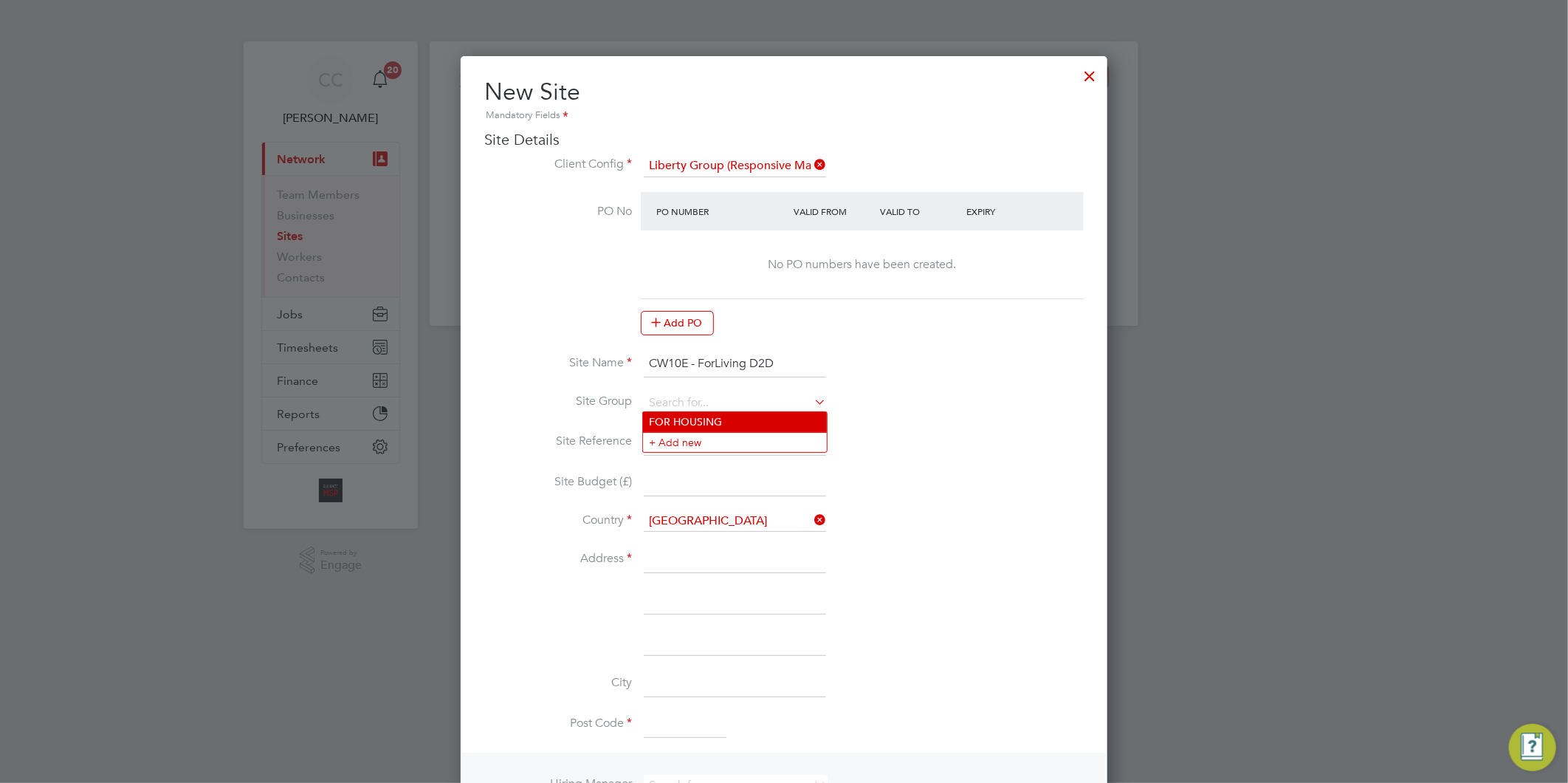
click at [661, 415] on li "FOR HOUSING" at bounding box center [735, 421] width 184 height 20
type input "FOR HOUSING"
click at [663, 430] on input at bounding box center [735, 442] width 183 height 27
type input "CW10E"
click at [705, 550] on input at bounding box center [735, 560] width 183 height 27
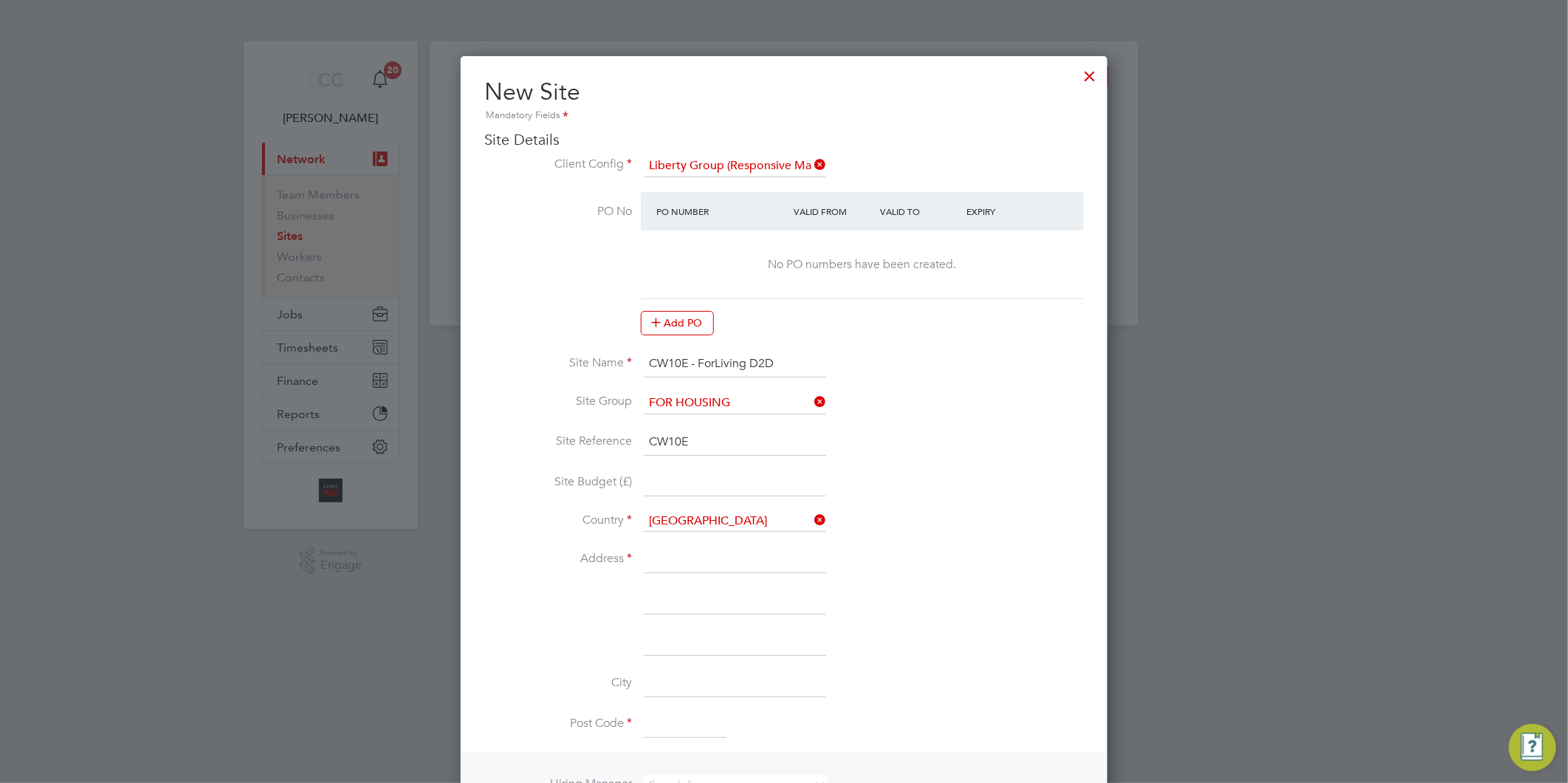
type input "[STREET_ADDRESS]"
type input "Salford"
type input "[GEOGRAPHIC_DATA]"
type input "M5 5SJ"
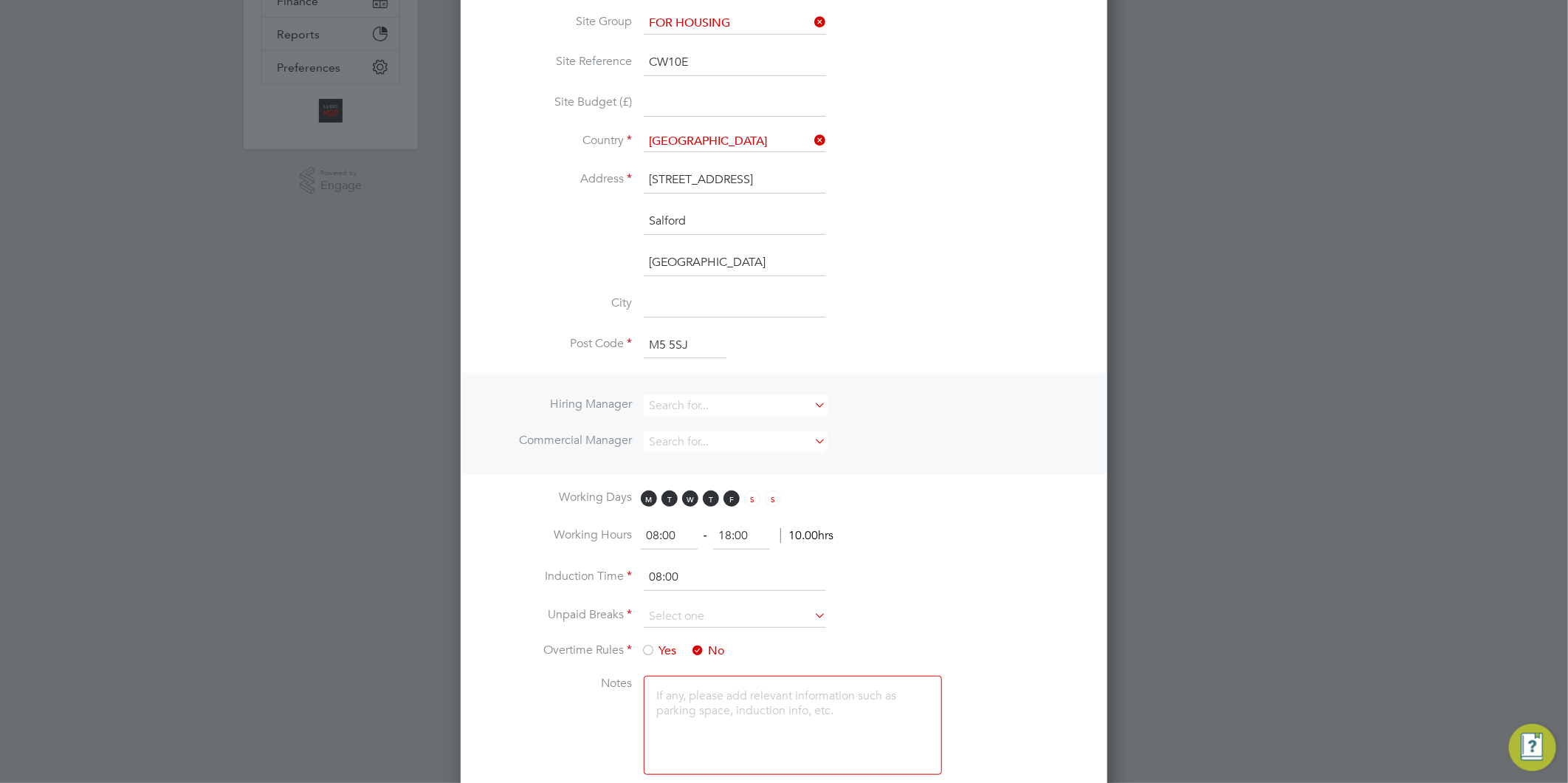
scroll to position [492, 0]
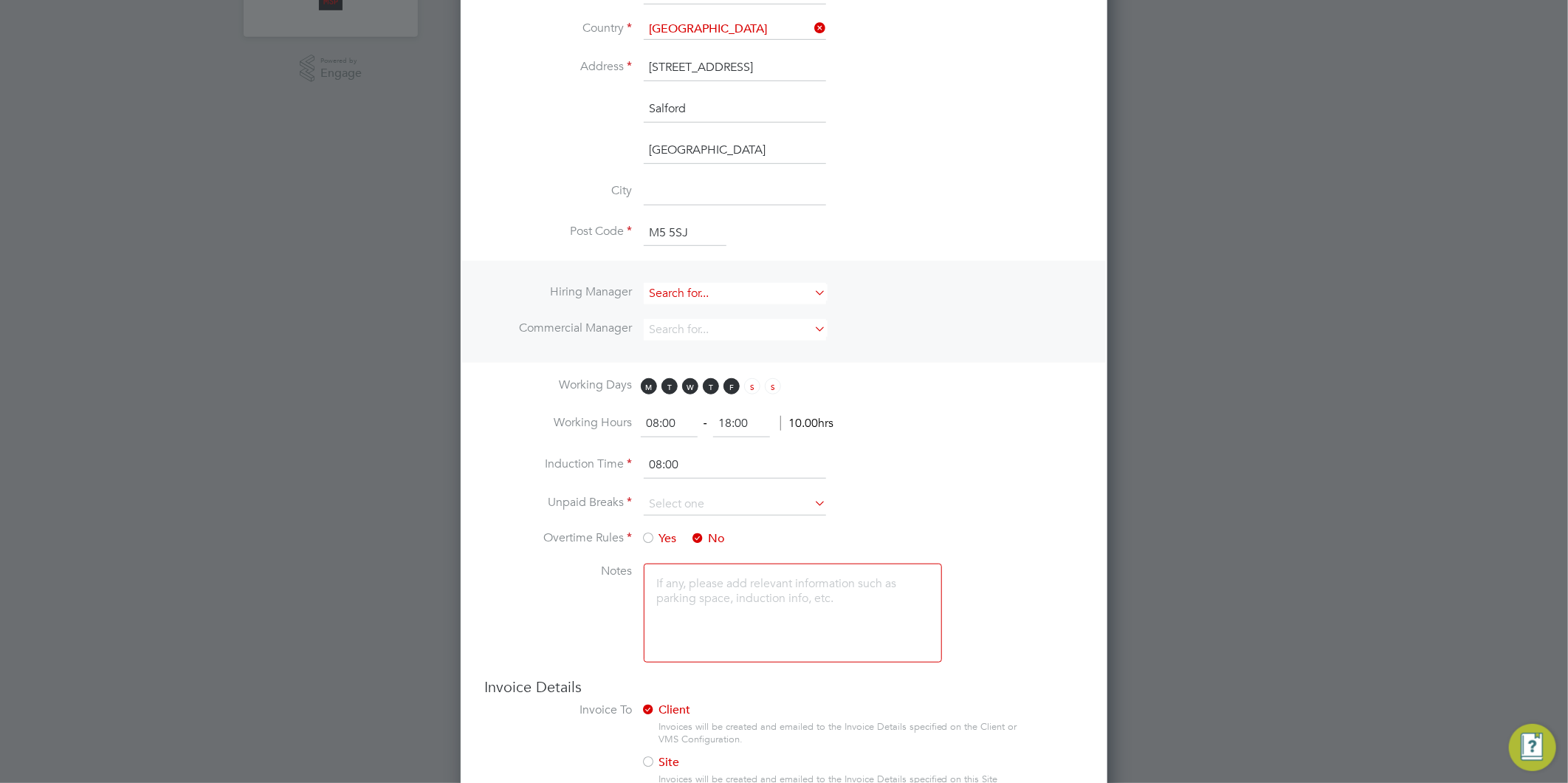
click at [664, 289] on input at bounding box center [735, 293] width 183 height 21
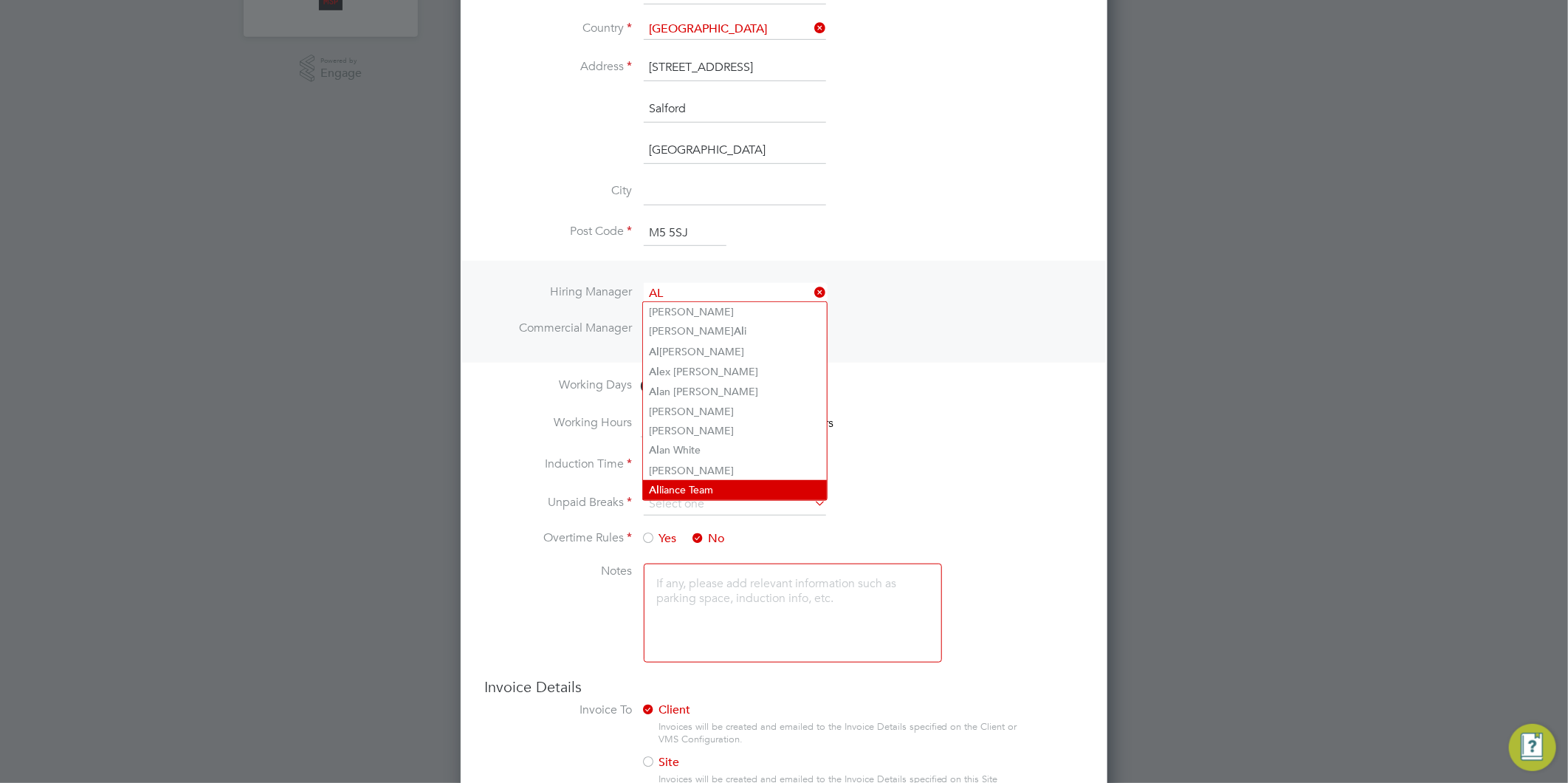
click at [702, 485] on li "Al liance Team" at bounding box center [735, 489] width 184 height 20
type input "Alliance Team"
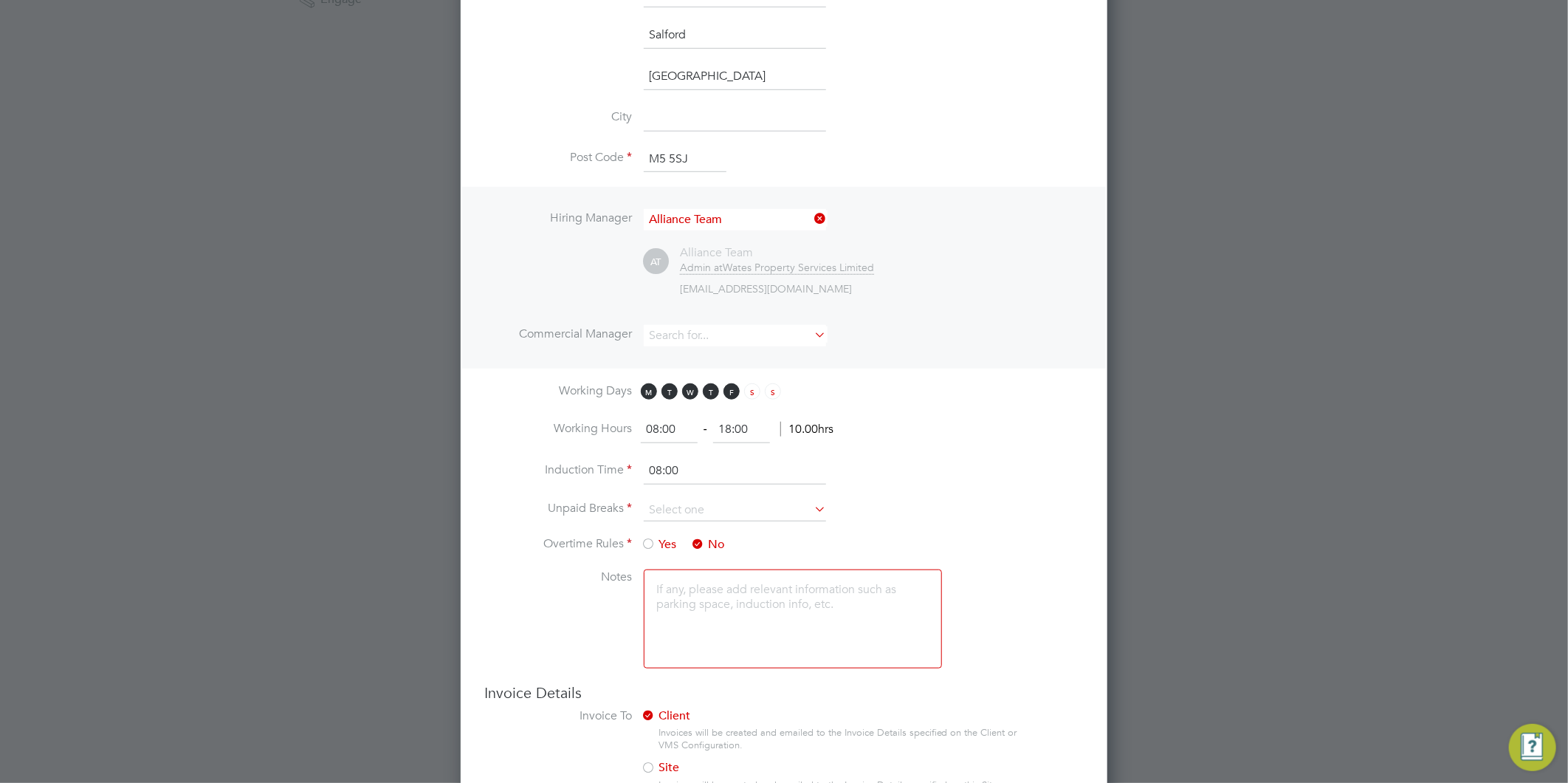
scroll to position [660, 0]
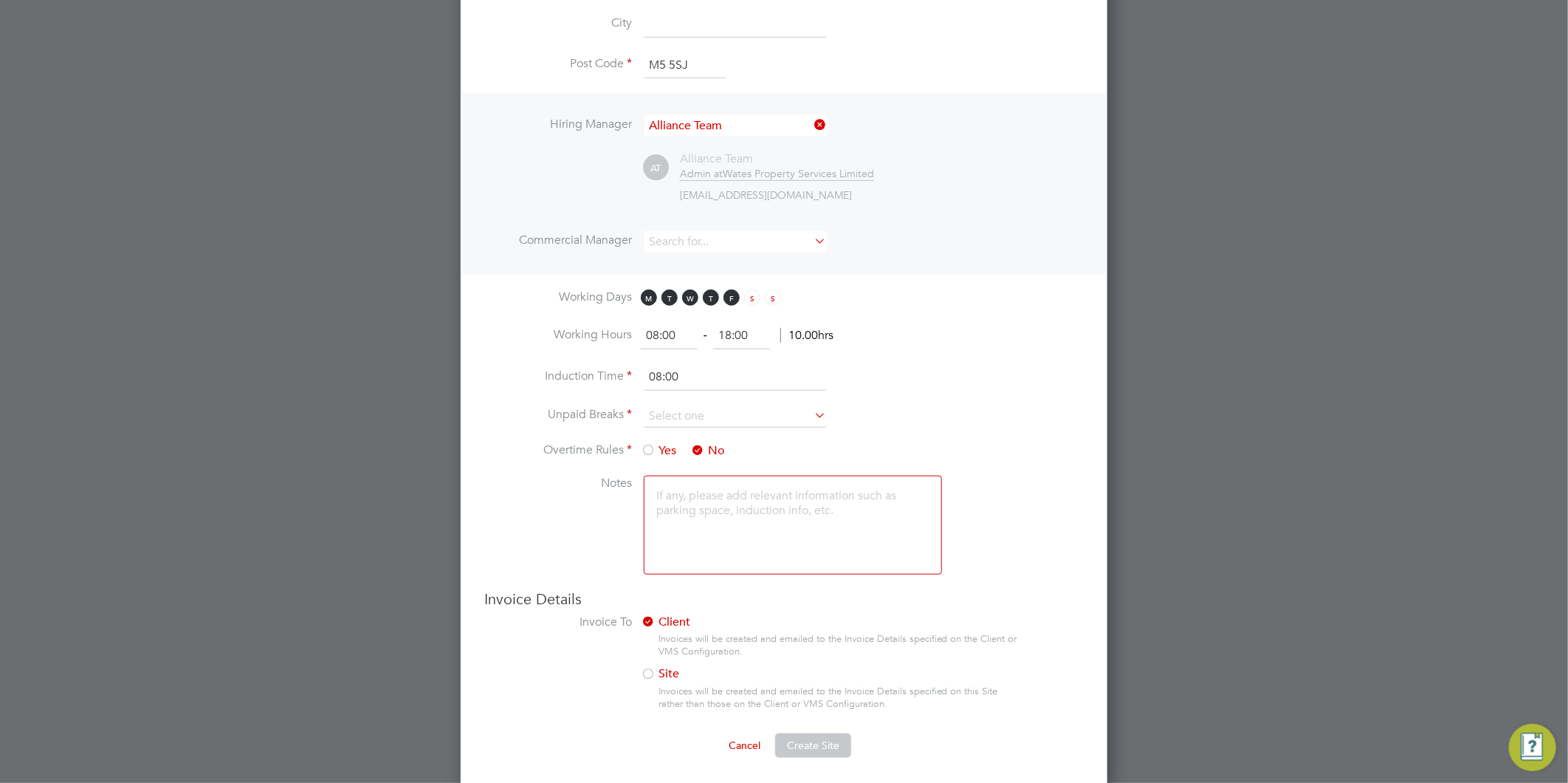
drag, startPoint x: 749, startPoint y: 329, endPoint x: 718, endPoint y: 330, distance: 31.0
click at [718, 330] on input "18:00" at bounding box center [741, 336] width 56 height 27
type input "17:00"
click at [714, 421] on input at bounding box center [735, 415] width 183 height 22
click at [674, 469] on li "30 mins" at bounding box center [735, 473] width 184 height 19
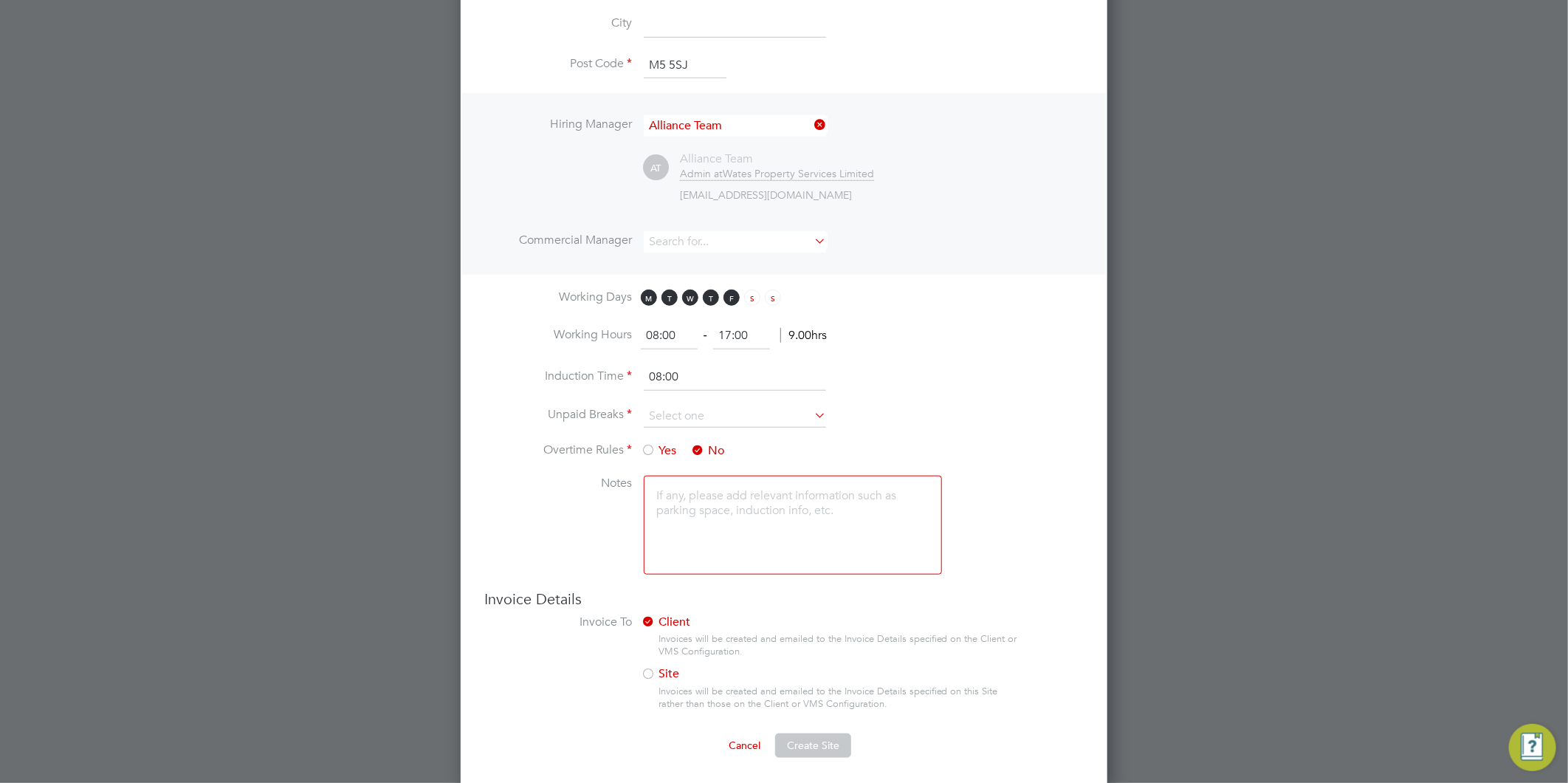
type input "30 mins"
click at [787, 738] on span "Create Site" at bounding box center [813, 745] width 53 height 13
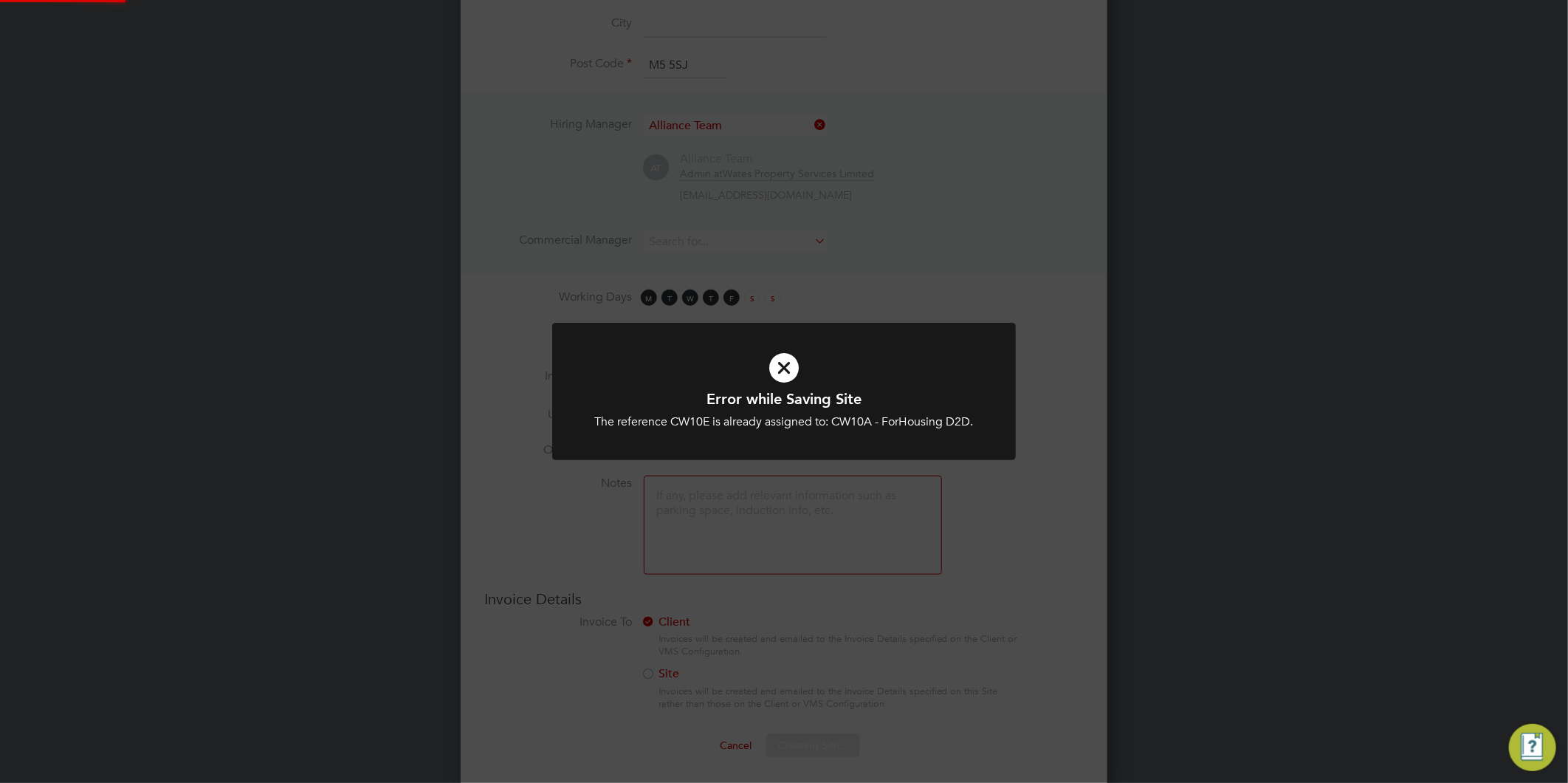
click at [1192, 414] on div "Error while Saving Site The reference CW10E is already assigned to: CW10A - For…" at bounding box center [784, 392] width 1568 height 783
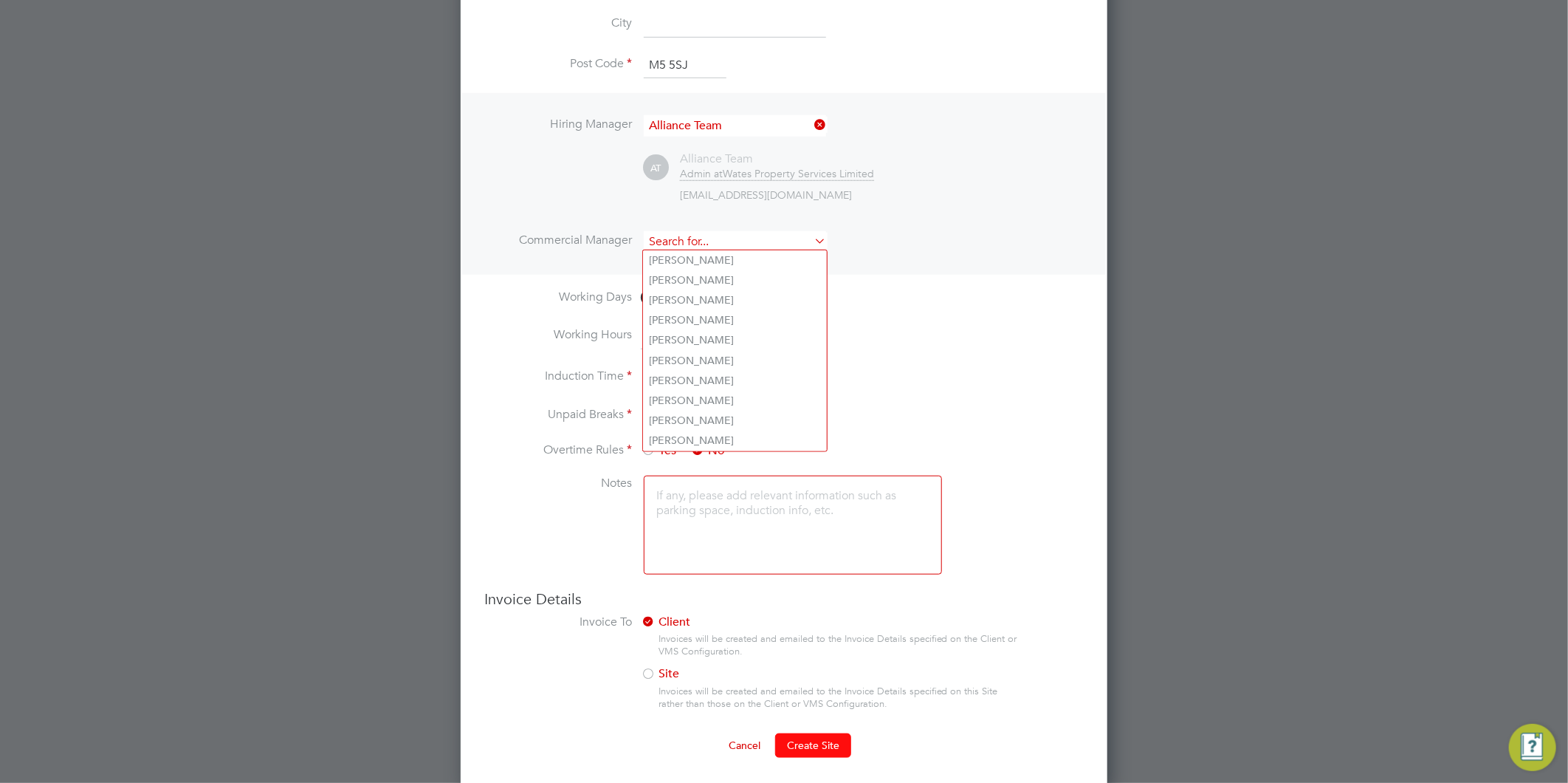
click at [744, 241] on input at bounding box center [735, 241] width 183 height 21
click at [699, 428] on li "Al liance Team" at bounding box center [735, 437] width 184 height 20
type input "Alliance Team"
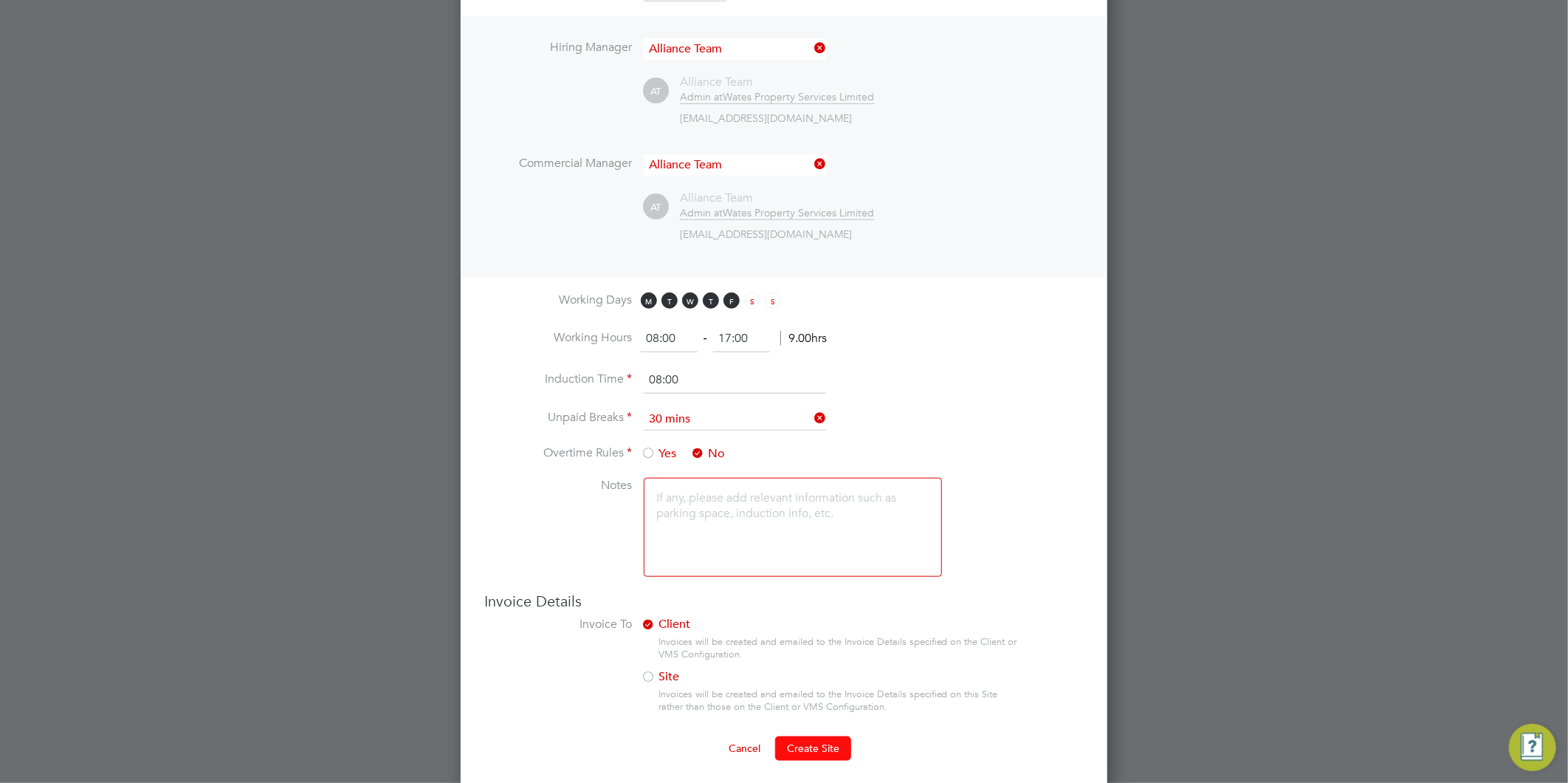
scroll to position [740, 0]
click at [814, 741] on button "Create Site" at bounding box center [813, 744] width 76 height 24
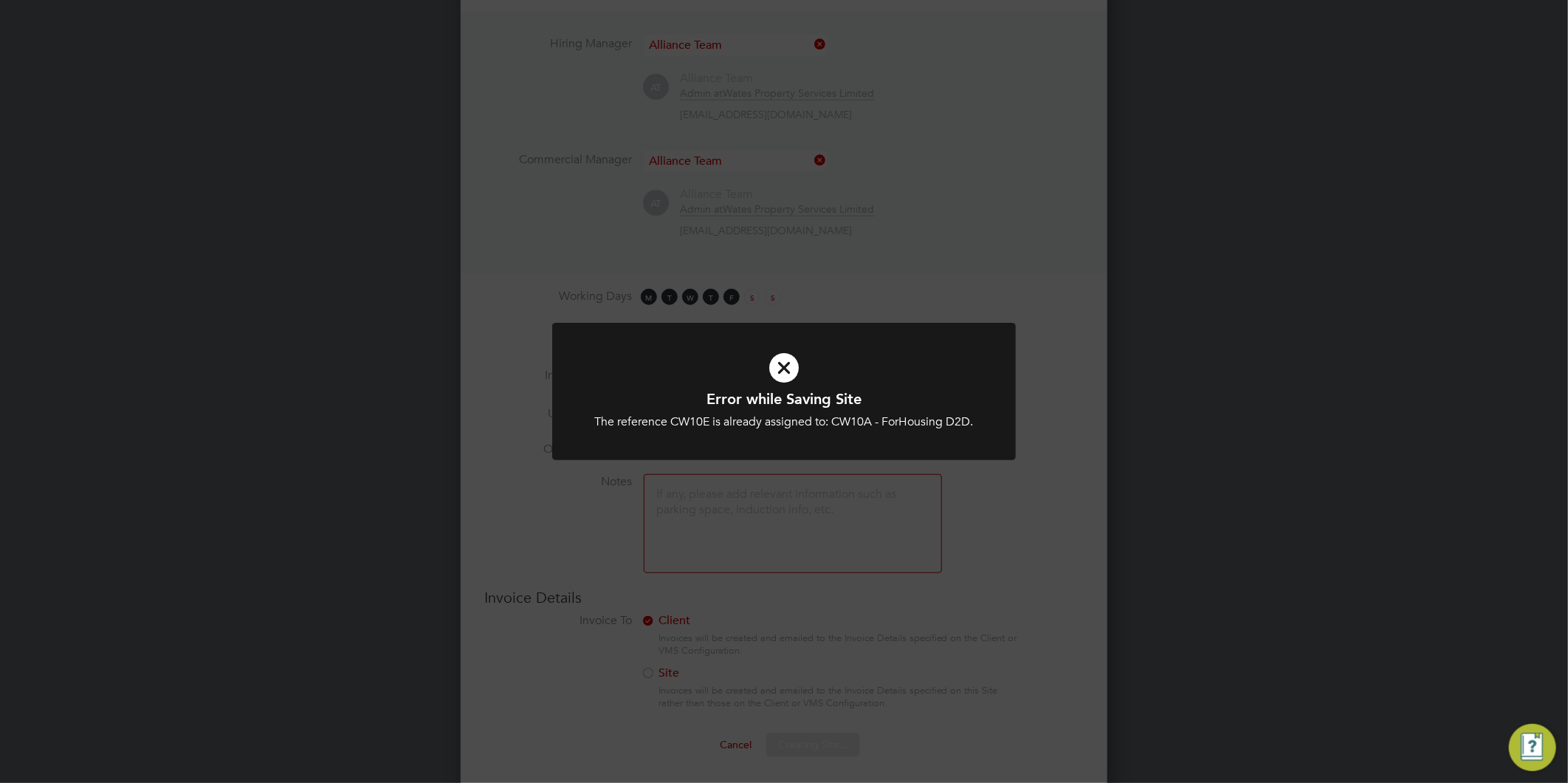
click at [1083, 424] on div "Error while Saving Site The reference CW10E is already assigned to: CW10A - For…" at bounding box center [784, 392] width 1568 height 783
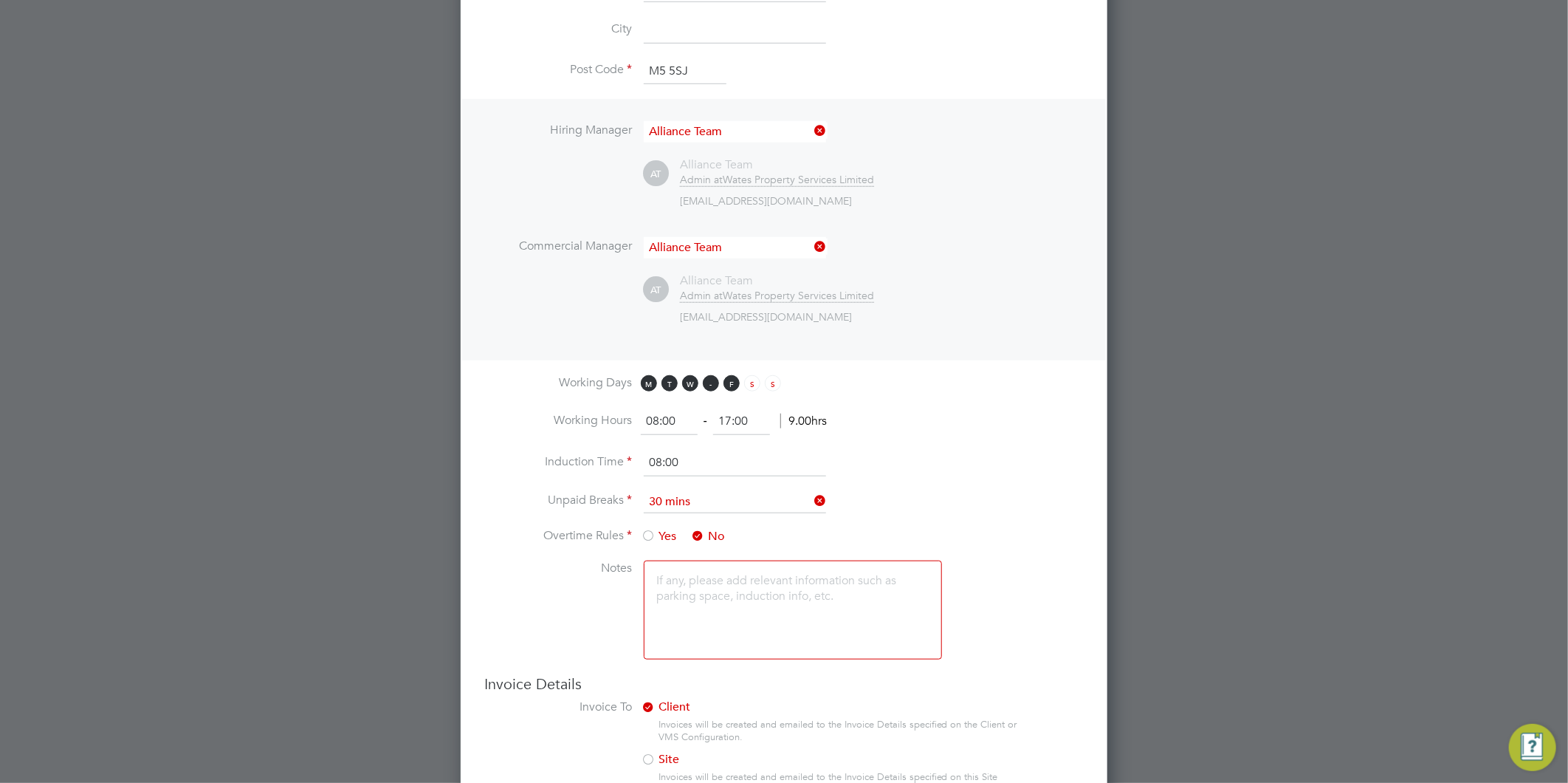
scroll to position [658, 0]
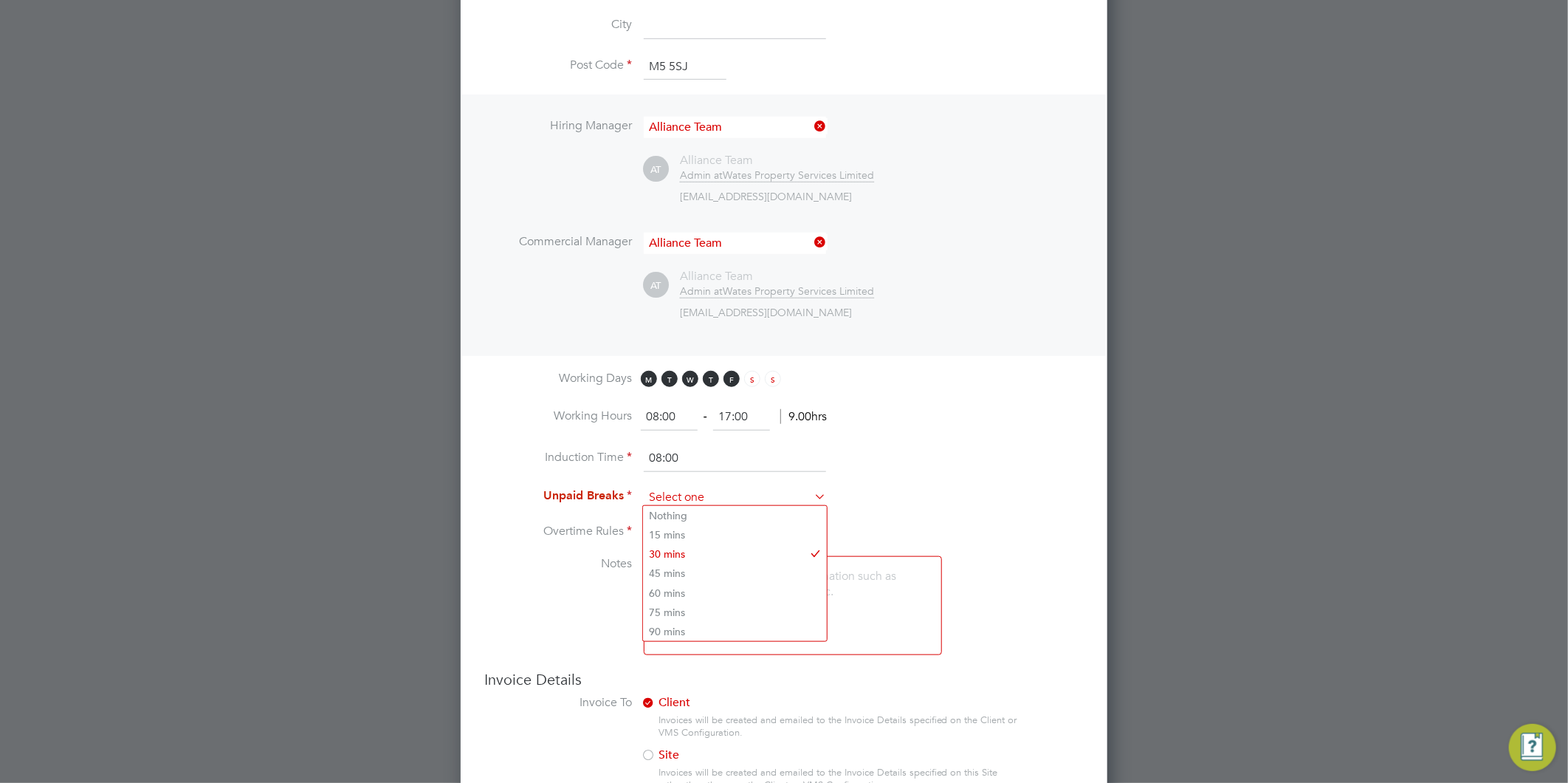
click at [719, 489] on input at bounding box center [735, 497] width 183 height 22
click at [659, 555] on li "30 mins" at bounding box center [735, 553] width 184 height 19
type input "30 mins"
click at [678, 591] on textarea at bounding box center [794, 605] width 299 height 99
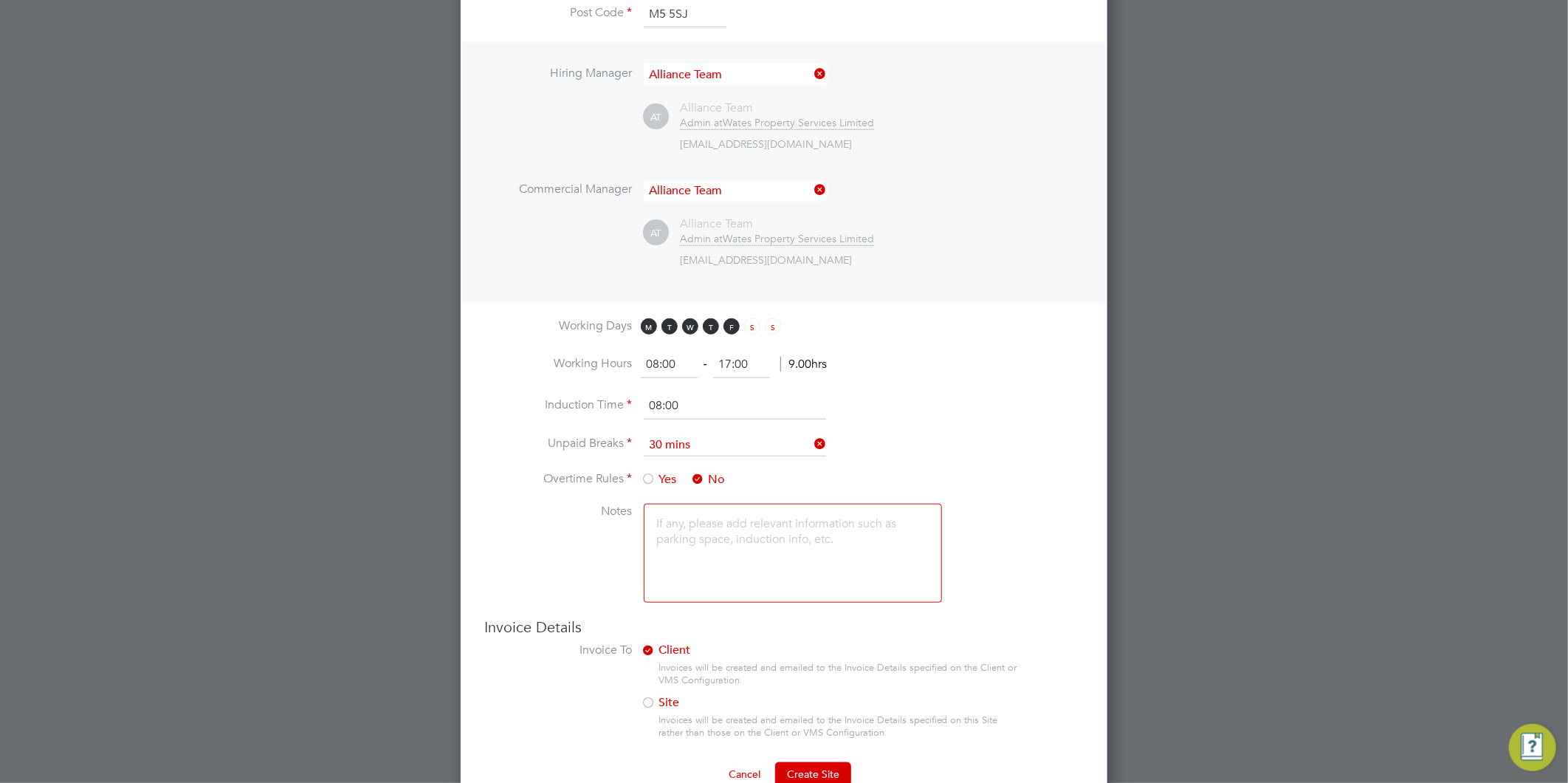
scroll to position [740, 0]
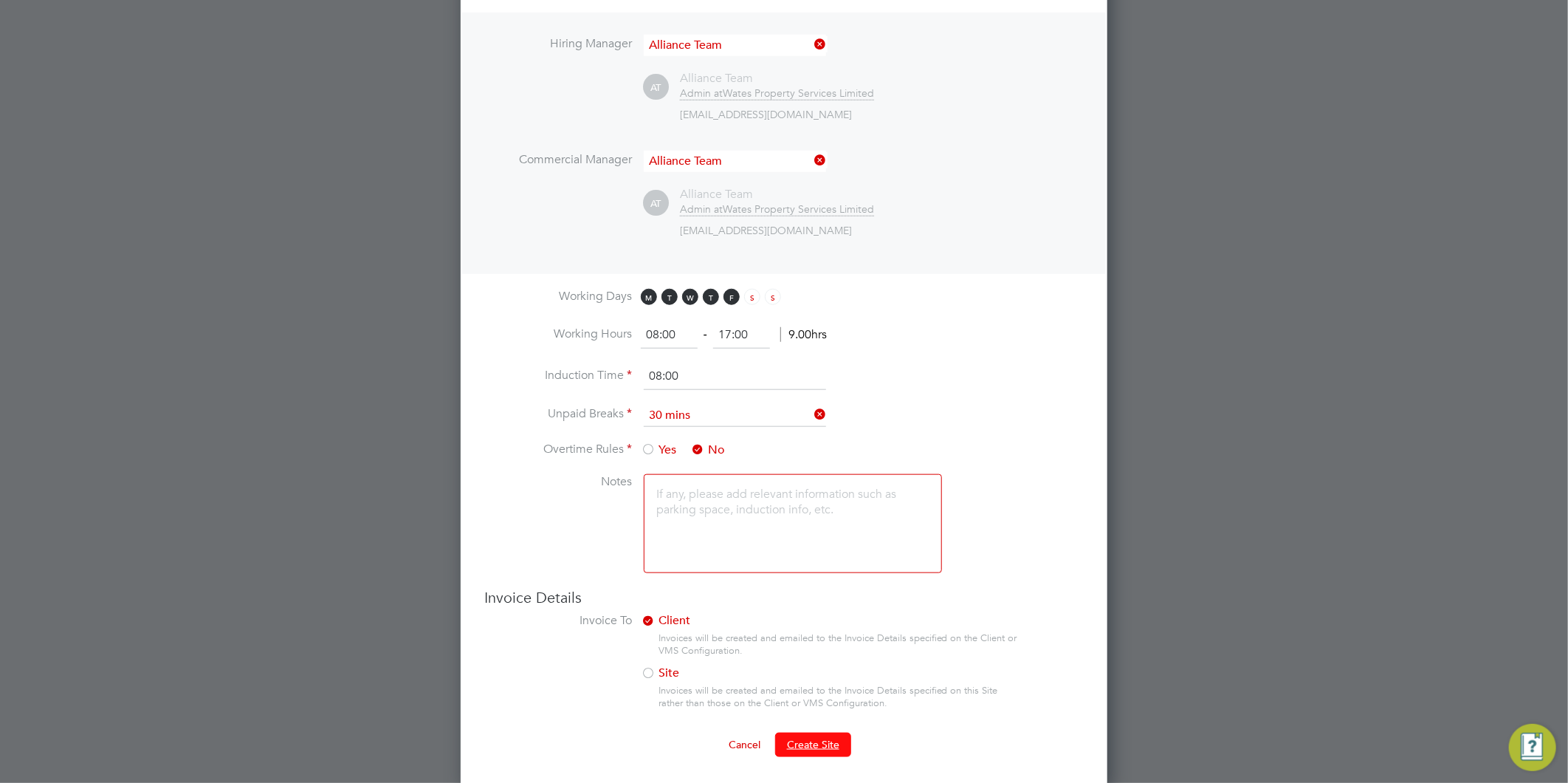
click at [840, 737] on button "Create Site" at bounding box center [813, 744] width 76 height 24
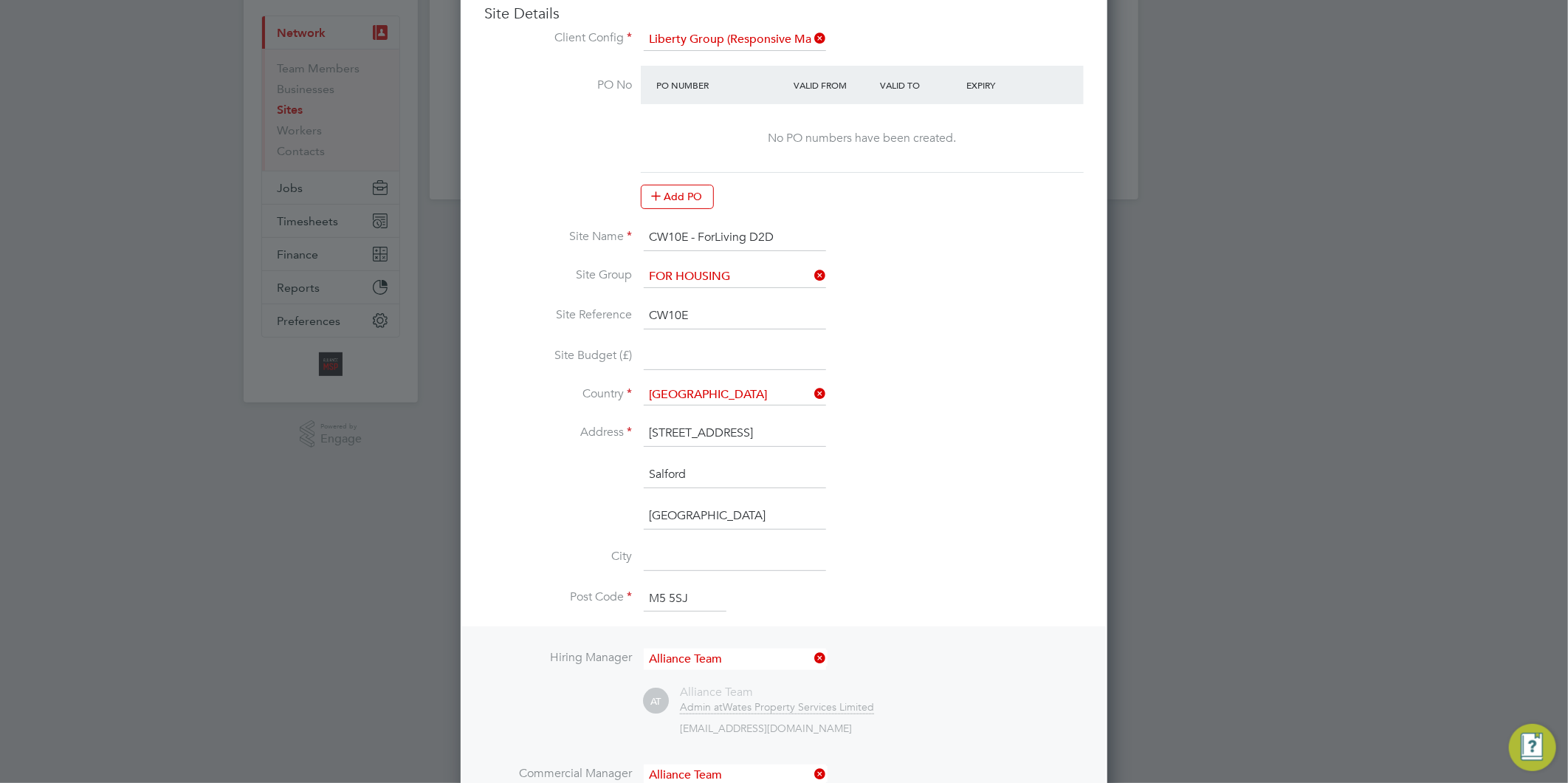
scroll to position [0, 0]
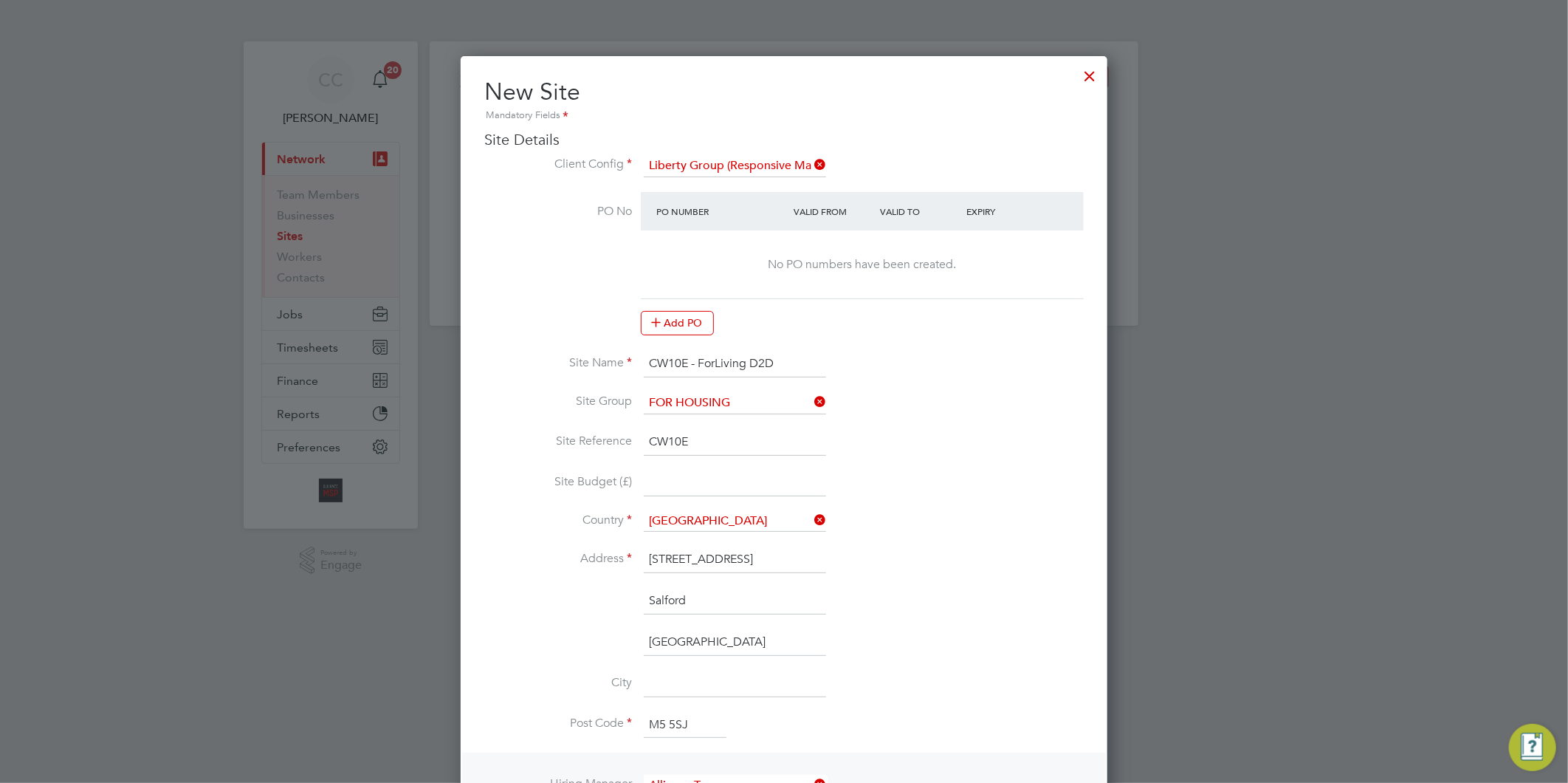
click at [1095, 76] on div at bounding box center [1090, 73] width 27 height 27
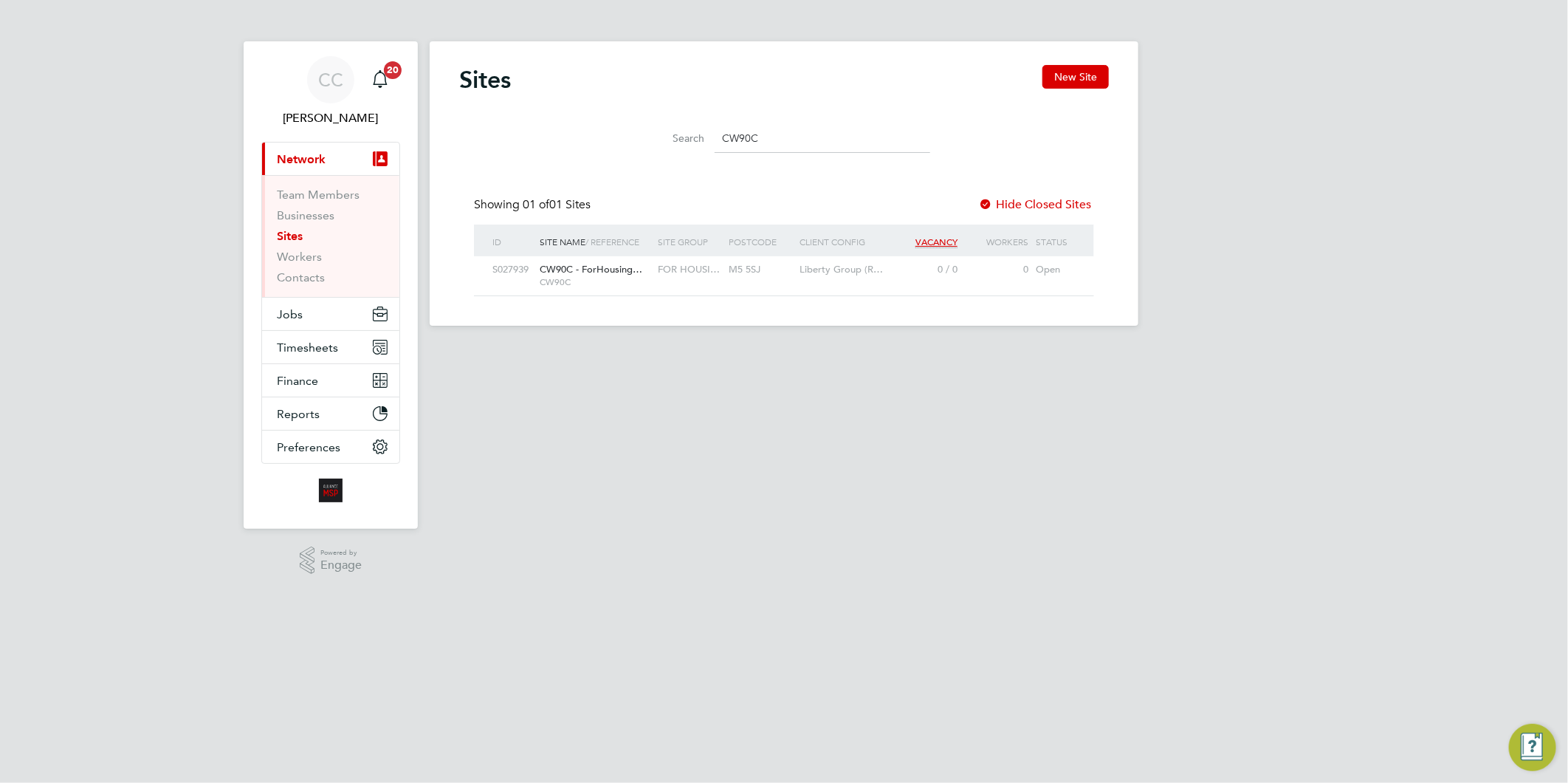
click at [764, 137] on input "CW90C" at bounding box center [822, 139] width 215 height 29
click at [791, 144] on input "CW10E" at bounding box center [822, 139] width 215 height 29
type input "CW10E"
click at [1080, 69] on button "New Site" at bounding box center [1075, 77] width 66 height 24
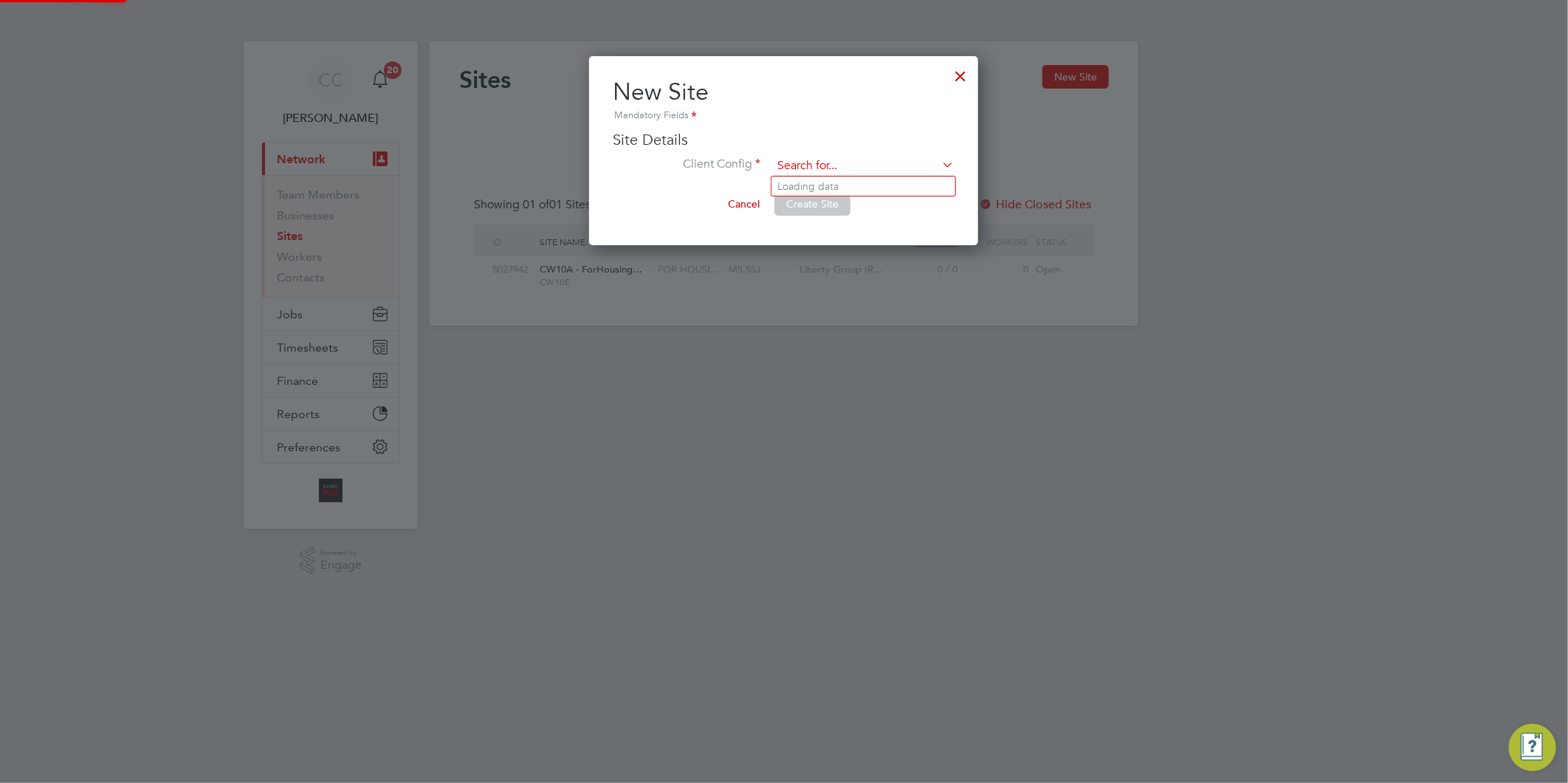
click at [818, 167] on input at bounding box center [863, 166] width 183 height 22
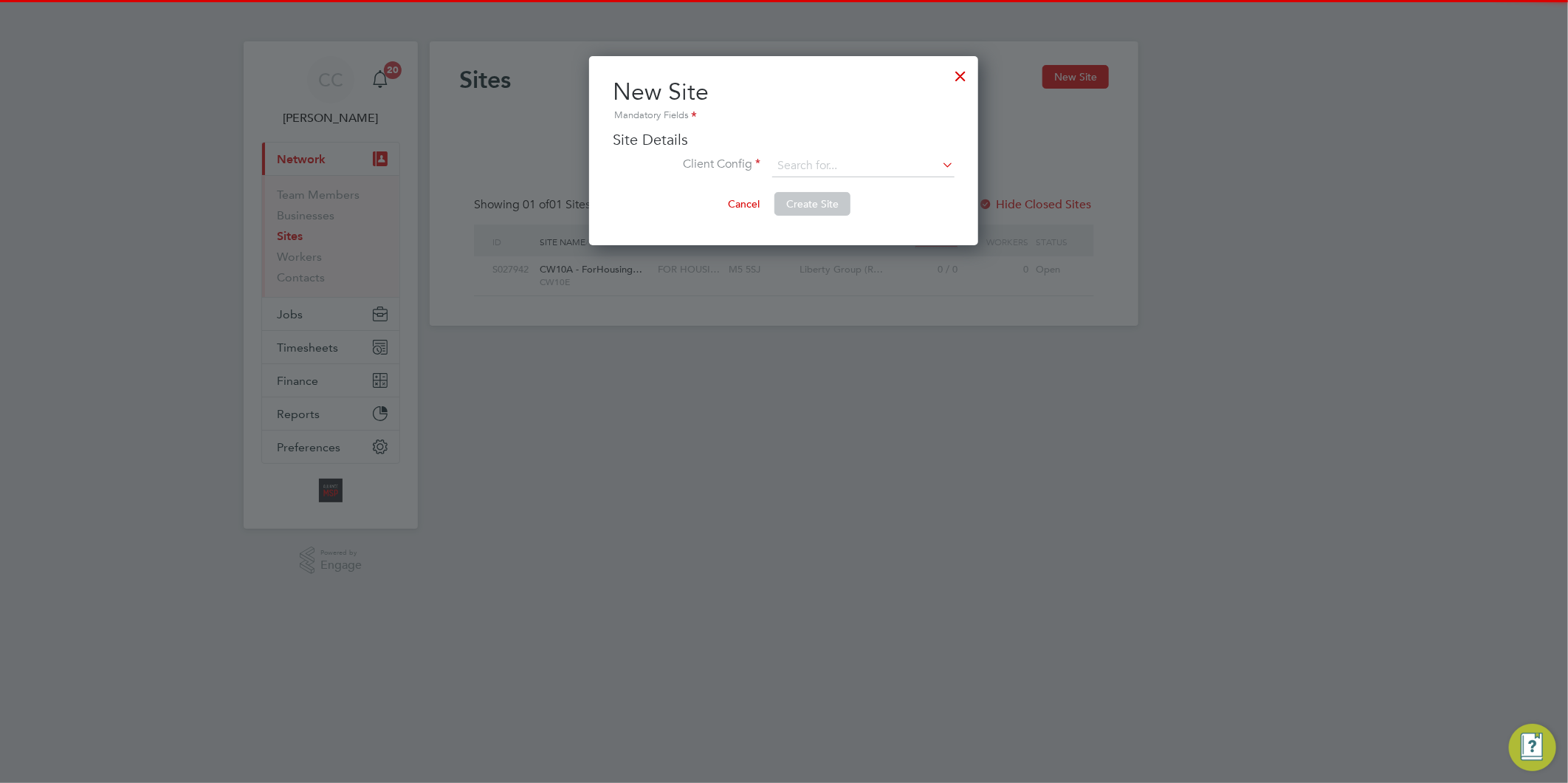
click at [802, 188] on li "Liberty Group (Responsive Maintenance For Housing)" at bounding box center [913, 186] width 284 height 20
type input "Liberty Group (Responsive Maintenance For Housing)"
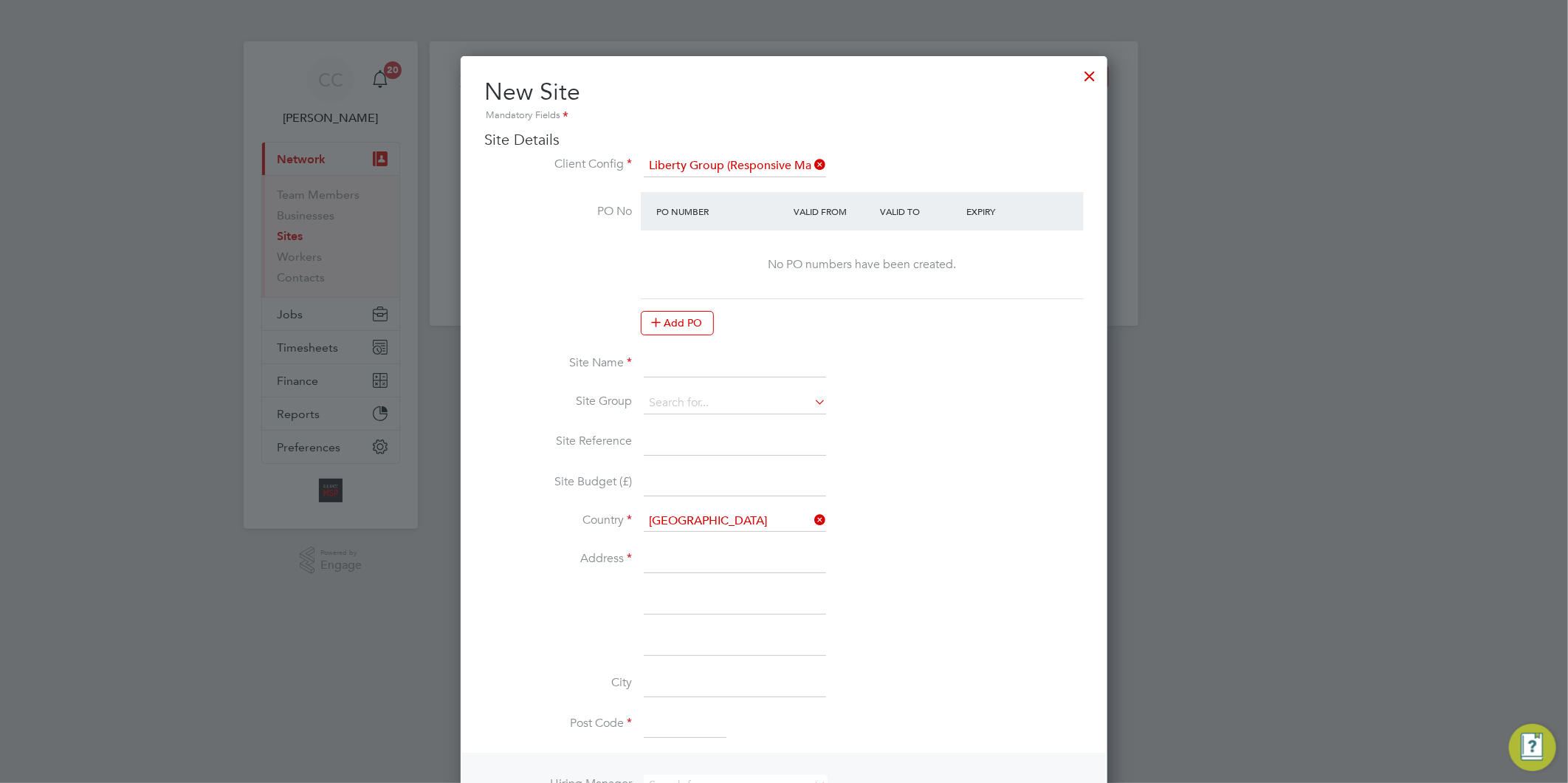
click at [673, 358] on input at bounding box center [735, 364] width 183 height 27
click at [712, 366] on input "CW10E -" at bounding box center [735, 364] width 183 height 27
paste input "ForLiving D2D"
type input "CW10E - ForLiving D2D"
click at [691, 392] on input at bounding box center [735, 403] width 183 height 22
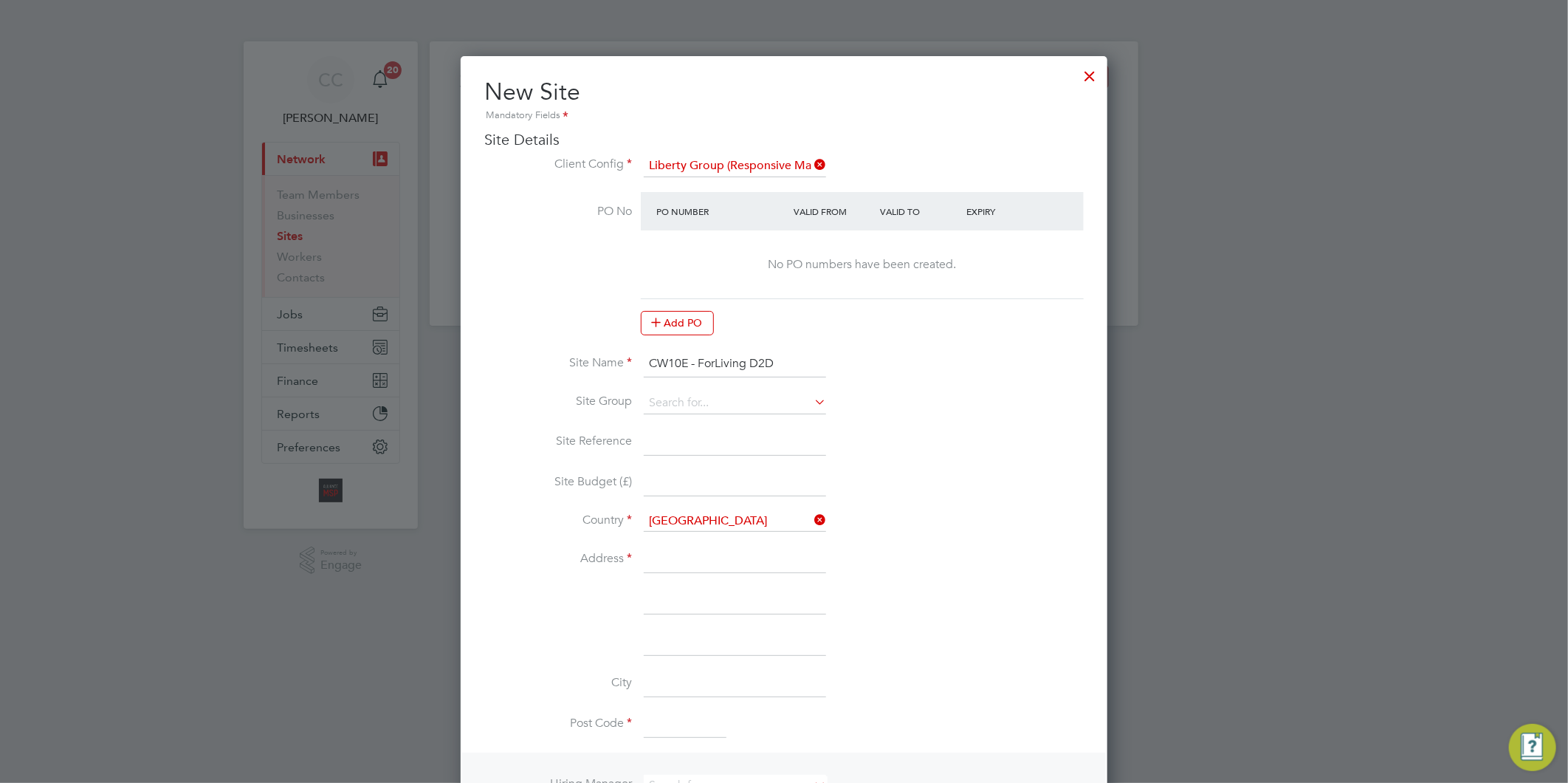
click at [677, 414] on li "FOR HOUSING" at bounding box center [735, 421] width 184 height 20
type input "FOR HOUSING"
click at [683, 430] on input at bounding box center [735, 442] width 183 height 27
type input "CW10E"
click at [661, 550] on input at bounding box center [735, 560] width 183 height 27
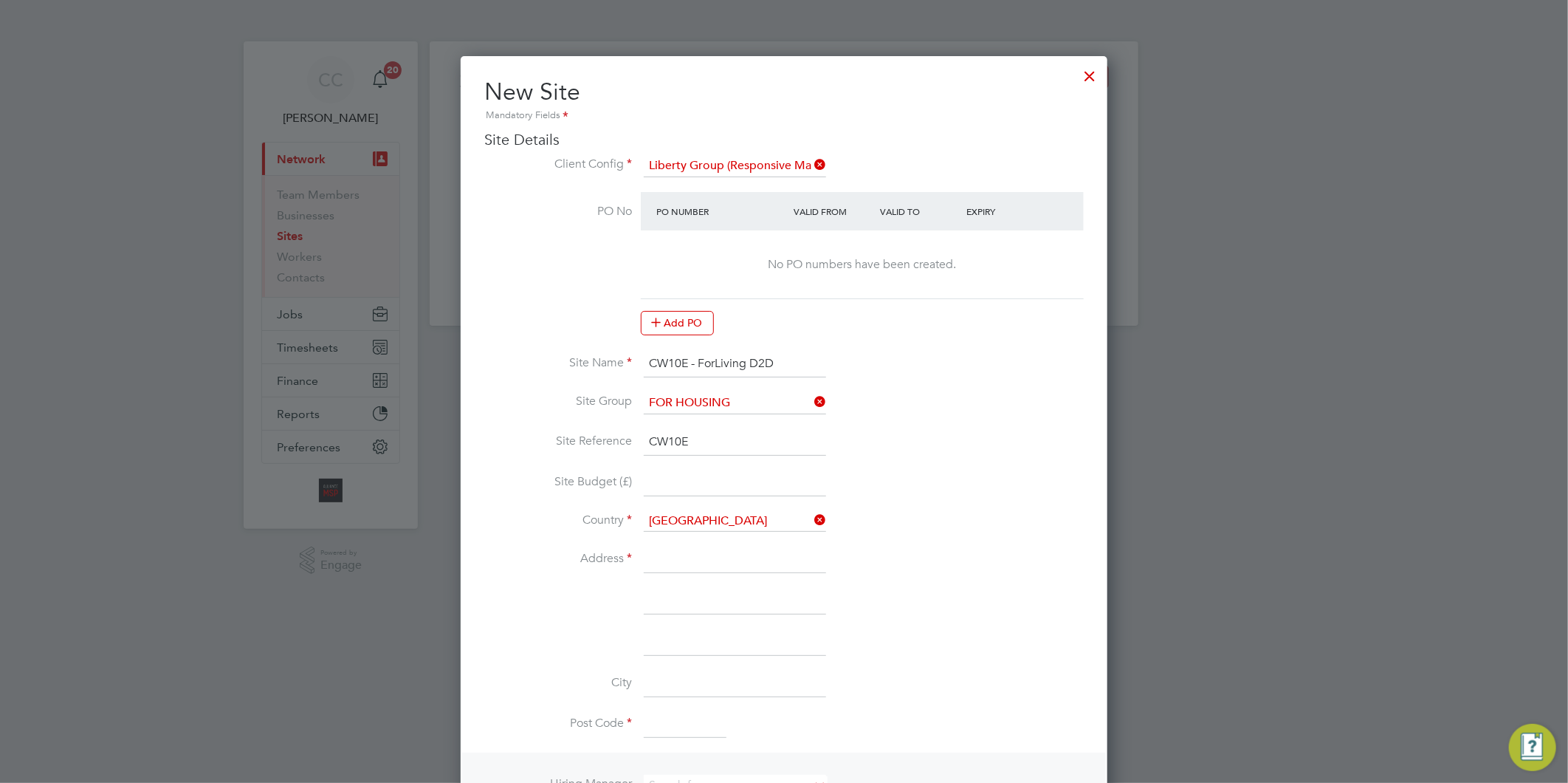
type input "[STREET_ADDRESS]"
type input "Salford"
type input "[GEOGRAPHIC_DATA]"
type input "M5 5SJ"
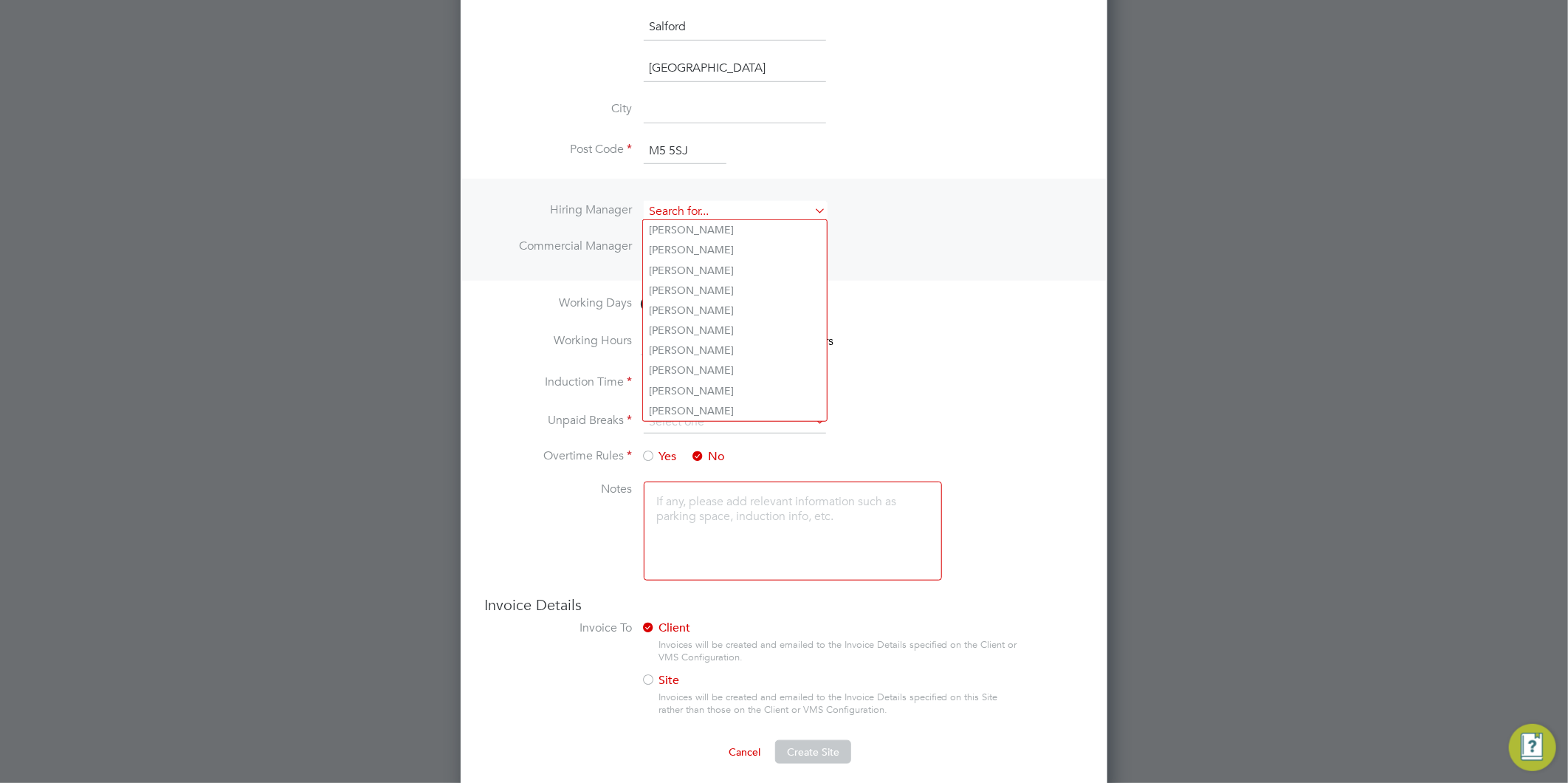
click at [654, 209] on input at bounding box center [735, 212] width 183 height 21
click at [687, 398] on li "Al liance Team" at bounding box center [735, 408] width 184 height 20
type input "Alliance Team"
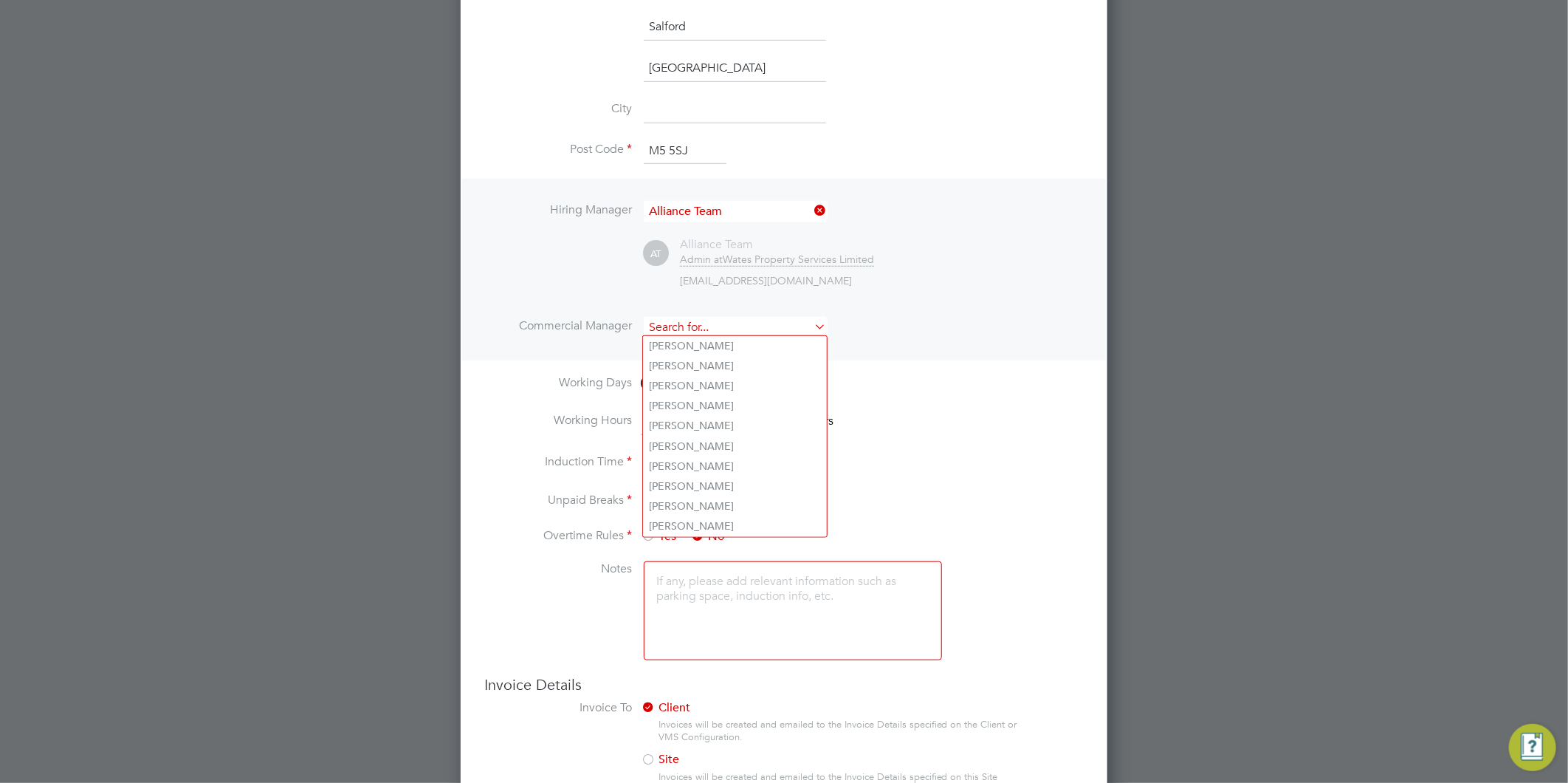
click at [692, 317] on input at bounding box center [735, 327] width 183 height 21
click at [690, 514] on li "Al liance Team" at bounding box center [735, 523] width 184 height 20
type input "Alliance Team"
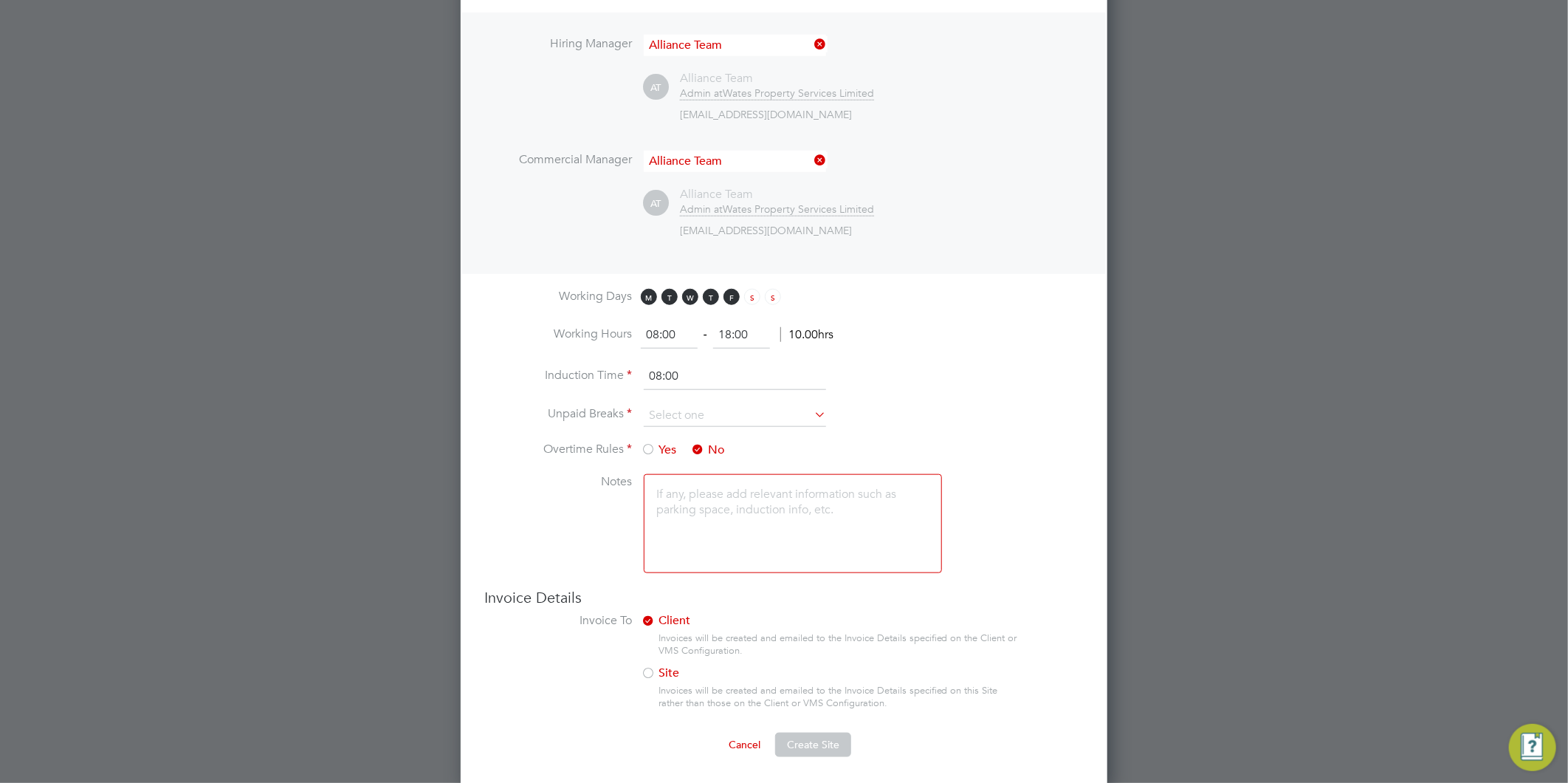
click at [692, 512] on textarea at bounding box center [794, 523] width 299 height 99
click at [681, 405] on input at bounding box center [735, 415] width 183 height 22
drag, startPoint x: 753, startPoint y: 332, endPoint x: 711, endPoint y: 334, distance: 42.0
click at [711, 334] on ng-form "08:00 ‐ 18:00 10.00hrs" at bounding box center [736, 334] width 192 height 14
type input "17:00"
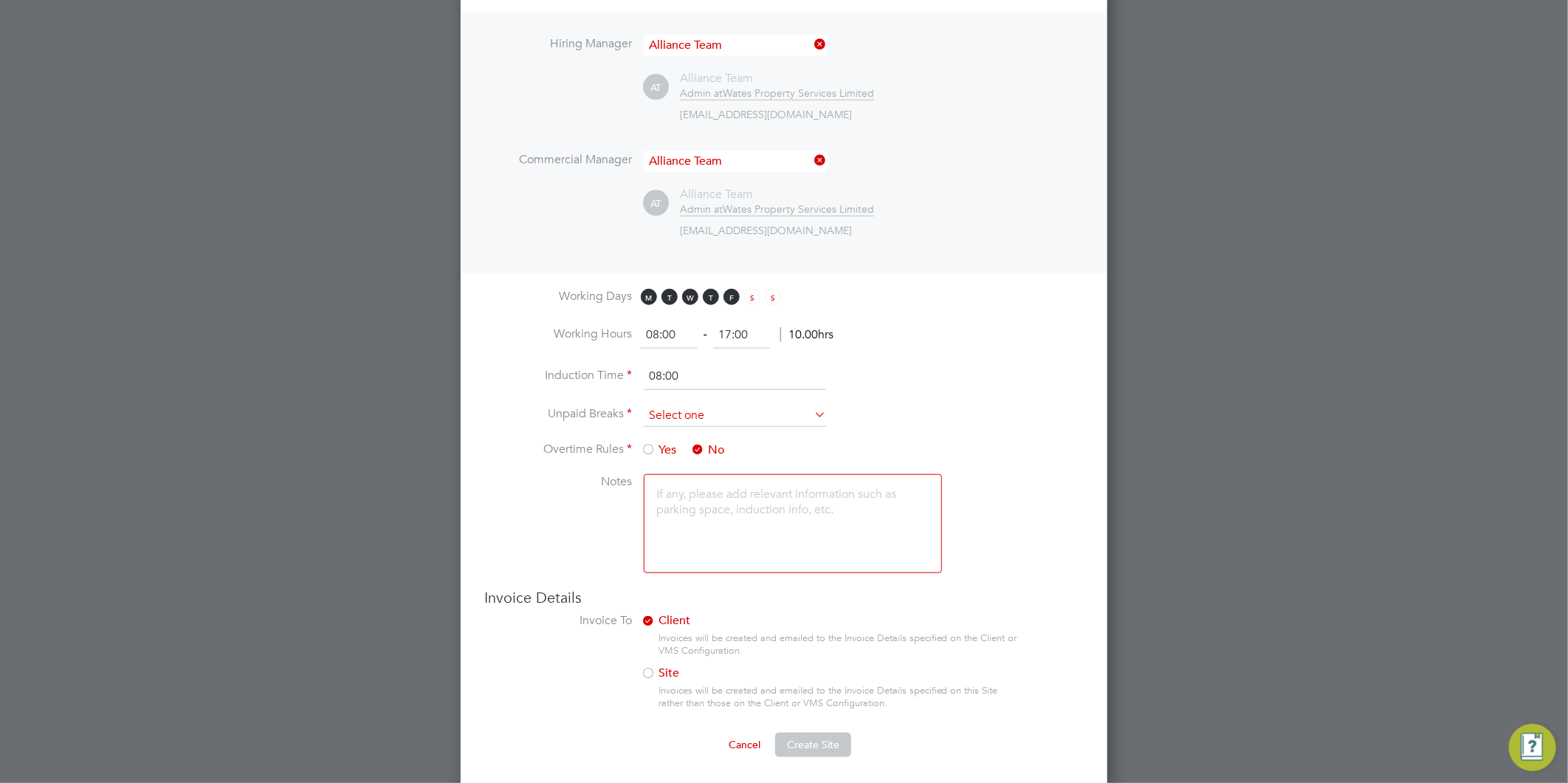
click at [716, 414] on input at bounding box center [735, 415] width 183 height 22
click at [684, 467] on li "30 mins" at bounding box center [735, 472] width 184 height 19
type input "30 mins"
click at [690, 503] on textarea at bounding box center [794, 523] width 299 height 99
click at [797, 737] on span "Create Site" at bounding box center [813, 744] width 53 height 13
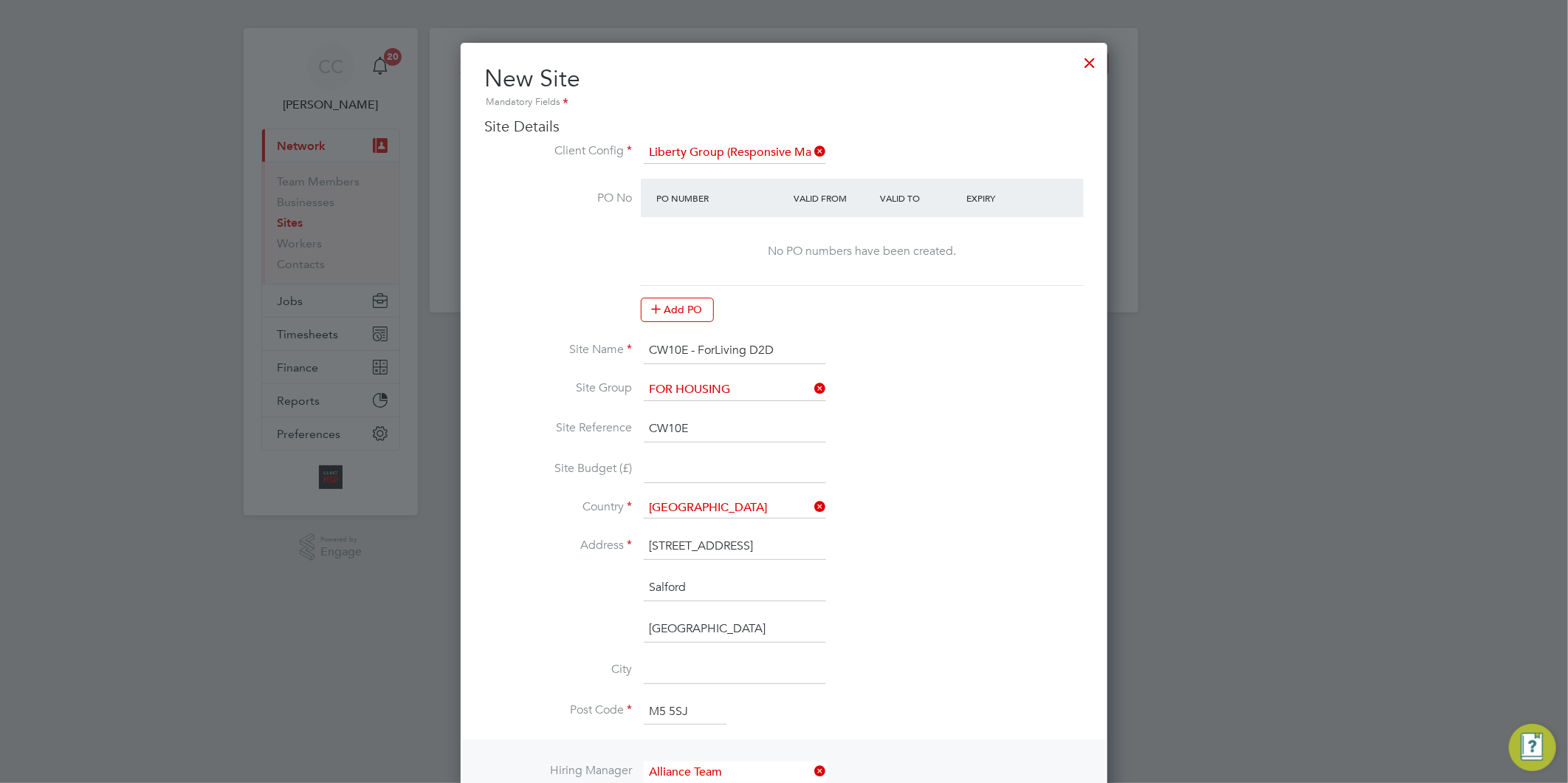
scroll to position [0, 0]
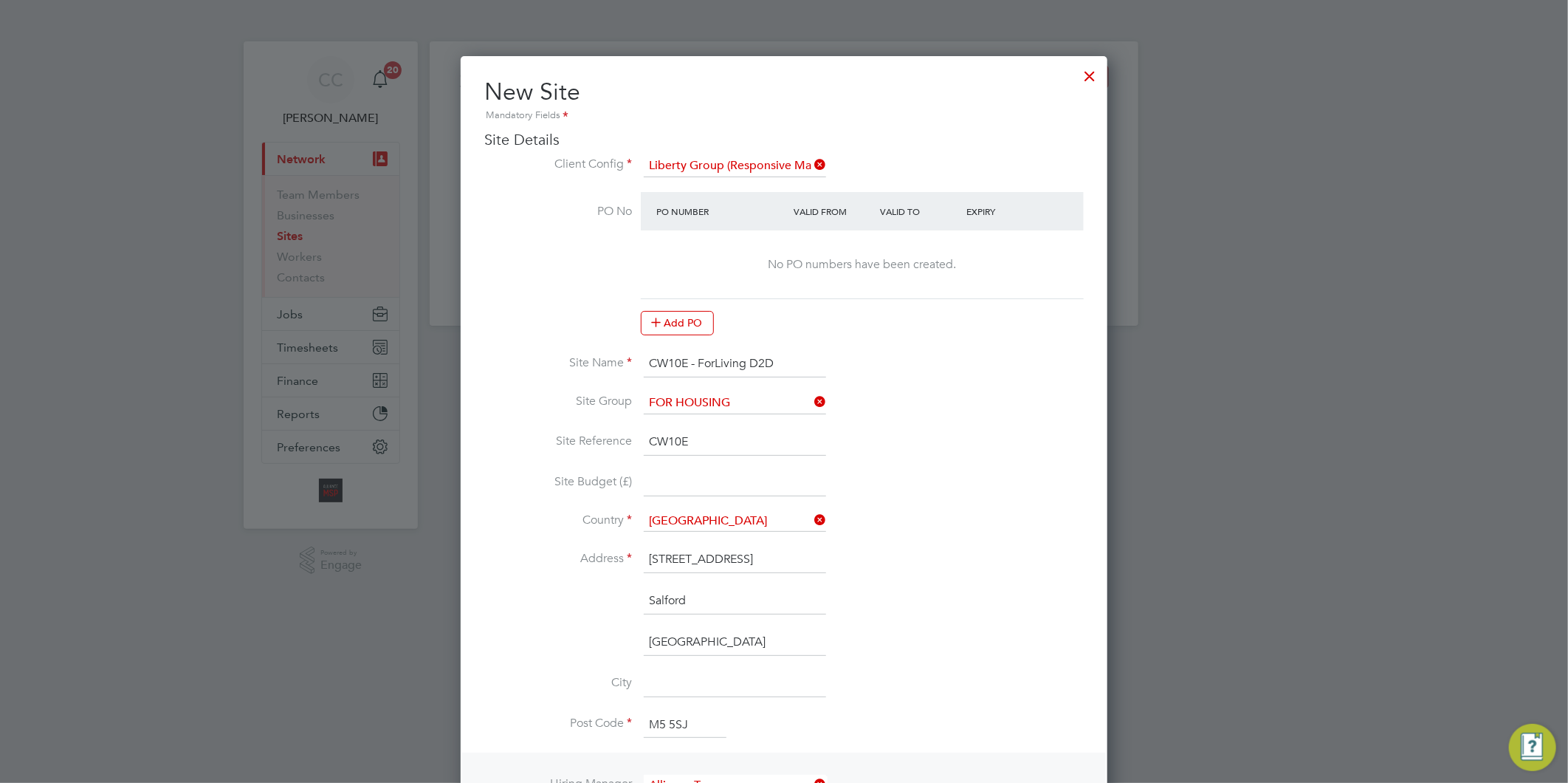
click at [1089, 77] on div at bounding box center [1090, 73] width 27 height 27
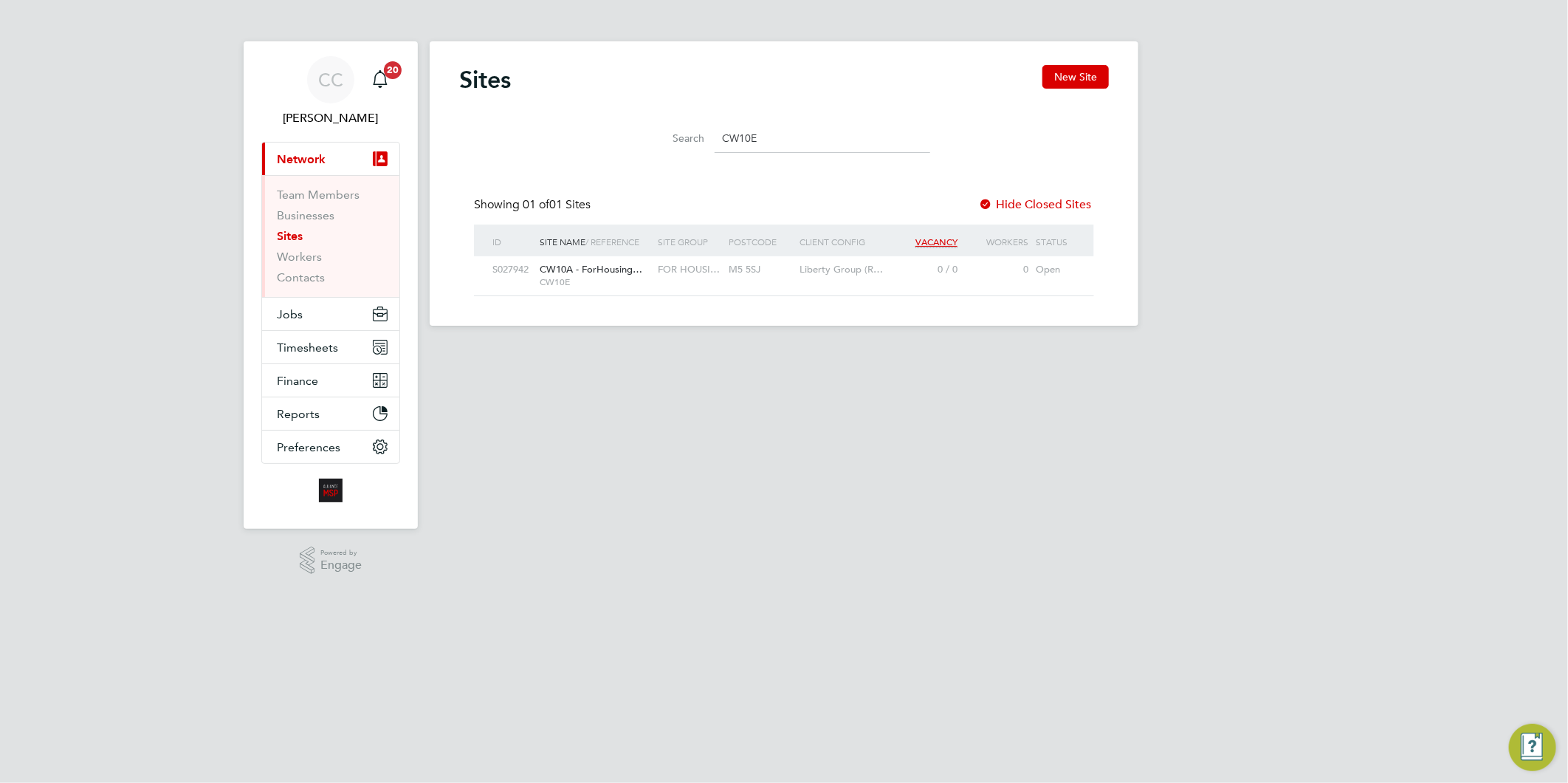
click at [736, 266] on div "M5 5SJ" at bounding box center [760, 270] width 71 height 28
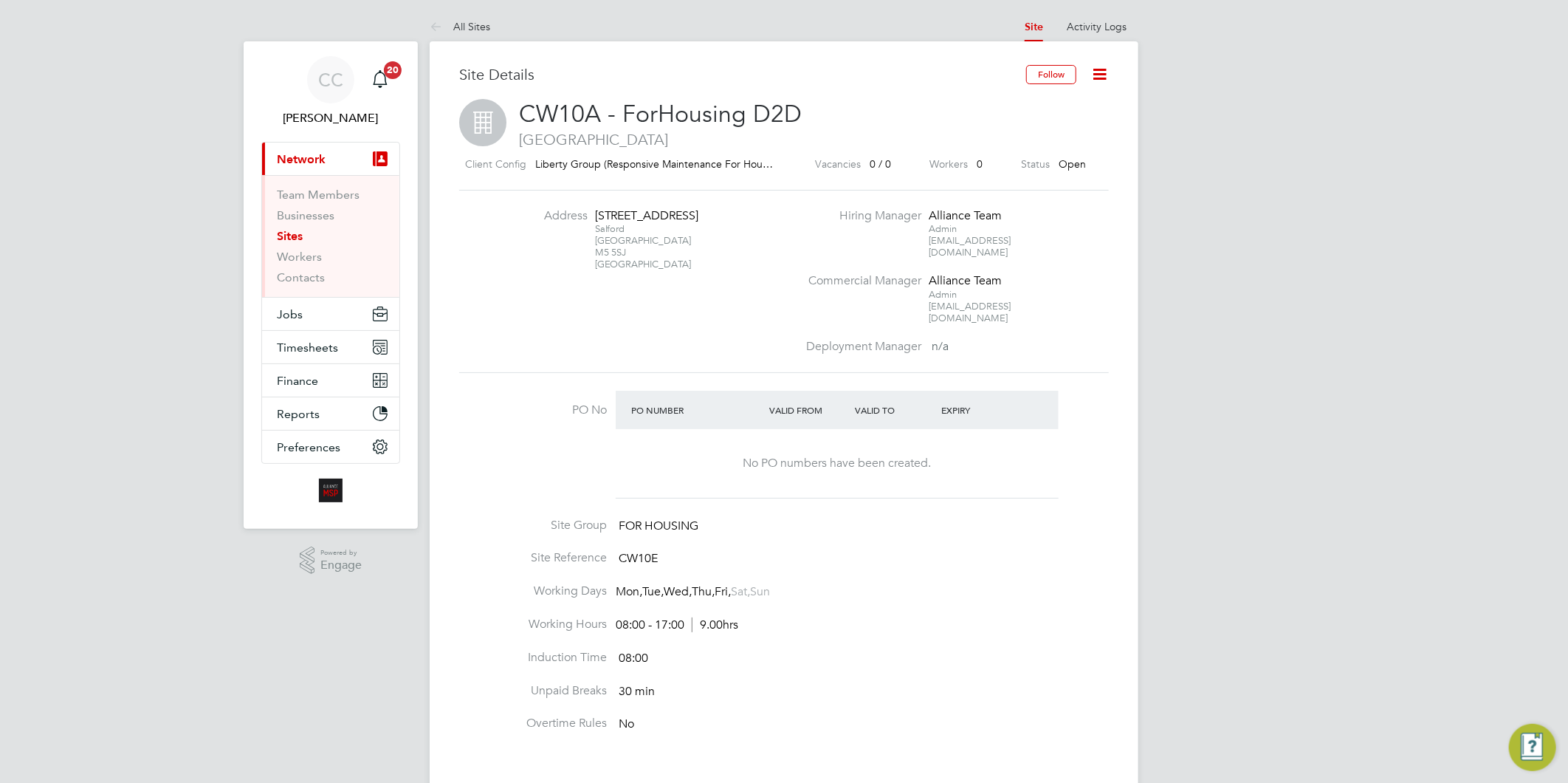
click at [1100, 72] on icon at bounding box center [1099, 74] width 18 height 18
click at [1041, 134] on li "Edit Site e" at bounding box center [1063, 130] width 83 height 21
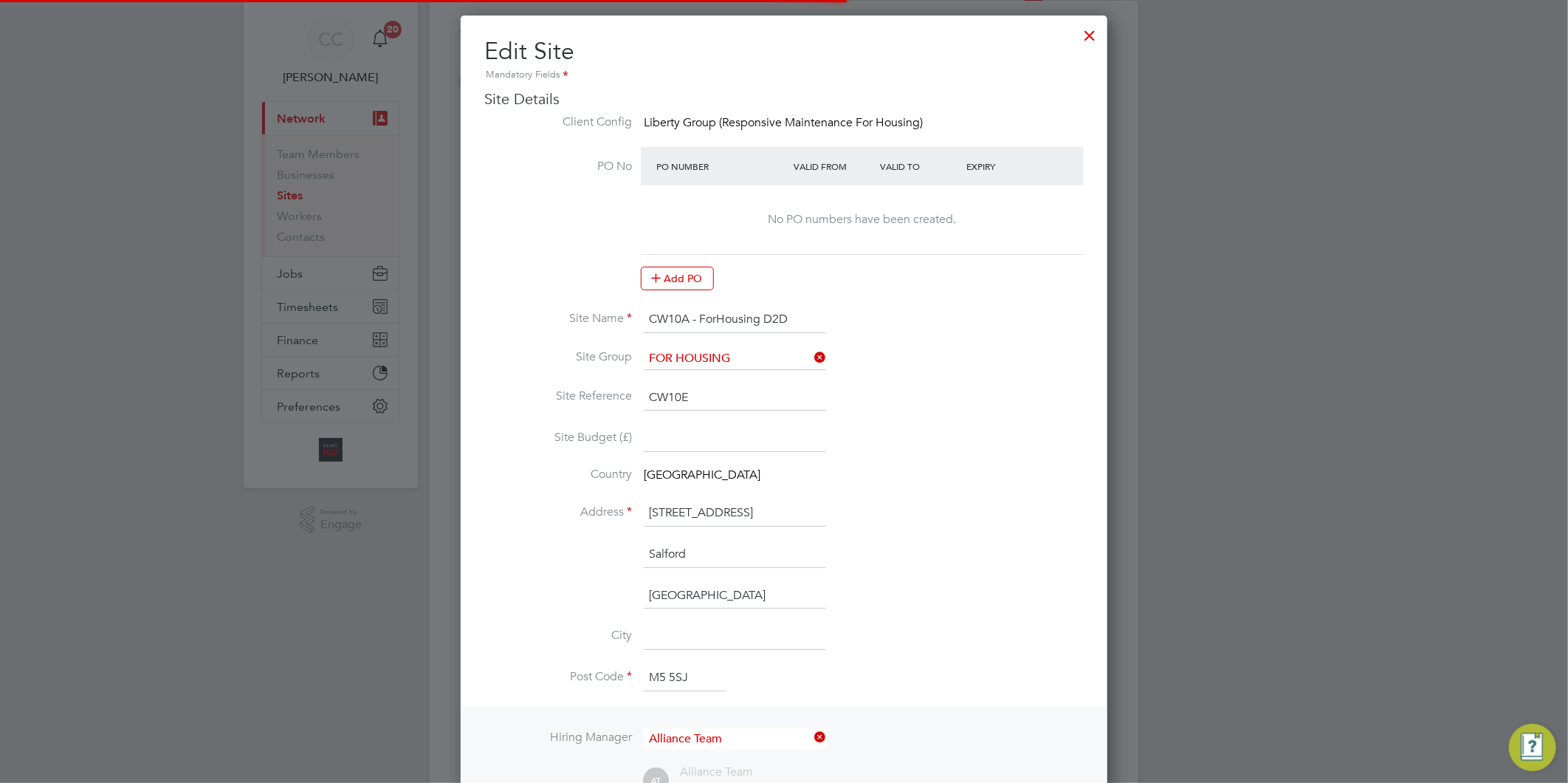
scroll to position [327, 0]
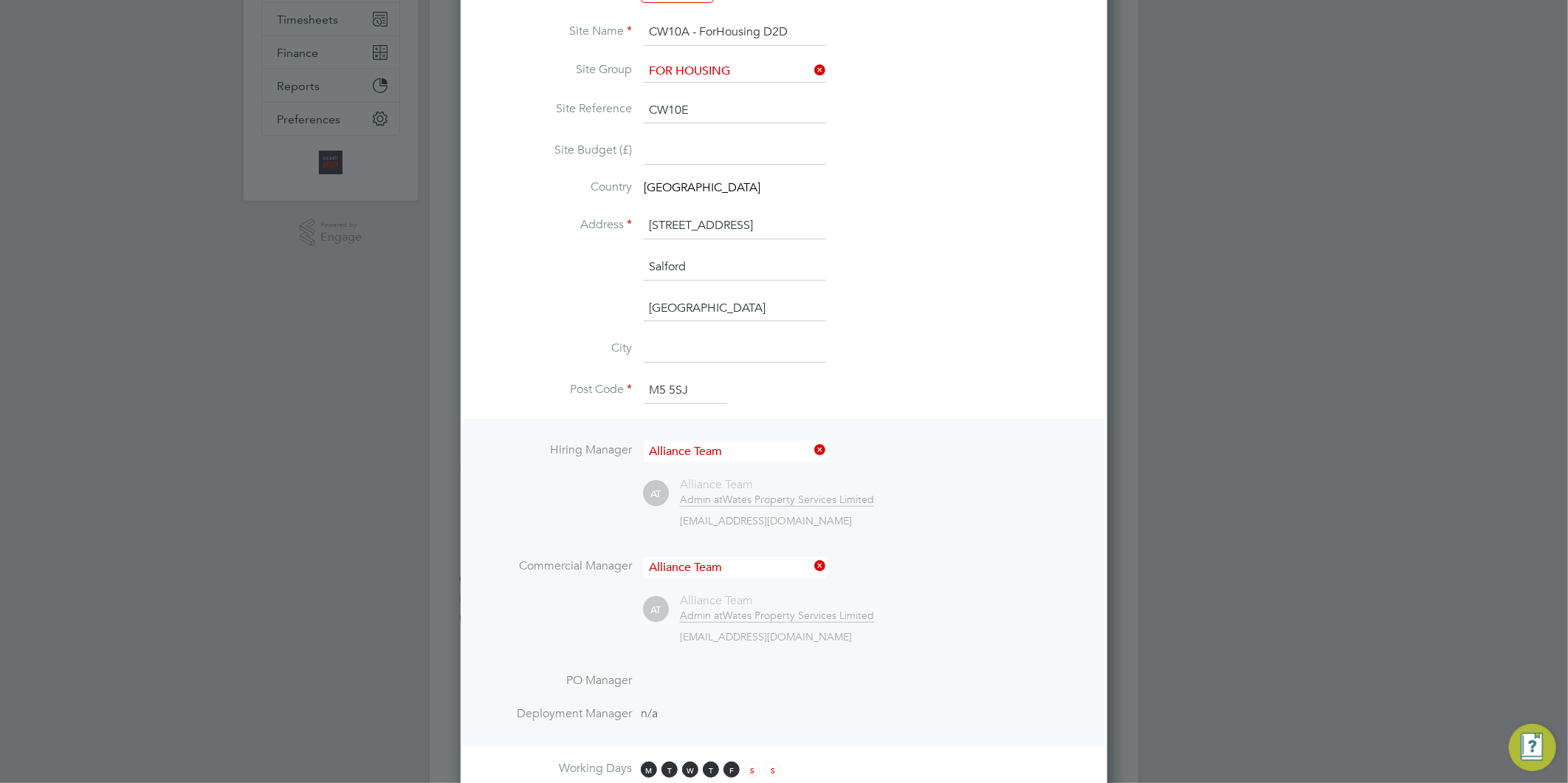
click at [710, 105] on input "CW10E" at bounding box center [735, 111] width 183 height 27
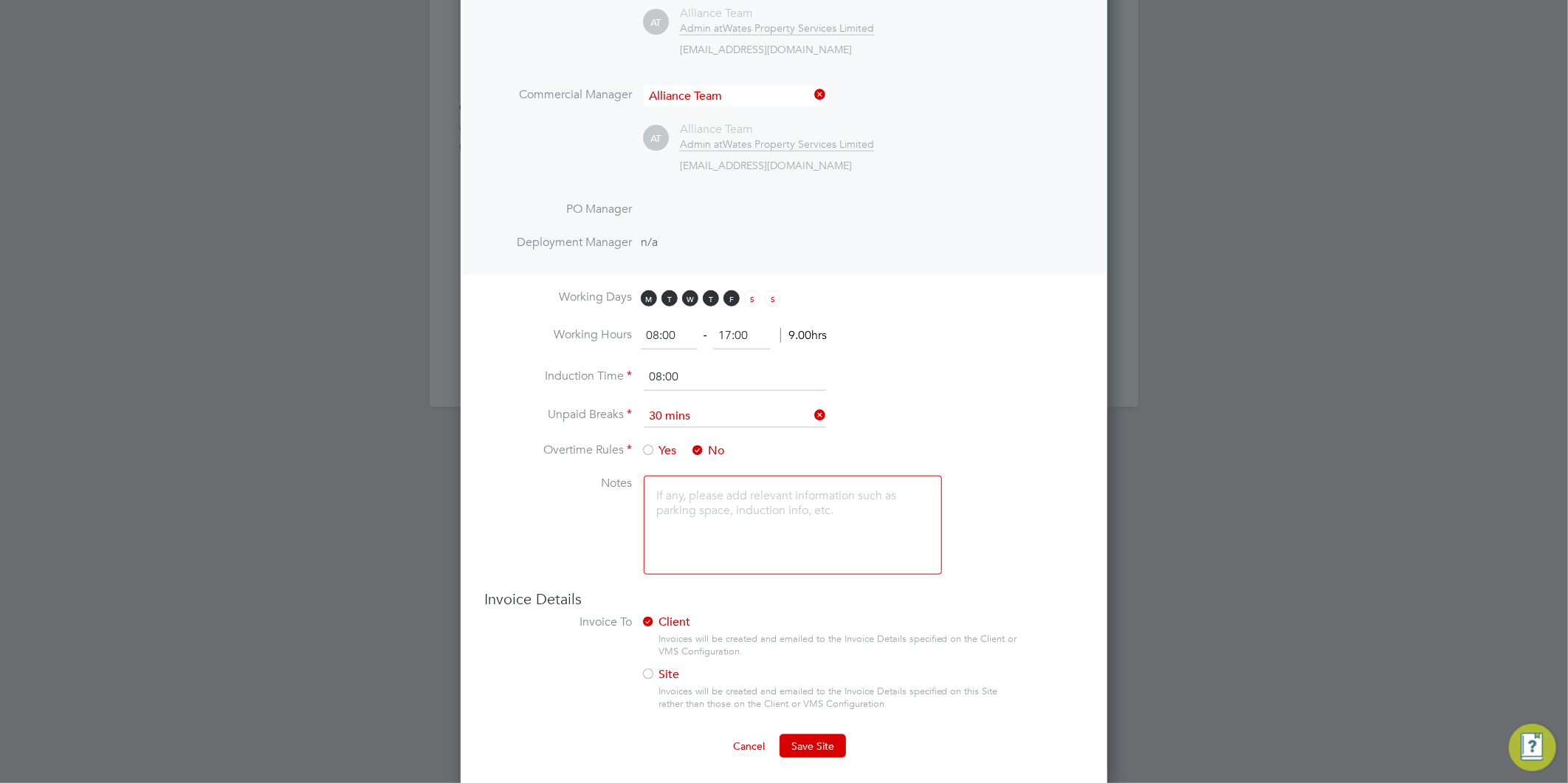
scroll to position [800, 0]
type input "CW10A"
click at [835, 737] on button "Save Site" at bounding box center [812, 744] width 66 height 24
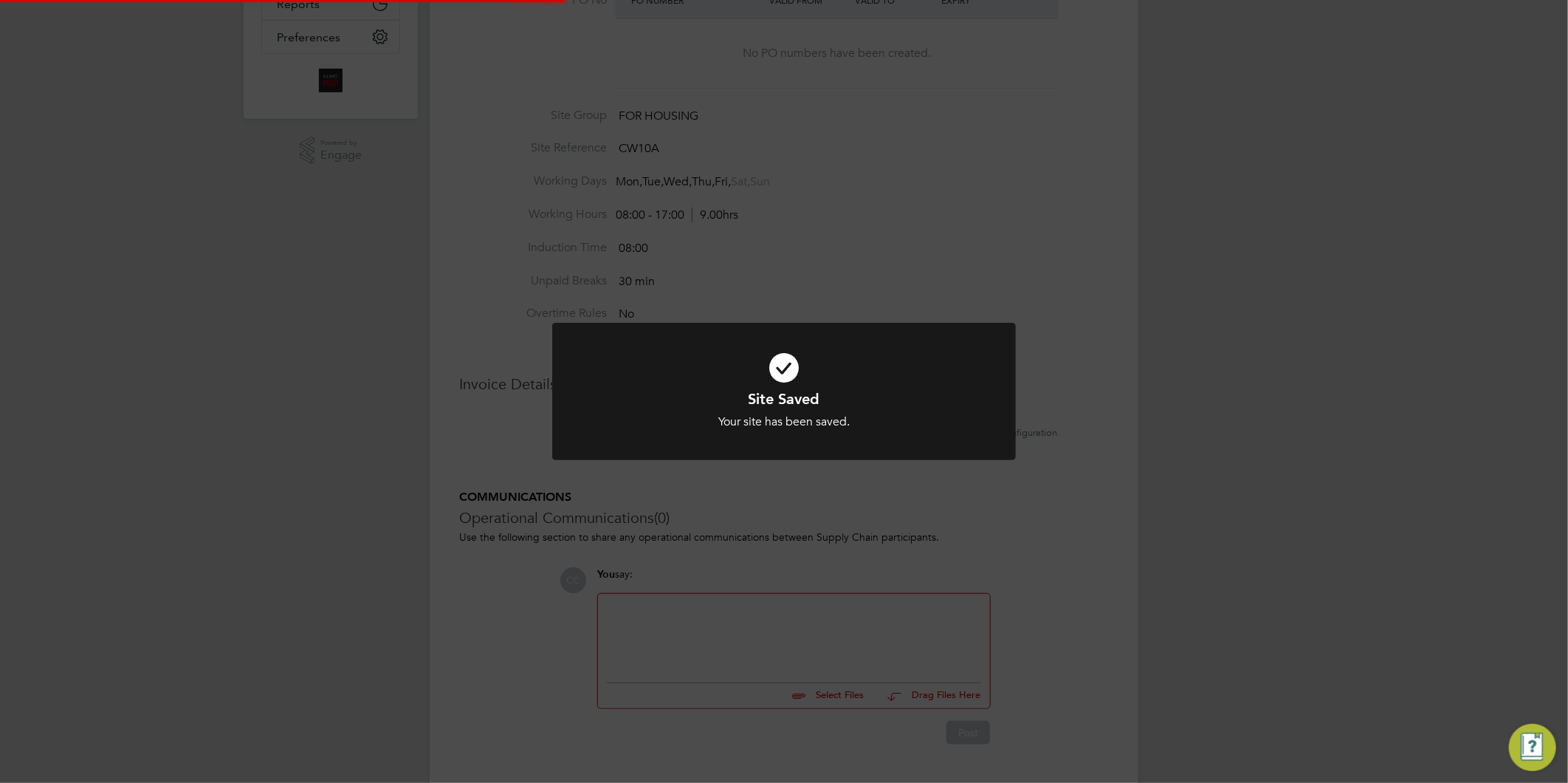
scroll to position [59, 0]
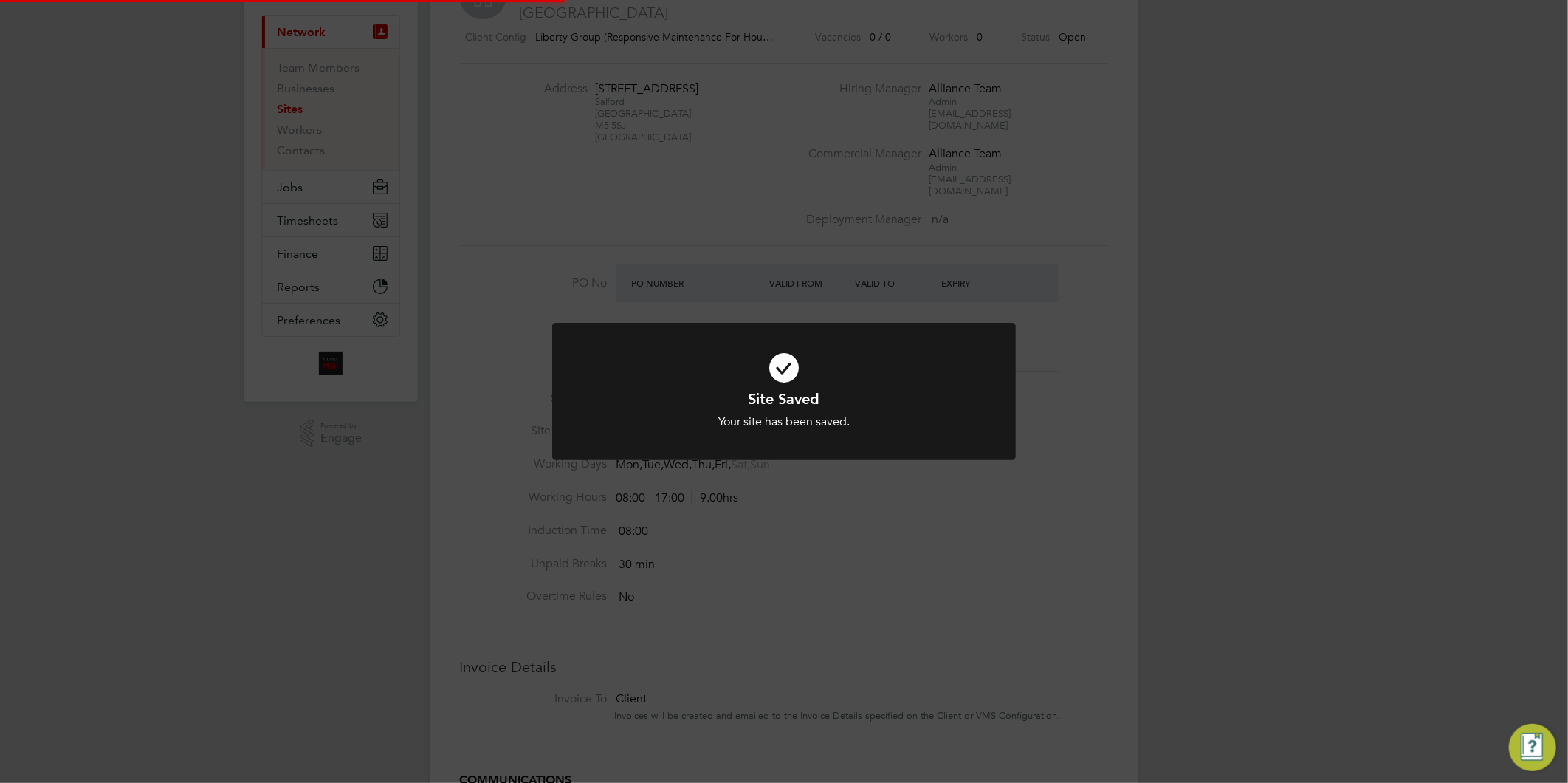
drag, startPoint x: 1259, startPoint y: 460, endPoint x: 1230, endPoint y: 445, distance: 32.6
click at [1259, 459] on div "Site Saved Your site has been saved. Cancel Okay" at bounding box center [784, 392] width 1568 height 783
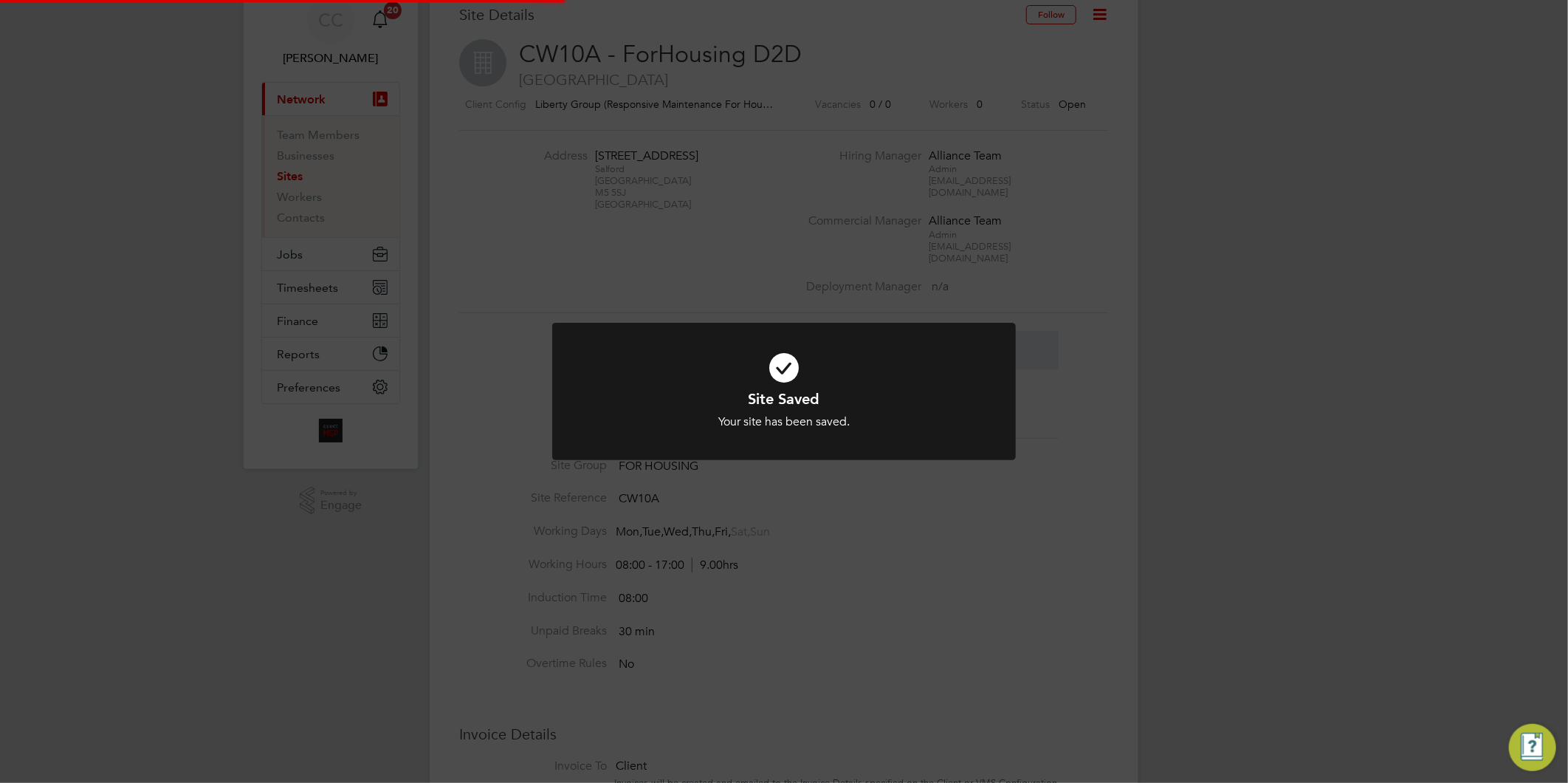
scroll to position [0, 0]
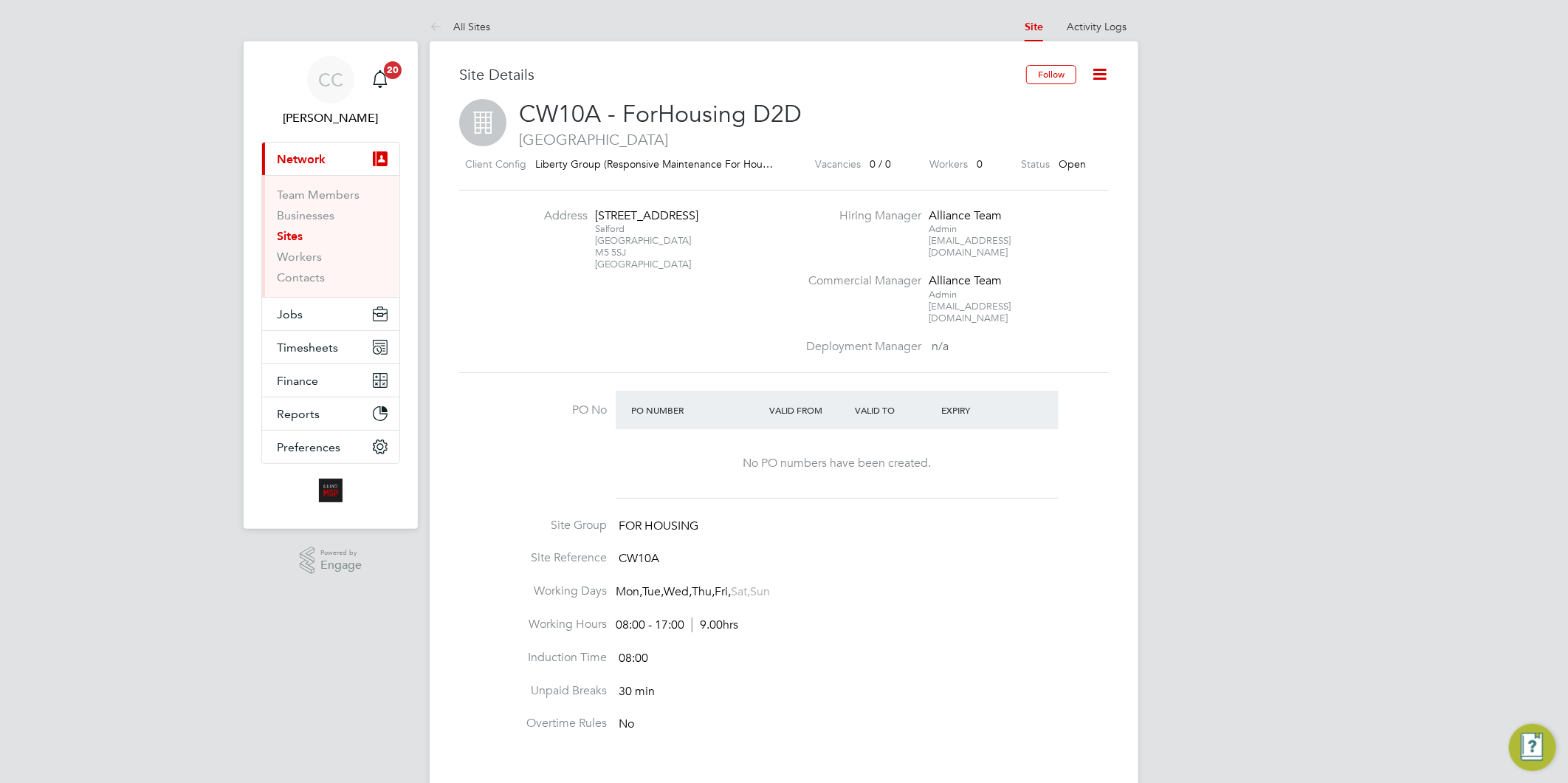
drag, startPoint x: 474, startPoint y: 28, endPoint x: 608, endPoint y: 23, distance: 134.1
click at [474, 26] on link "All Sites" at bounding box center [459, 27] width 60 height 13
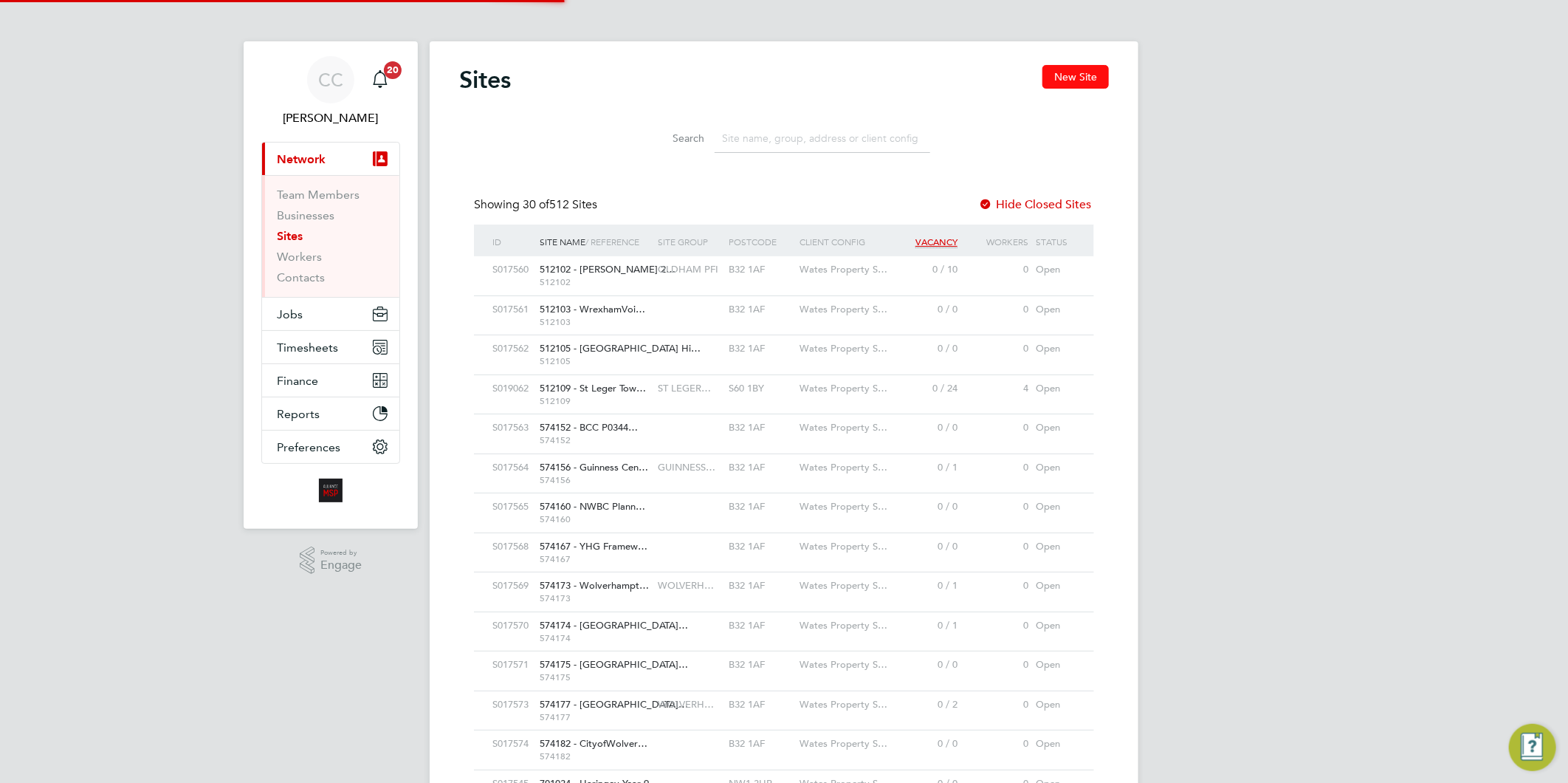
click at [1097, 66] on button "New Site" at bounding box center [1075, 77] width 66 height 24
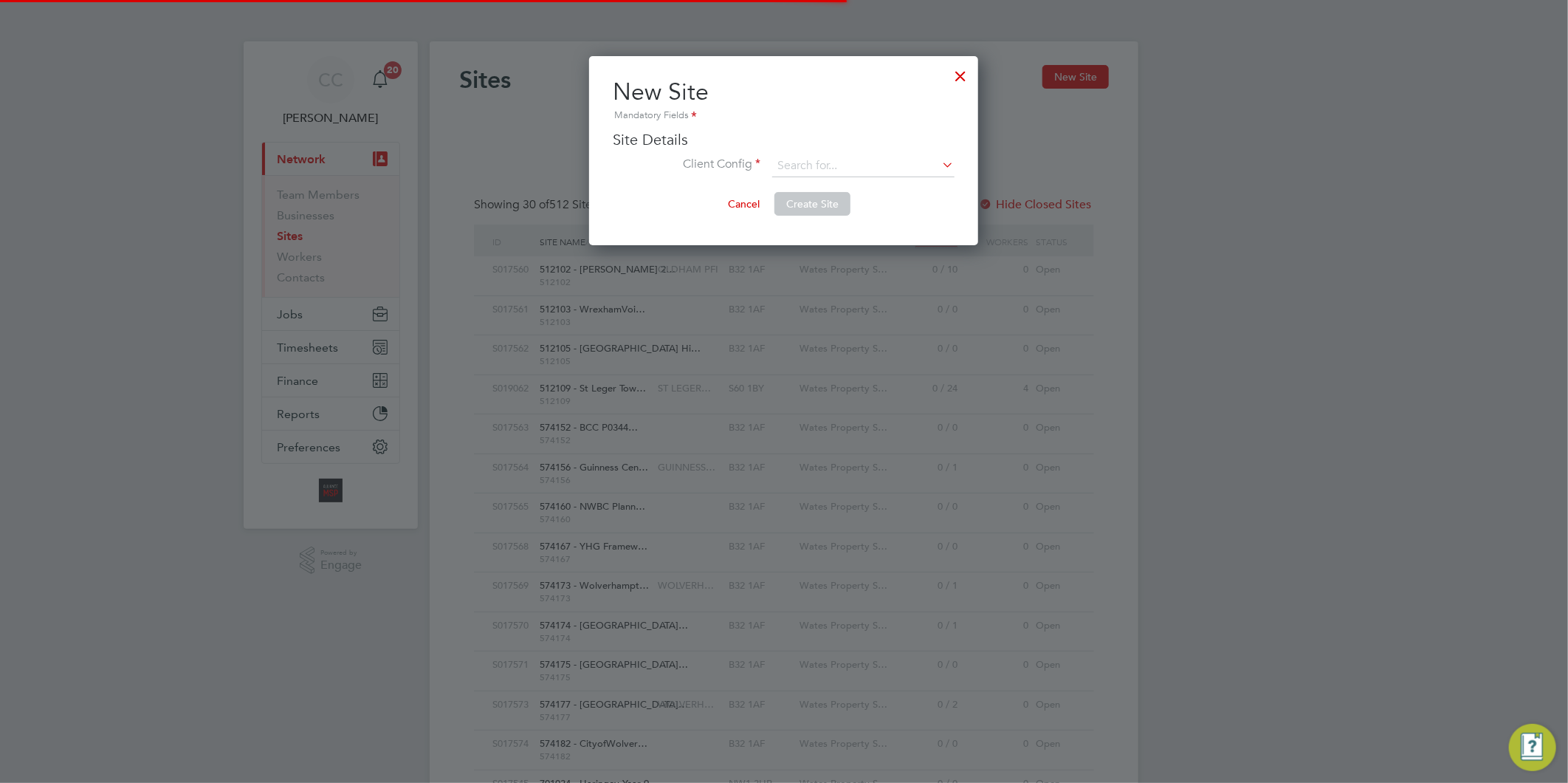
type input "[GEOGRAPHIC_DATA]"
click at [790, 155] on input at bounding box center [863, 166] width 183 height 22
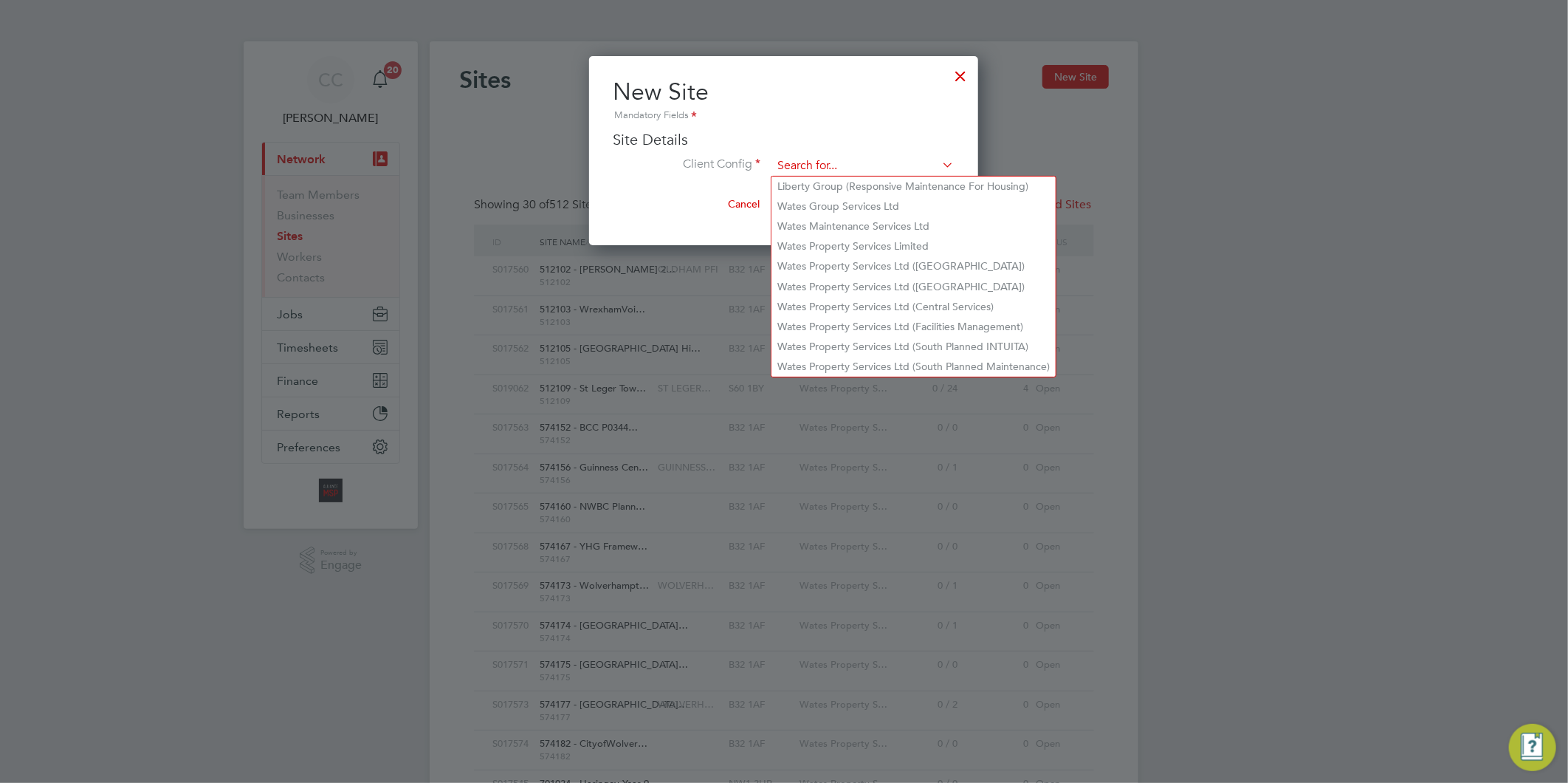
click at [860, 190] on li "Liberty Group (Responsive Maintenance For Housing)" at bounding box center [913, 186] width 284 height 20
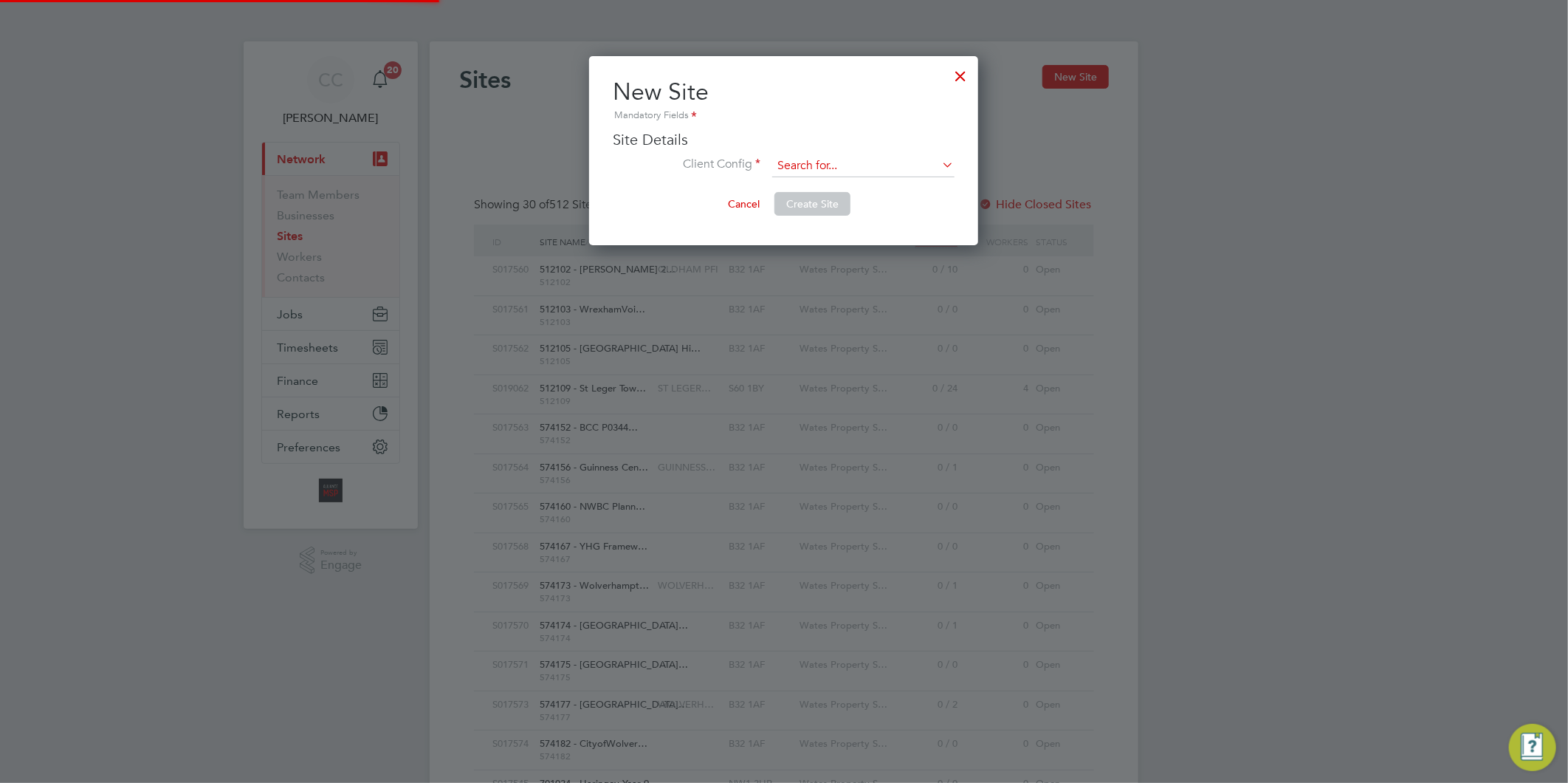
type input "Liberty Group (Responsive Maintenance For Housing)"
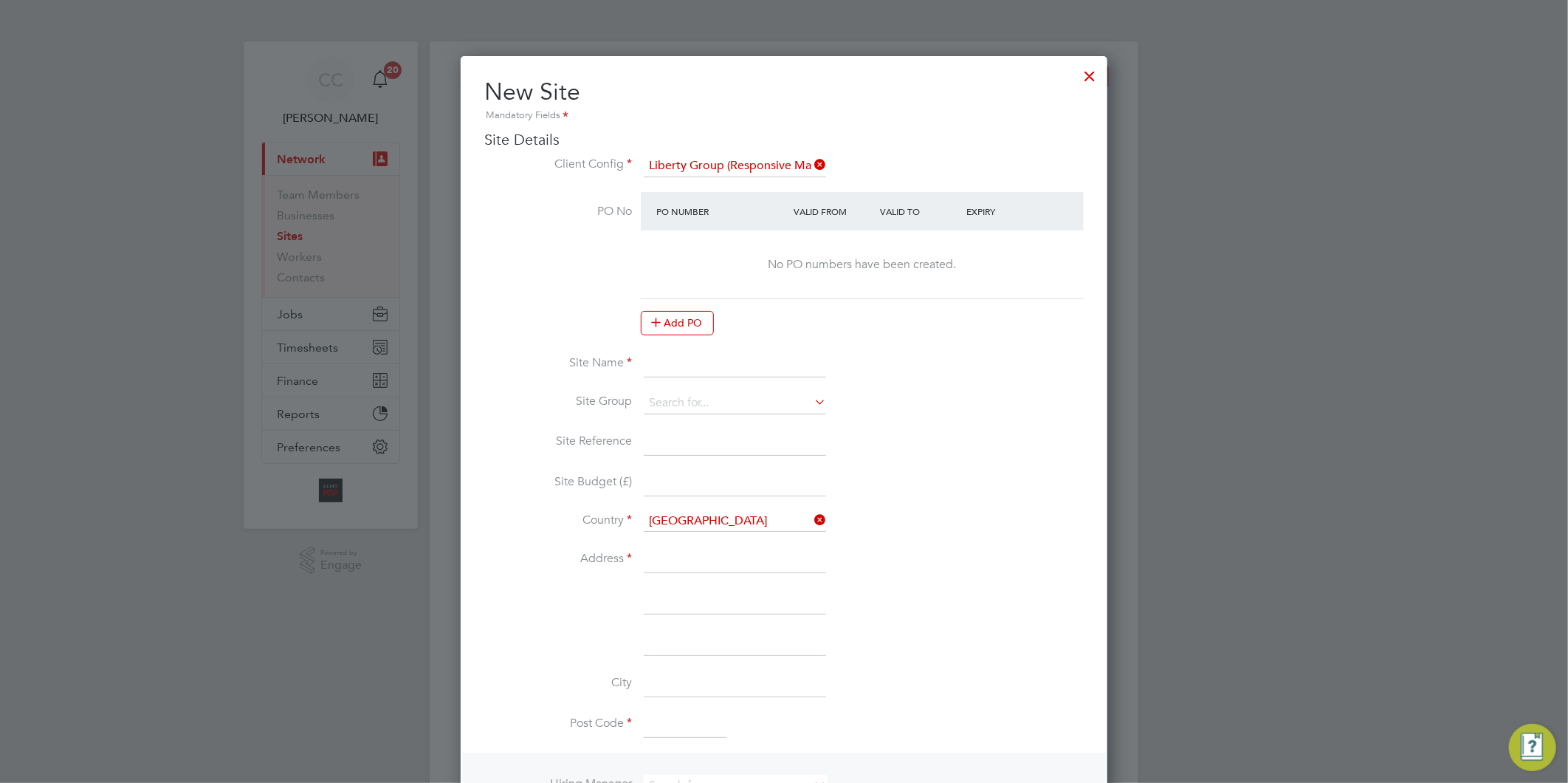
click at [688, 367] on input at bounding box center [735, 364] width 183 height 27
click at [724, 359] on input "CW10E -" at bounding box center [735, 364] width 183 height 27
paste input "ForLiving D2D"
type input "CW10E - ForLiving D2D"
click at [698, 389] on li "Site Name CW10E - ForLiving D2D" at bounding box center [784, 370] width 599 height 41
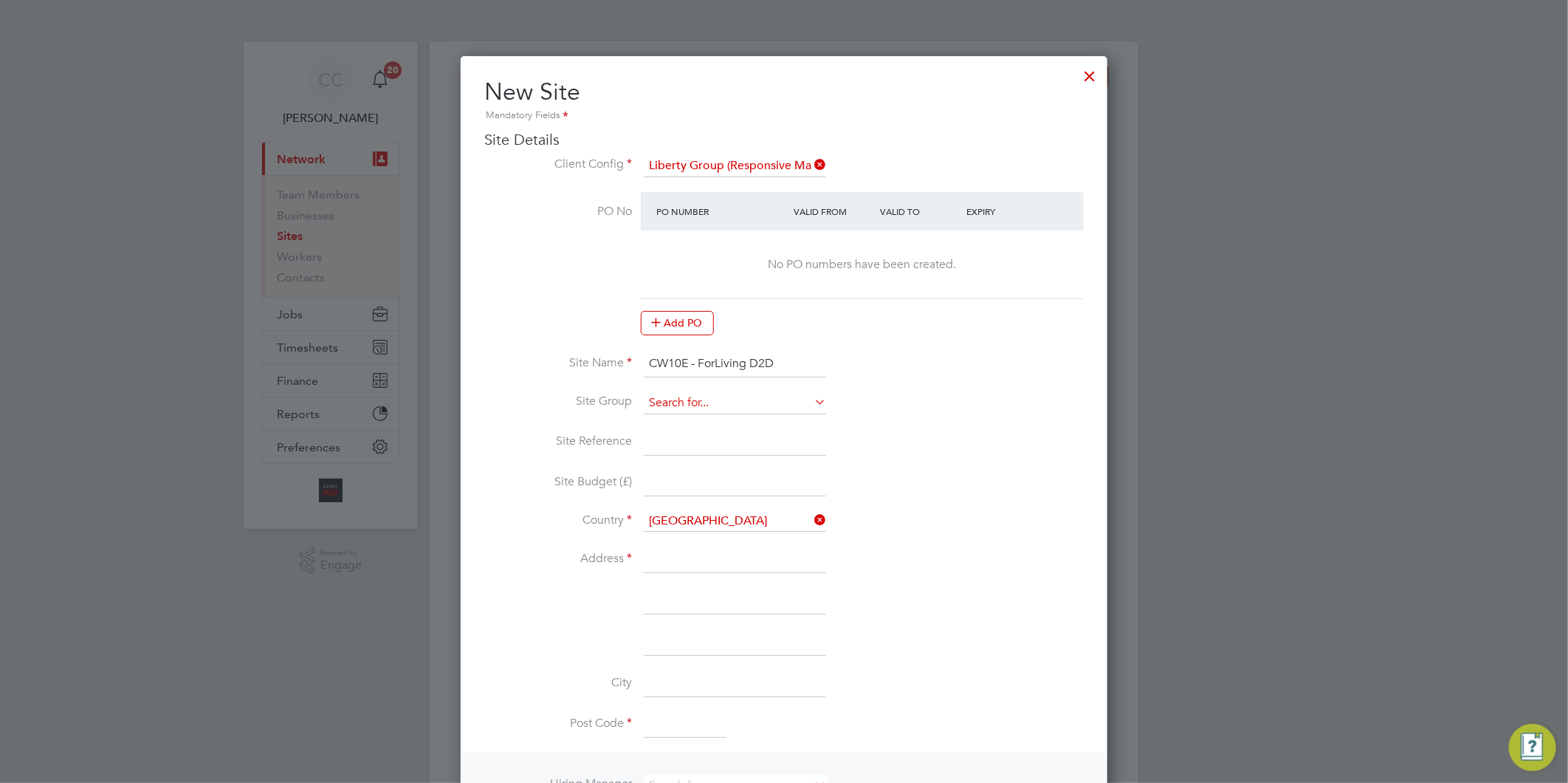
click at [696, 402] on input at bounding box center [735, 403] width 183 height 22
type input "S"
type input "C"
click at [691, 423] on li "FOR HOUSING" at bounding box center [735, 421] width 184 height 20
type input "FOR HOUSING"
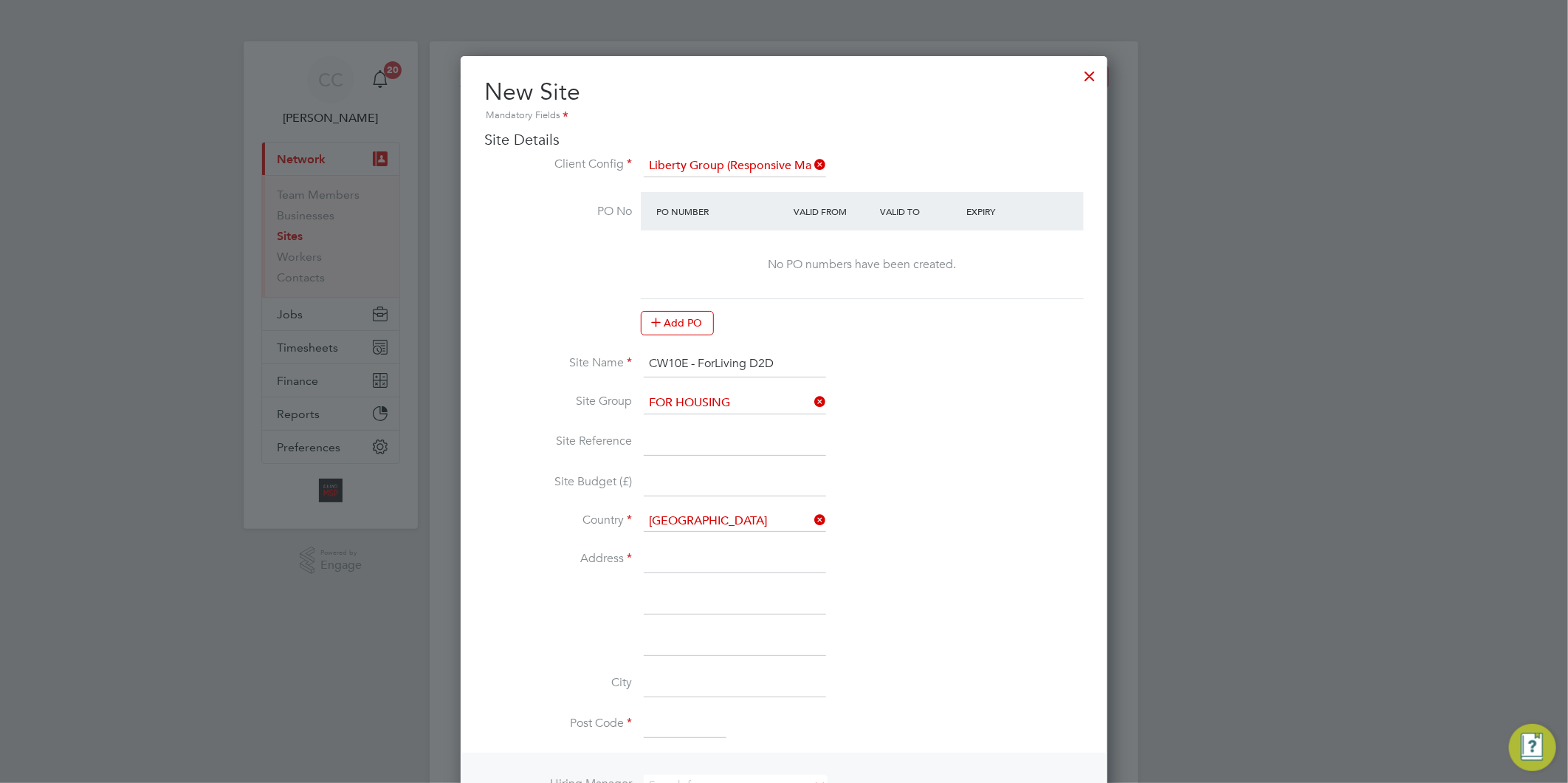
click at [690, 443] on input at bounding box center [735, 442] width 183 height 27
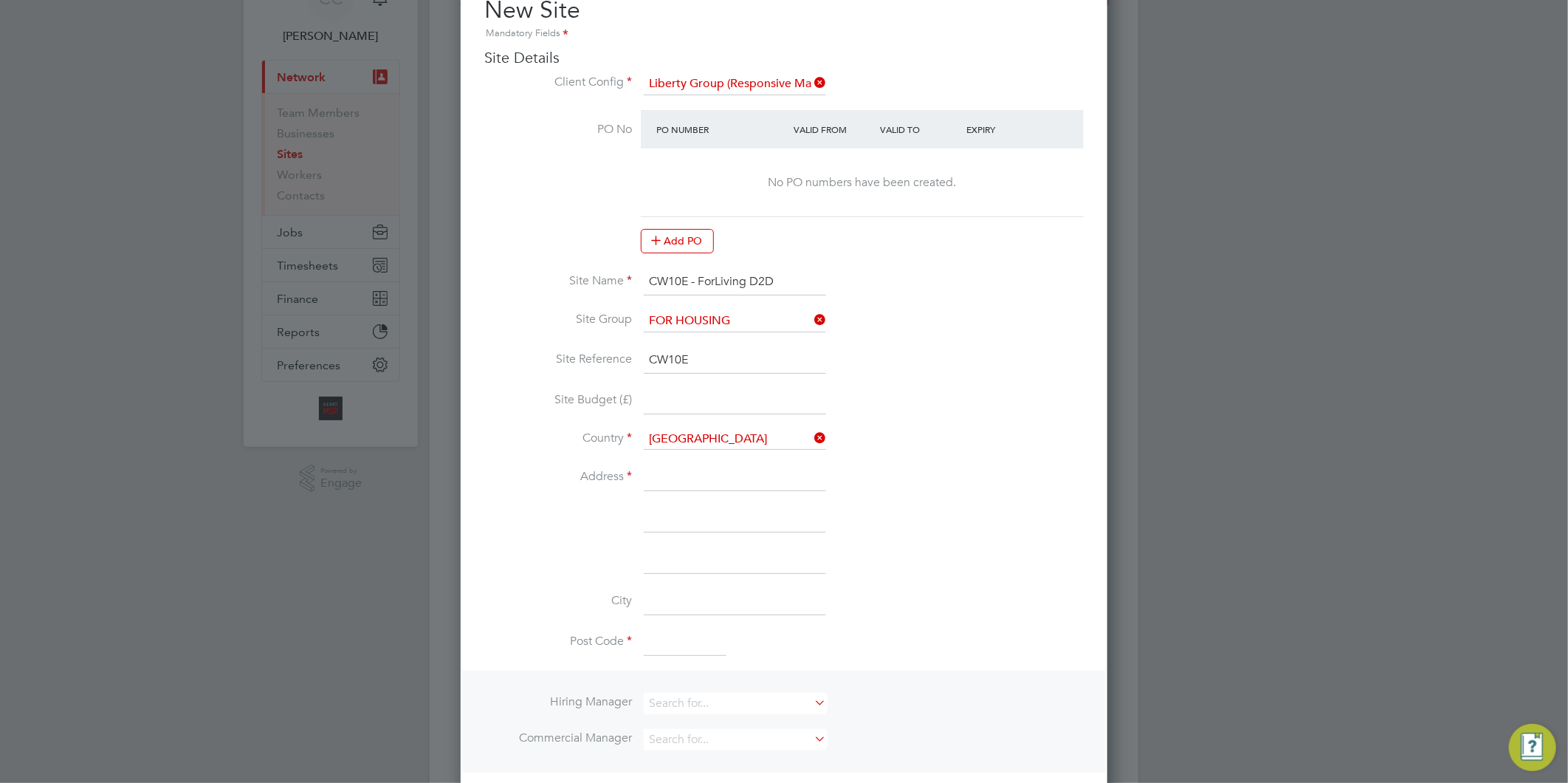
type input "CW10E"
click at [683, 471] on input at bounding box center [735, 478] width 183 height 27
type input "[STREET_ADDRESS]"
type input "CW10E"
type input "Salford"
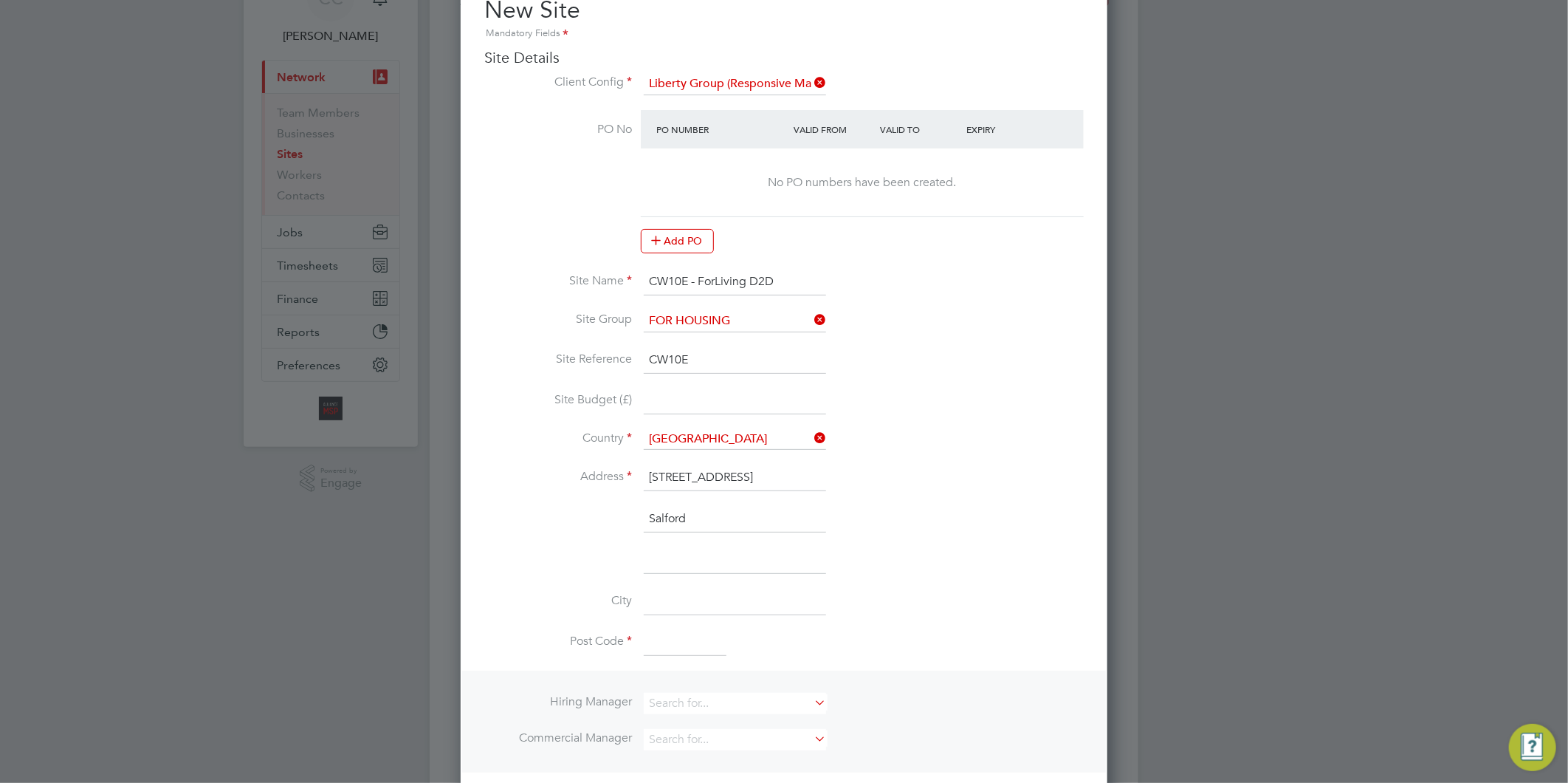
type input "[GEOGRAPHIC_DATA]"
type input "M5 5SJ"
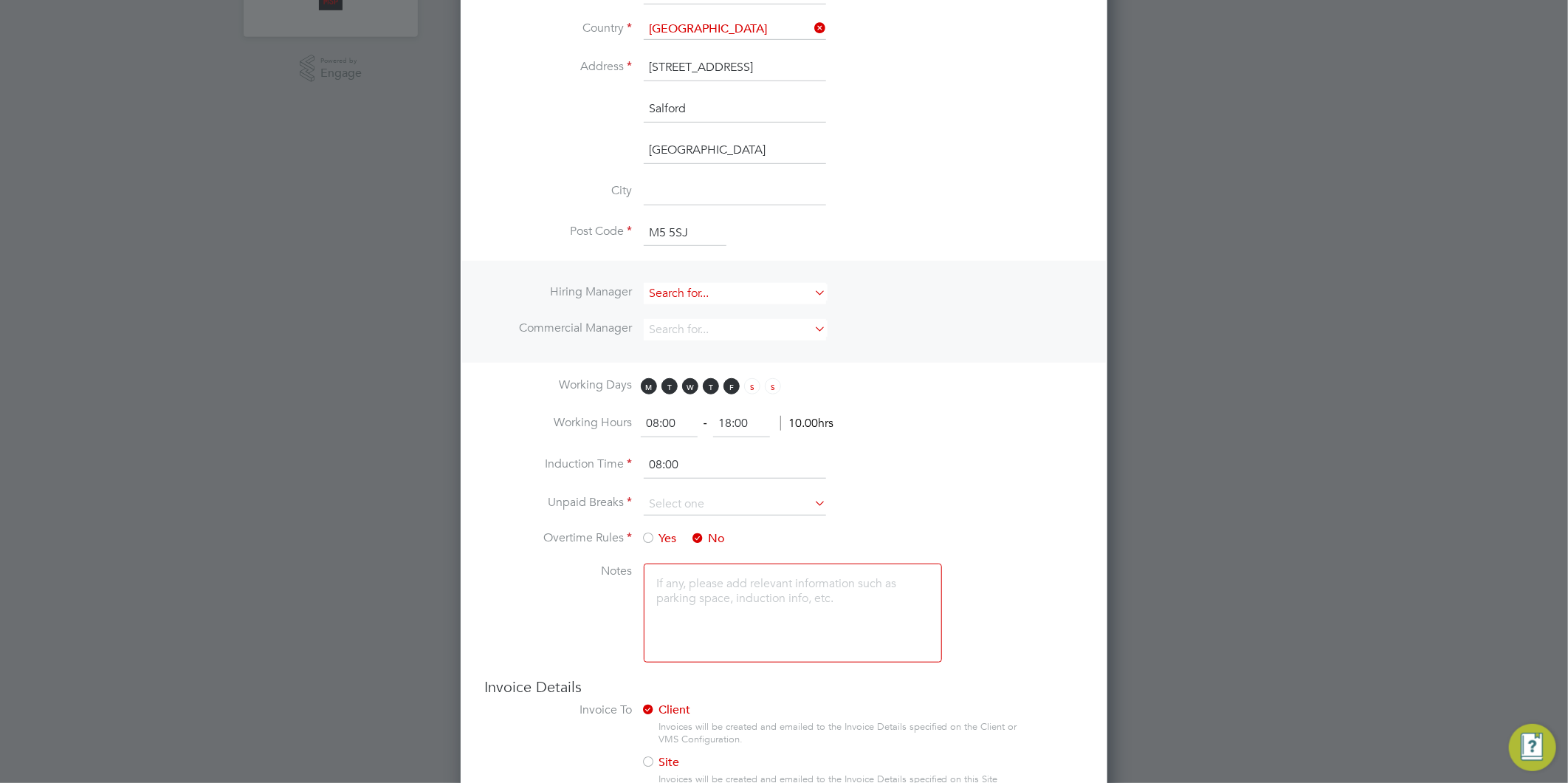
click at [721, 288] on input at bounding box center [735, 293] width 183 height 21
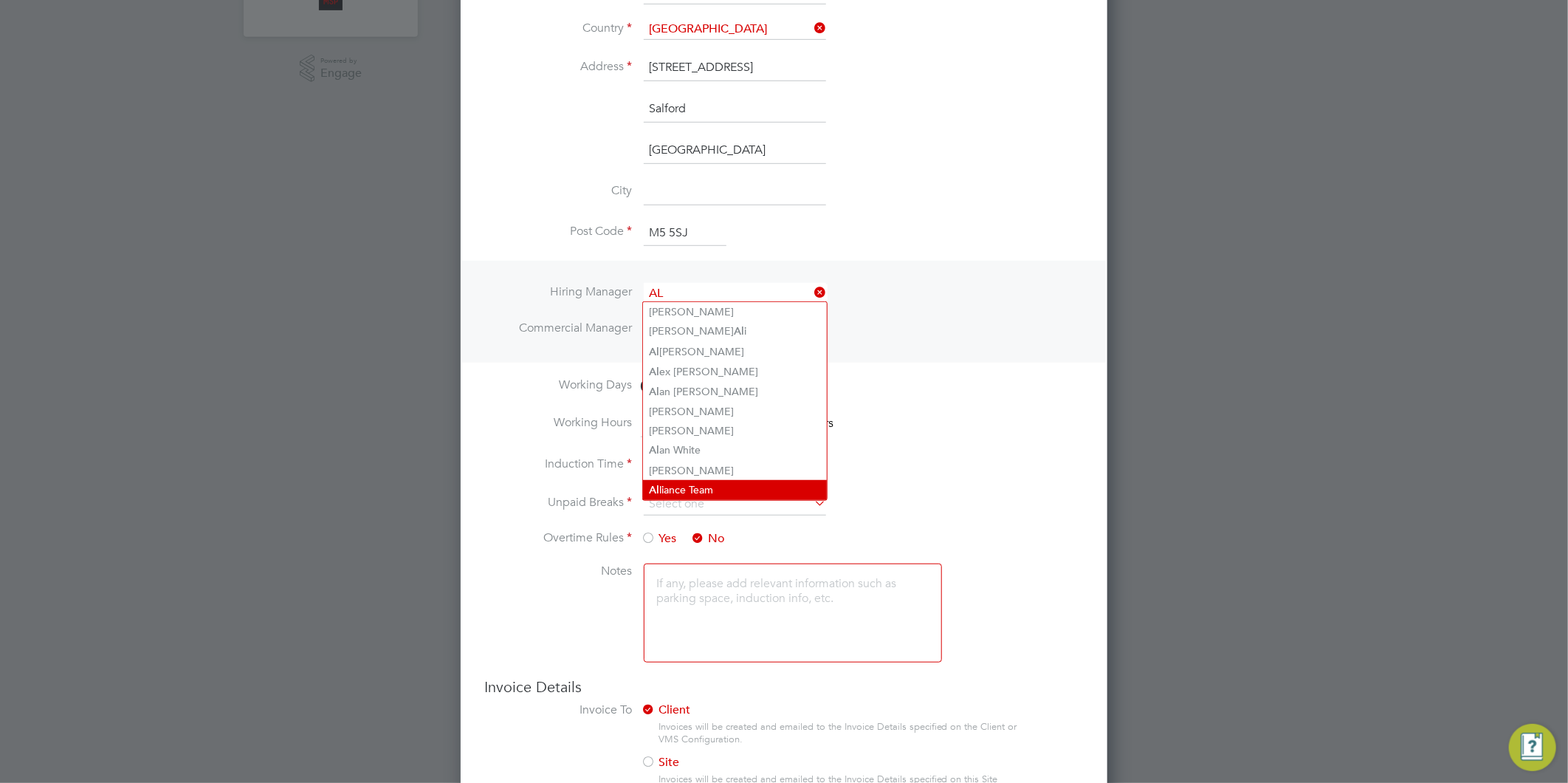
click at [707, 485] on li "Al liance Team" at bounding box center [735, 489] width 184 height 20
type input "Alliance Team"
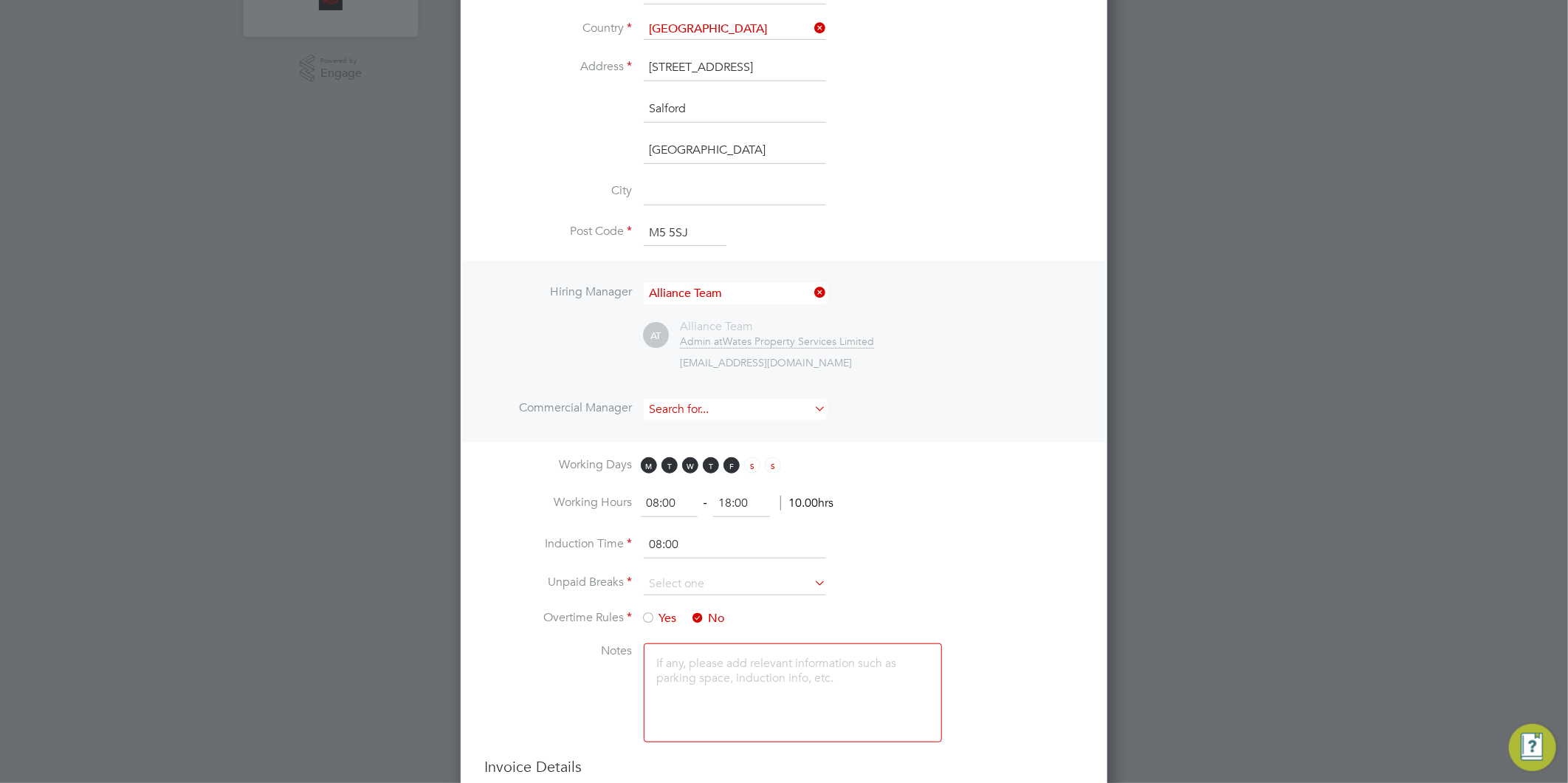
click at [683, 398] on input at bounding box center [735, 409] width 183 height 21
click at [725, 602] on li "Al liance Team" at bounding box center [735, 605] width 184 height 20
type input "Alliance Team"
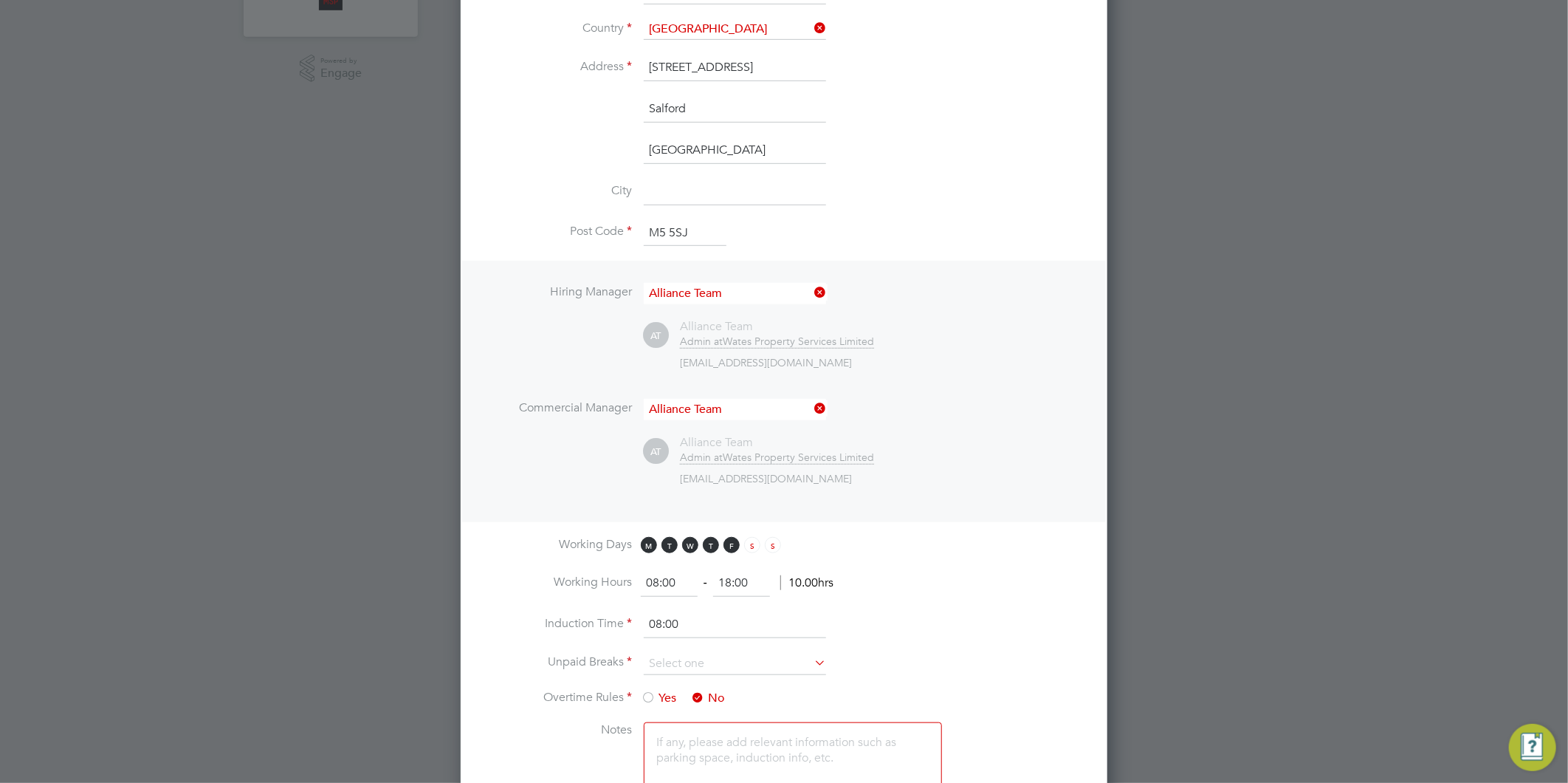
drag, startPoint x: 750, startPoint y: 577, endPoint x: 699, endPoint y: 572, distance: 51.2
click at [699, 575] on ng-form "08:00 ‐ 18:00 10.00hrs" at bounding box center [736, 582] width 192 height 14
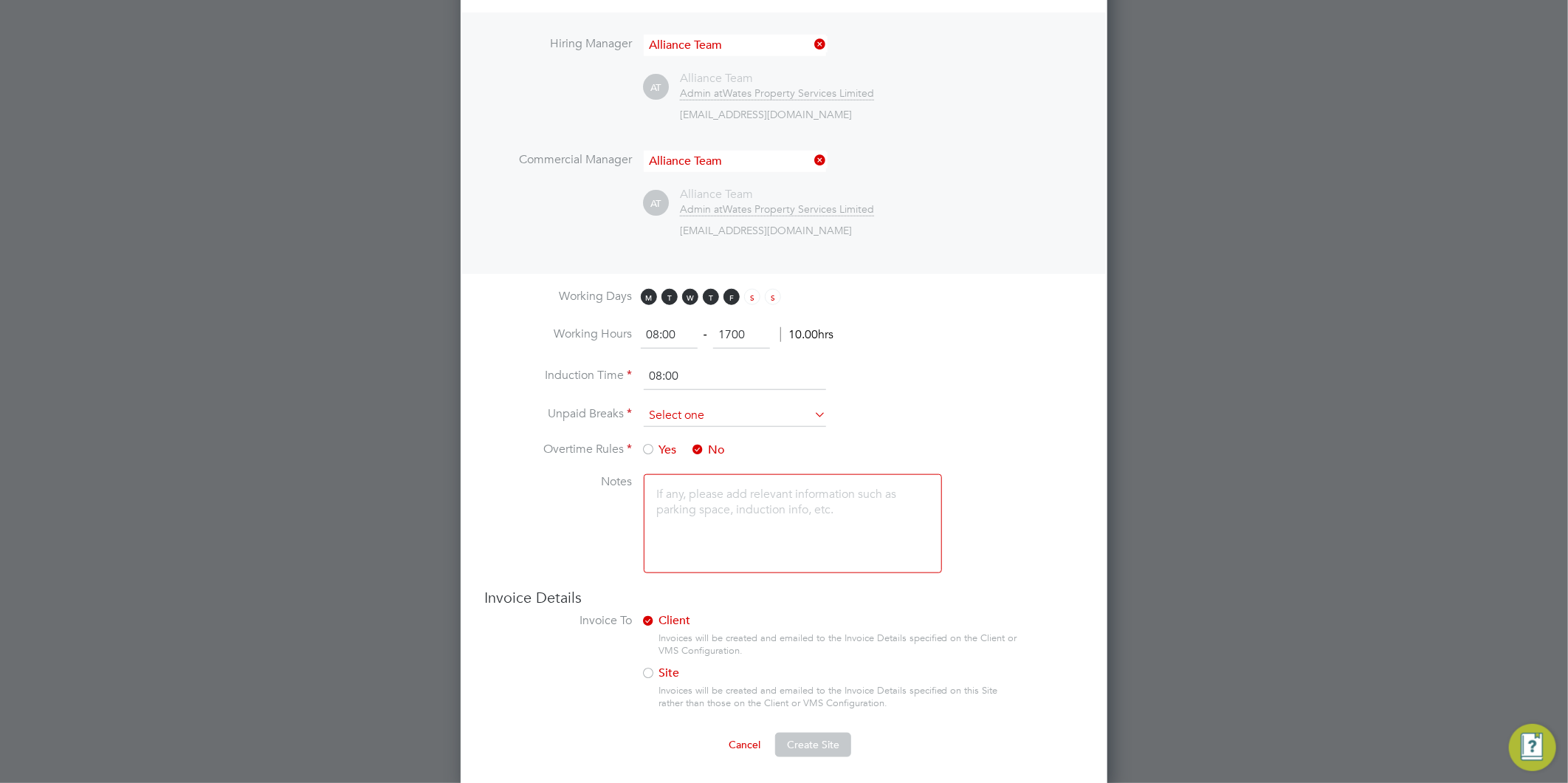
type input "17:00"
click at [691, 407] on input at bounding box center [735, 415] width 183 height 22
click at [676, 476] on li "30 mins" at bounding box center [735, 472] width 184 height 19
type input "30 mins"
click at [805, 742] on span "Create Site" at bounding box center [813, 744] width 53 height 13
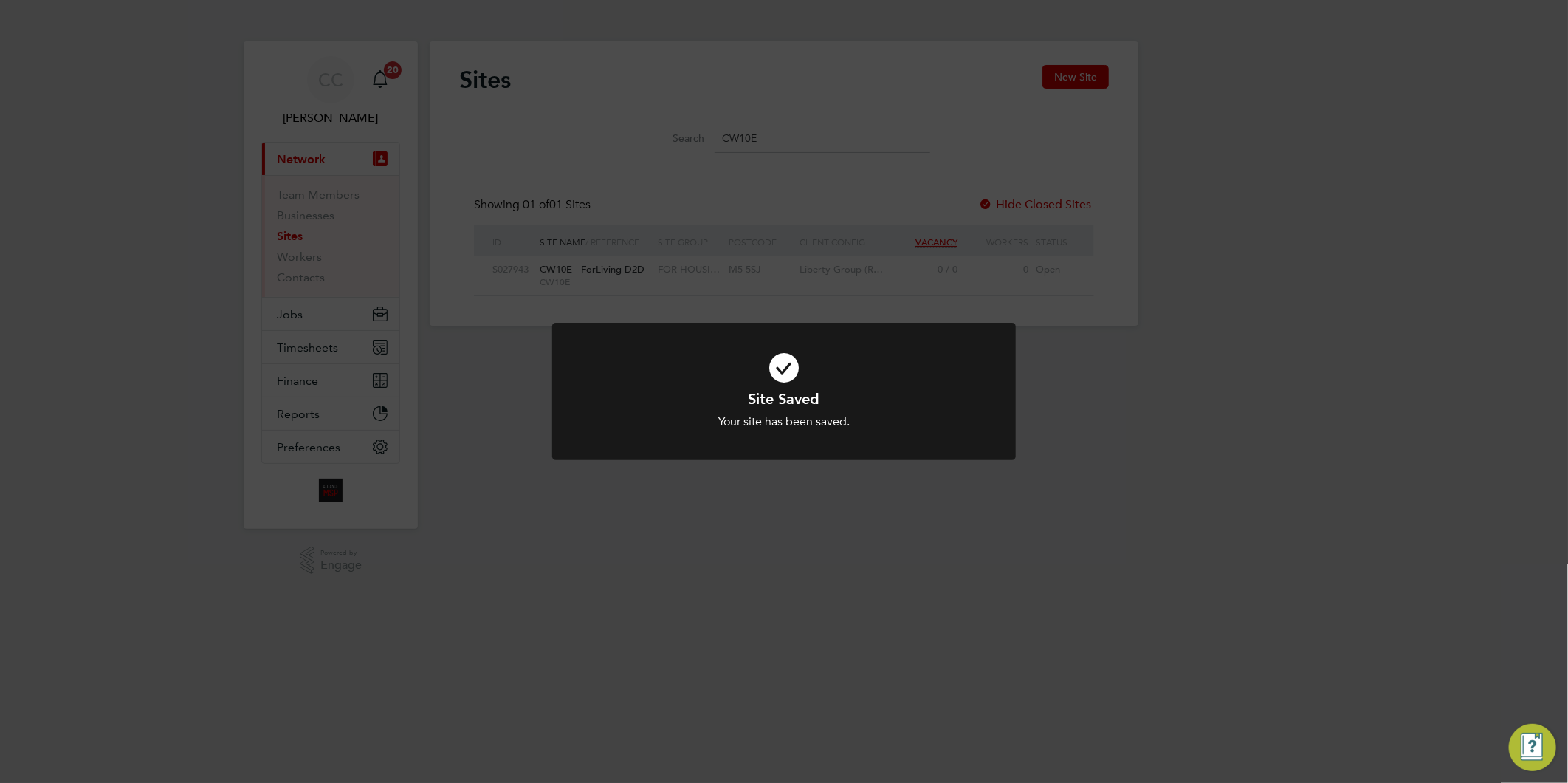
click at [805, 706] on div "Site Saved Your site has been saved. Cancel Okay" at bounding box center [784, 392] width 1568 height 783
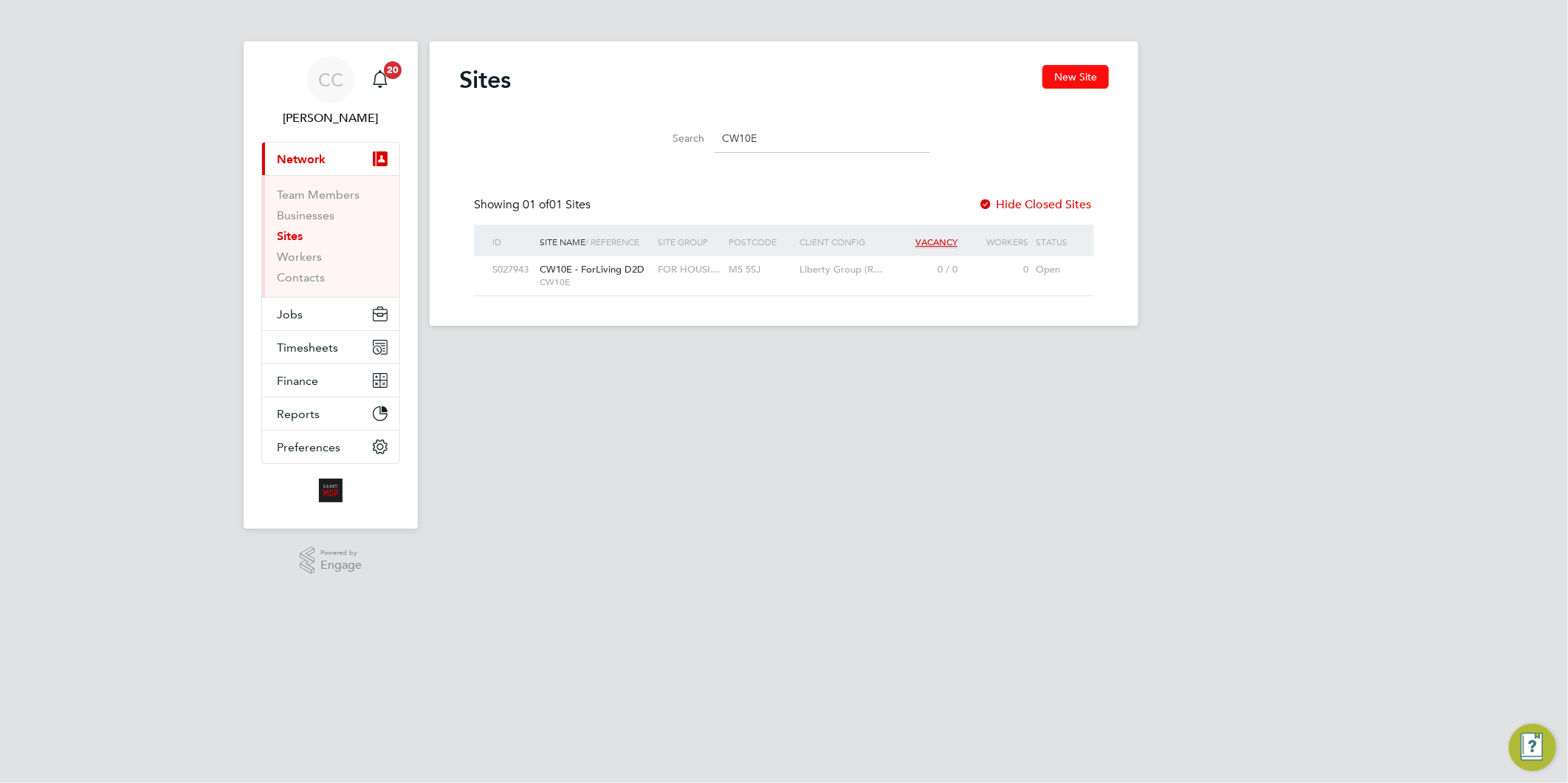
click at [1072, 76] on button "New Site" at bounding box center [1075, 77] width 66 height 24
type input "[GEOGRAPHIC_DATA]"
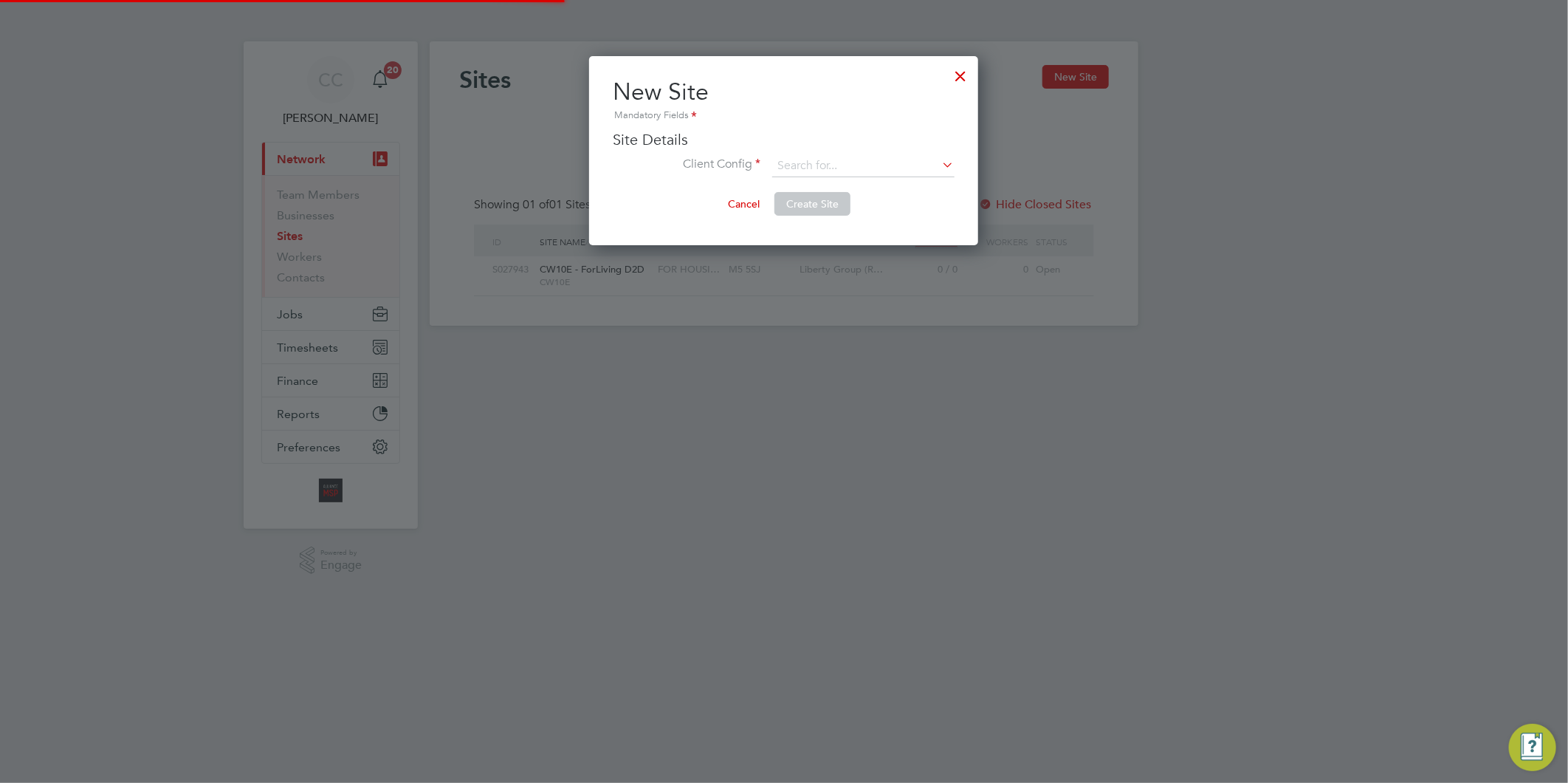
scroll to position [189, 389]
click at [809, 163] on input at bounding box center [863, 166] width 183 height 22
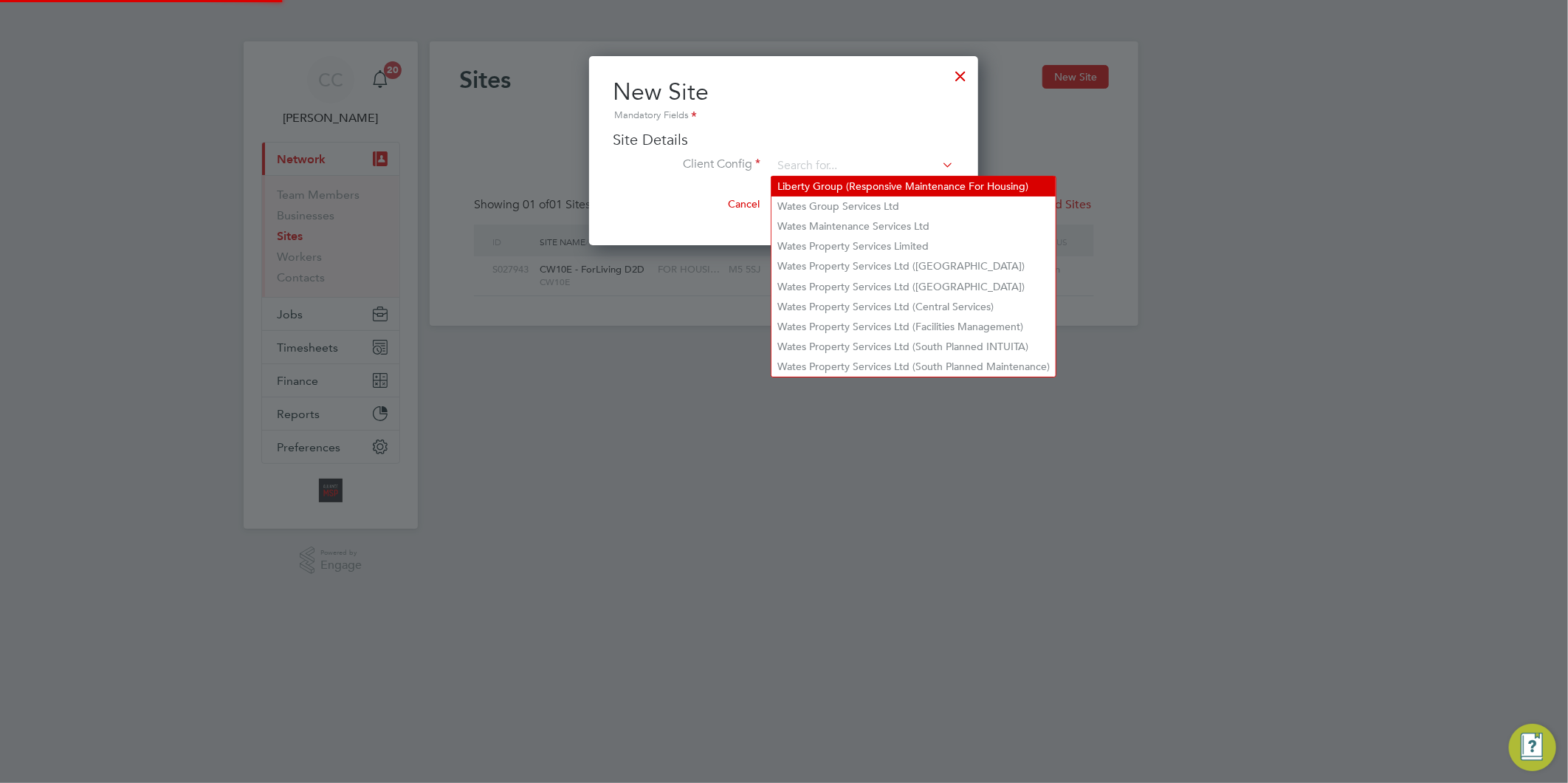
click at [835, 186] on li "Liberty Group (Responsive Maintenance For Housing)" at bounding box center [913, 186] width 284 height 20
type input "Liberty Group (Responsive Maintenance For Housing)"
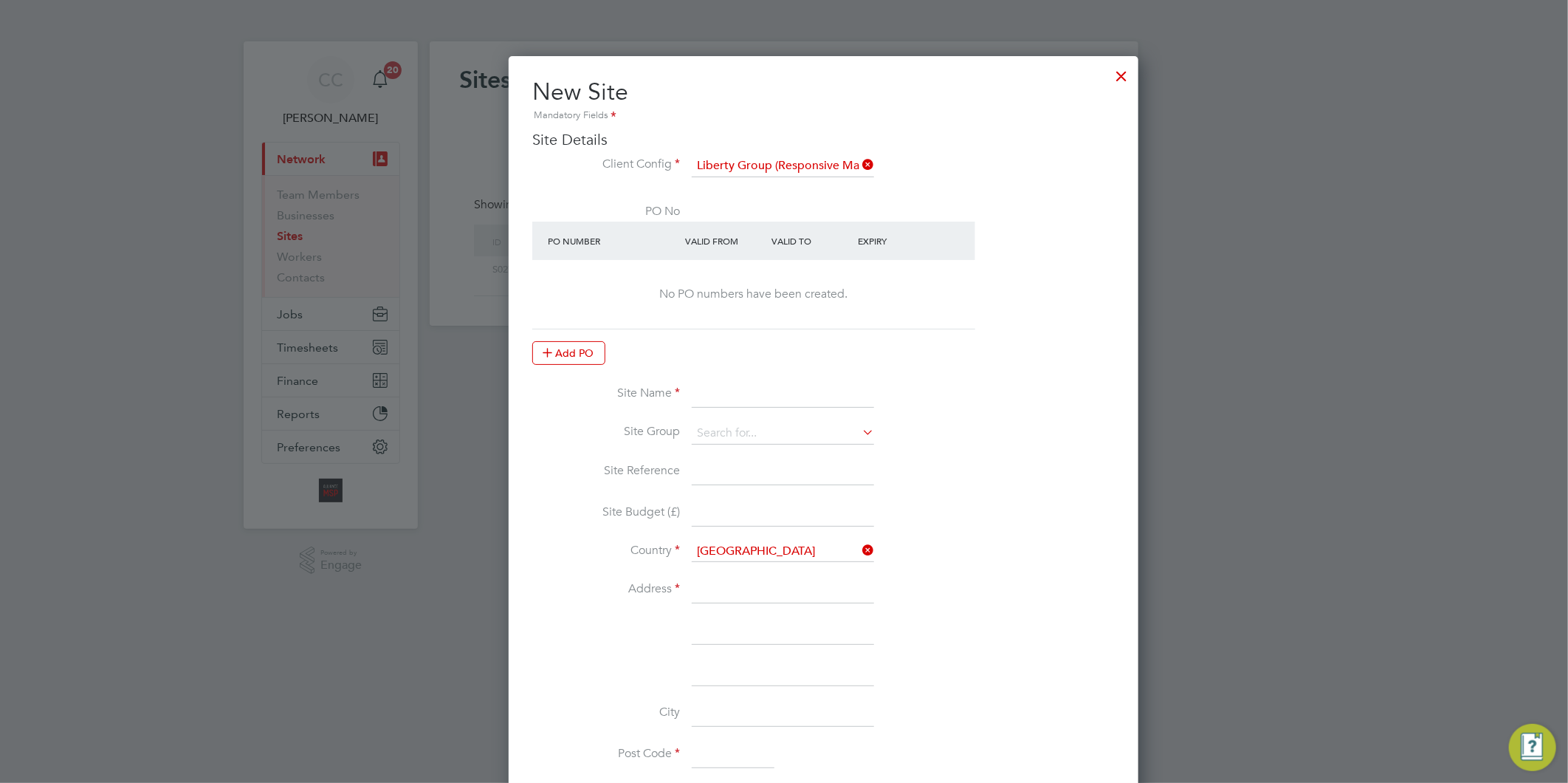
scroll to position [1307, 647]
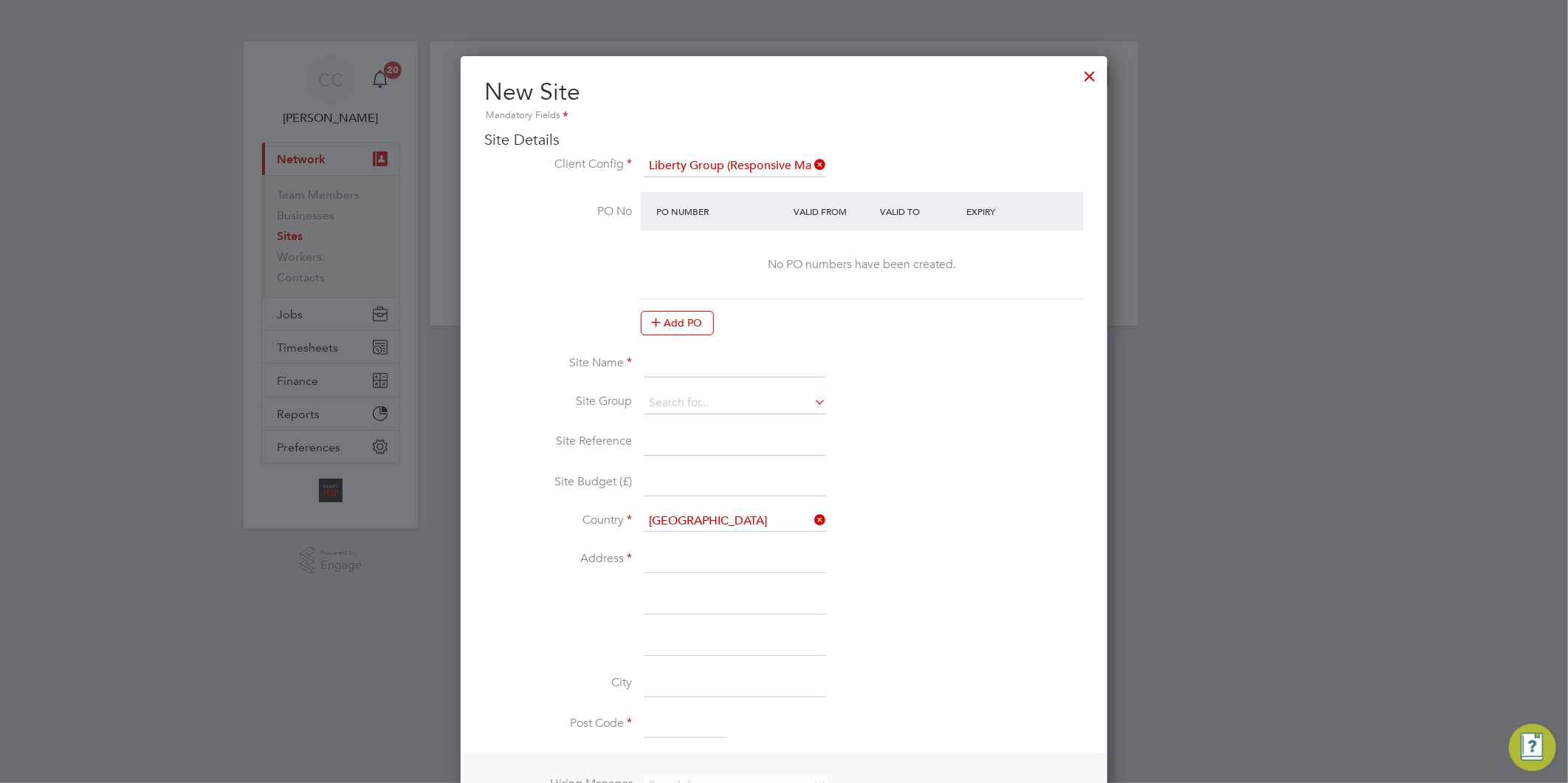
click at [710, 367] on input at bounding box center [735, 364] width 183 height 27
click at [747, 350] on input "CW10C -" at bounding box center [735, 364] width 183 height 27
paste input "ForHousing Damp"
type input "CW10C - ForHousing Damp"
click at [708, 392] on input at bounding box center [735, 403] width 183 height 22
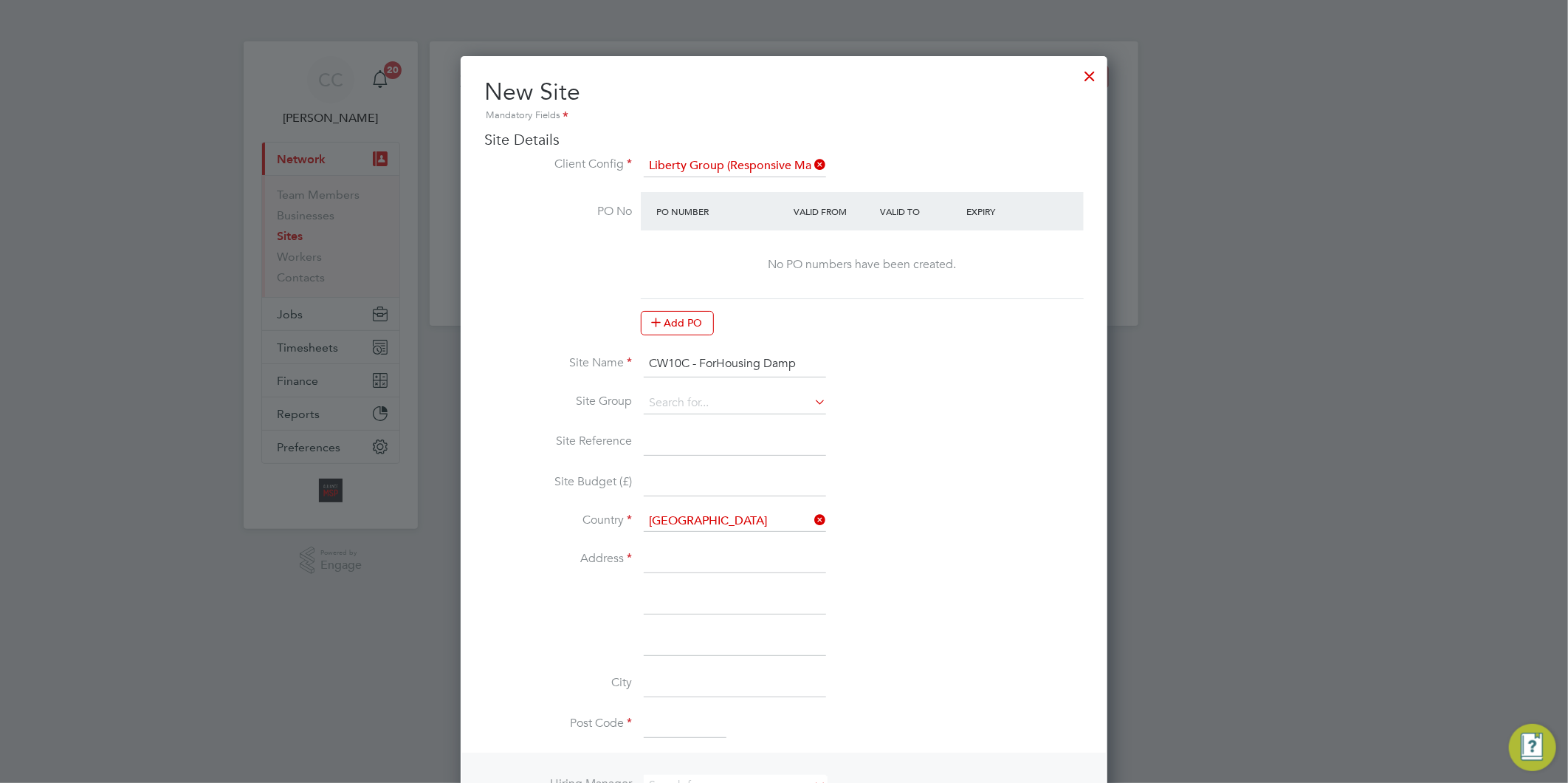
click at [725, 430] on li "FOR HOUSING" at bounding box center [735, 421] width 184 height 20
type input "FOR HOUSING"
click at [705, 441] on input at bounding box center [735, 442] width 183 height 27
type input "CW10C"
click at [699, 478] on input at bounding box center [735, 483] width 183 height 27
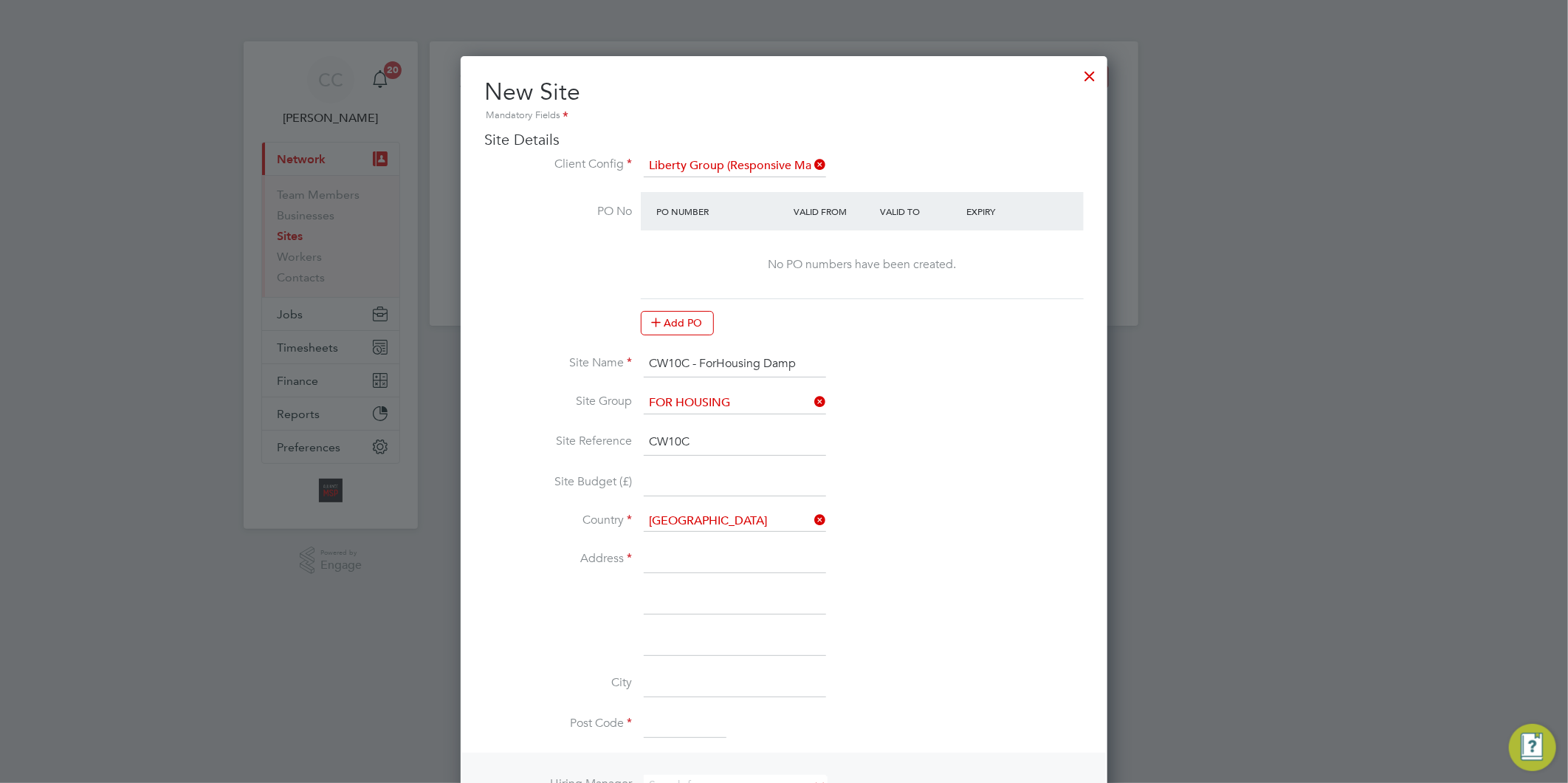
click at [691, 558] on input at bounding box center [735, 560] width 183 height 27
type input "[STREET_ADDRESS]"
type input "Salford"
type input "[GEOGRAPHIC_DATA]"
type input "M5 5SJ"
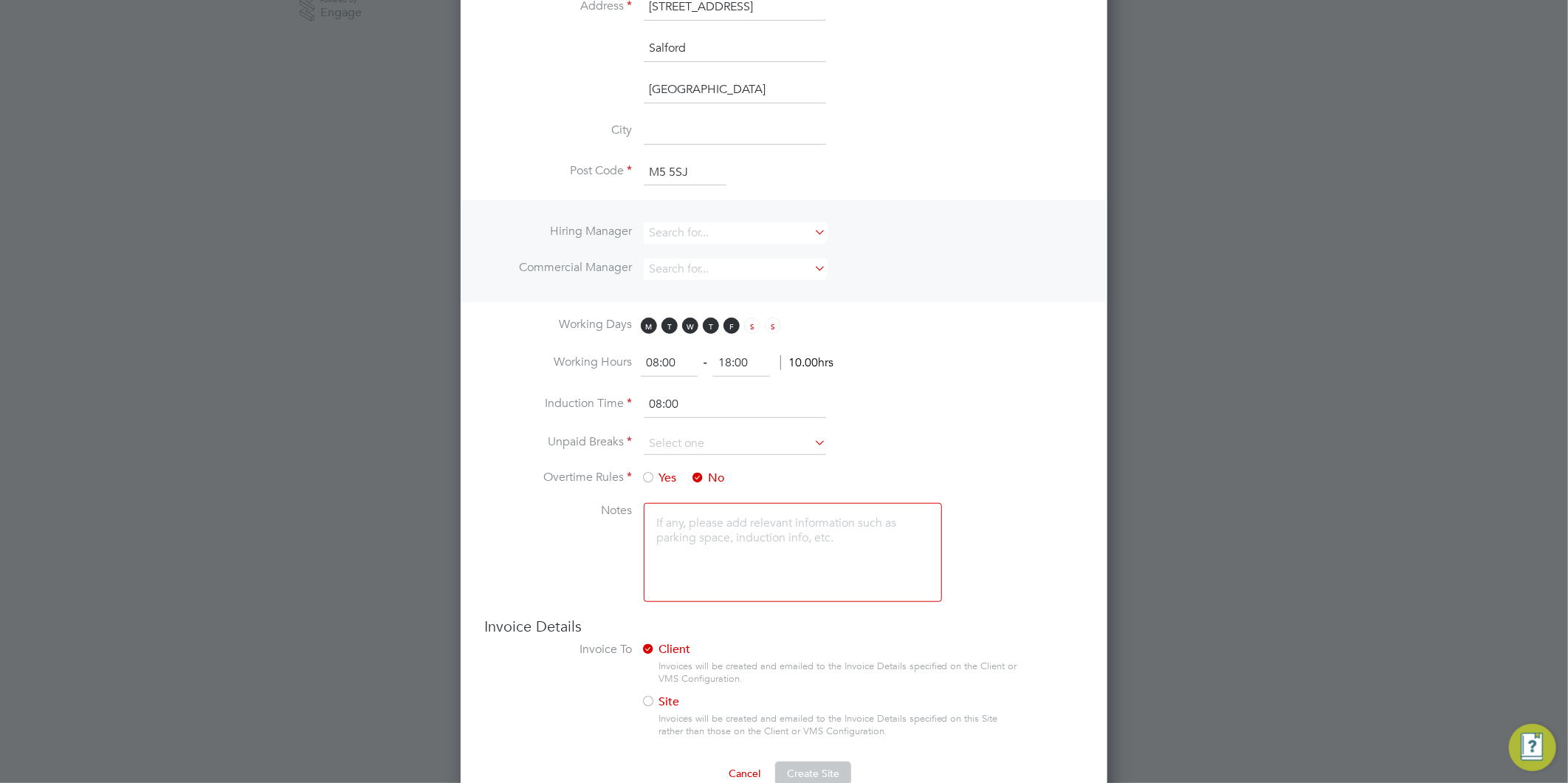
scroll to position [573, 0]
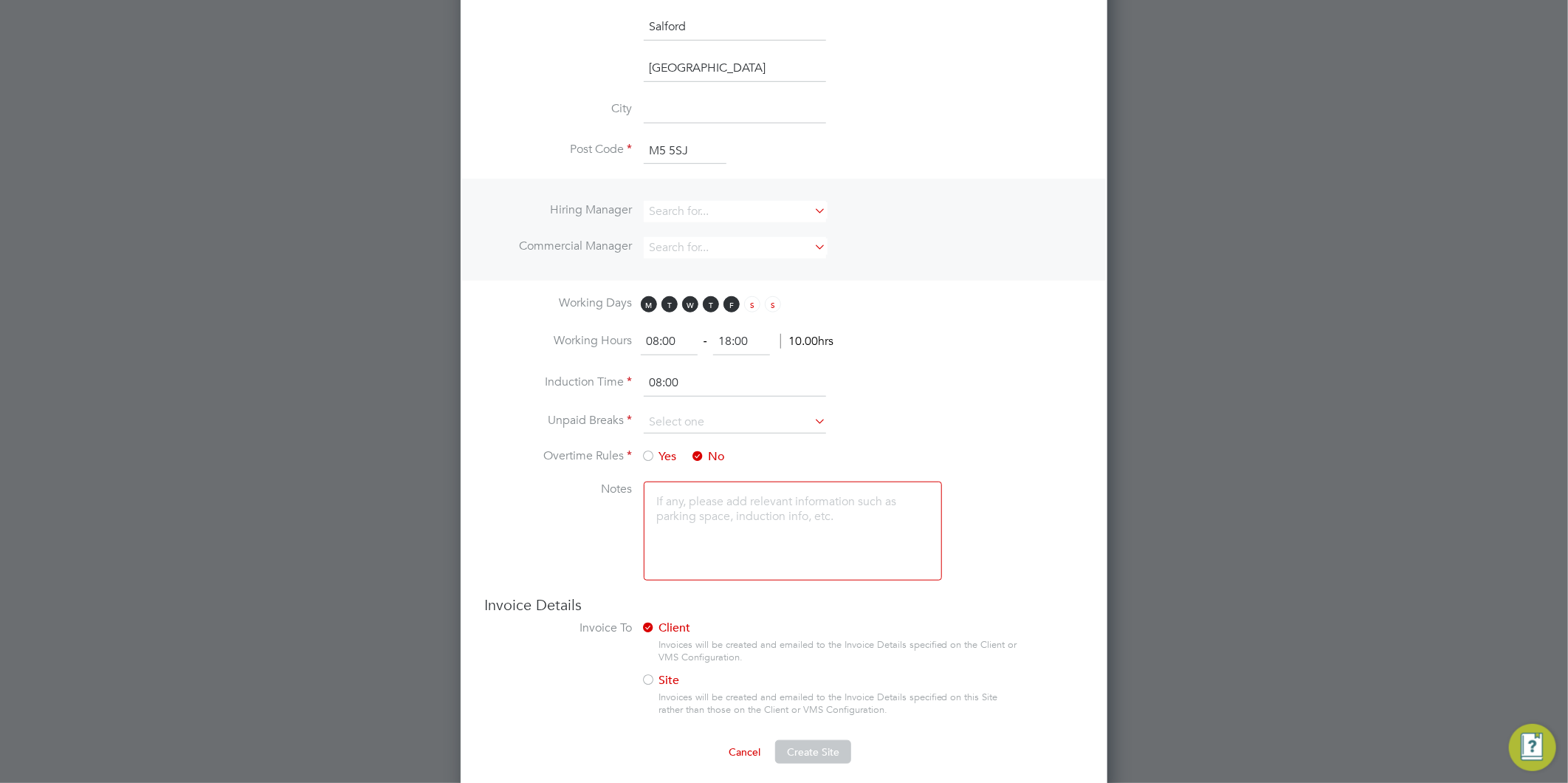
click at [659, 226] on li "Hiring Manager" at bounding box center [784, 219] width 599 height 36
click at [656, 214] on input at bounding box center [735, 212] width 183 height 21
click at [699, 399] on li "Al liance Team" at bounding box center [735, 408] width 184 height 20
type input "Alliance Team"
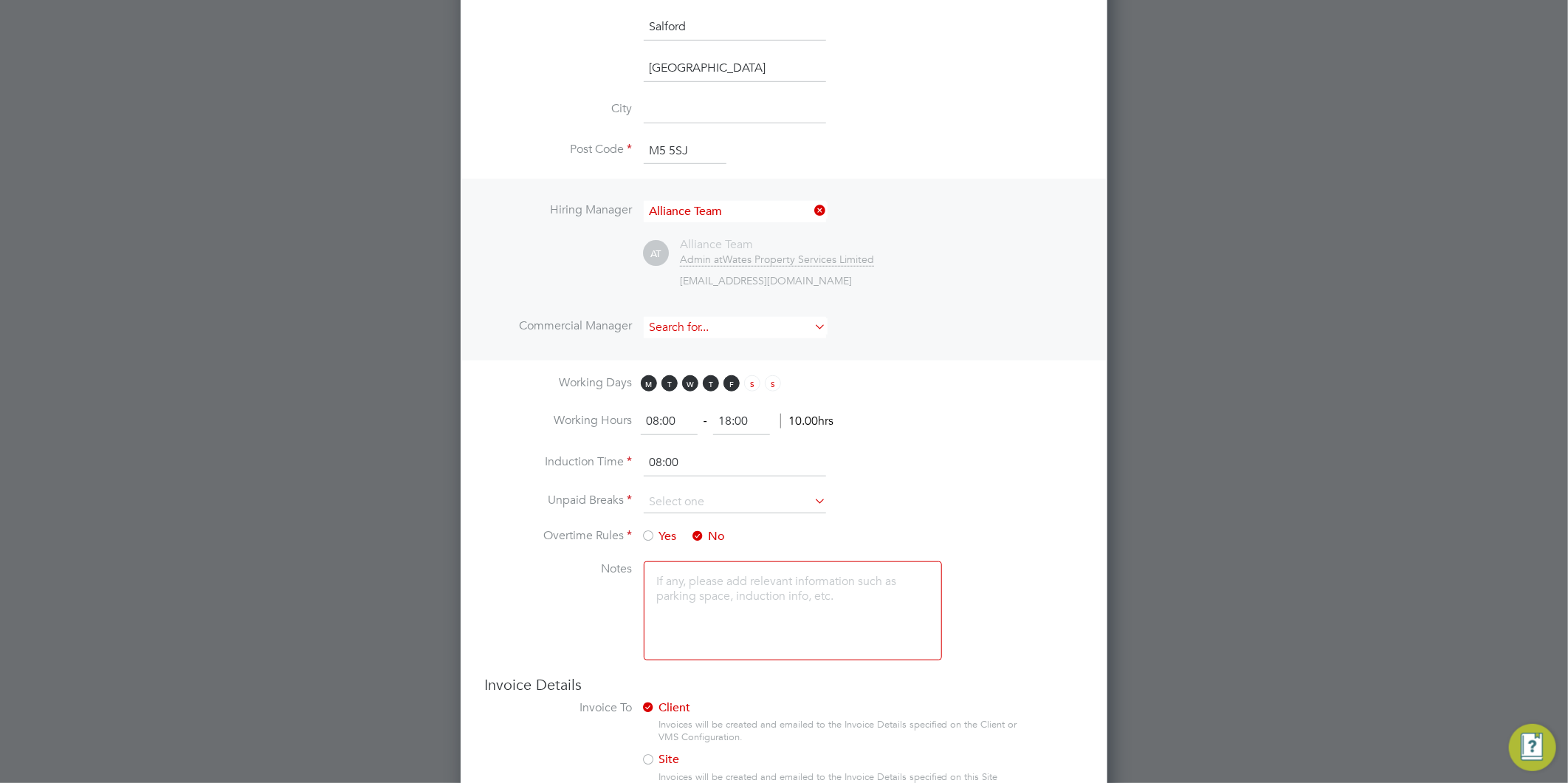
click at [678, 326] on input at bounding box center [735, 327] width 183 height 21
click at [710, 515] on li "Al liance Team" at bounding box center [735, 523] width 184 height 20
type input "Alliance Team"
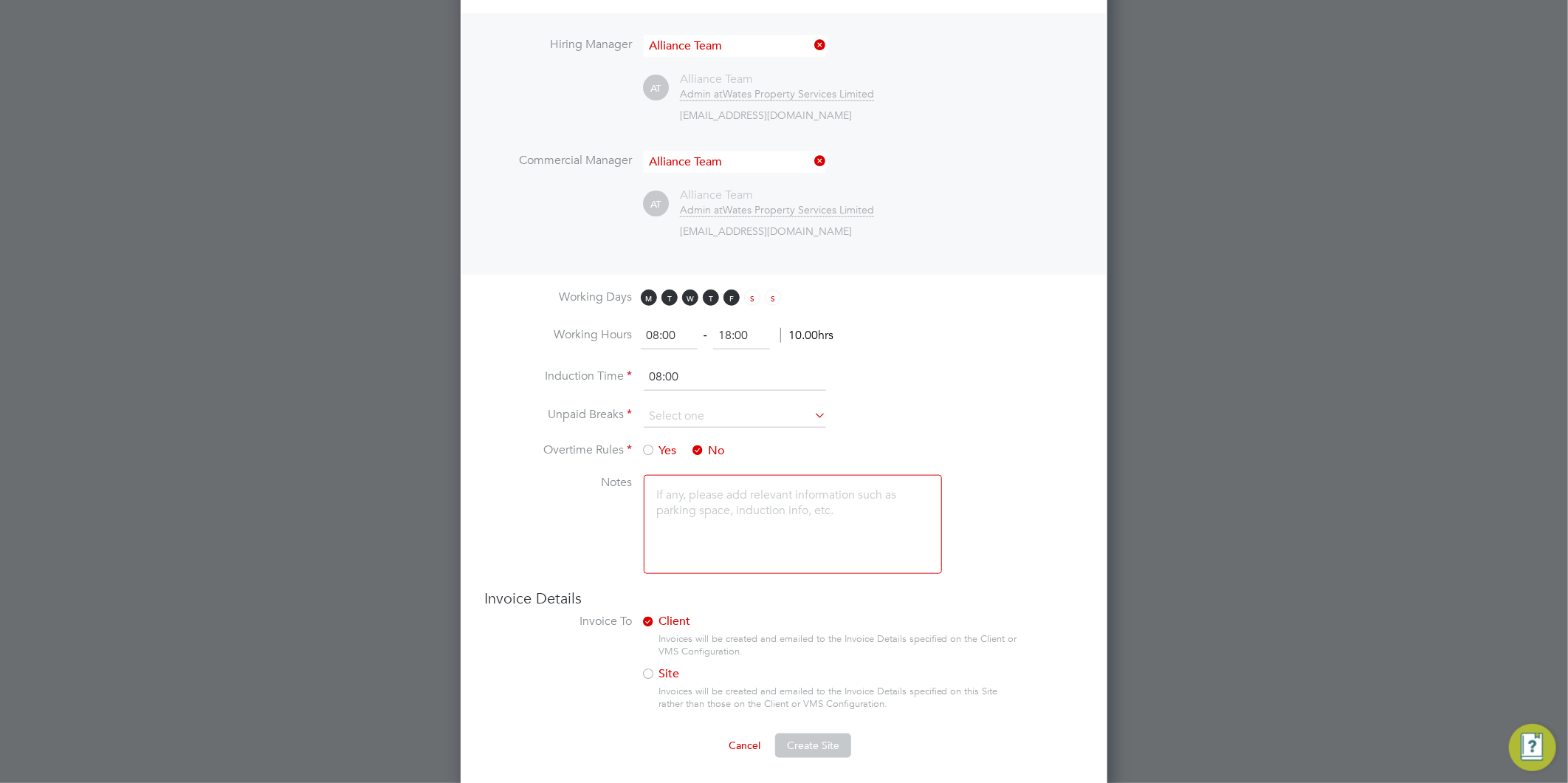
scroll to position [740, 0]
click at [665, 414] on input at bounding box center [735, 415] width 183 height 22
click at [662, 471] on li "30 mins" at bounding box center [735, 472] width 184 height 19
type input "30 mins"
click at [832, 739] on span "Create Site" at bounding box center [813, 744] width 53 height 13
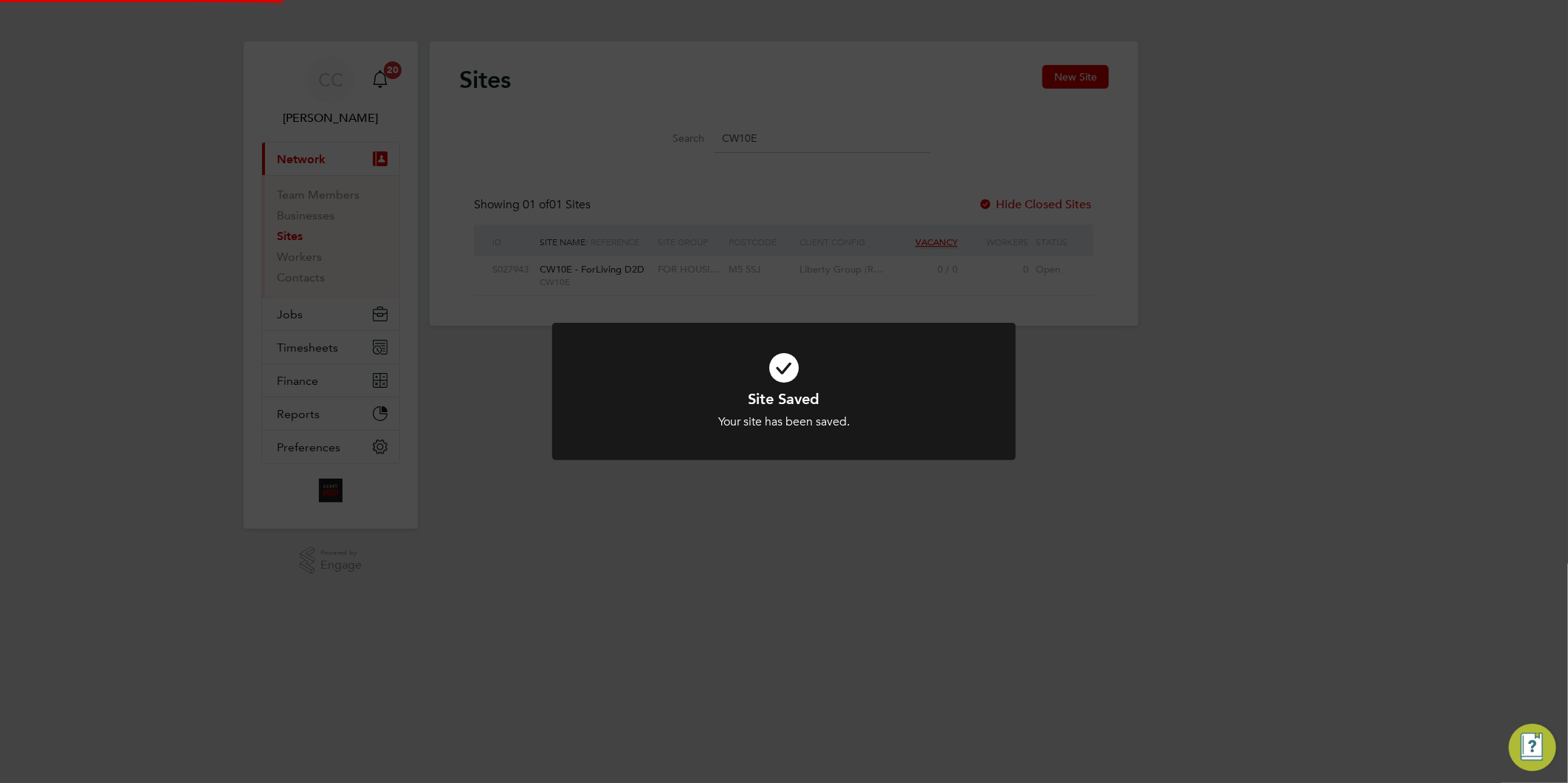
scroll to position [0, 0]
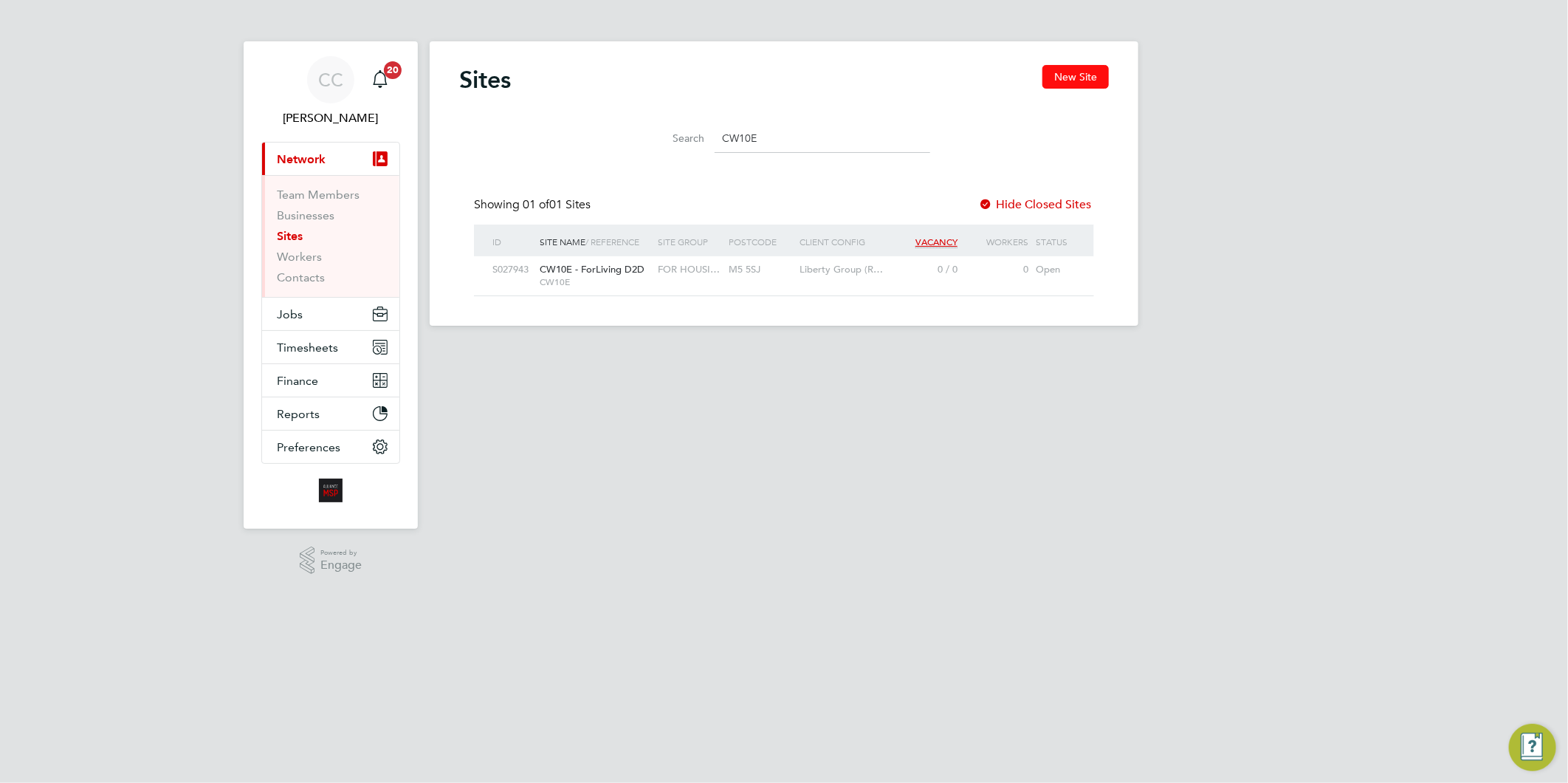
click at [1067, 75] on button "New Site" at bounding box center [1075, 77] width 66 height 24
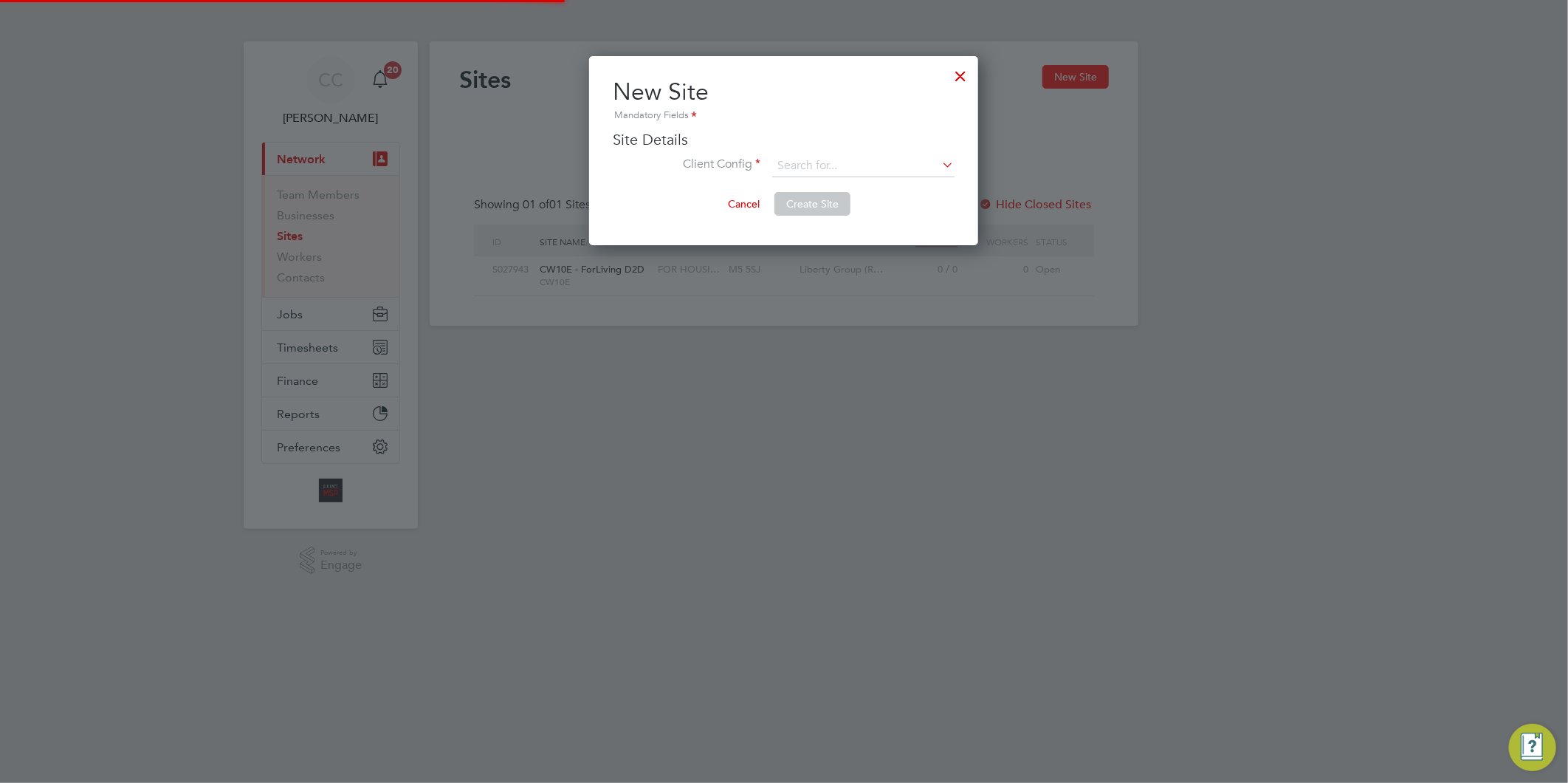
scroll to position [189, 389]
click at [884, 157] on input at bounding box center [863, 166] width 183 height 22
click at [877, 183] on li "Liberty Group (Responsive Maintenance For Housing)" at bounding box center [913, 186] width 284 height 20
type input "Liberty Group (Responsive Maintenance For Housing)"
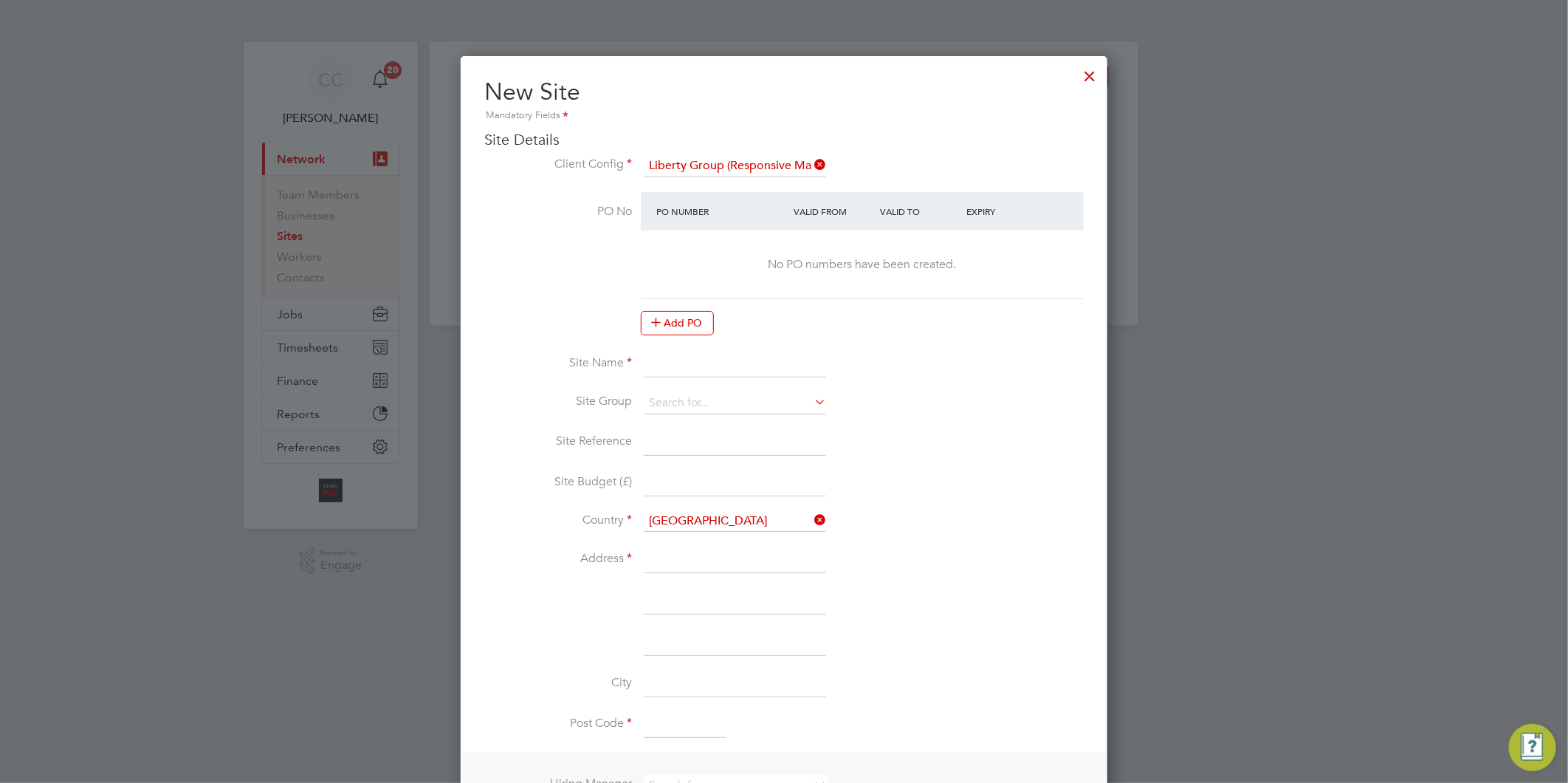
click at [661, 363] on input at bounding box center [735, 364] width 183 height 27
click at [772, 359] on input "CW10B -" at bounding box center [735, 364] width 183 height 27
paste input "ForHousing Voids"
type input "CW10B - ForHousing Voids"
click at [700, 403] on input at bounding box center [735, 403] width 183 height 22
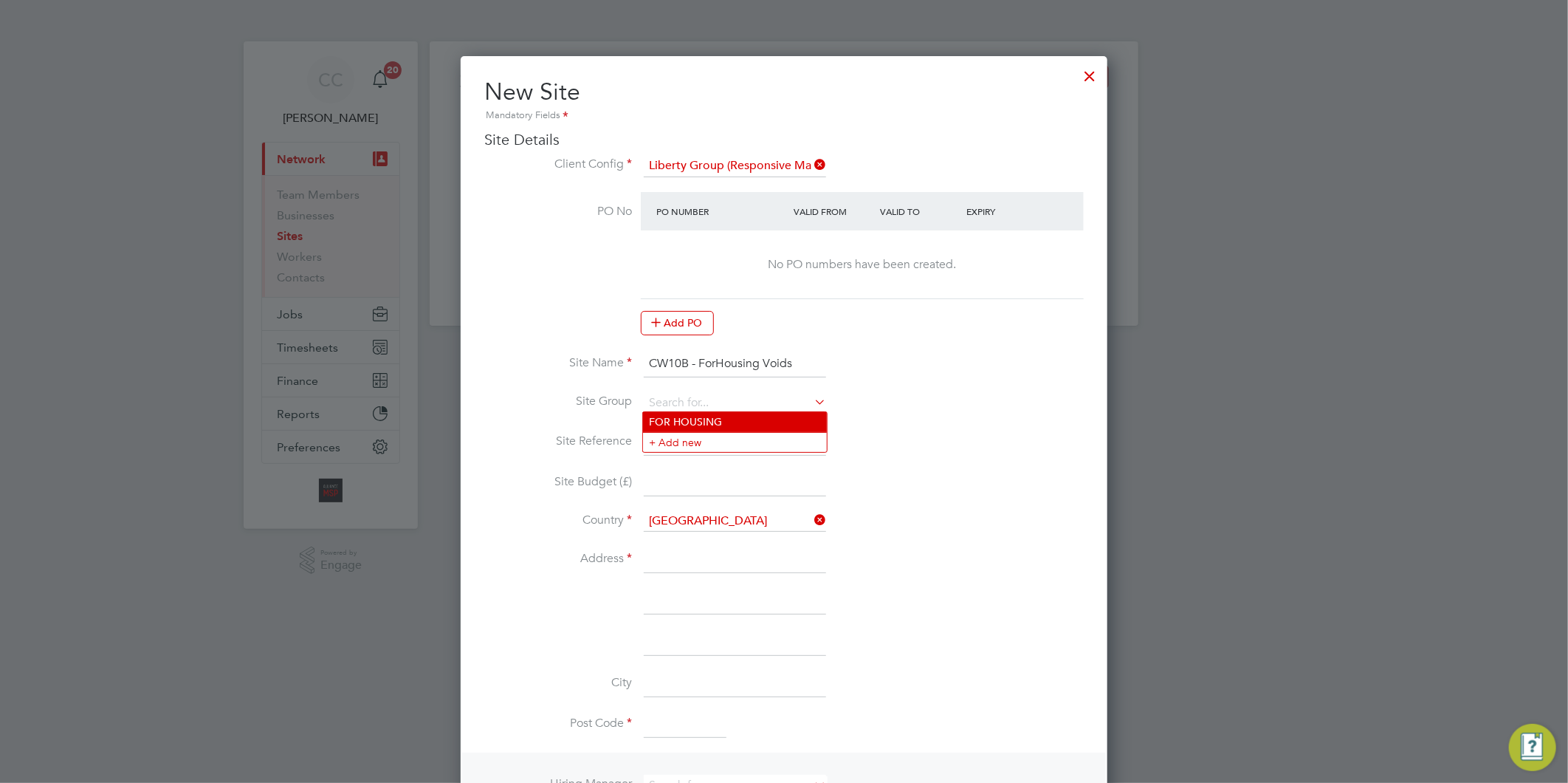
click at [702, 415] on li "FOR HOUSING" at bounding box center [735, 421] width 184 height 20
type input "FOR HOUSING"
click at [689, 435] on input at bounding box center [735, 442] width 183 height 27
type input "CW10B"
click at [675, 564] on input at bounding box center [735, 560] width 183 height 27
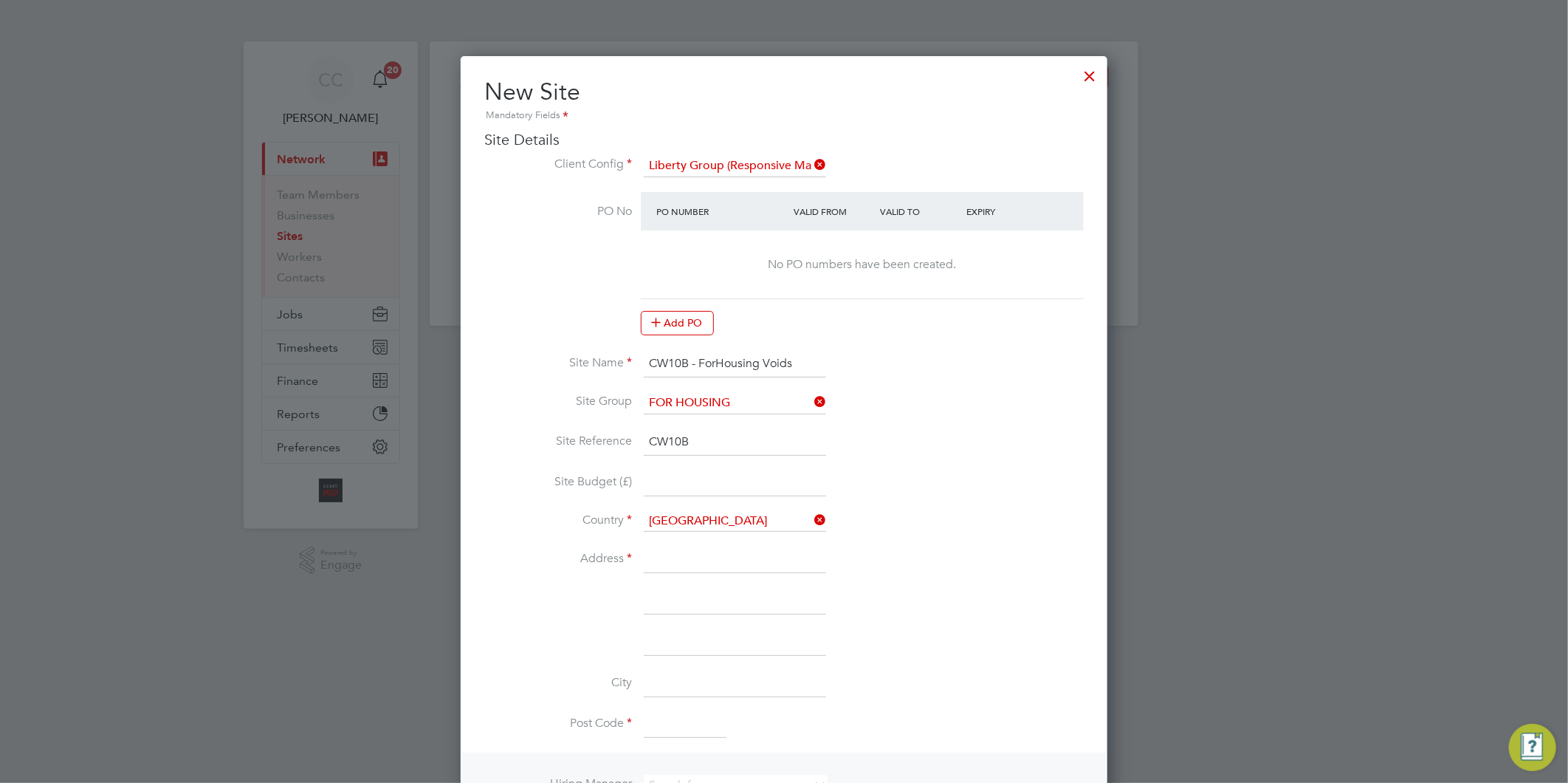
type input "[STREET_ADDRESS]"
type input "Salford"
type input "[GEOGRAPHIC_DATA]"
type input "M5 5SJ"
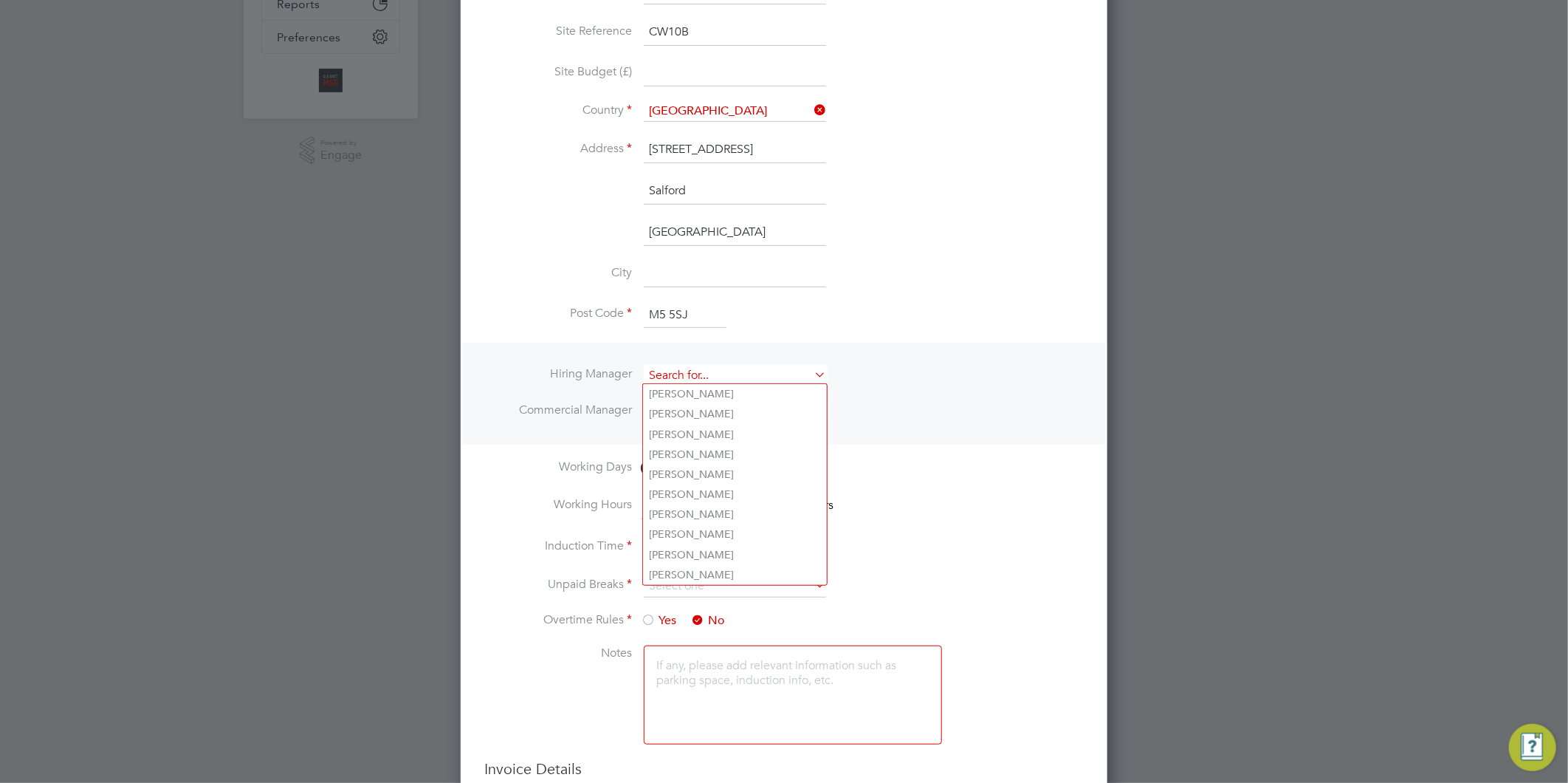
click at [680, 369] on input at bounding box center [735, 375] width 183 height 21
click at [702, 563] on li "Al liance Team" at bounding box center [735, 571] width 184 height 20
type input "Alliance Team"
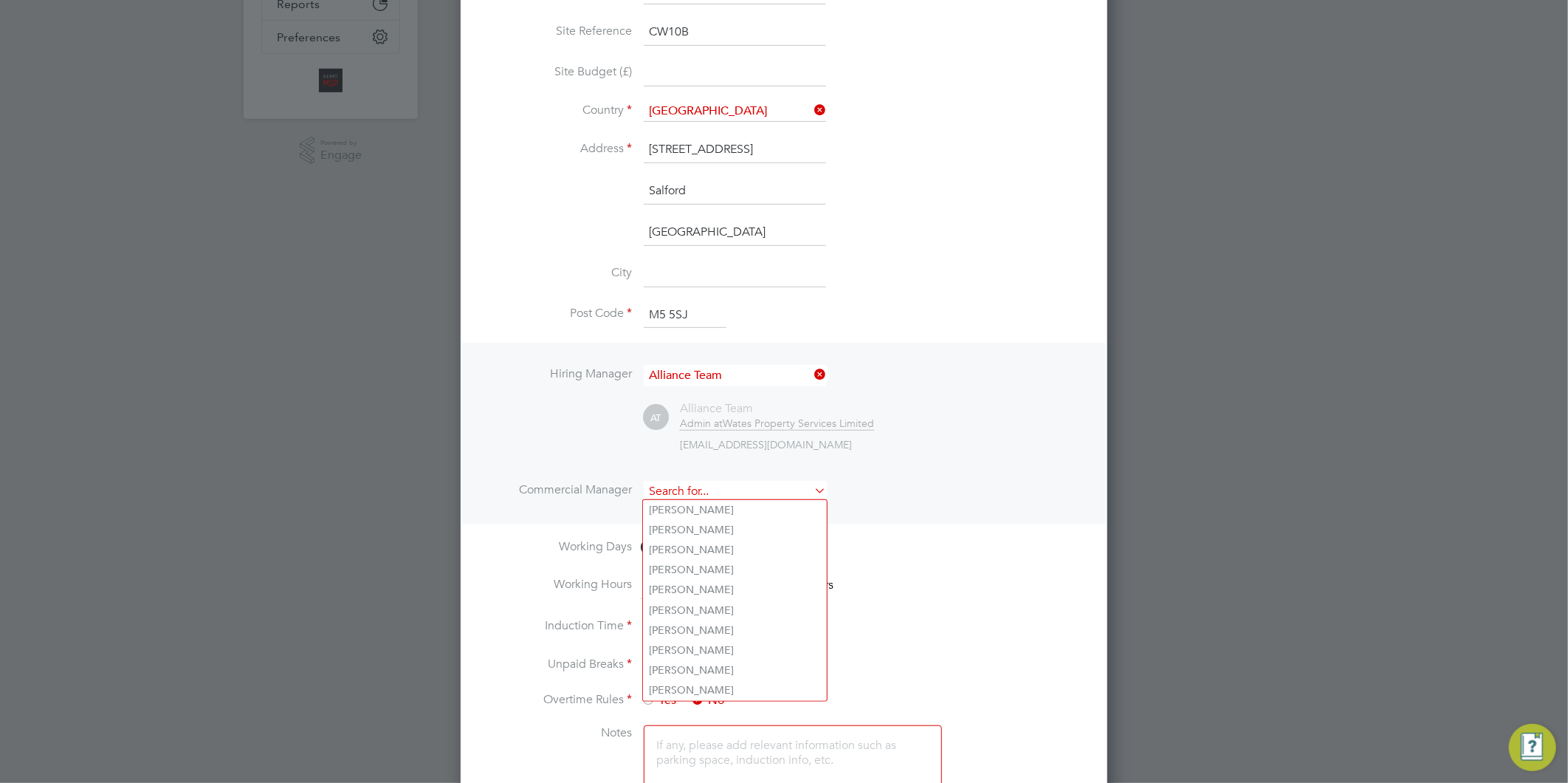
click at [681, 489] on input at bounding box center [735, 491] width 183 height 21
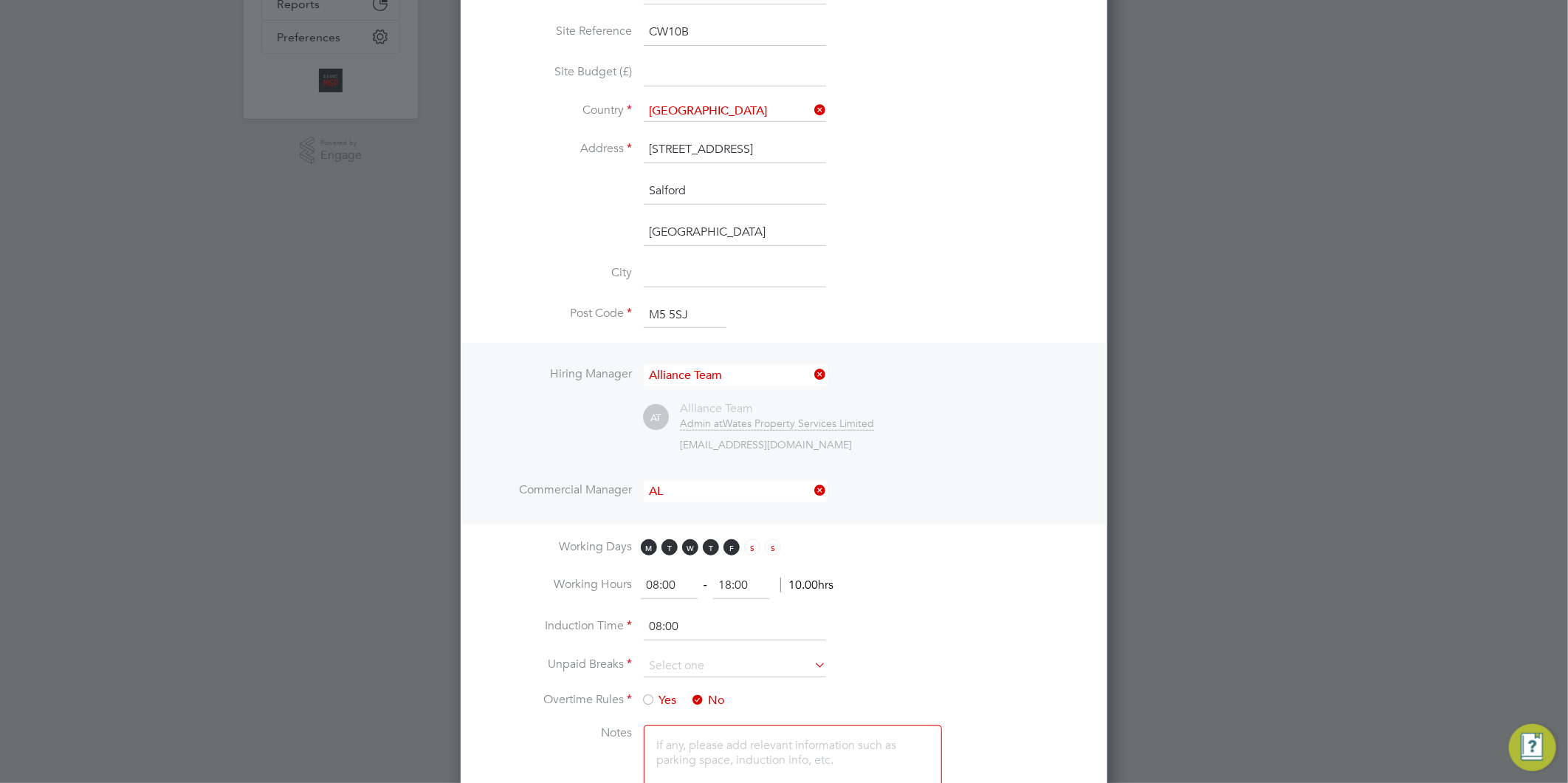
click at [680, 682] on li "Al liance Team" at bounding box center [735, 686] width 184 height 20
type input "Alliance Team"
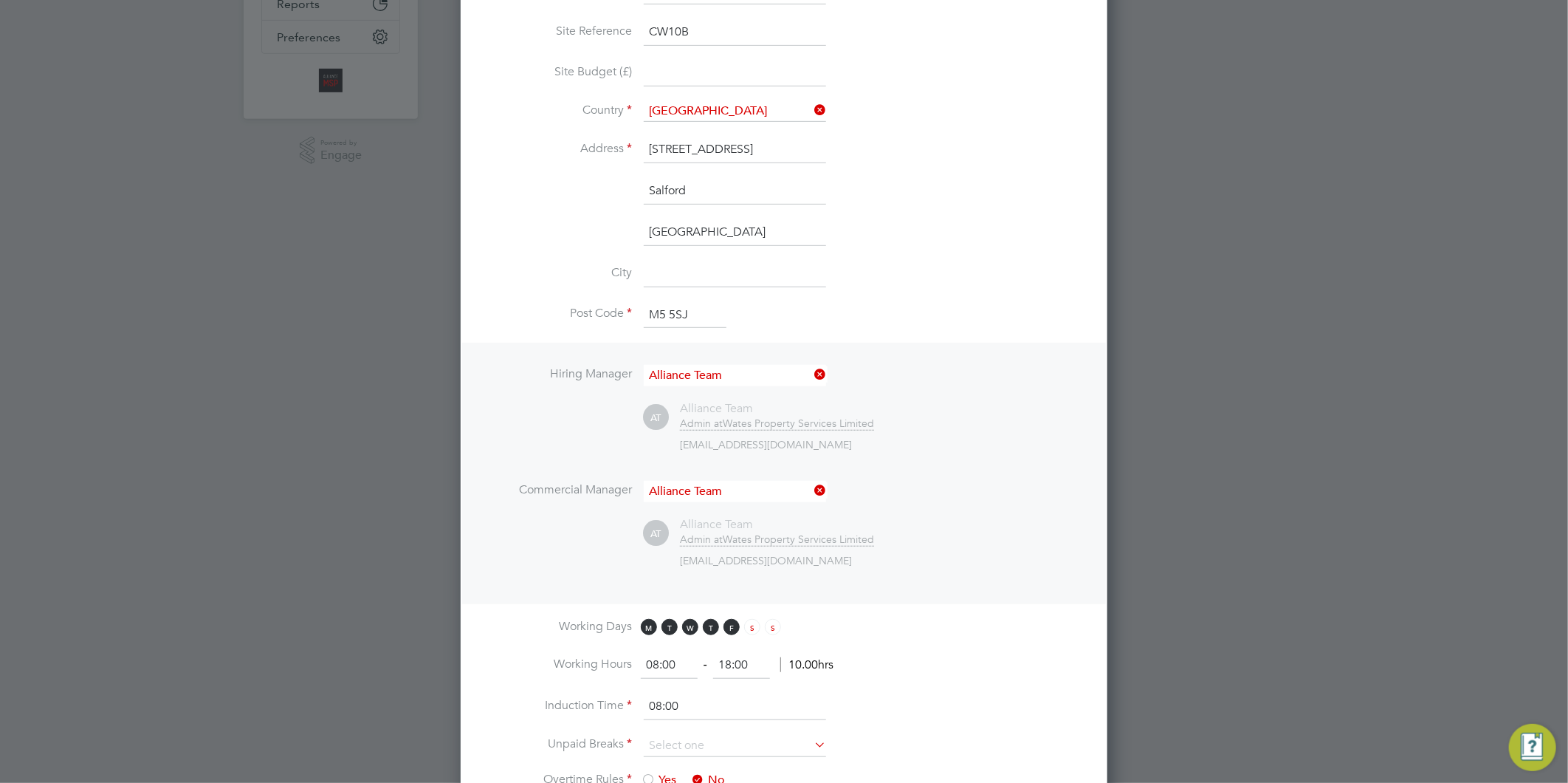
scroll to position [656, 0]
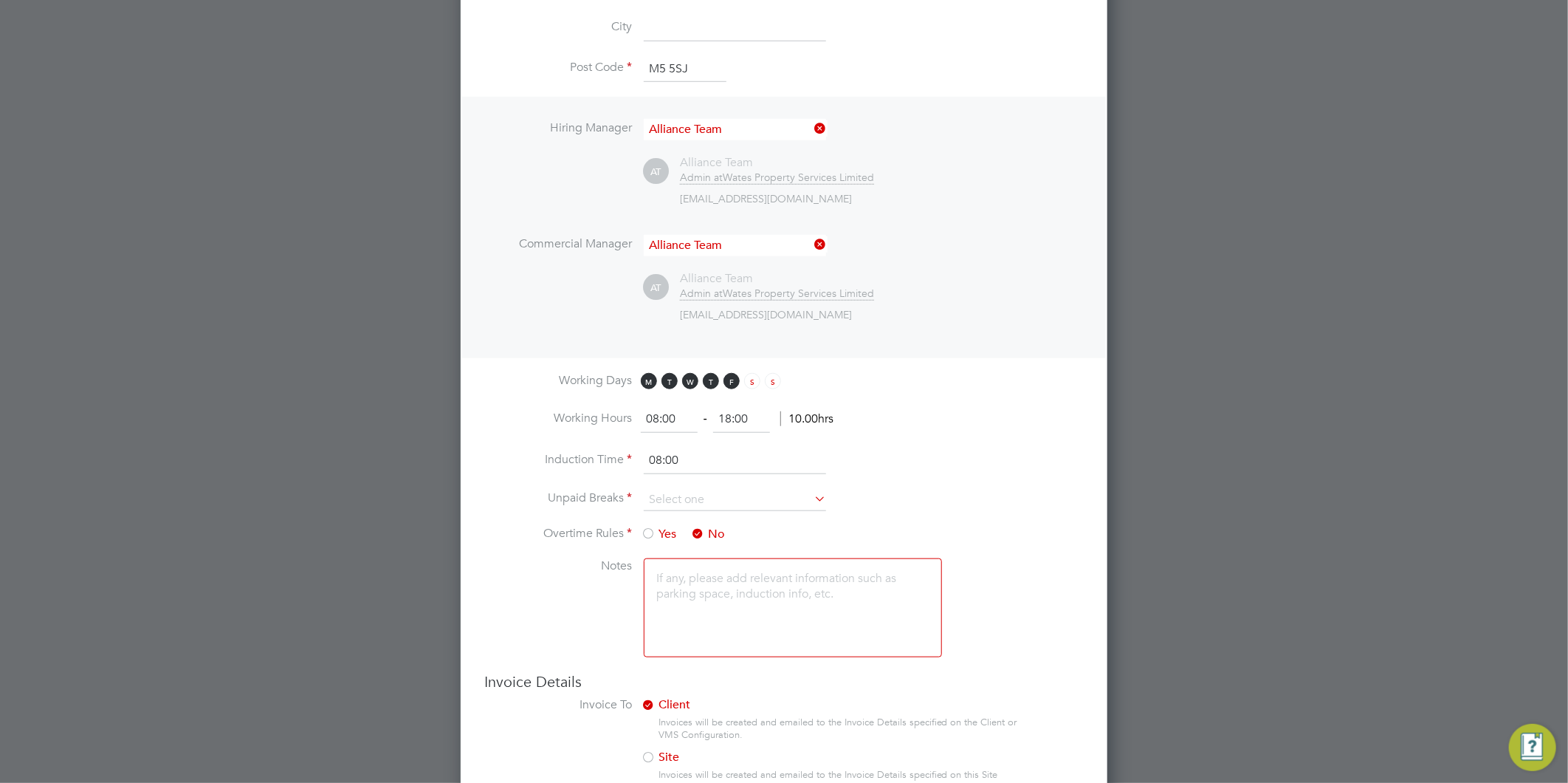
click at [741, 418] on input "18:00" at bounding box center [741, 419] width 56 height 27
drag, startPoint x: 750, startPoint y: 411, endPoint x: 700, endPoint y: 423, distance: 51.4
click at [700, 423] on div "08:00 ‐ 18:00 10.00hrs" at bounding box center [736, 419] width 192 height 27
type input "17:00"
click at [709, 493] on input at bounding box center [735, 500] width 183 height 22
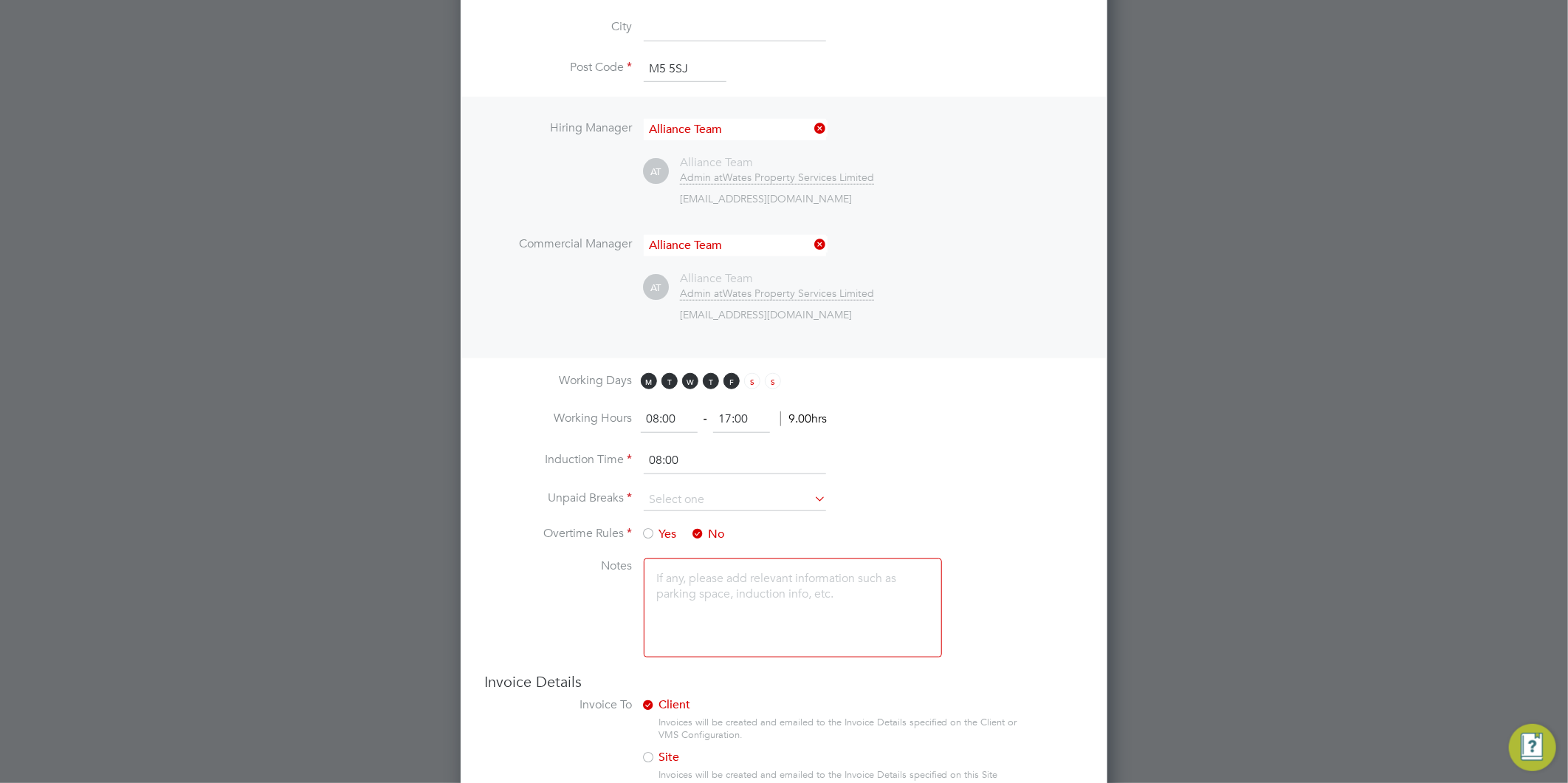
click at [661, 558] on li "30 mins" at bounding box center [735, 556] width 184 height 19
type input "30 mins"
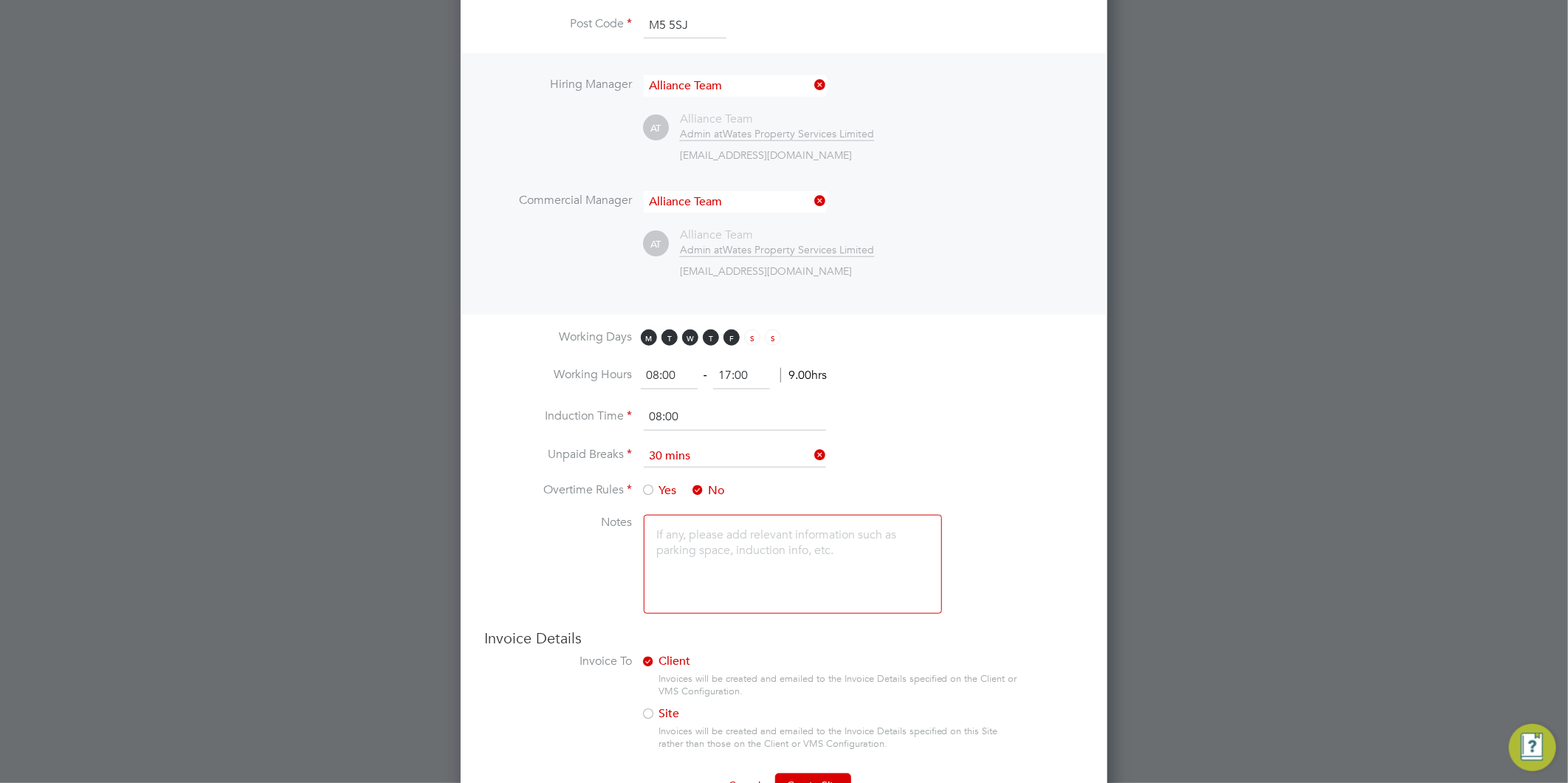
scroll to position [740, 0]
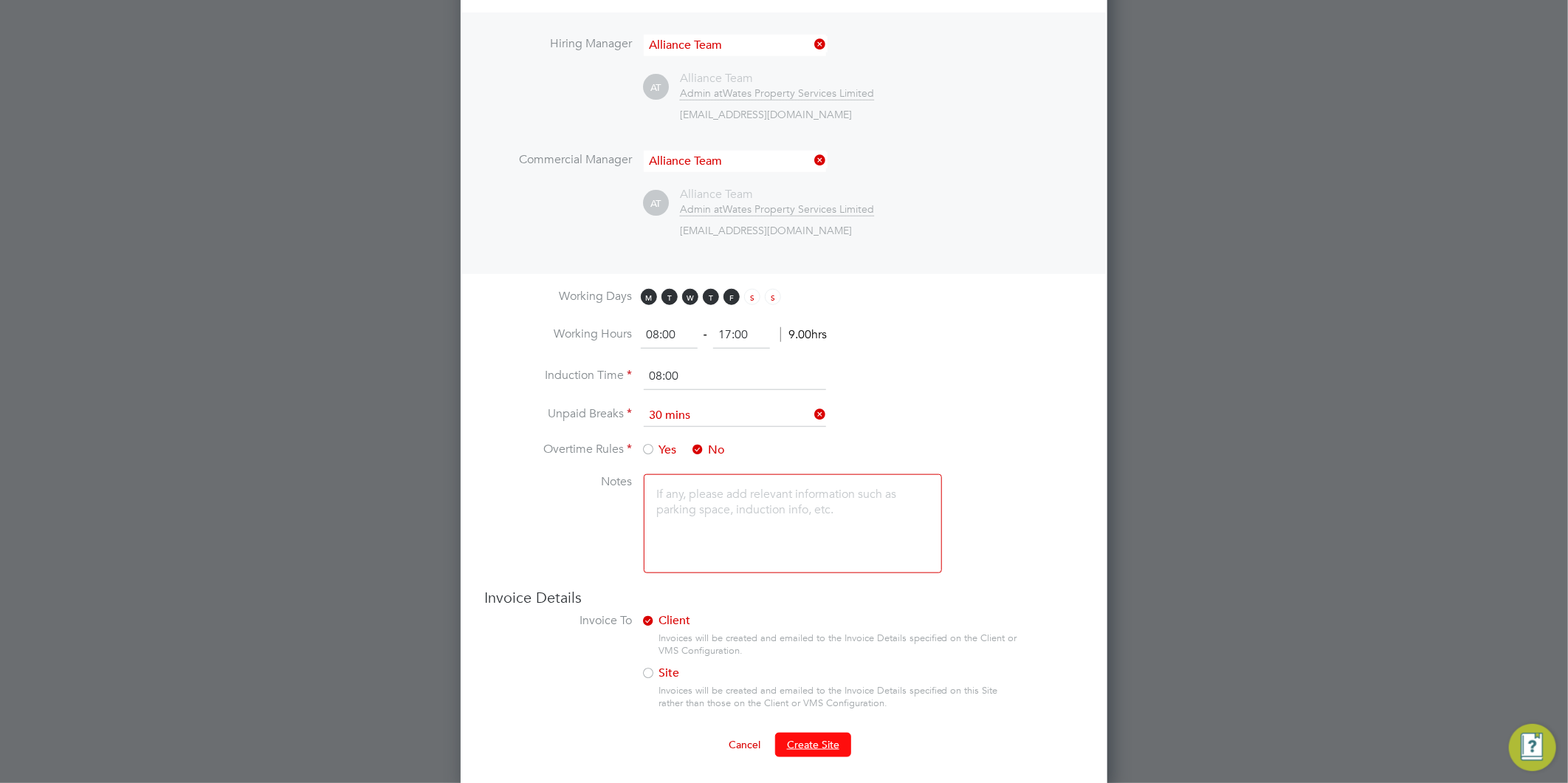
click at [790, 744] on span "Create Site" at bounding box center [813, 744] width 53 height 13
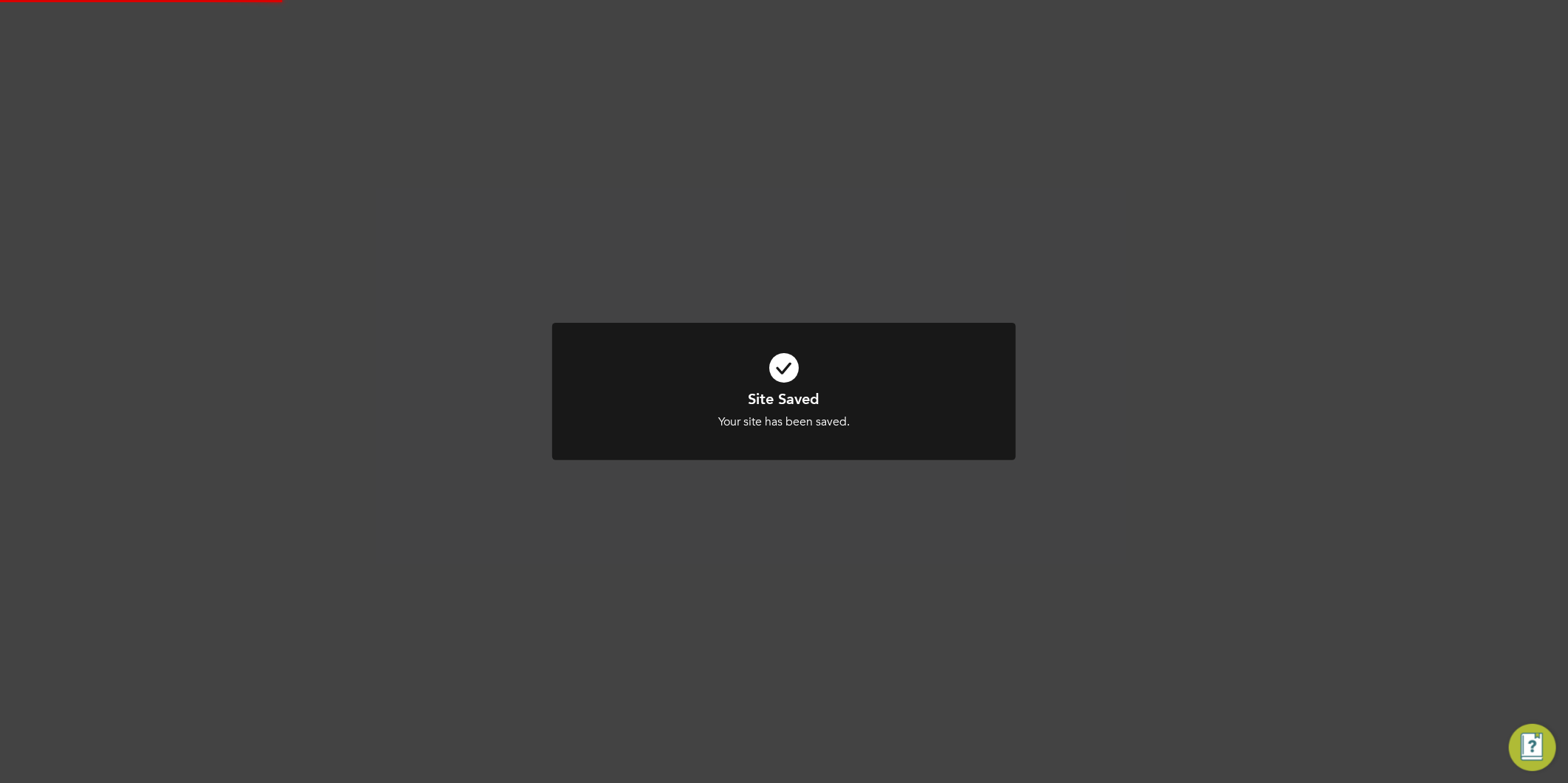
scroll to position [0, 0]
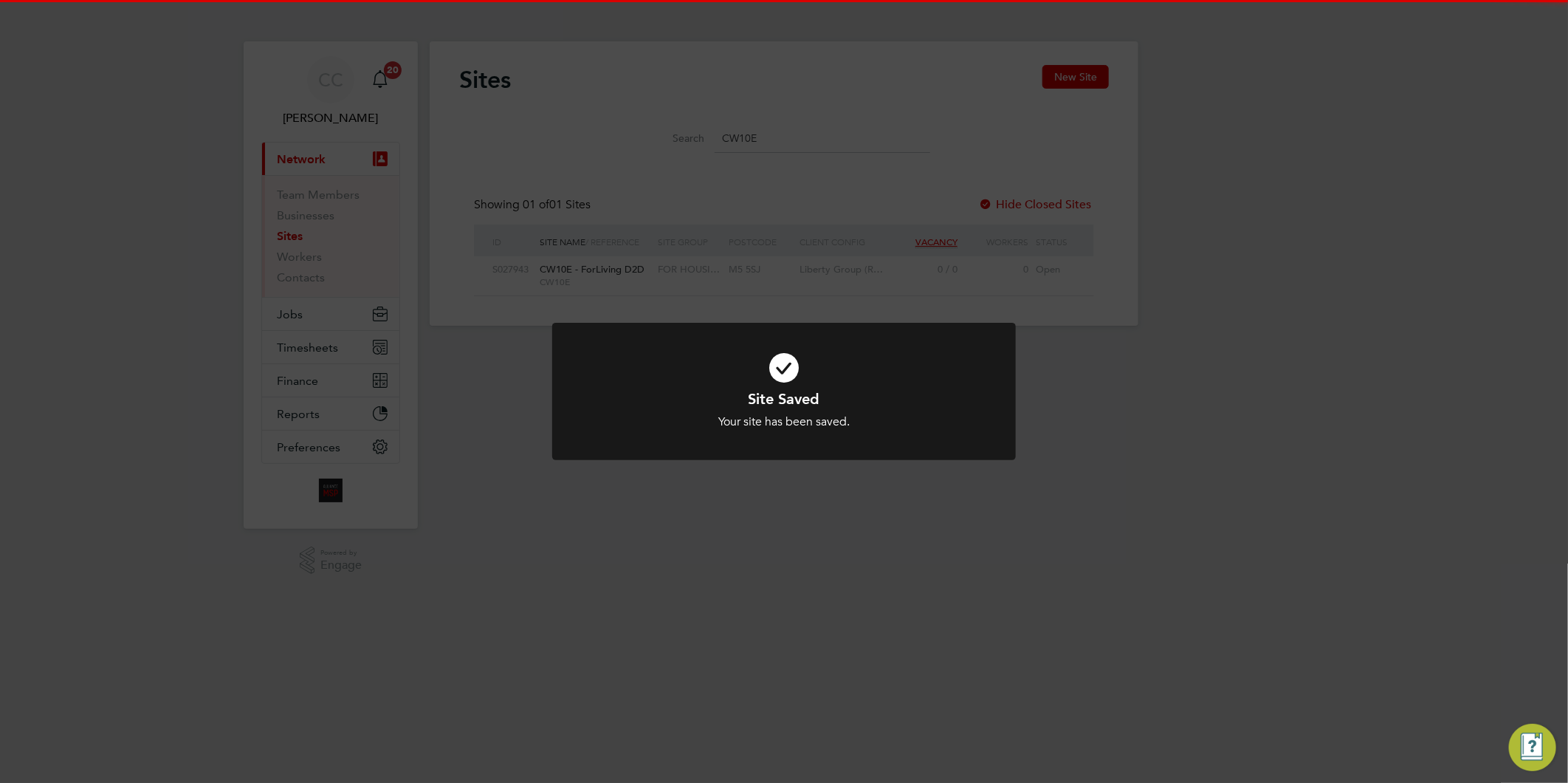
click at [802, 663] on div "Site Saved Your site has been saved. Cancel Okay" at bounding box center [784, 392] width 1568 height 783
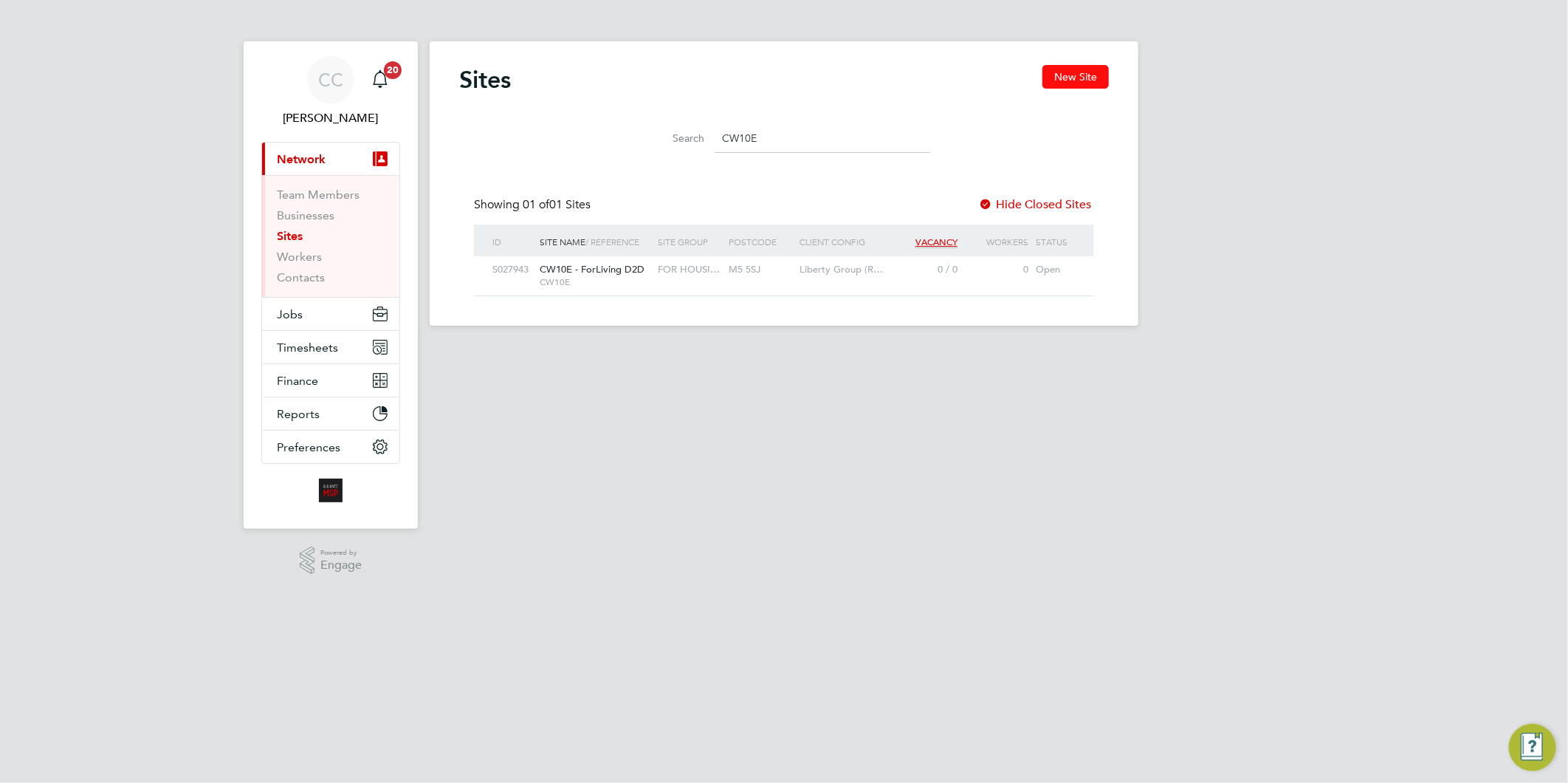
click at [1084, 79] on button "New Site" at bounding box center [1075, 77] width 66 height 24
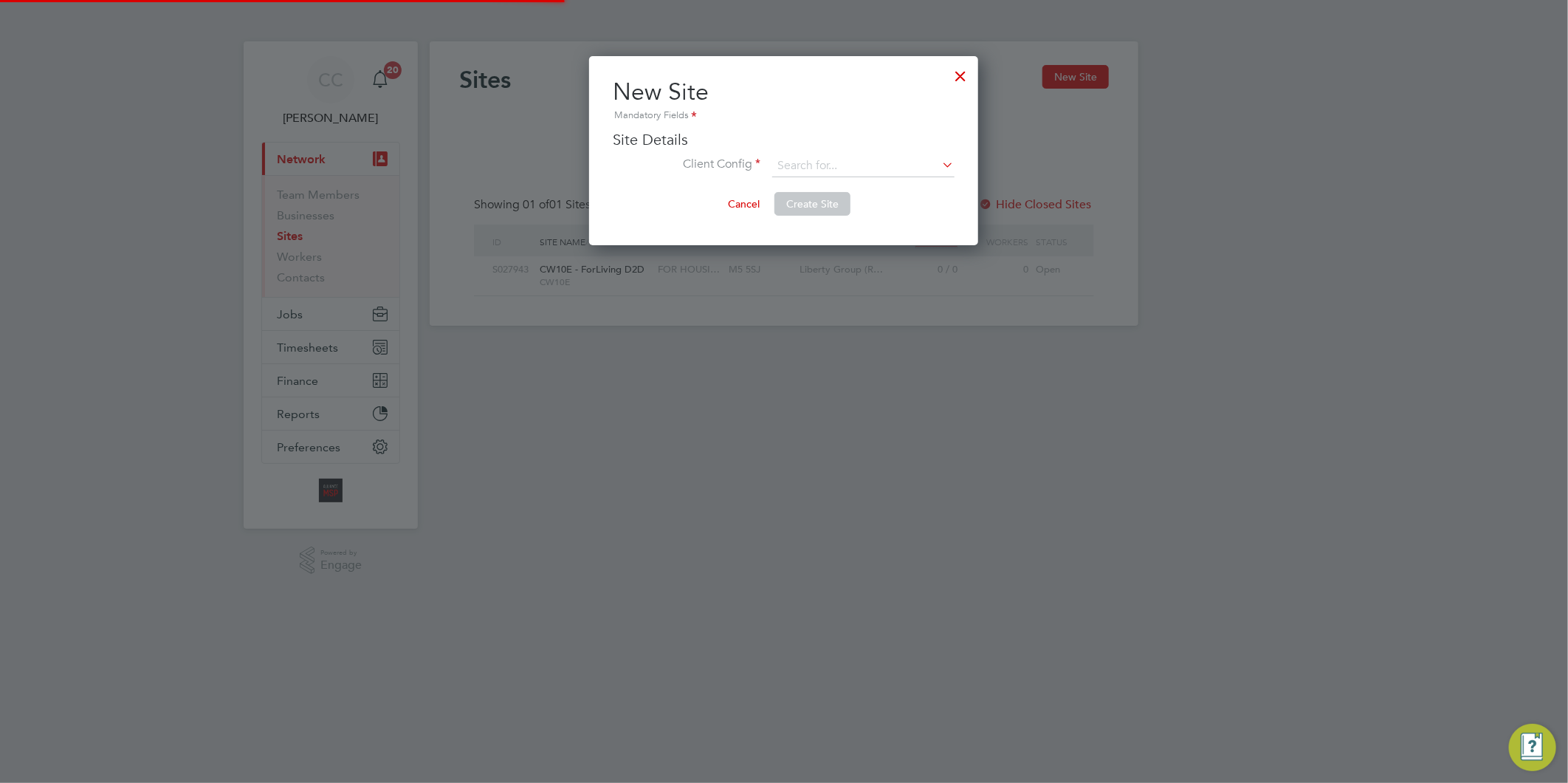
scroll to position [189, 389]
click at [957, 75] on div at bounding box center [961, 73] width 27 height 27
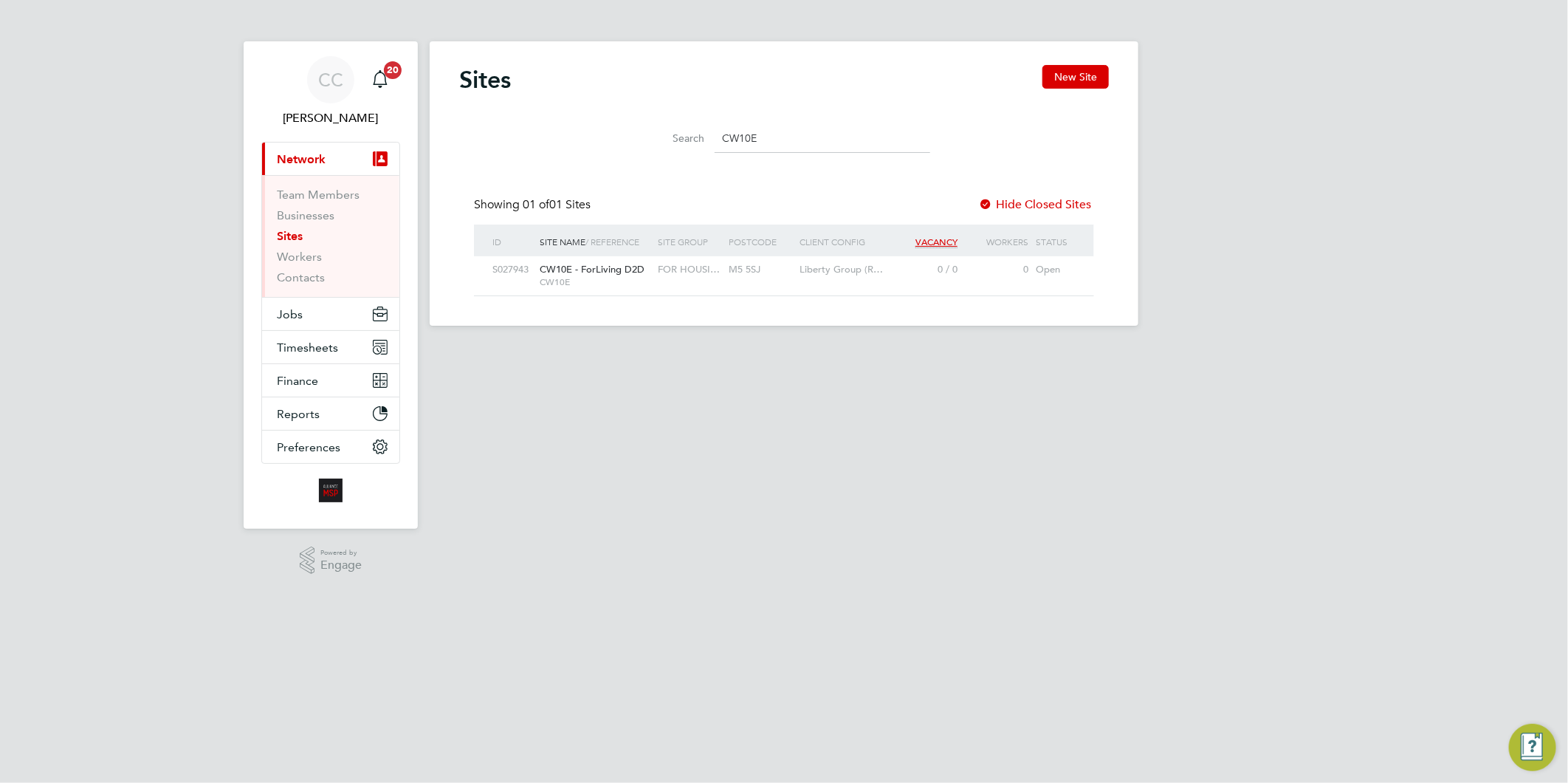
click at [829, 138] on input "CW10E" at bounding box center [822, 139] width 215 height 29
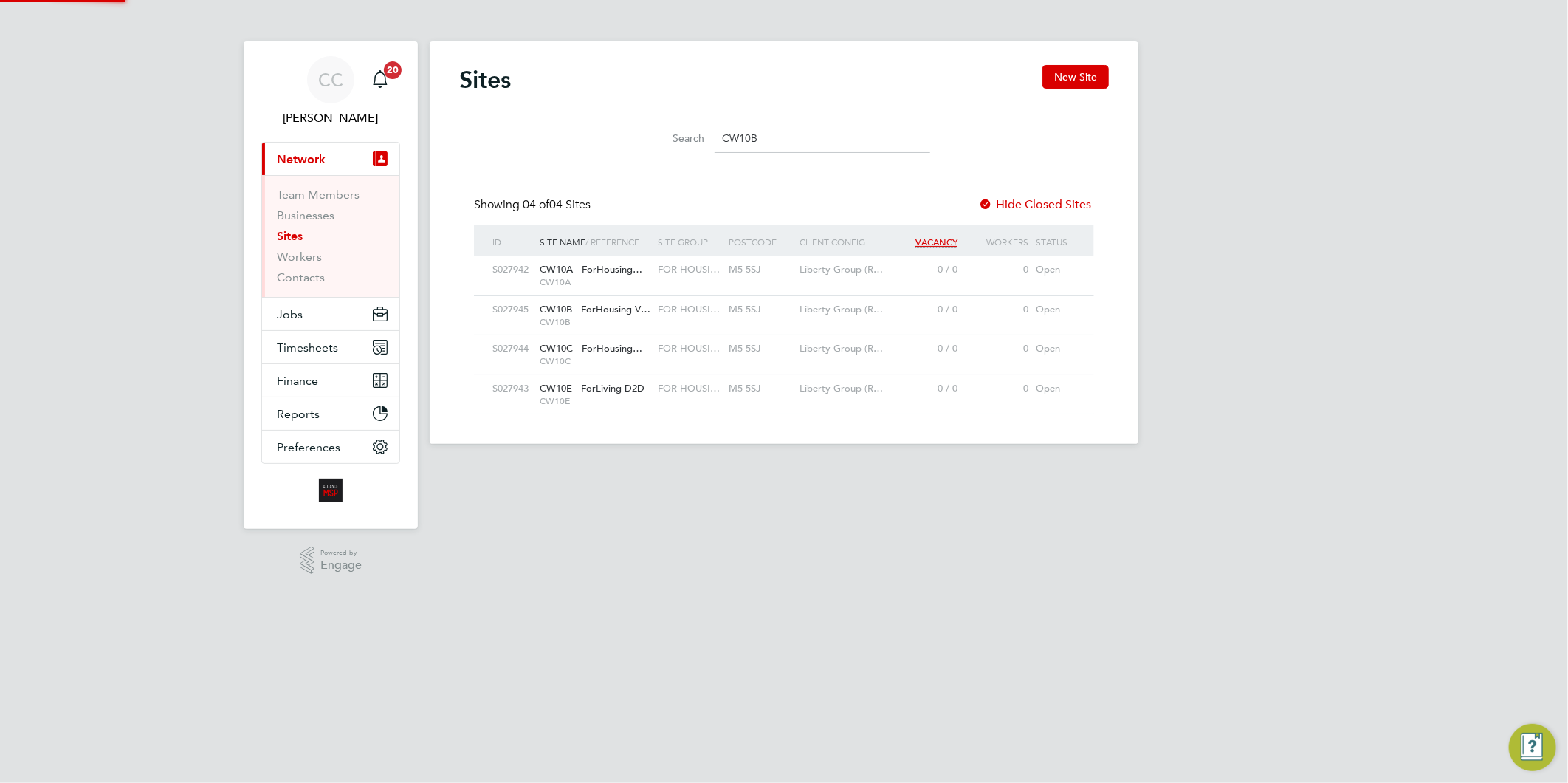
scroll to position [28, 72]
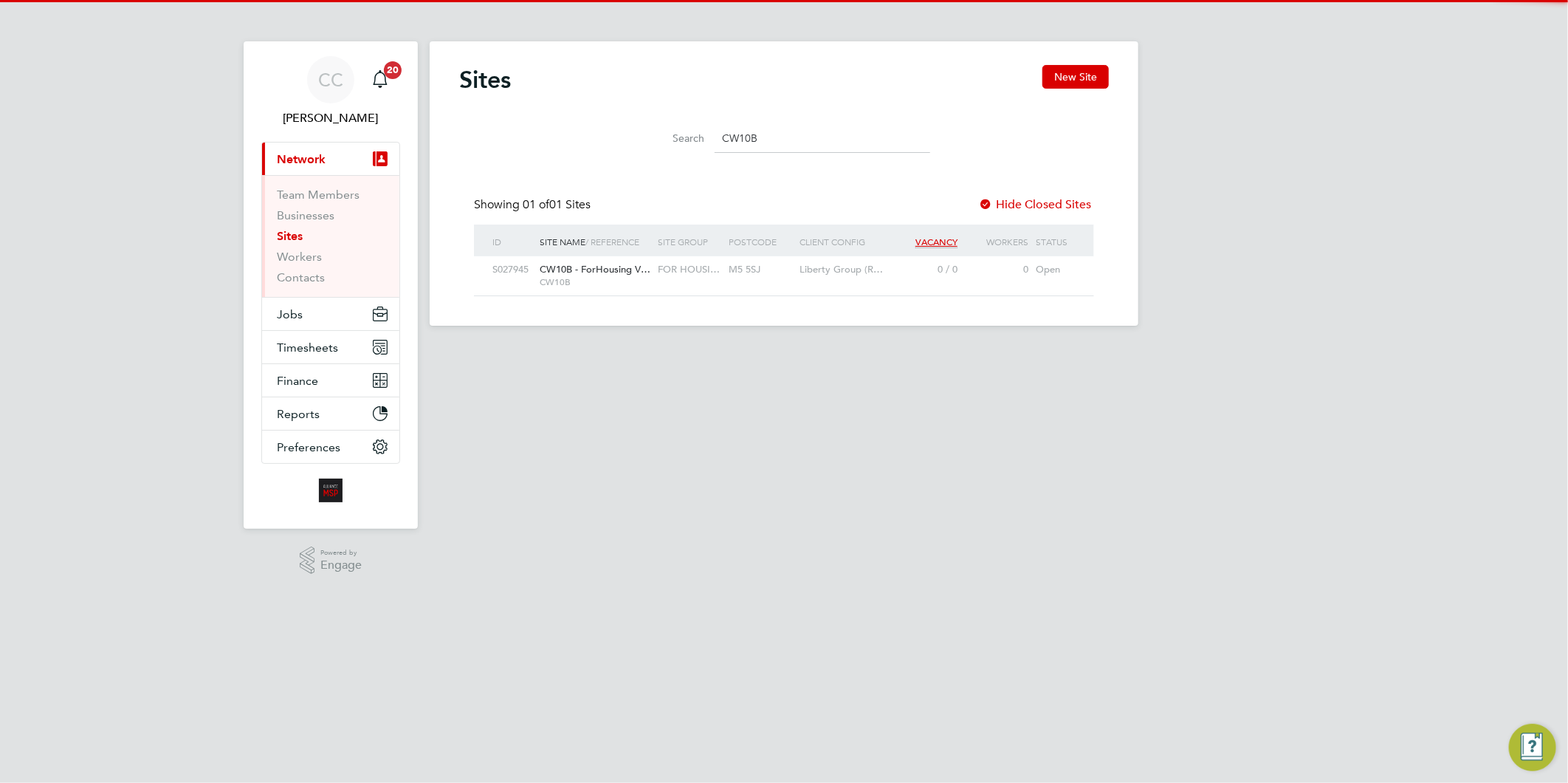
type input "CW10B"
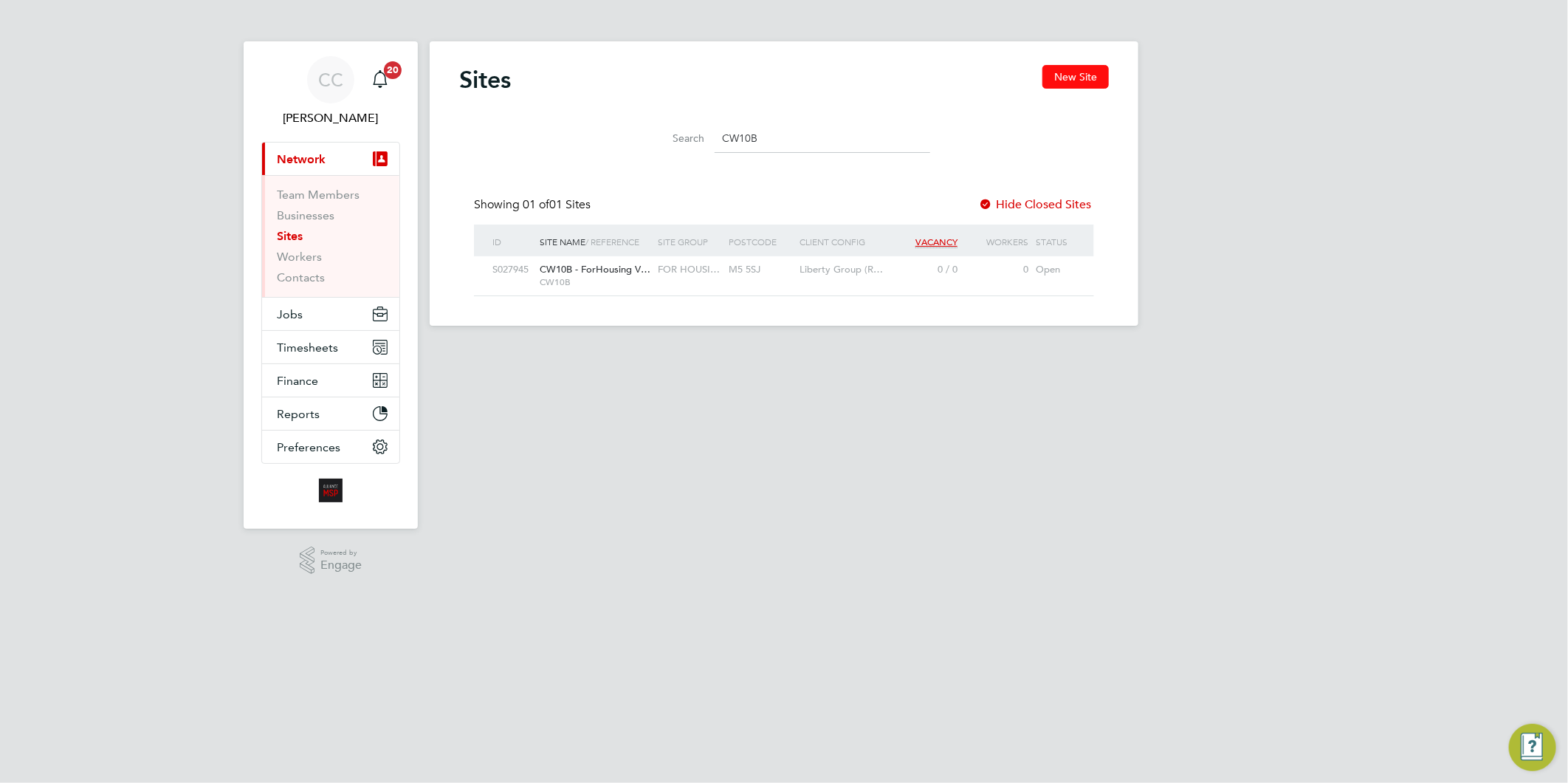
click at [1062, 76] on button "New Site" at bounding box center [1075, 77] width 66 height 24
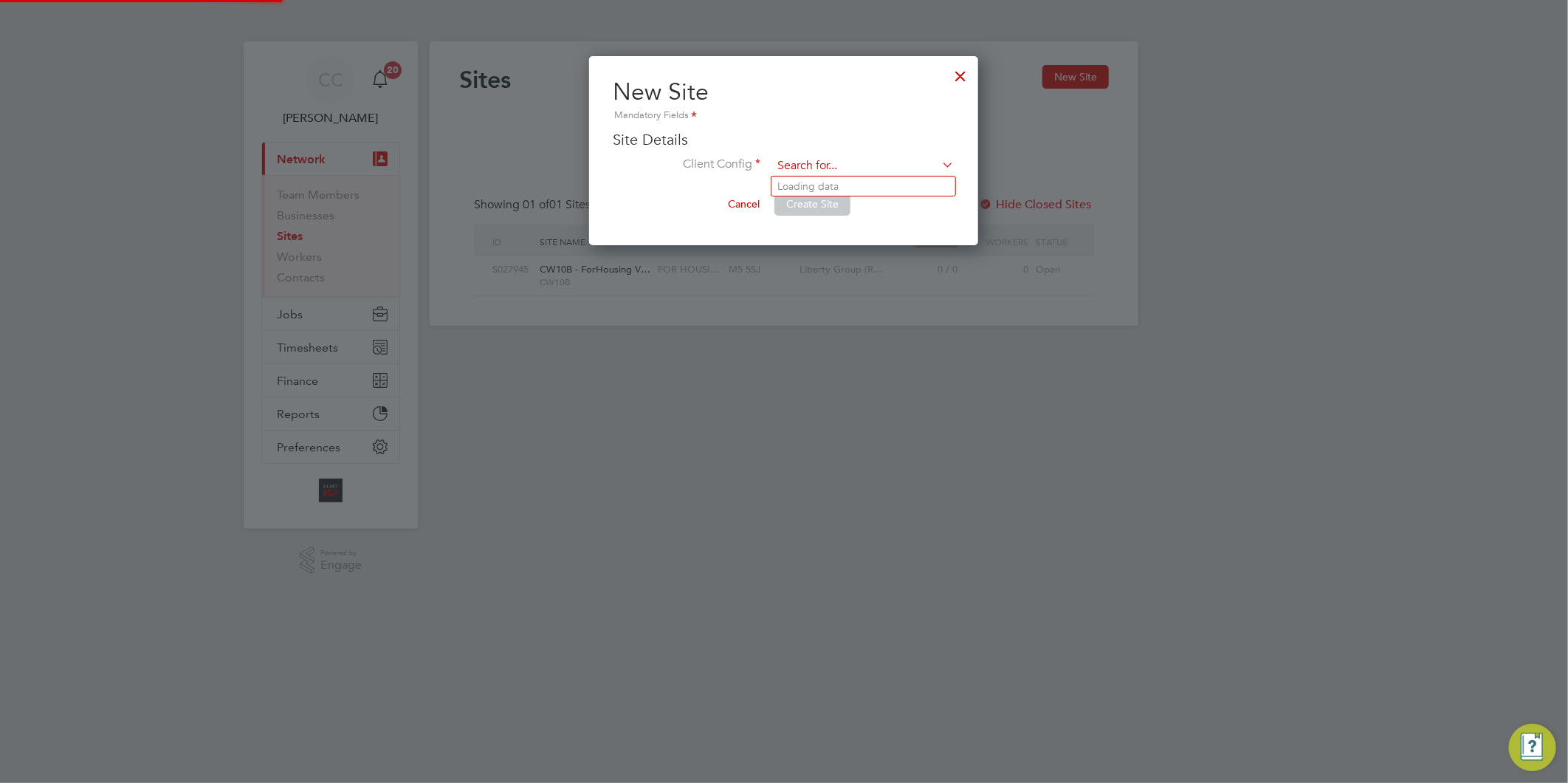
click at [810, 161] on input at bounding box center [863, 166] width 183 height 22
click at [839, 186] on li "Liberty Group (Responsive Maintenance For Housing)" at bounding box center [913, 186] width 284 height 20
type input "Liberty Group (Responsive Maintenance For Housing)"
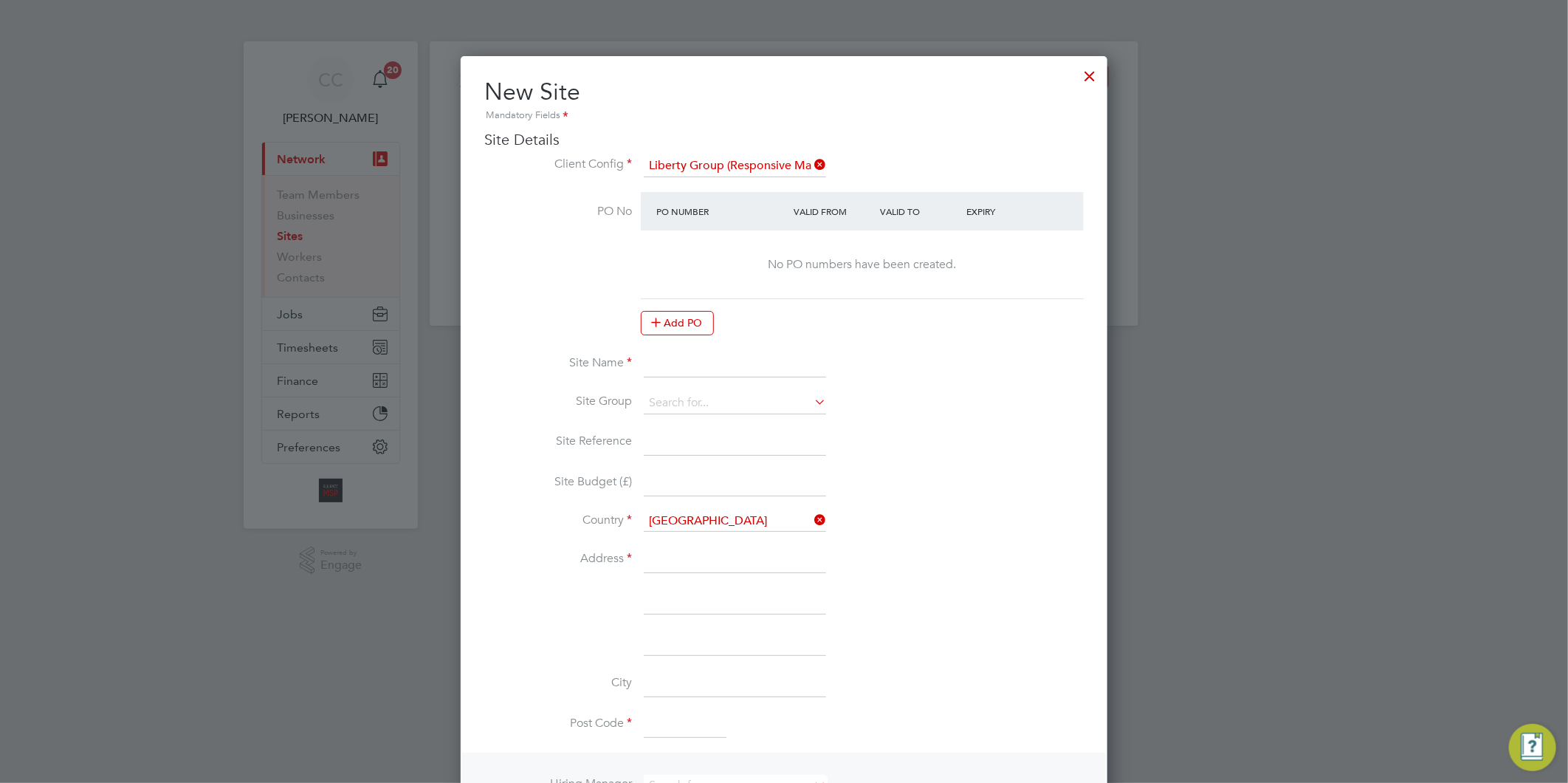
click at [683, 363] on input at bounding box center [735, 364] width 183 height 27
click at [708, 363] on input "CW10F -" at bounding box center [735, 364] width 183 height 27
paste input "ForLiving Voids"
type input "CW10F - ForLiving Voids"
click at [703, 397] on input at bounding box center [735, 403] width 183 height 22
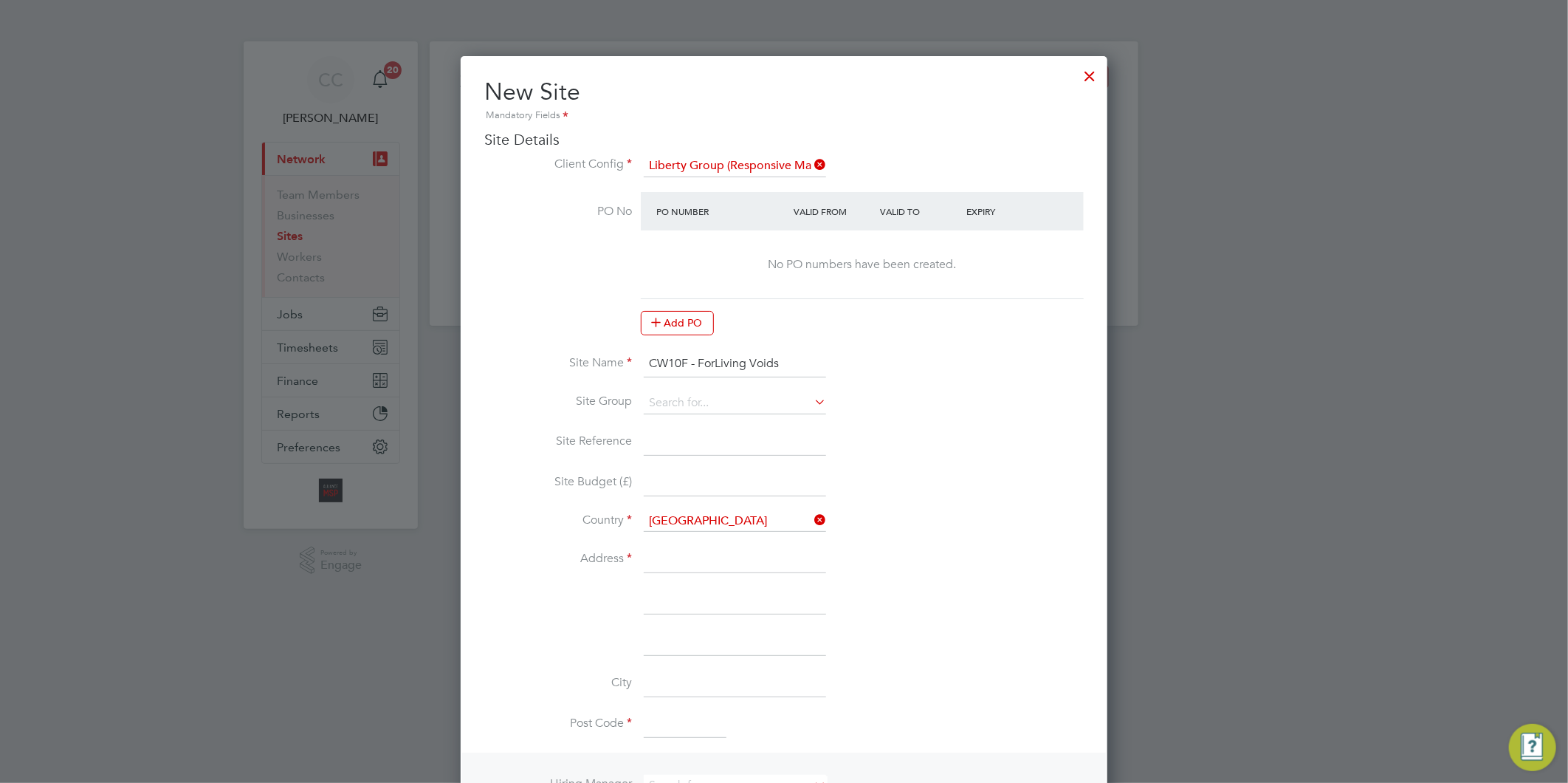
click at [690, 422] on li "FOR HOUSING" at bounding box center [735, 421] width 184 height 20
type input "FOR HOUSING"
click at [690, 446] on input at bounding box center [735, 442] width 183 height 27
type input "CW10F"
click at [666, 557] on input at bounding box center [735, 560] width 183 height 27
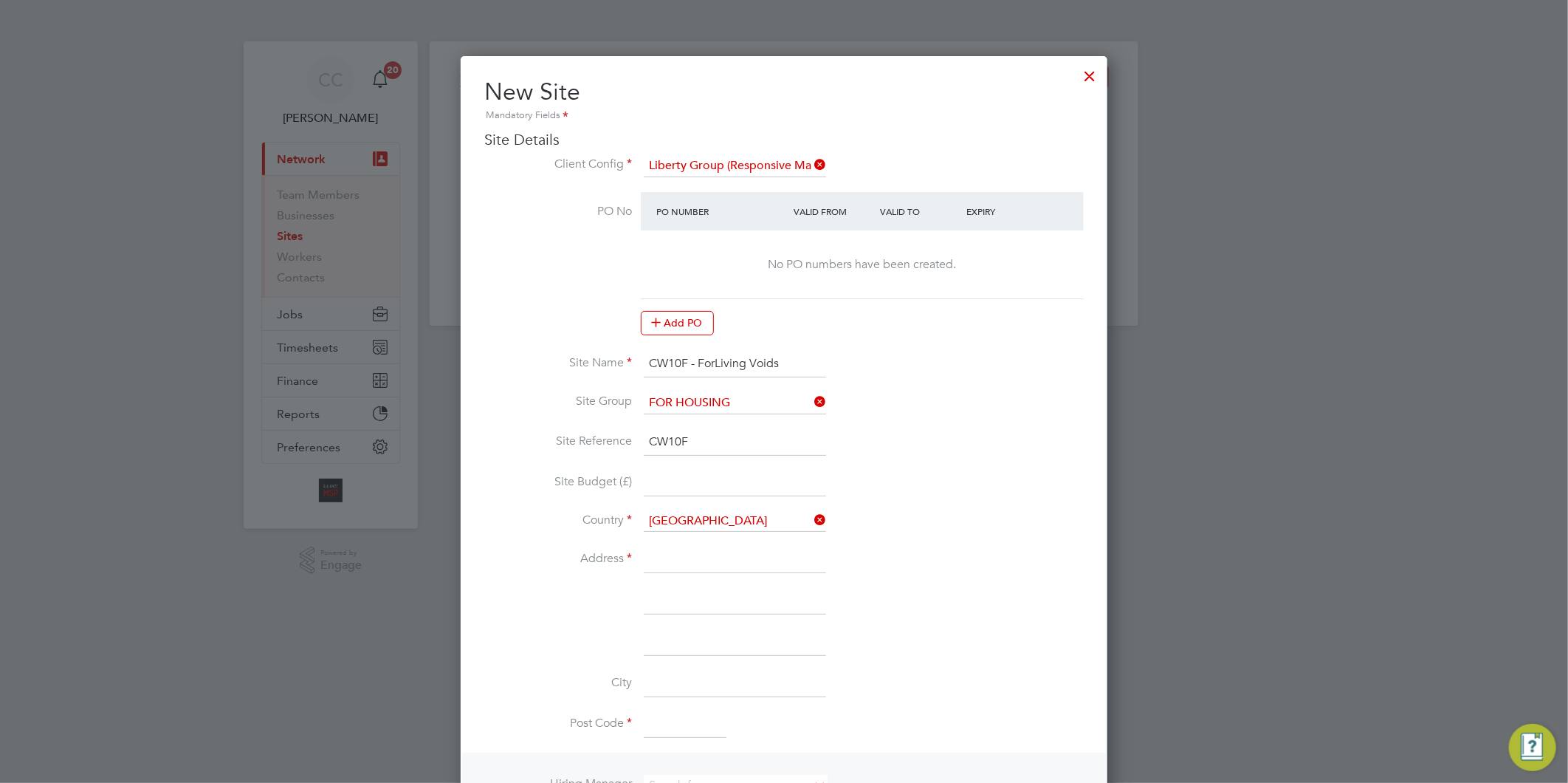
type input "[STREET_ADDRESS]"
type input "Salford"
type input "[GEOGRAPHIC_DATA]"
type input "M5 5SJ"
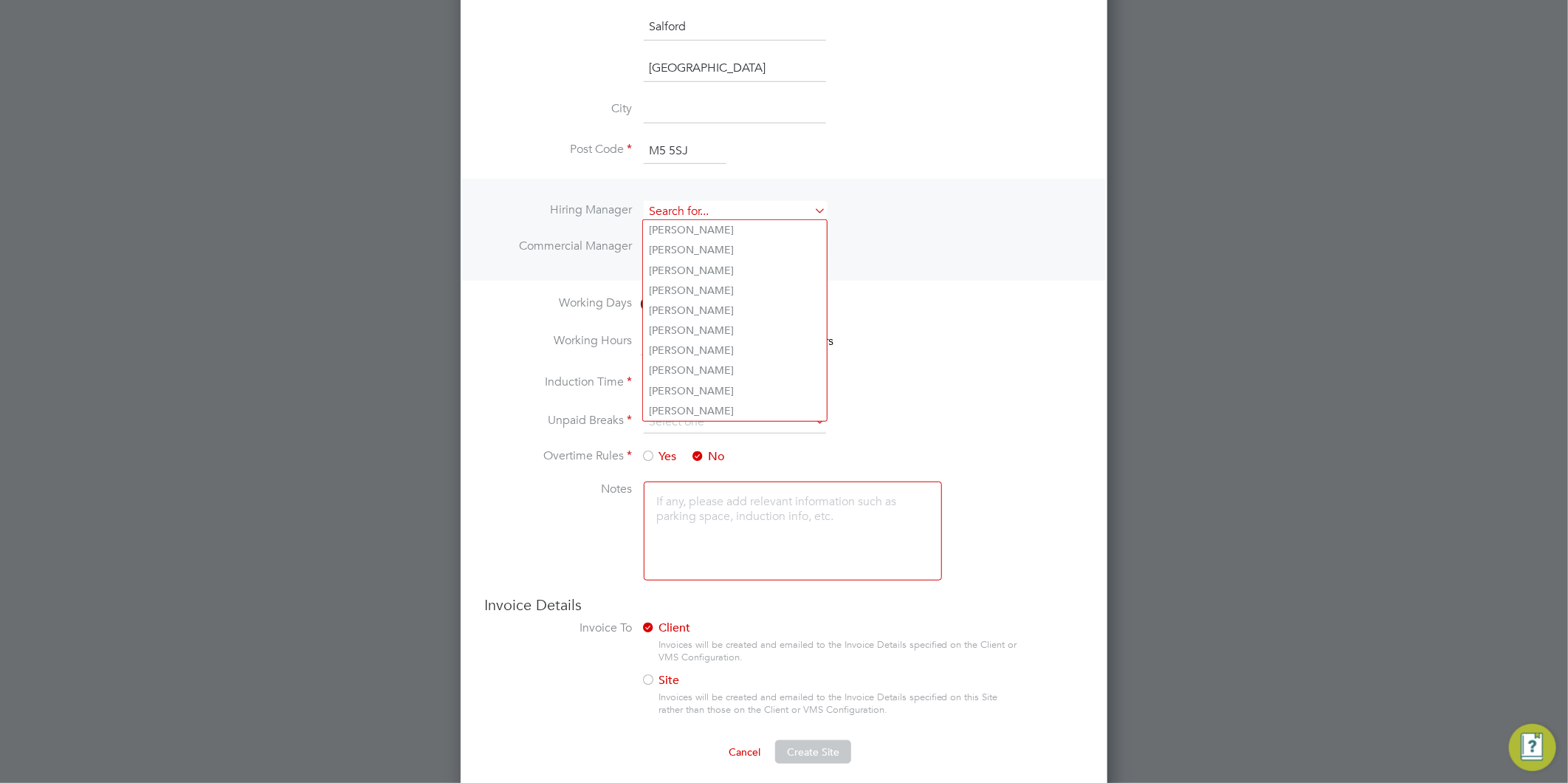
click at [689, 208] on input at bounding box center [735, 212] width 183 height 21
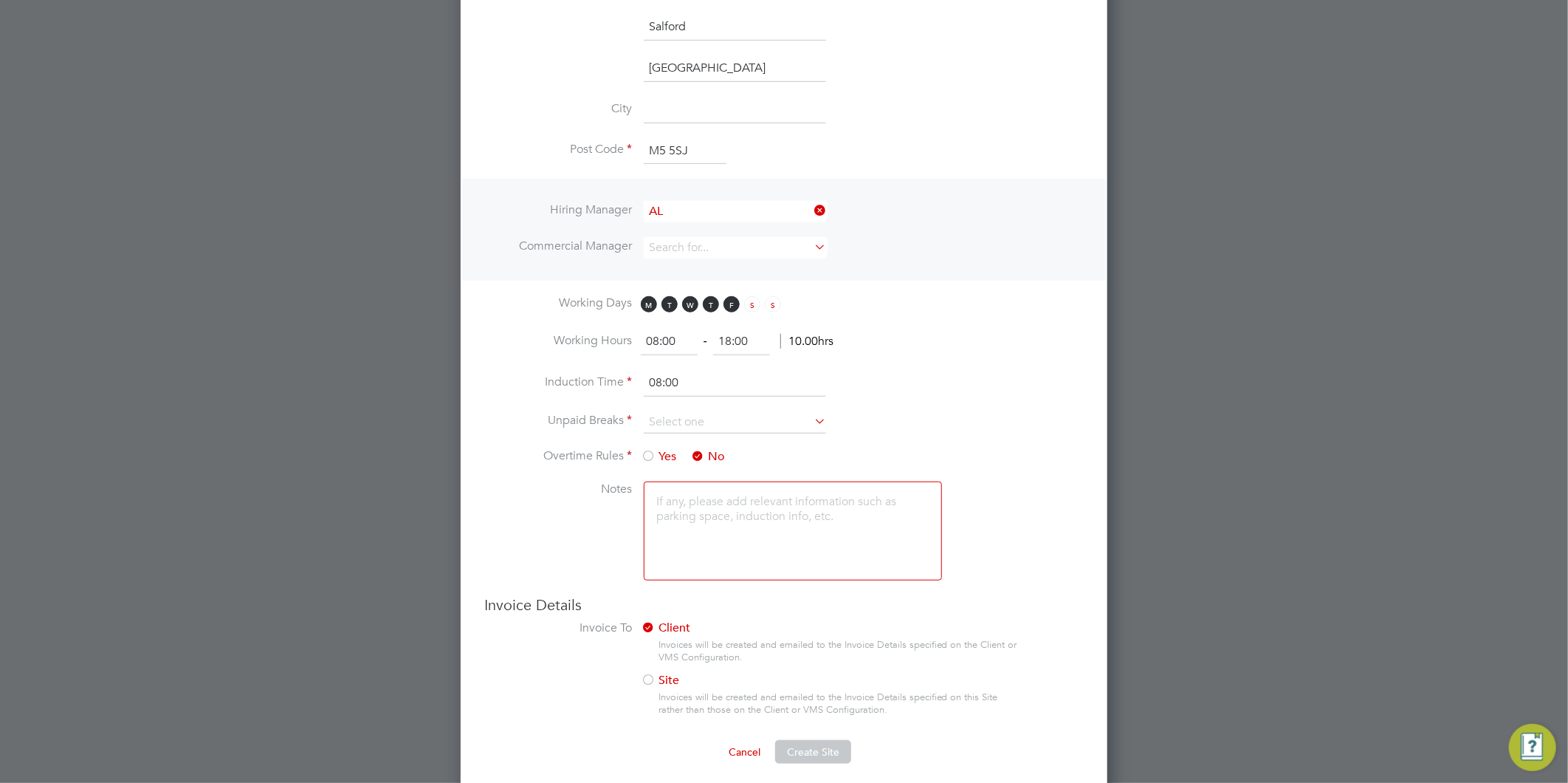
click at [696, 398] on li "Al liance Team" at bounding box center [735, 408] width 184 height 20
type input "Alliance Team"
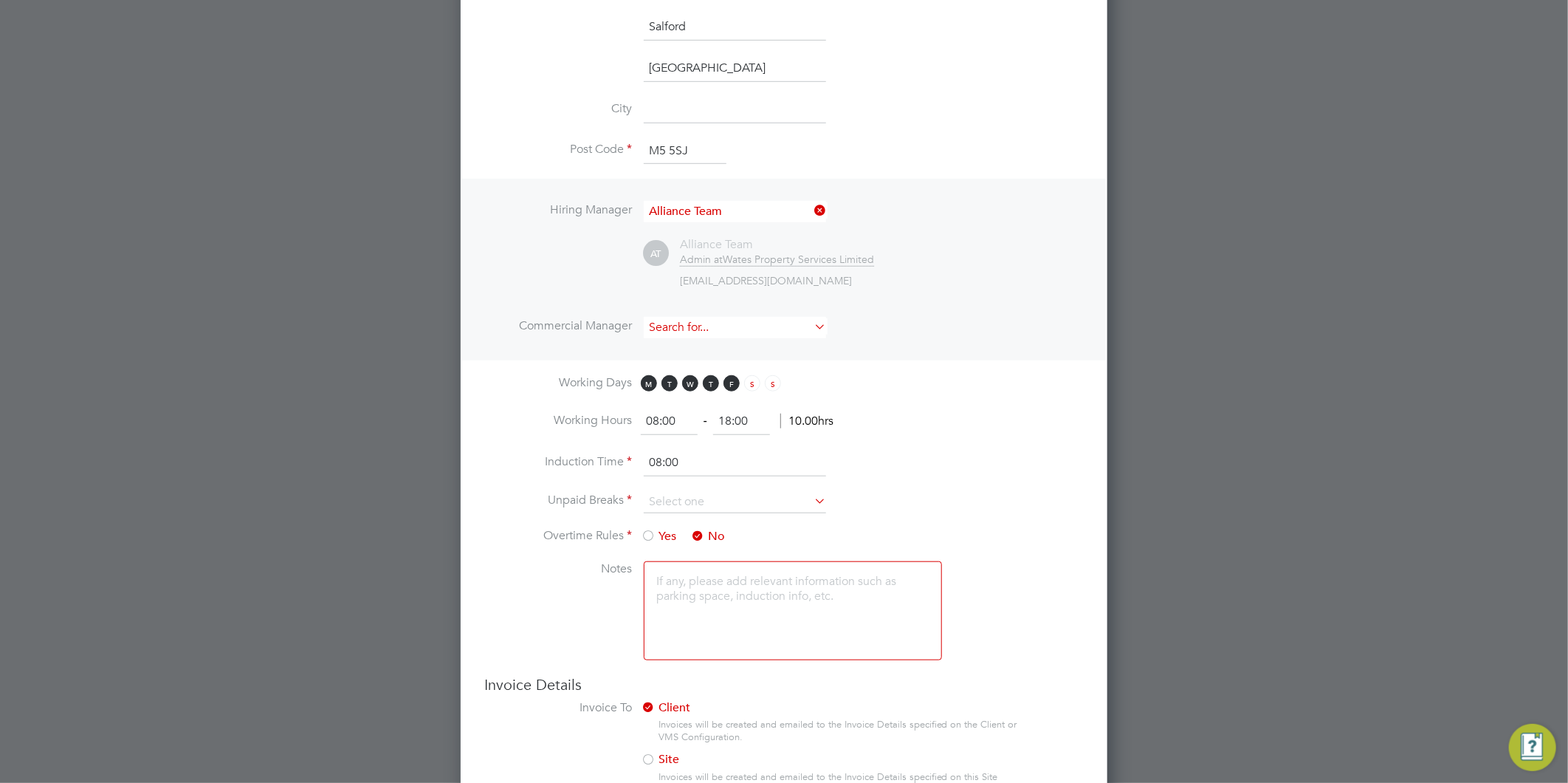
click at [689, 319] on input at bounding box center [735, 327] width 183 height 21
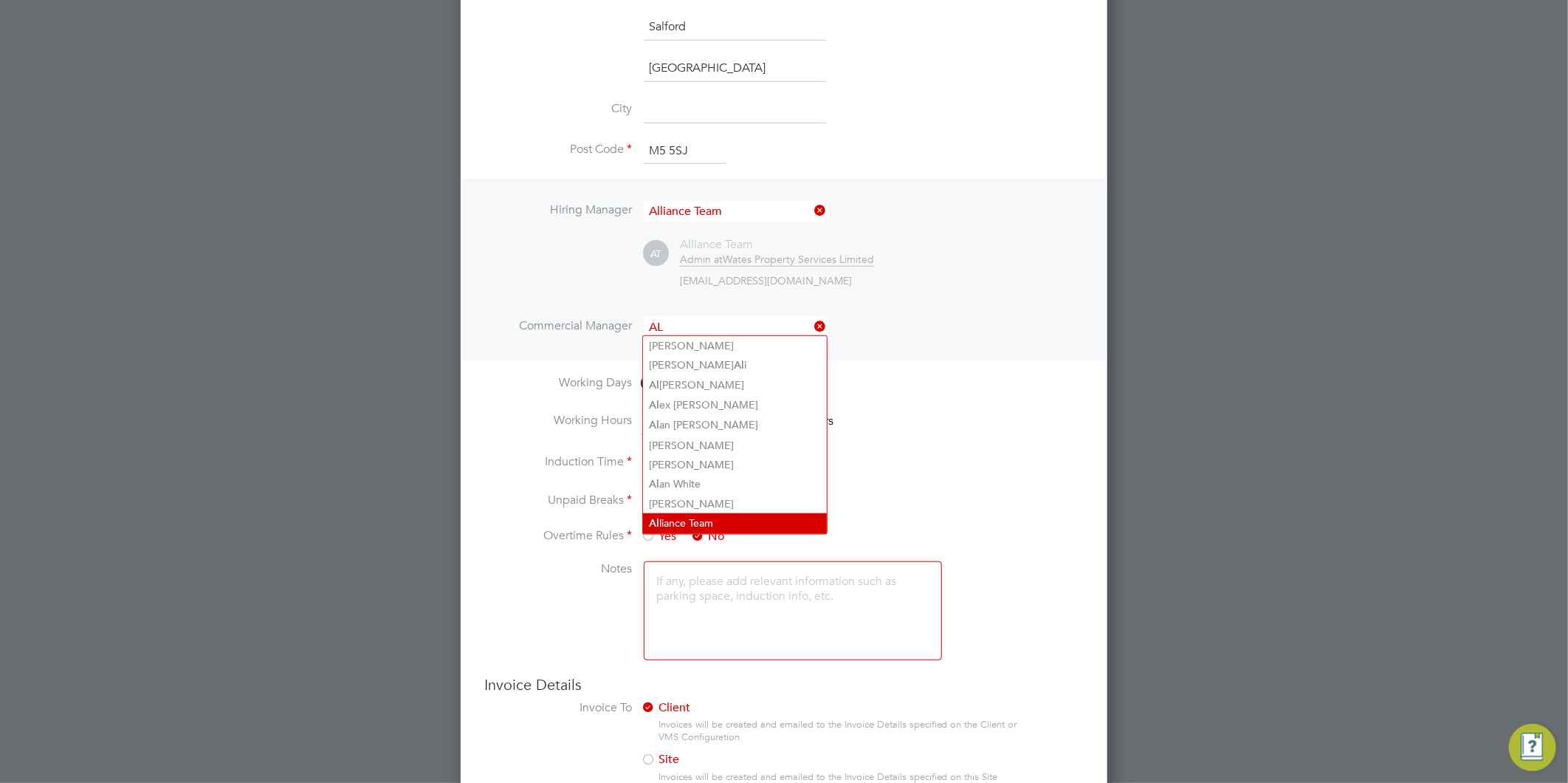
click at [713, 514] on li "Al liance Team" at bounding box center [735, 523] width 184 height 20
type input "Alliance Team"
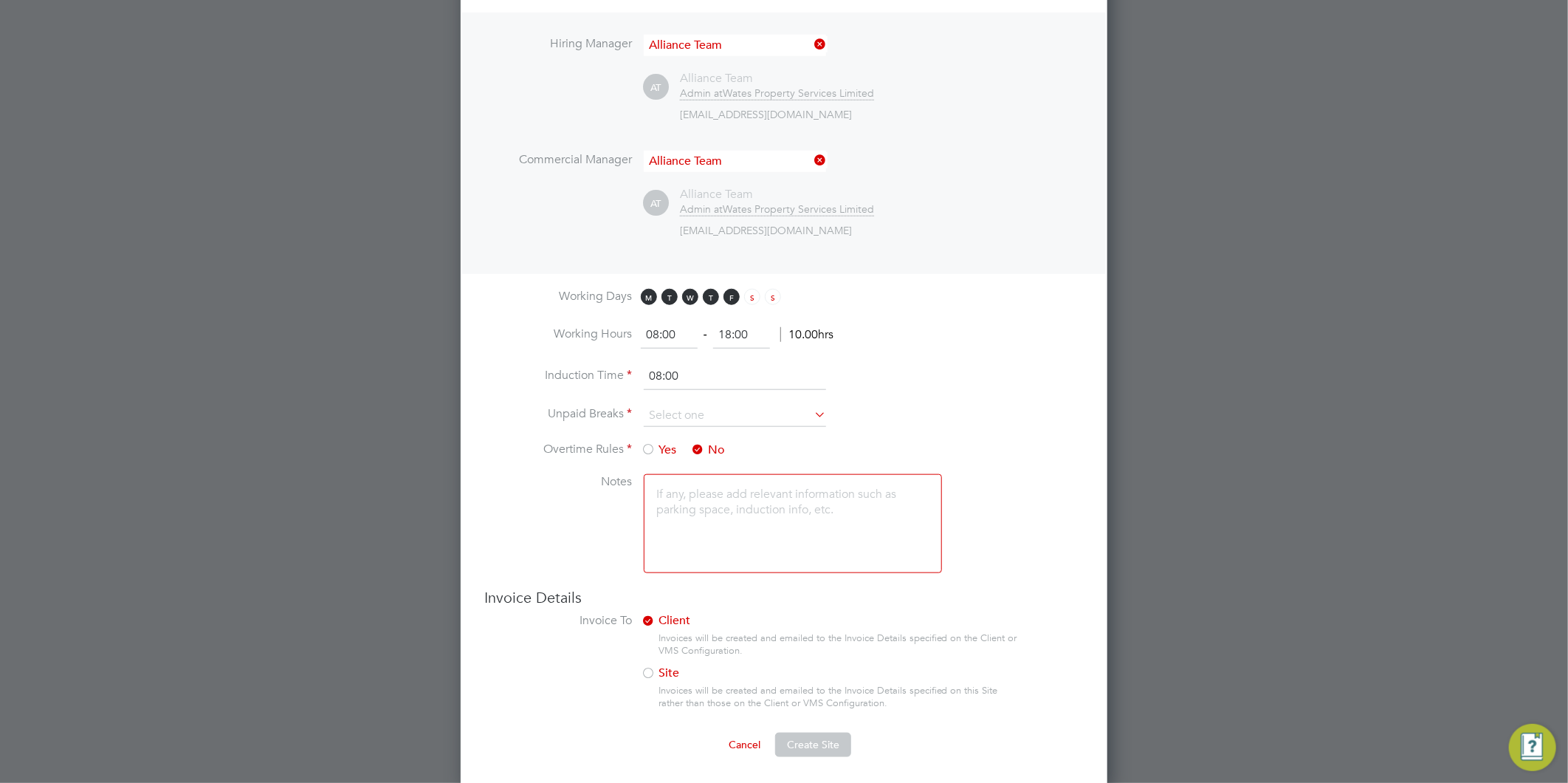
drag, startPoint x: 753, startPoint y: 326, endPoint x: 696, endPoint y: 325, distance: 57.0
click at [696, 327] on ng-form "08:00 ‐ 18:00 10.00hrs" at bounding box center [736, 334] width 192 height 14
type input "17:00"
click at [709, 414] on input at bounding box center [735, 415] width 183 height 22
click at [680, 470] on li "30 mins" at bounding box center [735, 472] width 184 height 19
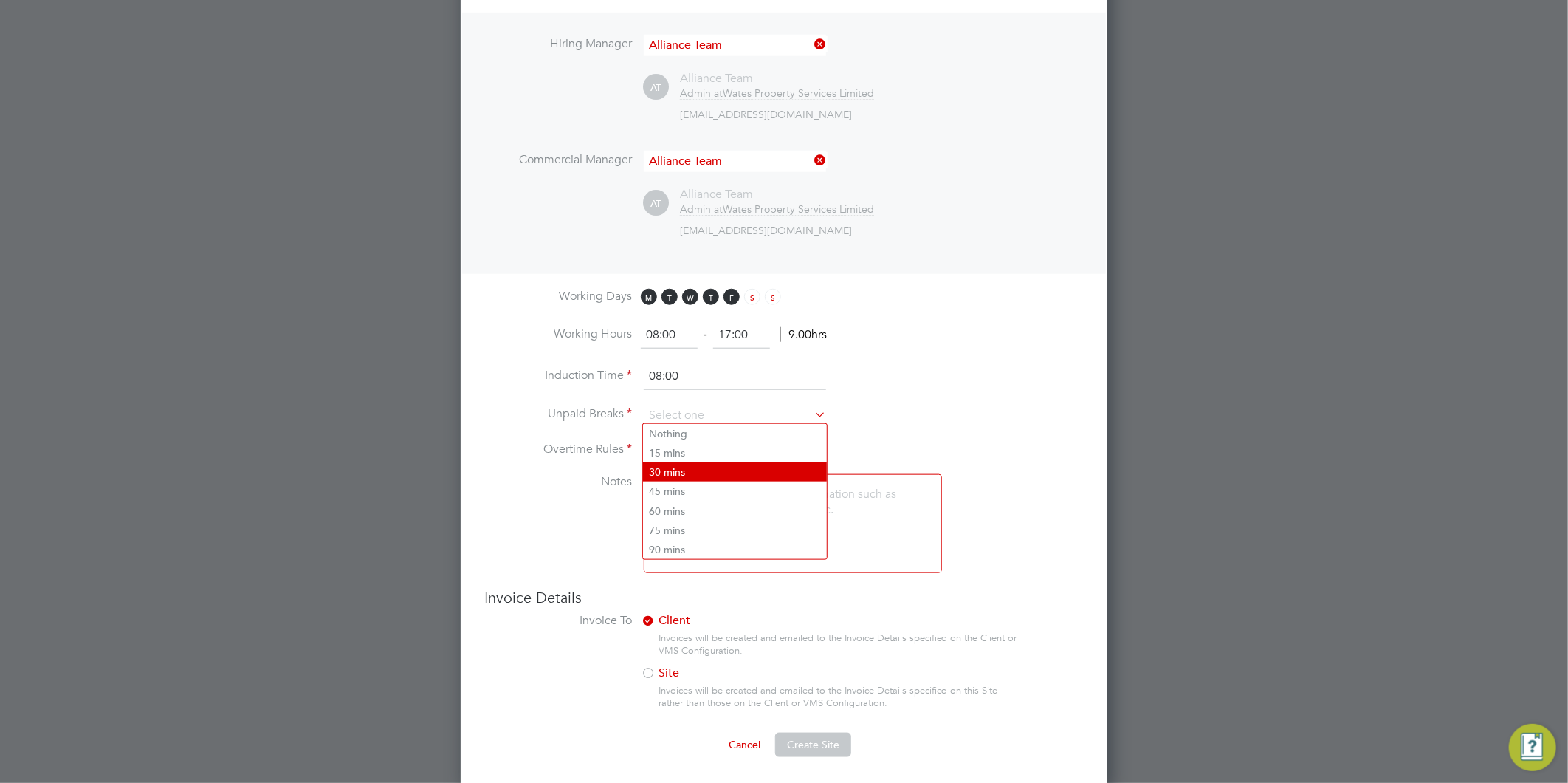
type input "30 mins"
click at [807, 732] on button "Create Site" at bounding box center [813, 744] width 76 height 24
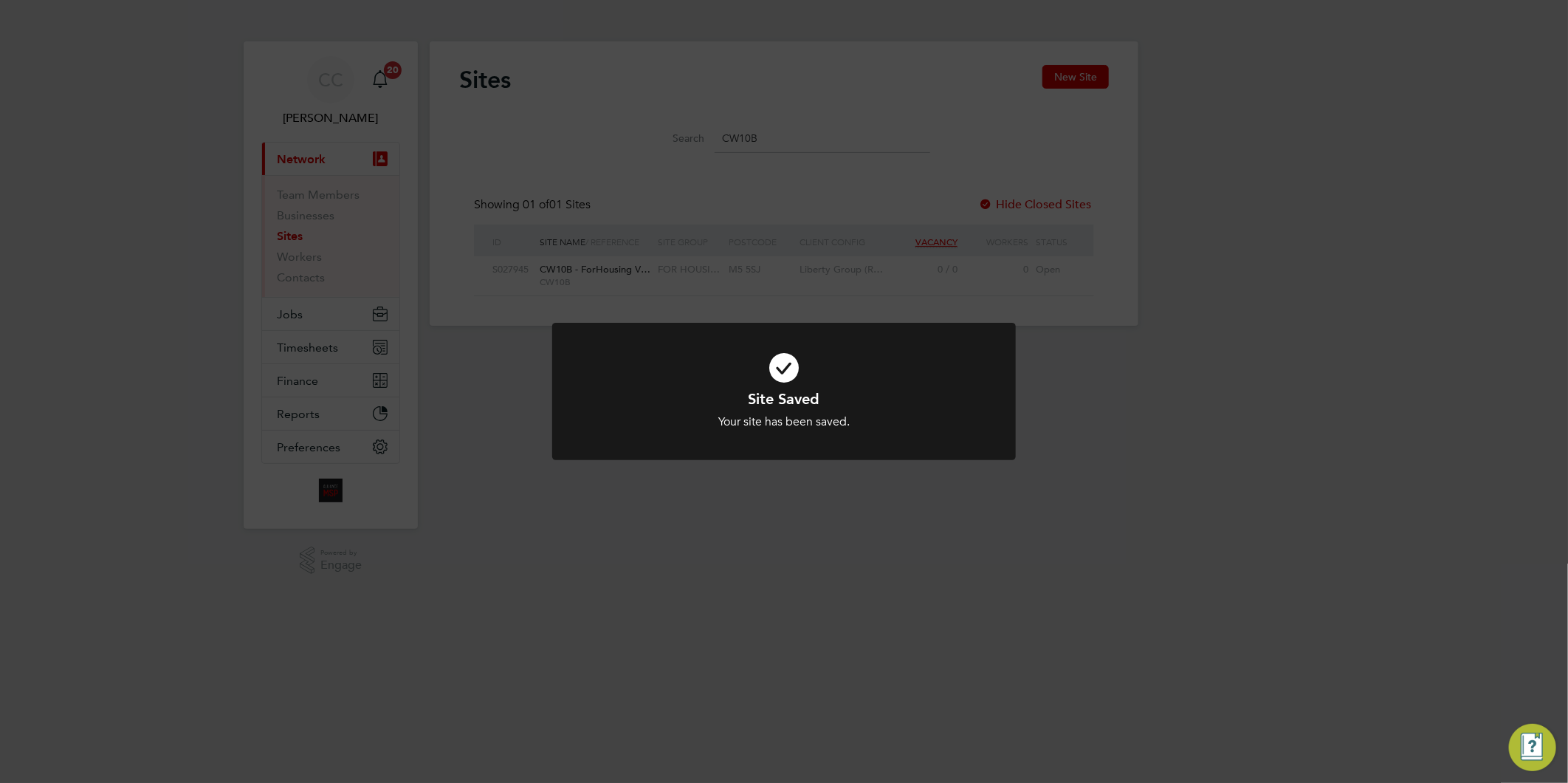
click at [795, 655] on div "Site Saved Your site has been saved. Cancel Okay" at bounding box center [784, 392] width 1568 height 783
